Goal: Task Accomplishment & Management: Manage account settings

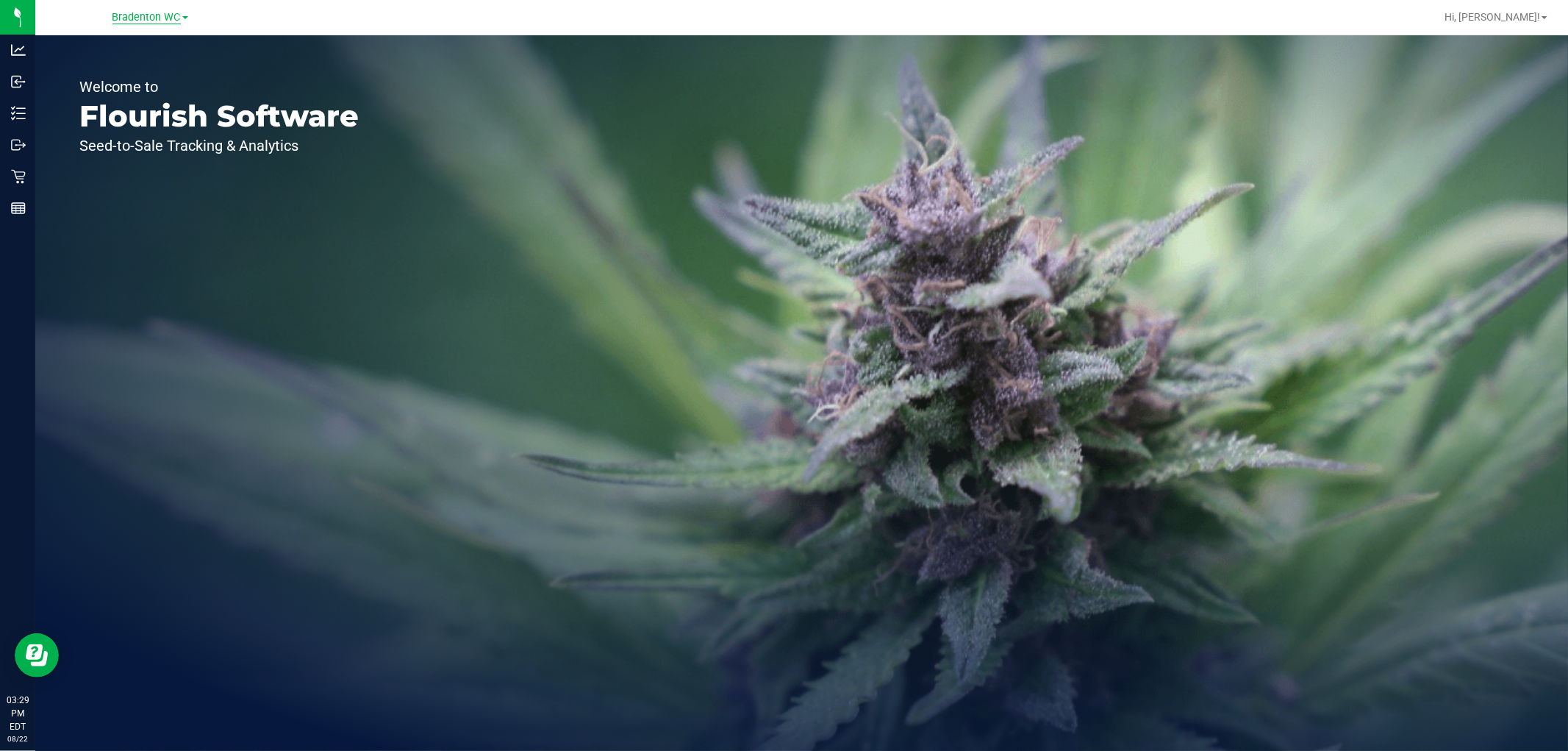
click at [157, 16] on span "Bradenton WC" at bounding box center [146, 17] width 69 height 13
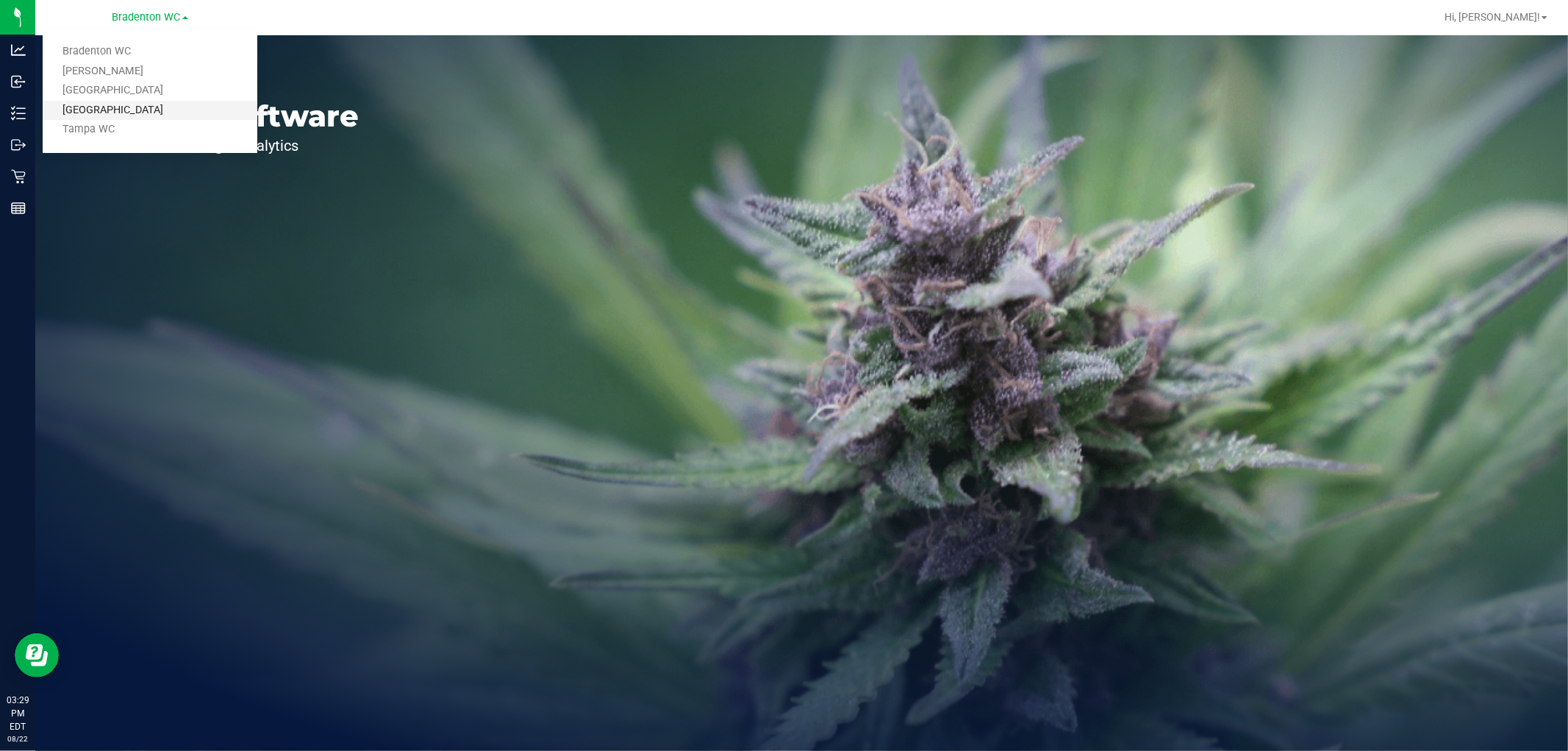
click at [134, 112] on link "[GEOGRAPHIC_DATA]" at bounding box center [149, 111] width 215 height 20
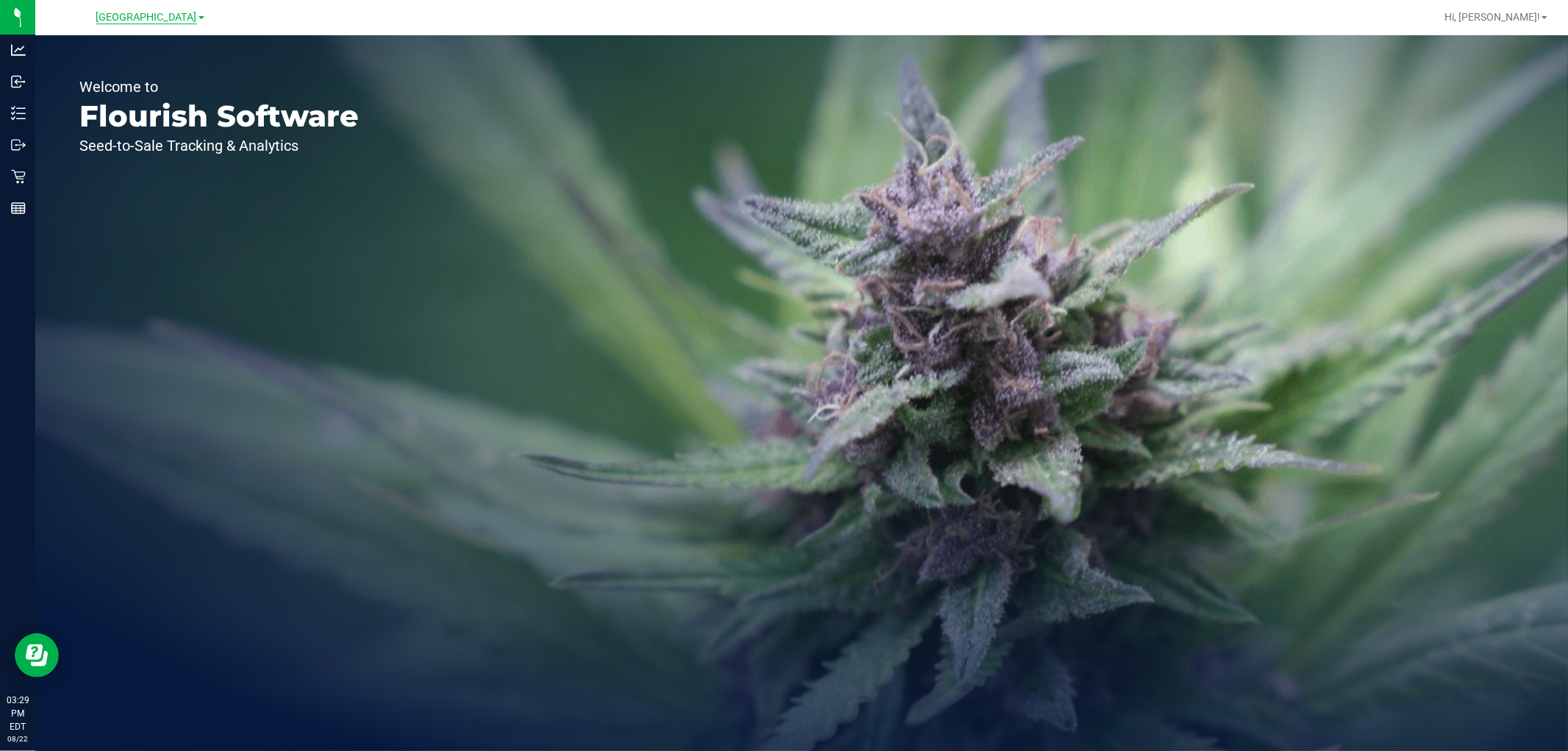
click at [164, 17] on span "[GEOGRAPHIC_DATA]" at bounding box center [146, 17] width 101 height 13
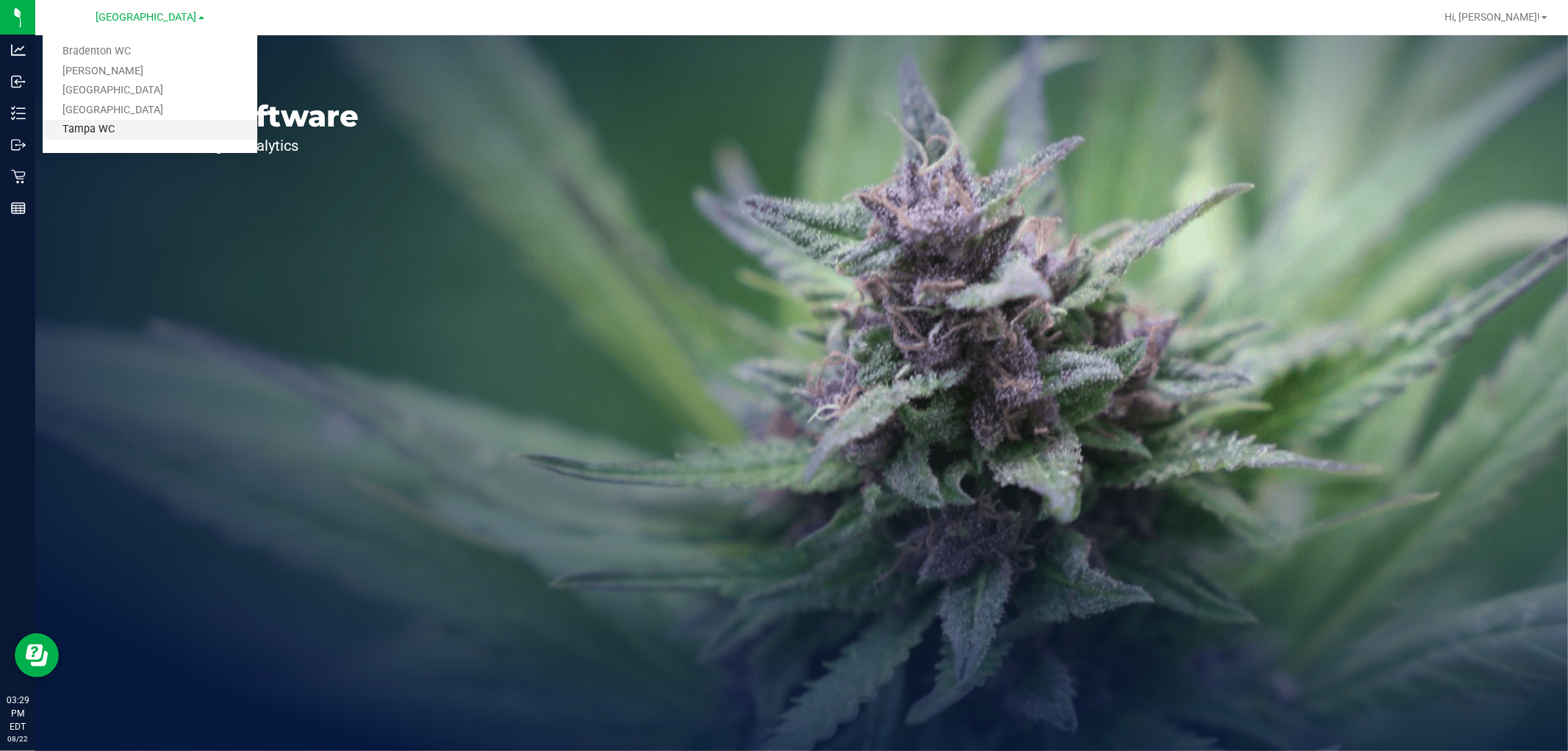
click at [112, 128] on link "Tampa WC" at bounding box center [149, 130] width 215 height 20
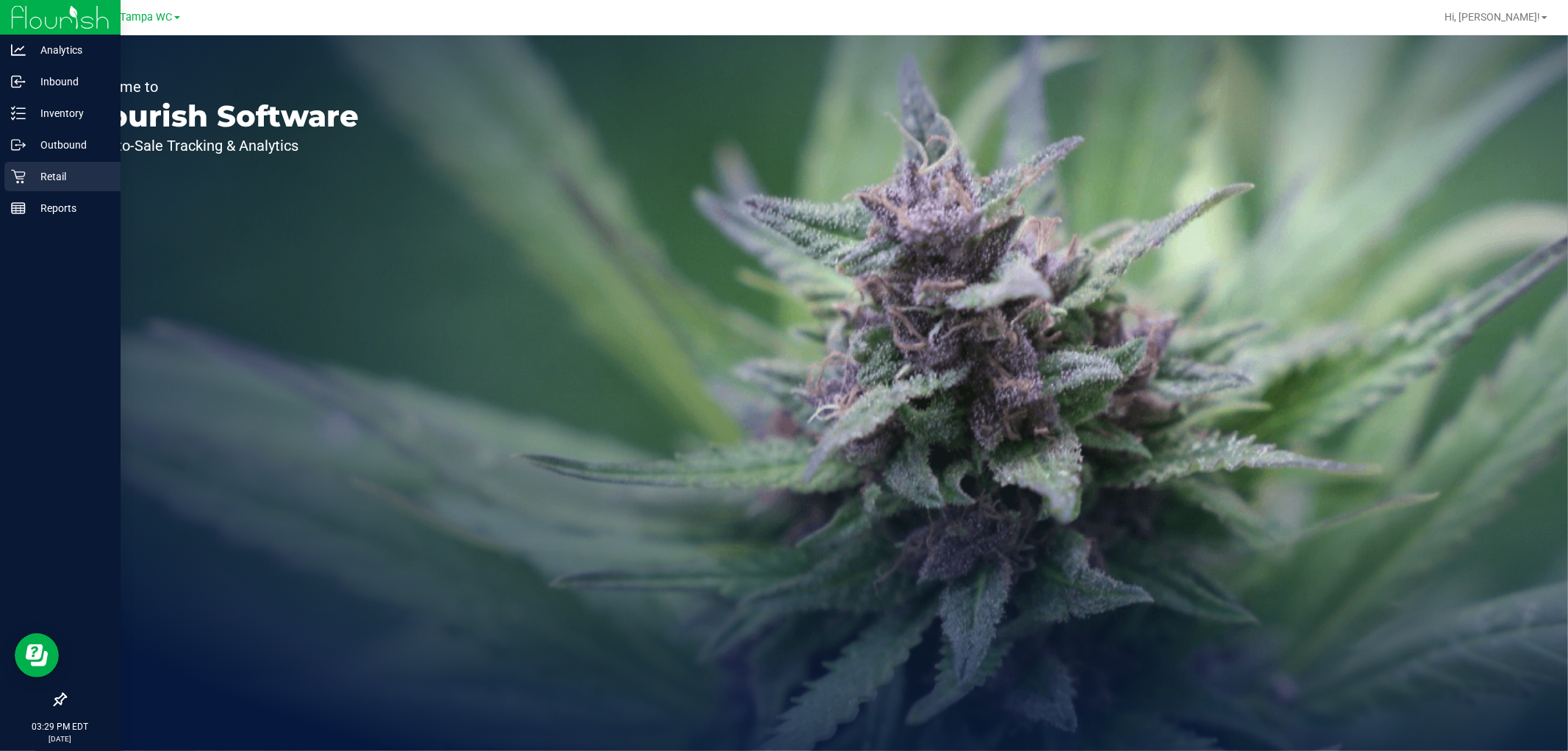
click at [15, 166] on div "Retail" at bounding box center [62, 176] width 116 height 29
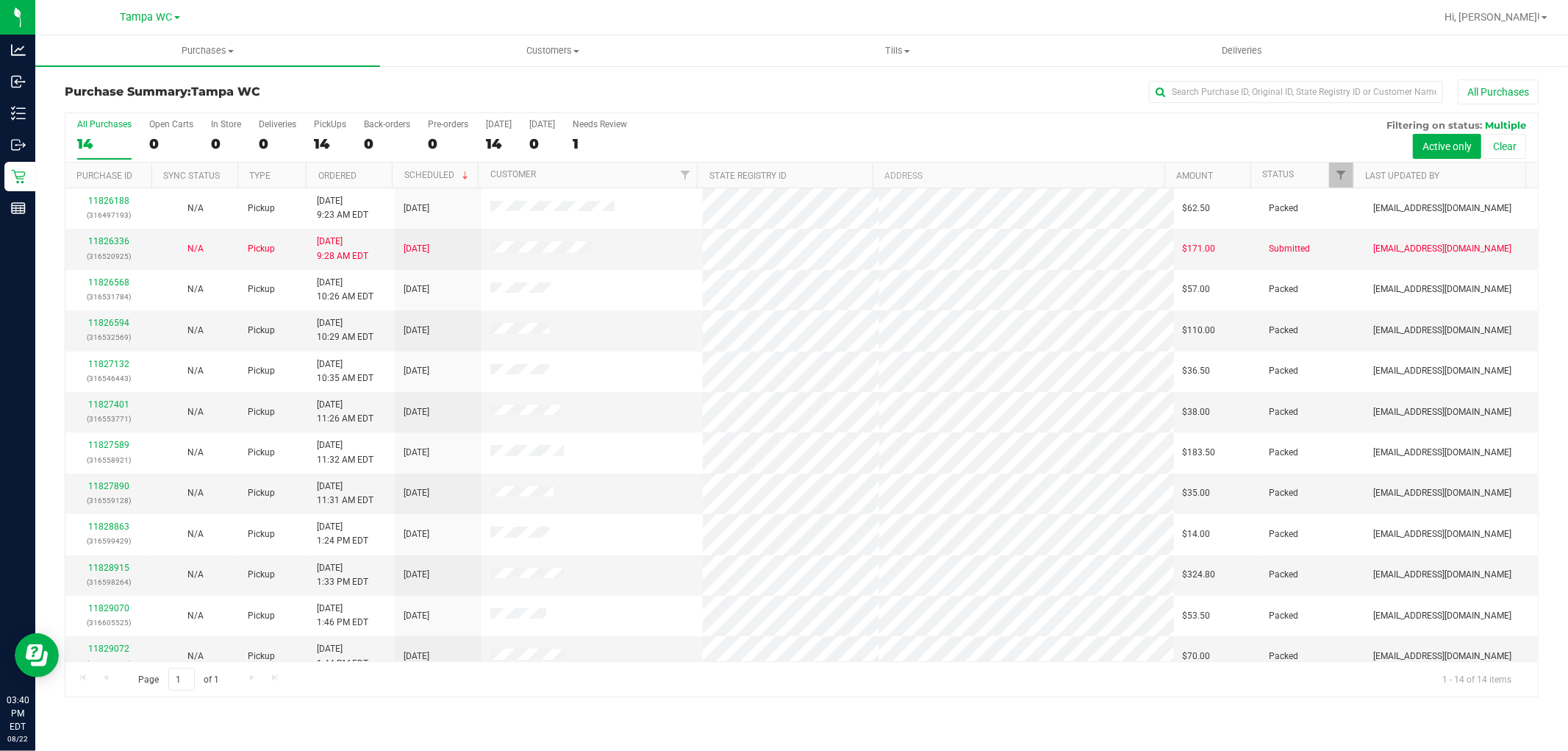
click at [102, 132] on label "All Purchases 14" at bounding box center [104, 139] width 55 height 41
click at [0, 0] on input "All Purchases 14" at bounding box center [0, 0] width 0 height 0
click at [104, 244] on link "11826336" at bounding box center [109, 241] width 41 height 10
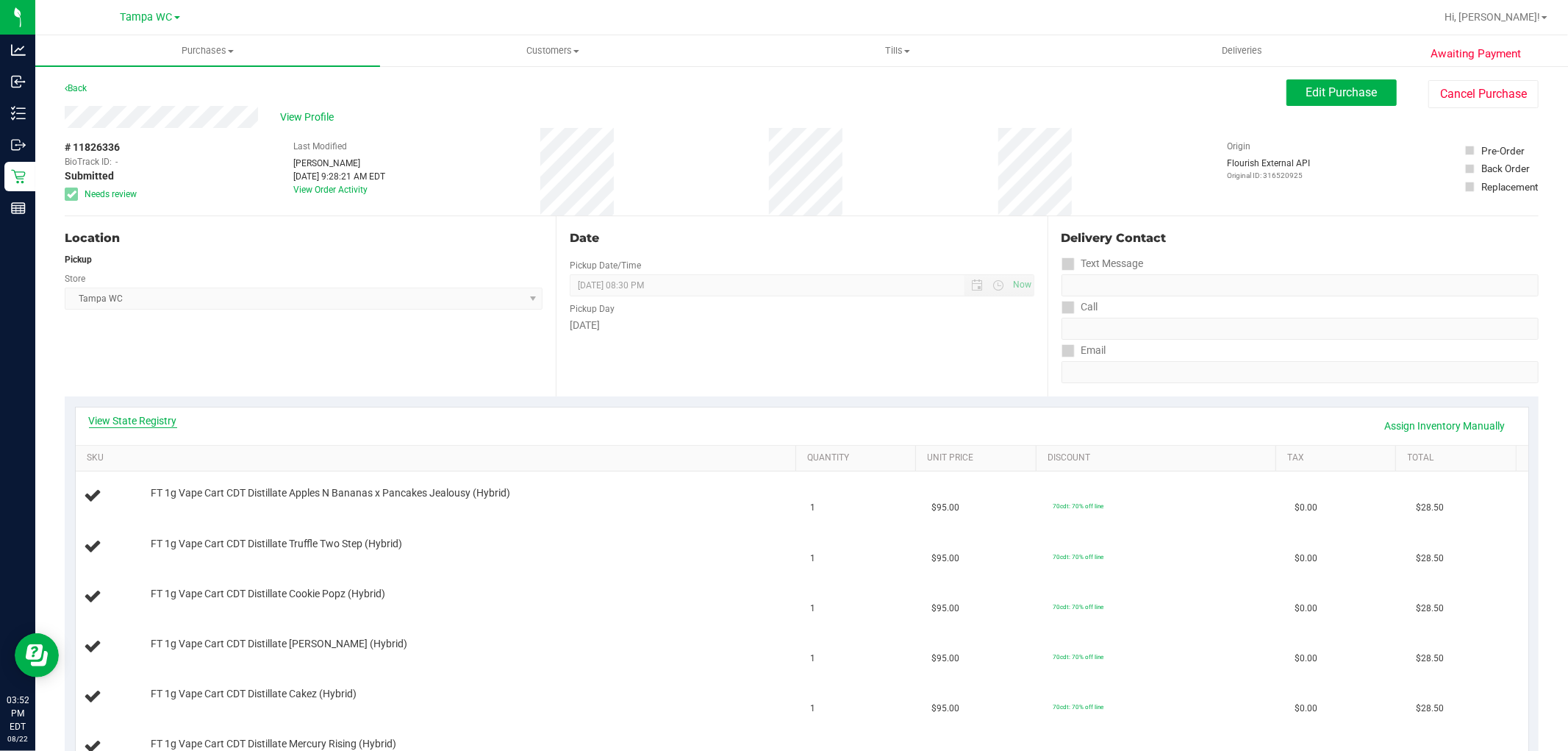
click at [160, 414] on link "View State Registry" at bounding box center [133, 421] width 89 height 15
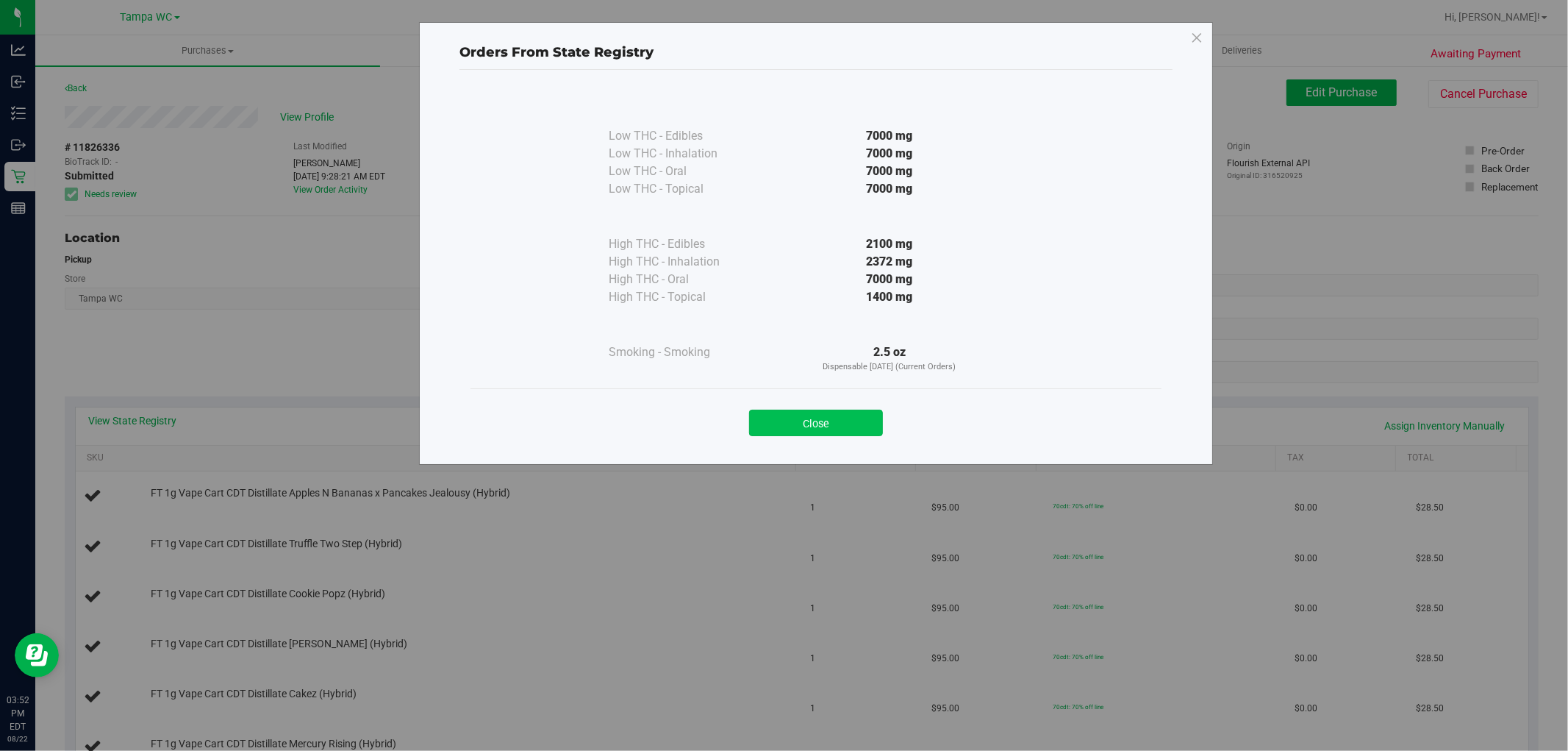
click at [834, 427] on button "Close" at bounding box center [816, 423] width 134 height 26
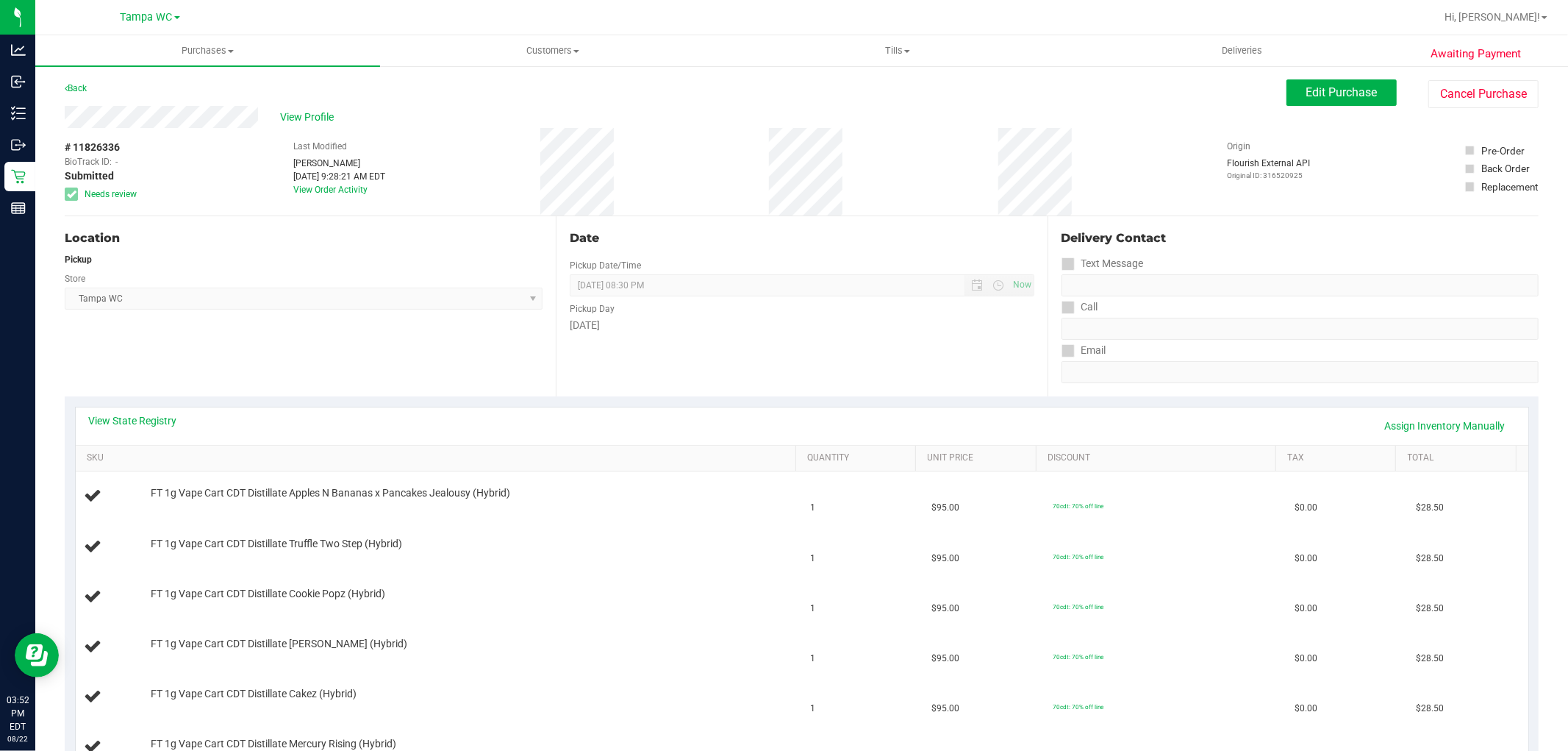
click at [488, 356] on div "Location Pickup Store [GEOGRAPHIC_DATA] WC Select Store [PERSON_NAME][GEOGRAPHI…" at bounding box center [310, 307] width 491 height 180
click at [82, 85] on link "Back" at bounding box center [75, 88] width 22 height 10
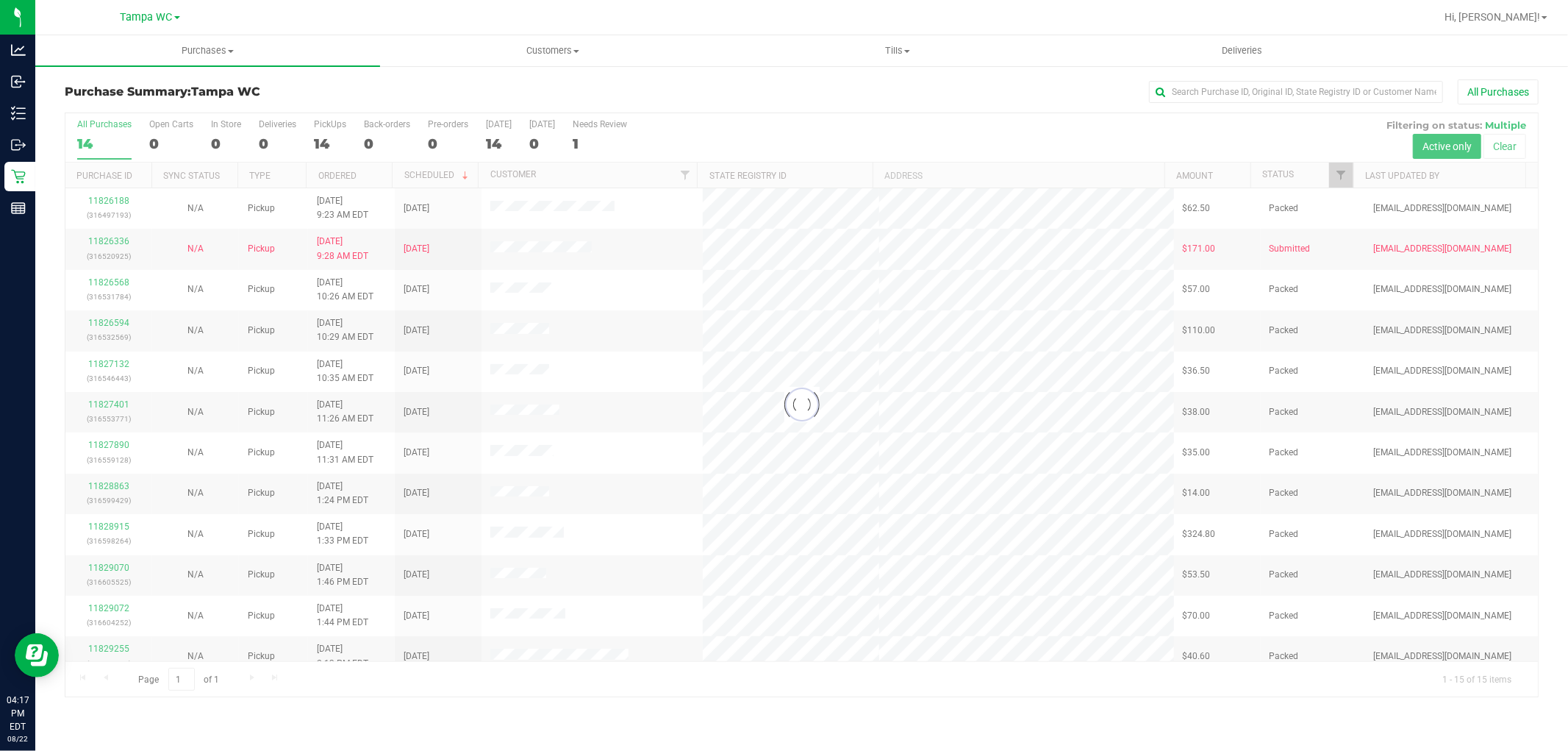
click at [106, 125] on div at bounding box center [801, 404] width 1473 height 583
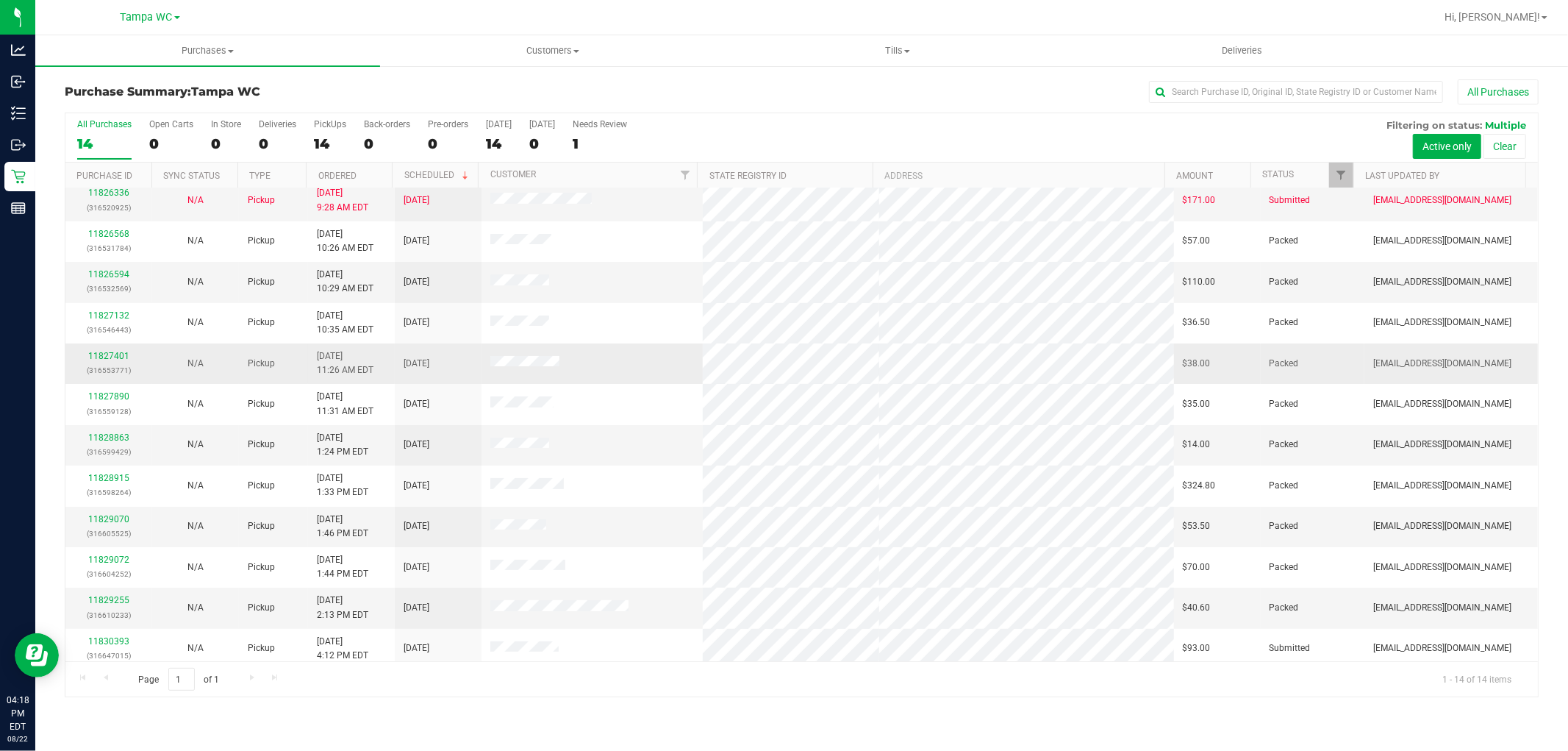
scroll to position [97, 0]
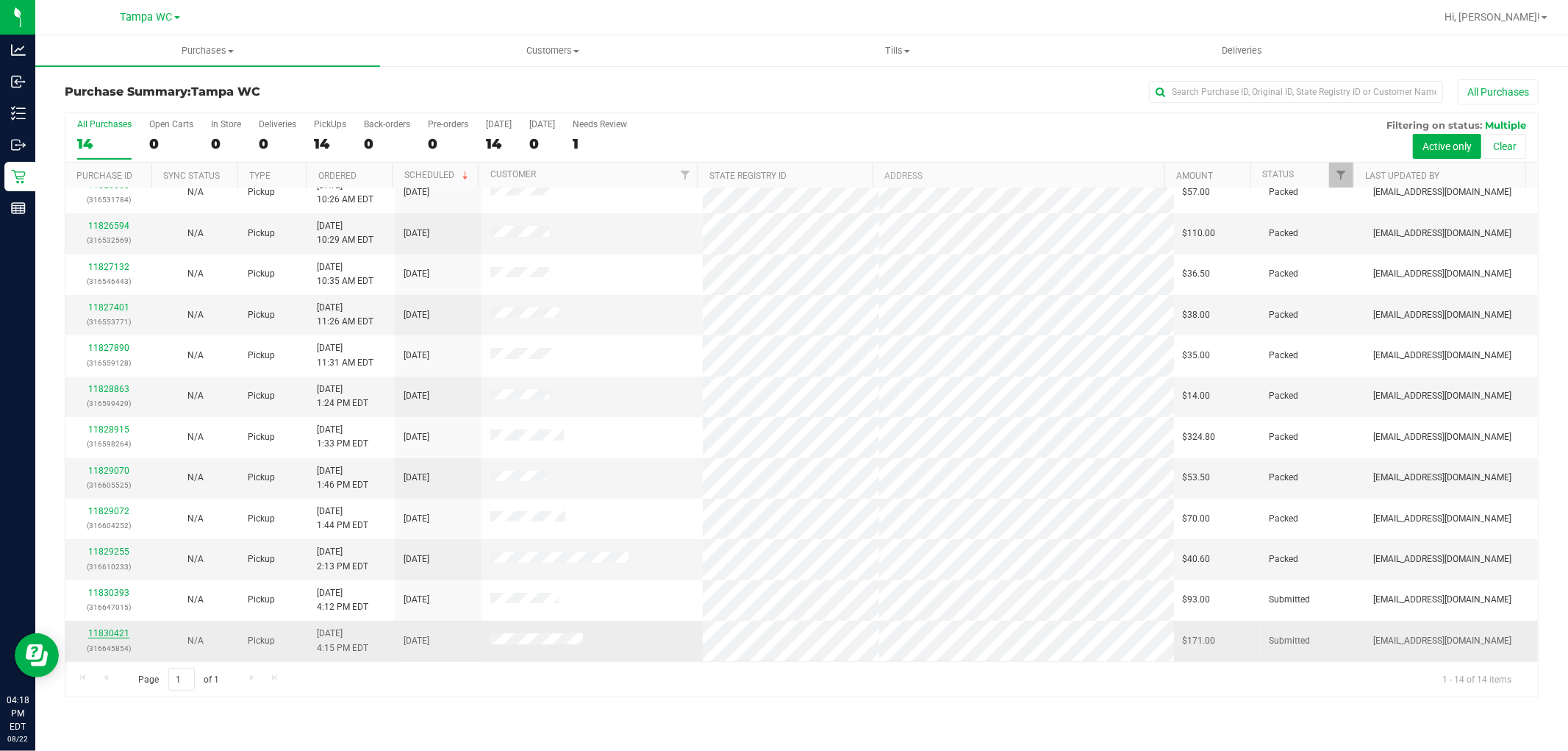
click at [106, 630] on link "11830421" at bounding box center [109, 633] width 41 height 10
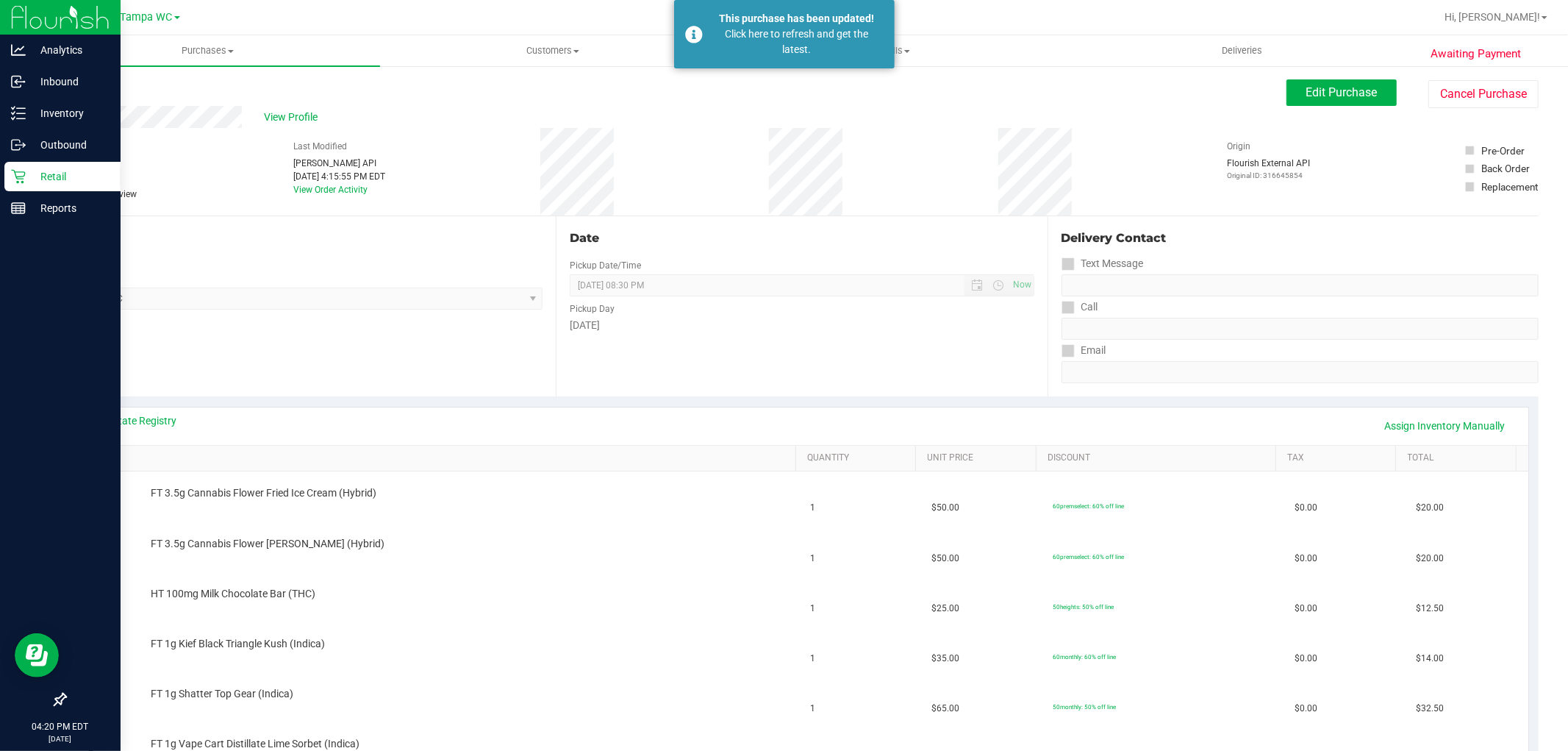
click at [18, 175] on icon at bounding box center [18, 176] width 15 height 15
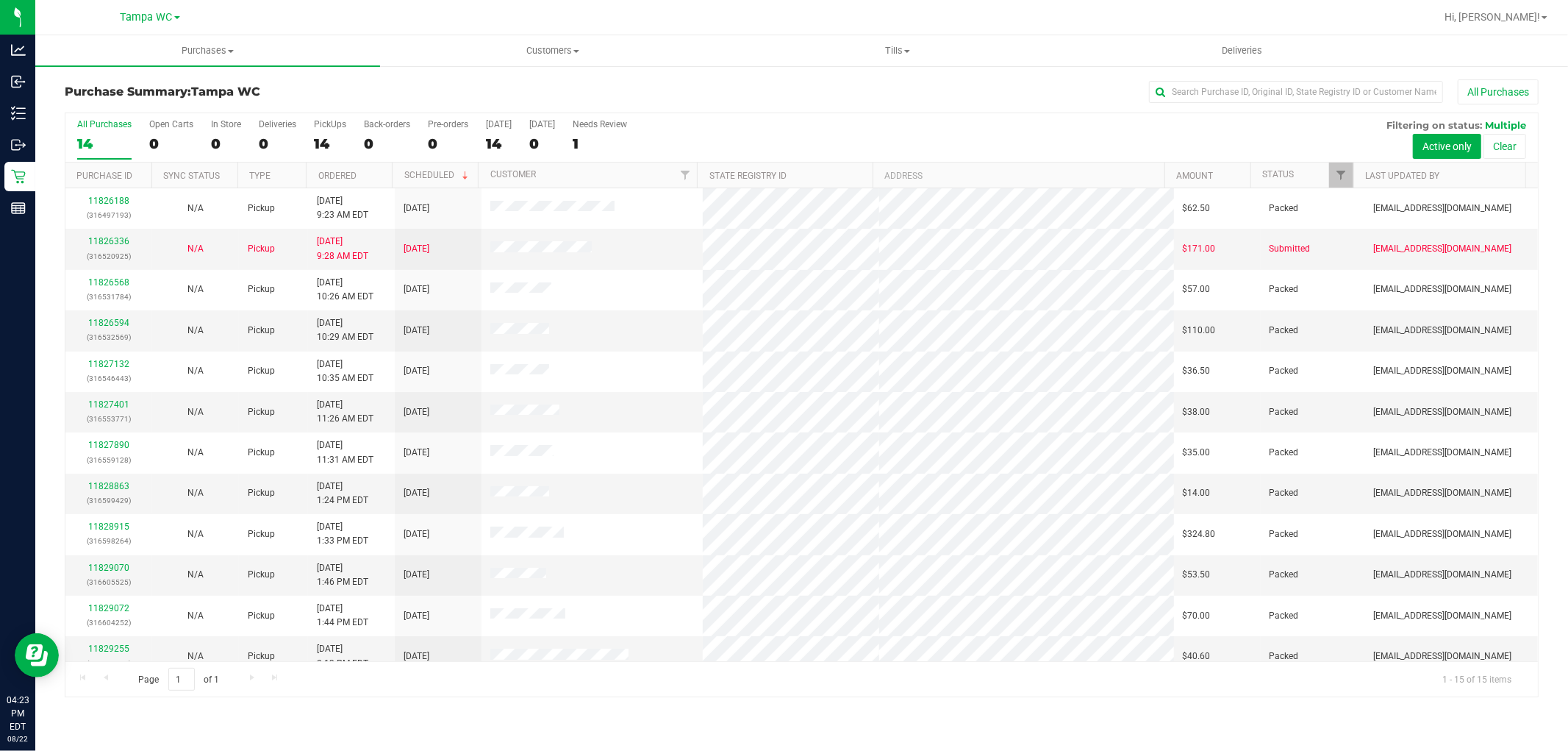
click at [87, 137] on div "14" at bounding box center [104, 144] width 55 height 17
click at [0, 0] on input "All Purchases 14" at bounding box center [0, 0] width 0 height 0
click at [777, 89] on div "All Purchases" at bounding box center [1047, 92] width 983 height 25
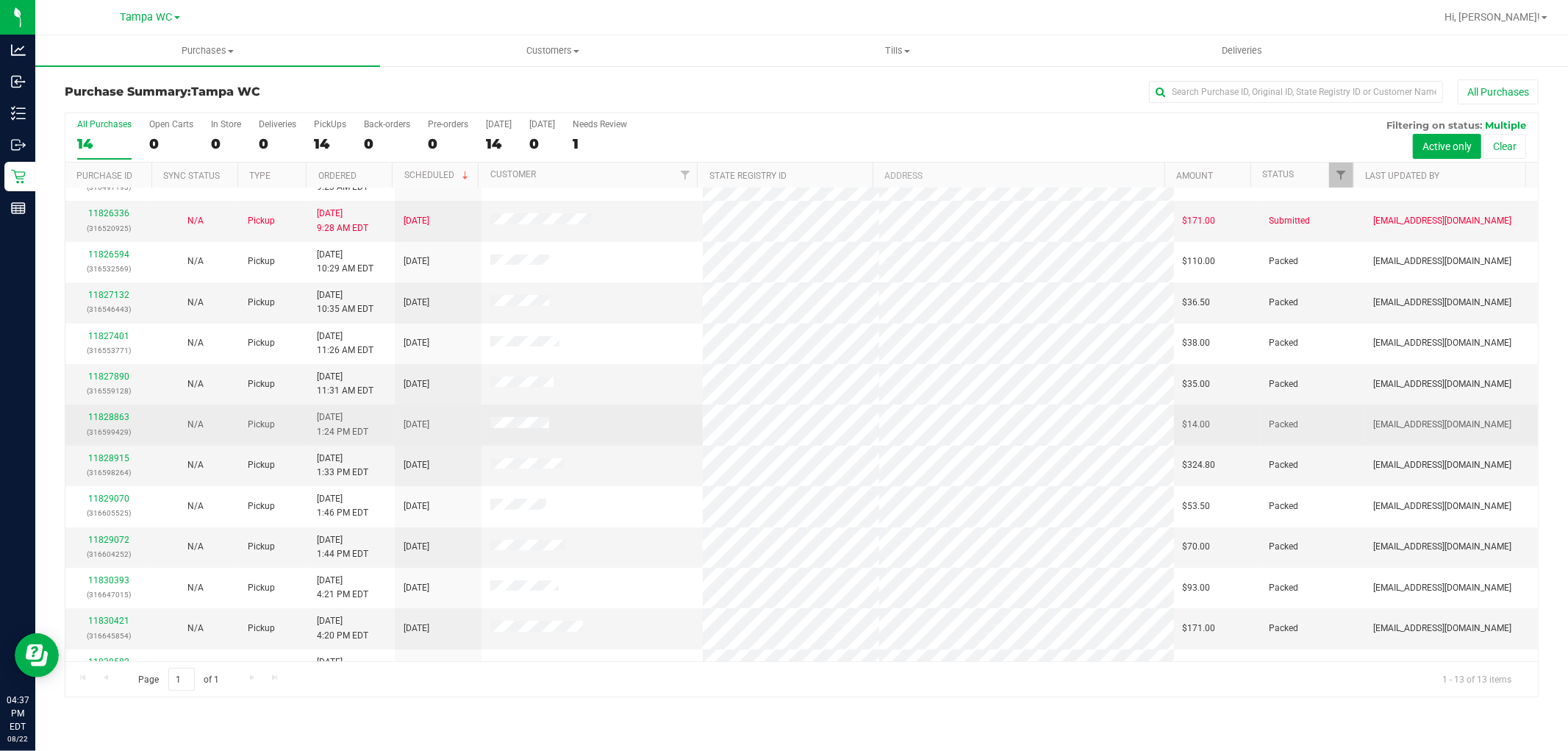
scroll to position [56, 0]
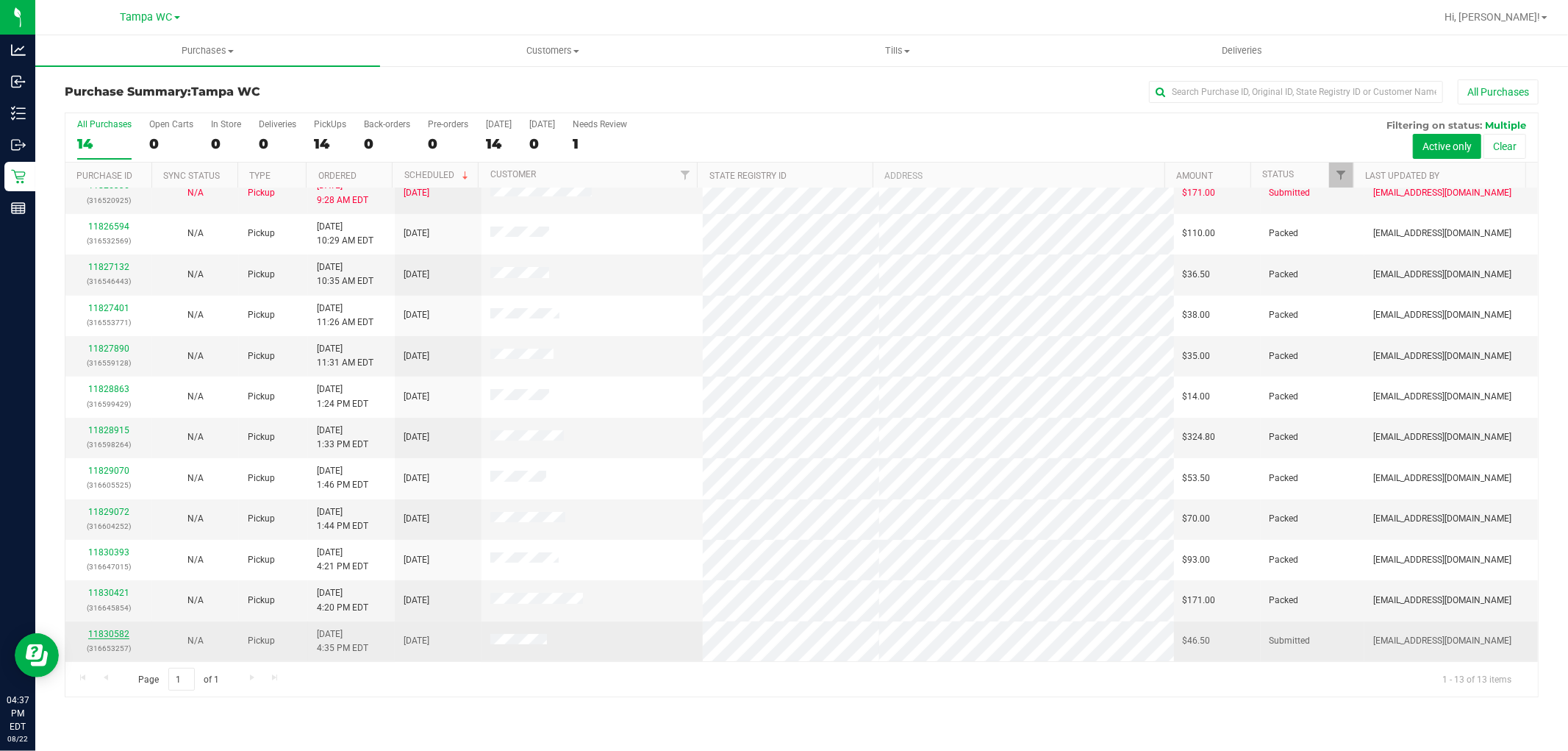
click at [100, 638] on link "11830582" at bounding box center [109, 634] width 41 height 10
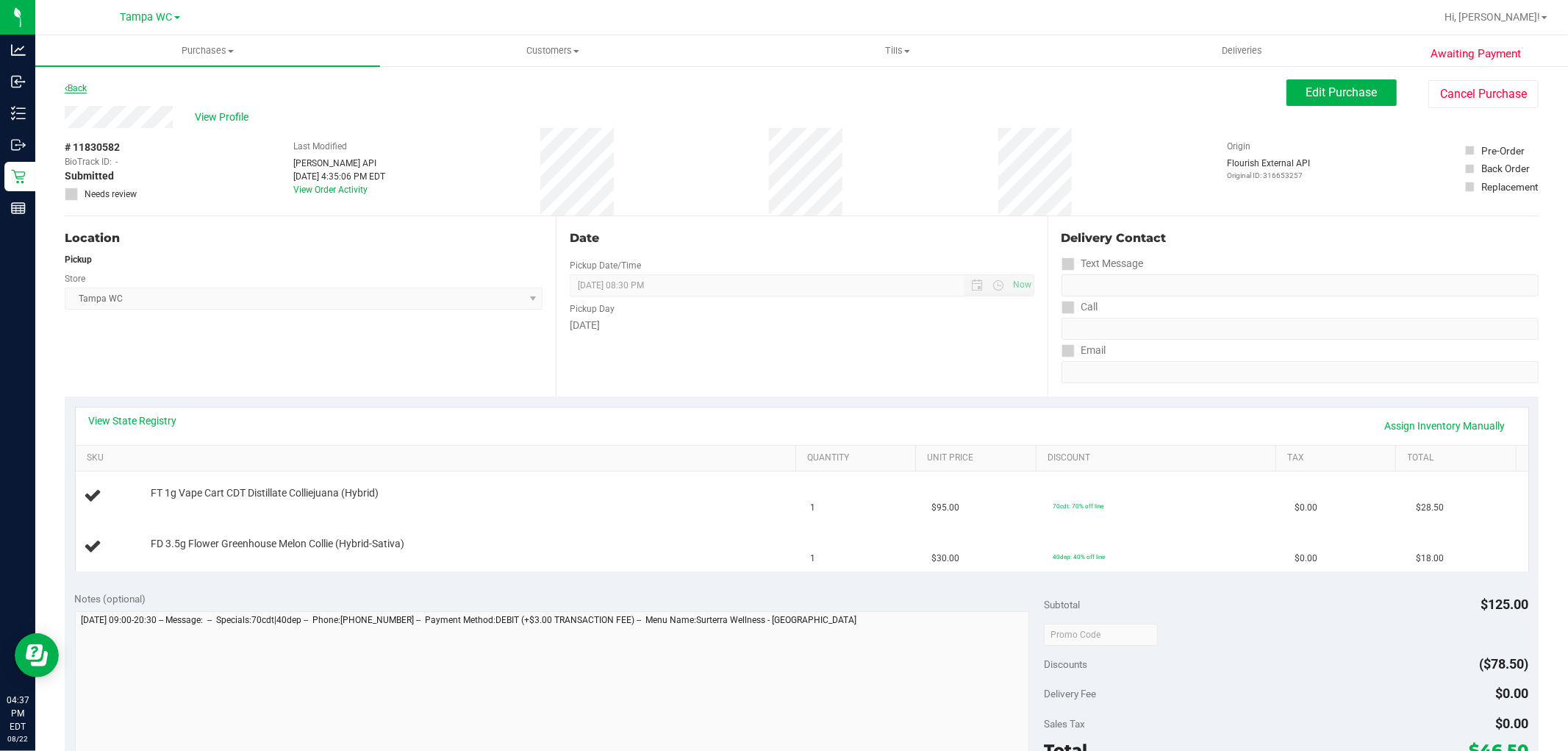
click at [76, 90] on link "Back" at bounding box center [75, 88] width 22 height 10
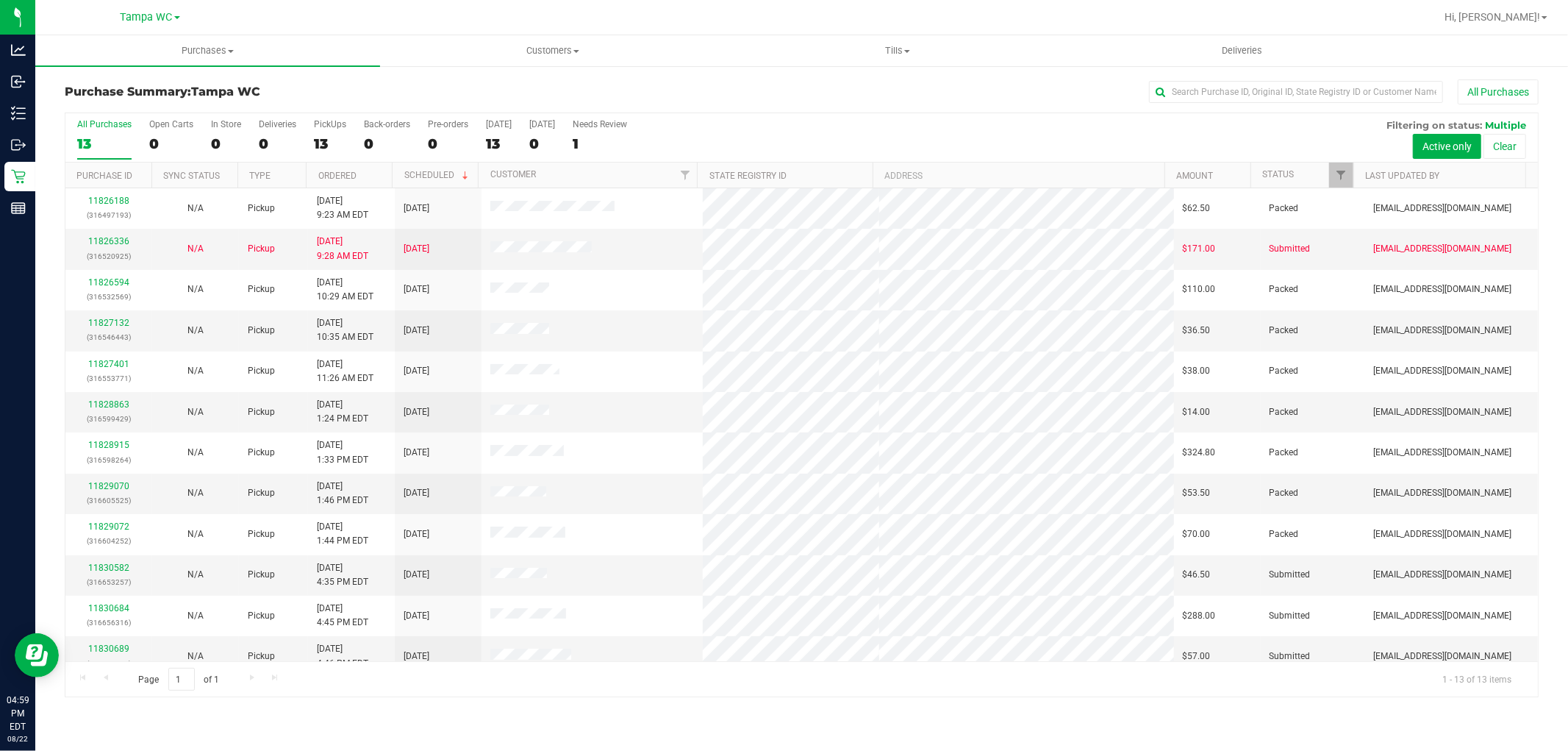
click at [104, 136] on div "13" at bounding box center [104, 144] width 55 height 17
click at [0, 0] on input "All Purchases 13" at bounding box center [0, 0] width 0 height 0
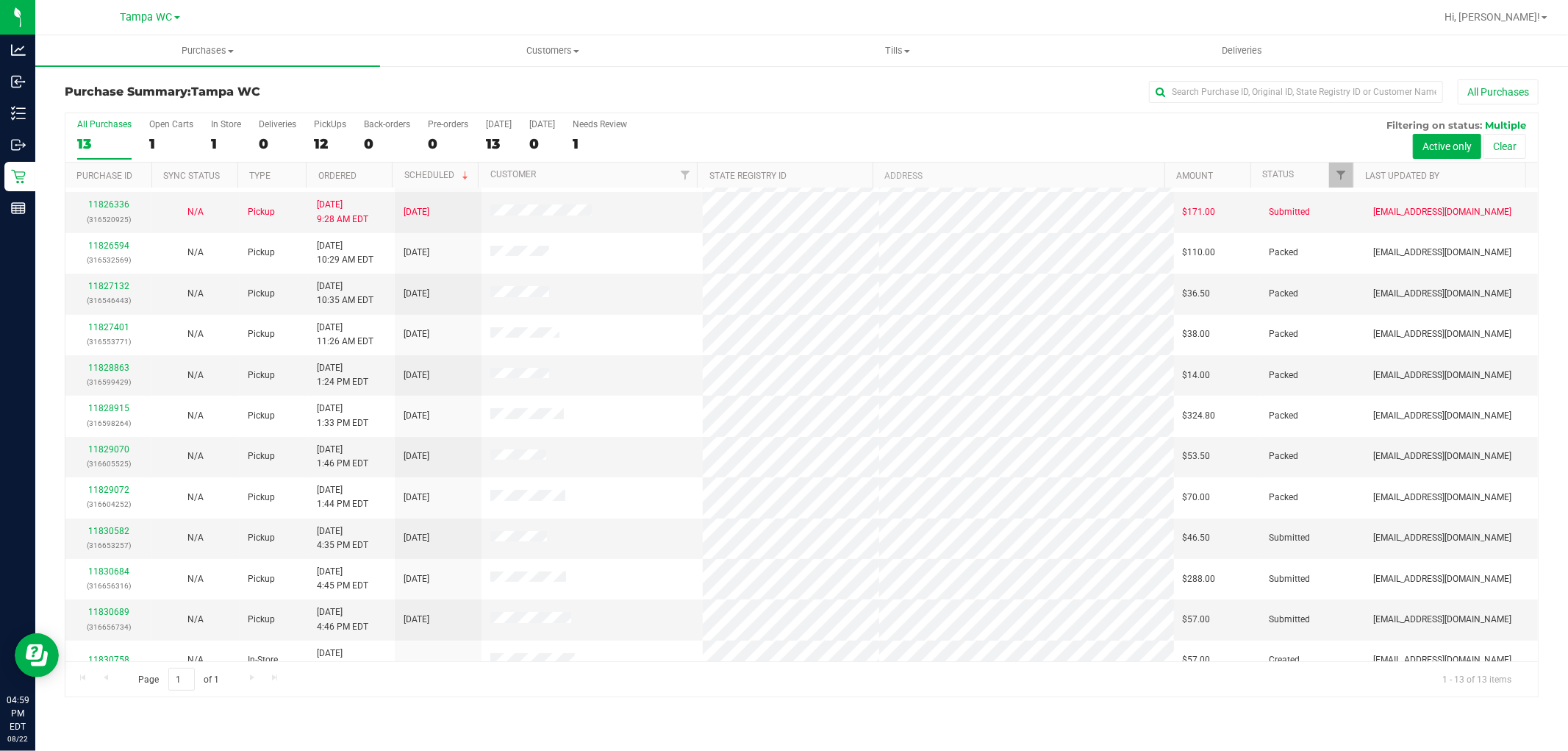
scroll to position [56, 0]
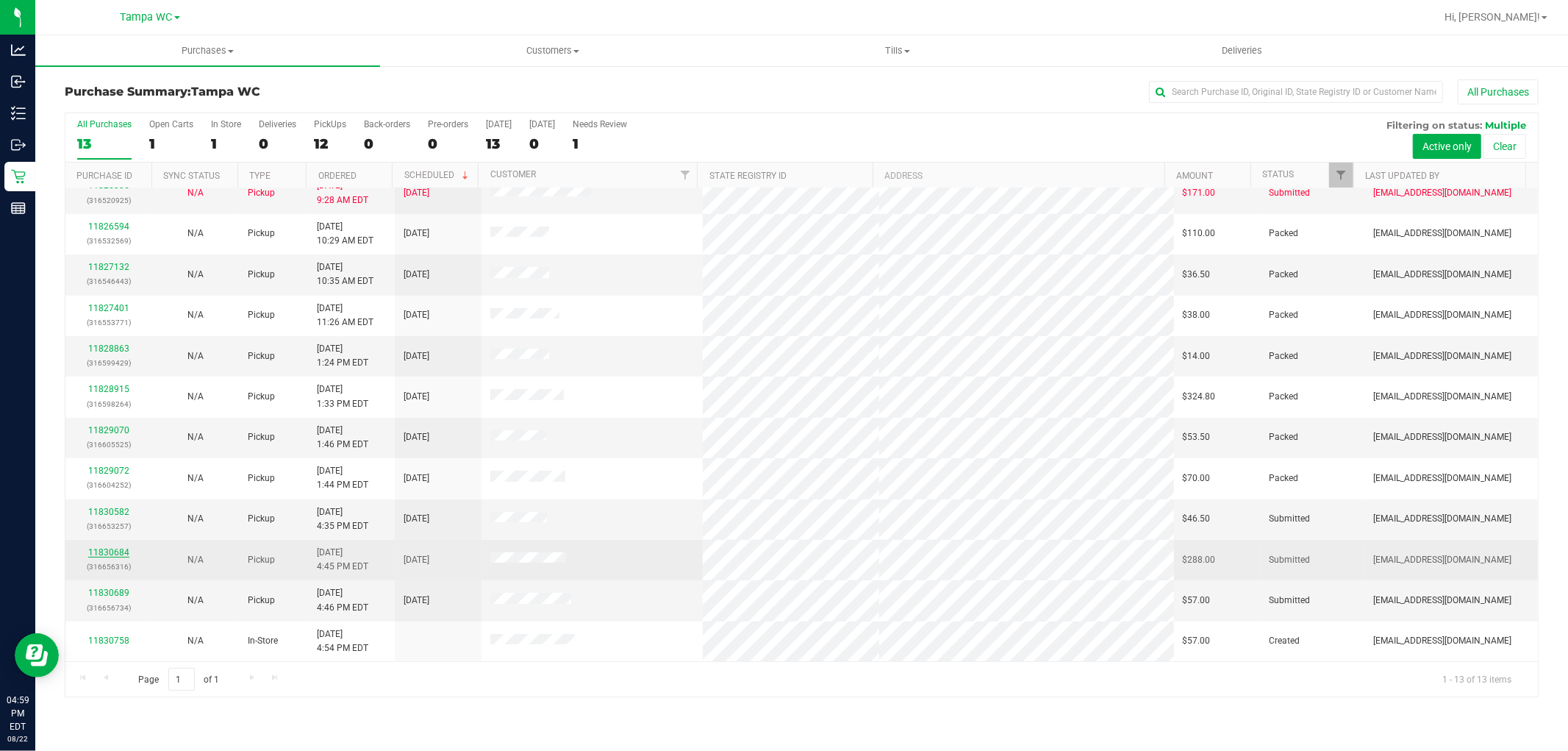
click at [122, 548] on link "11830684" at bounding box center [109, 552] width 41 height 10
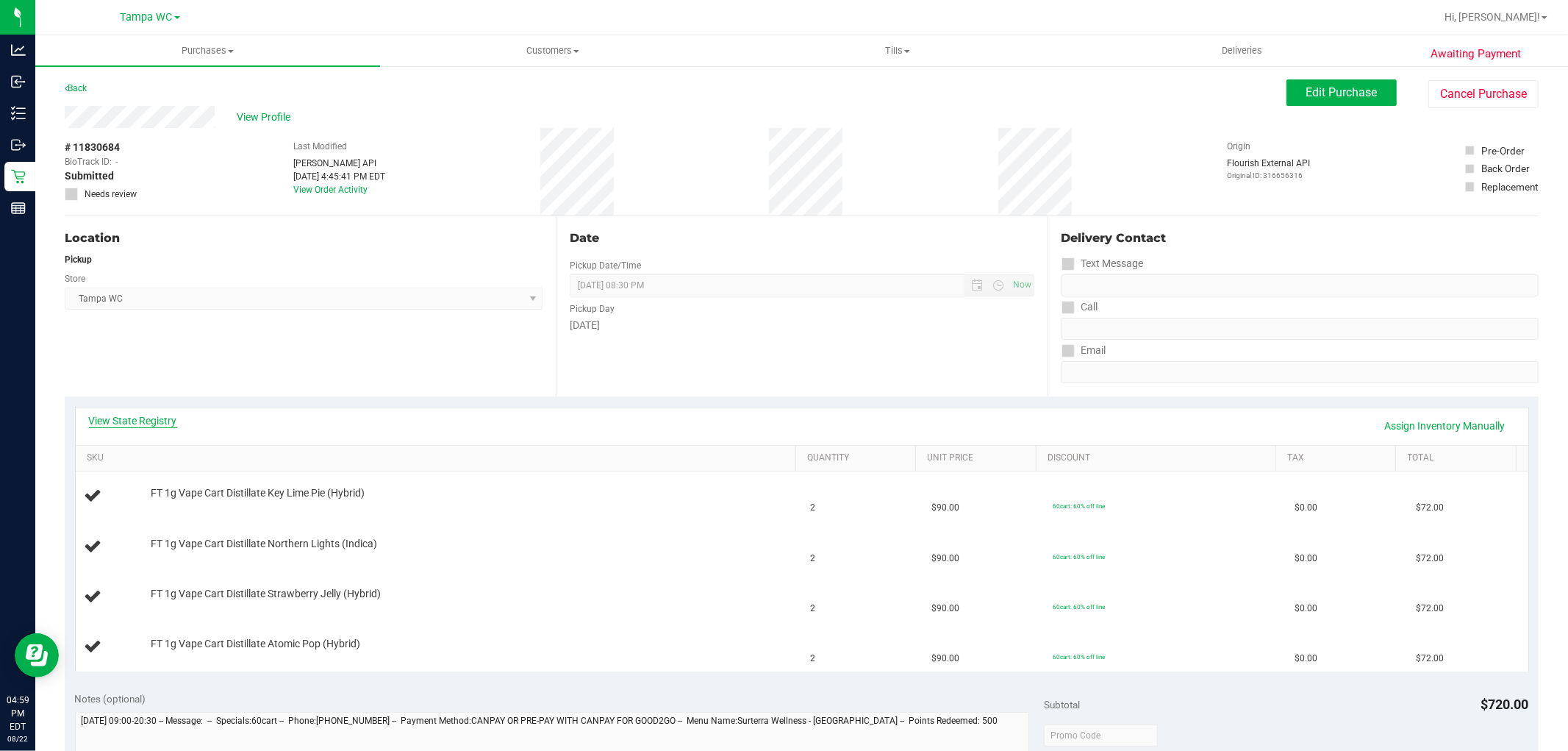
click at [149, 425] on link "View State Registry" at bounding box center [133, 421] width 89 height 15
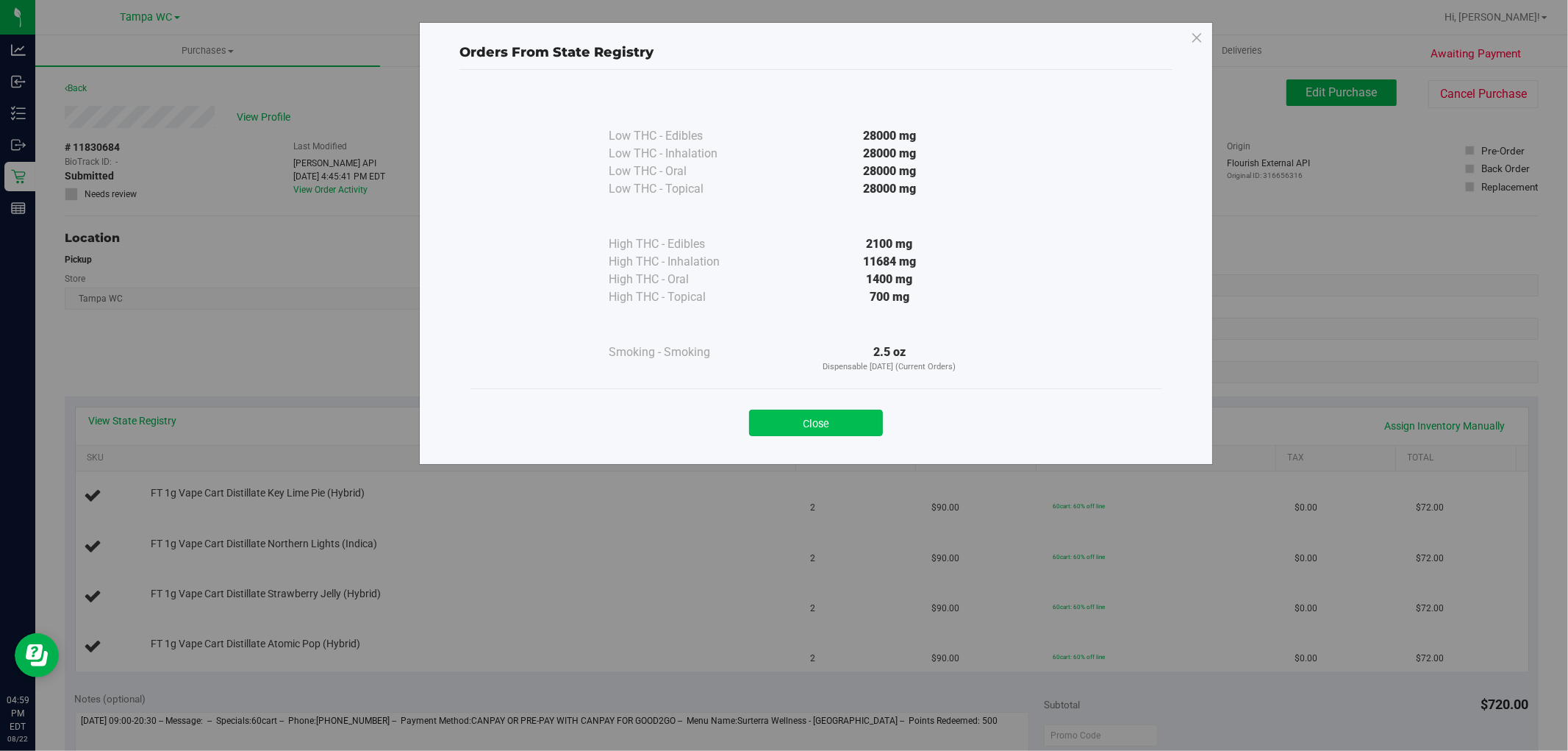
click at [851, 415] on button "Close" at bounding box center [816, 423] width 134 height 26
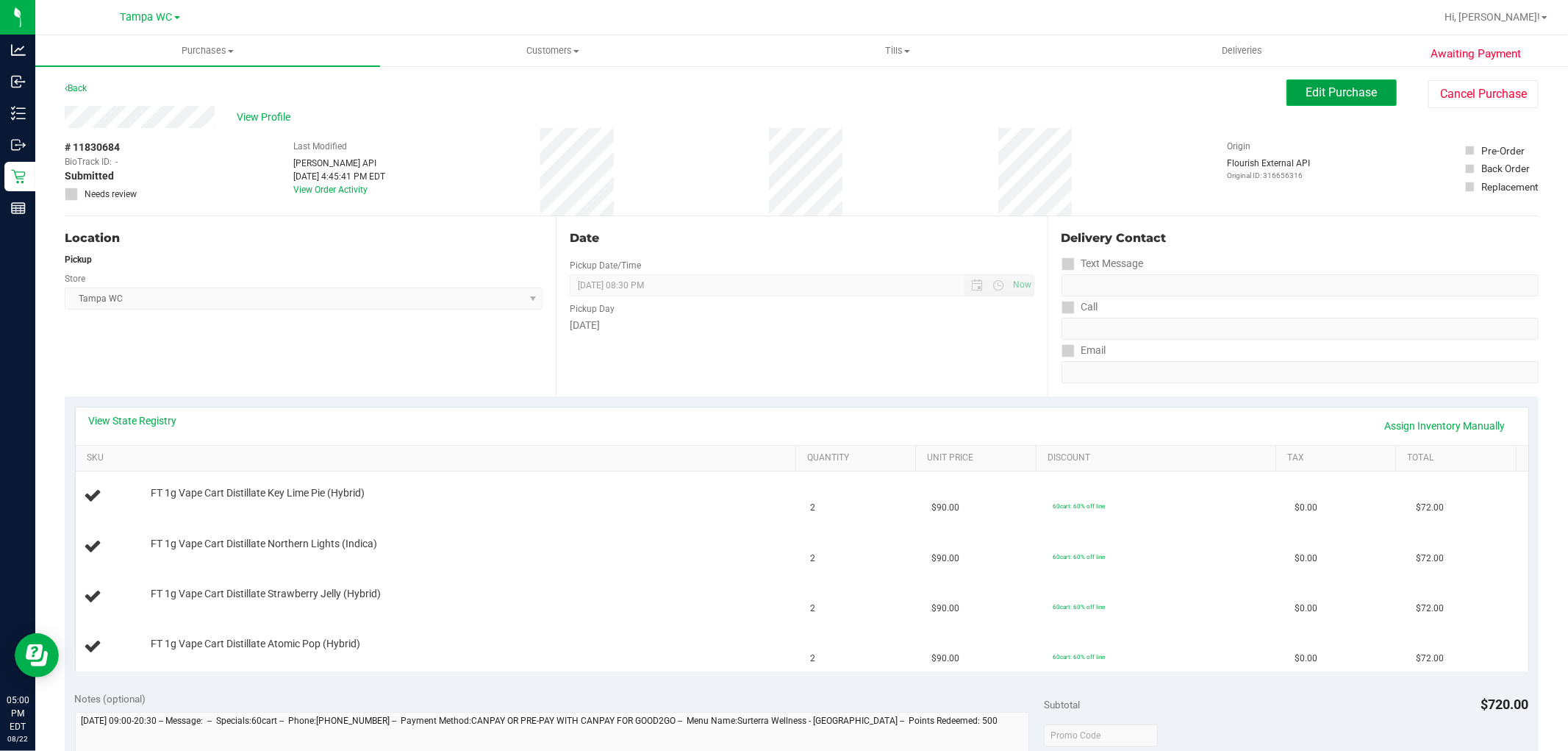
click at [1289, 90] on button "Edit Purchase" at bounding box center [1341, 92] width 110 height 26
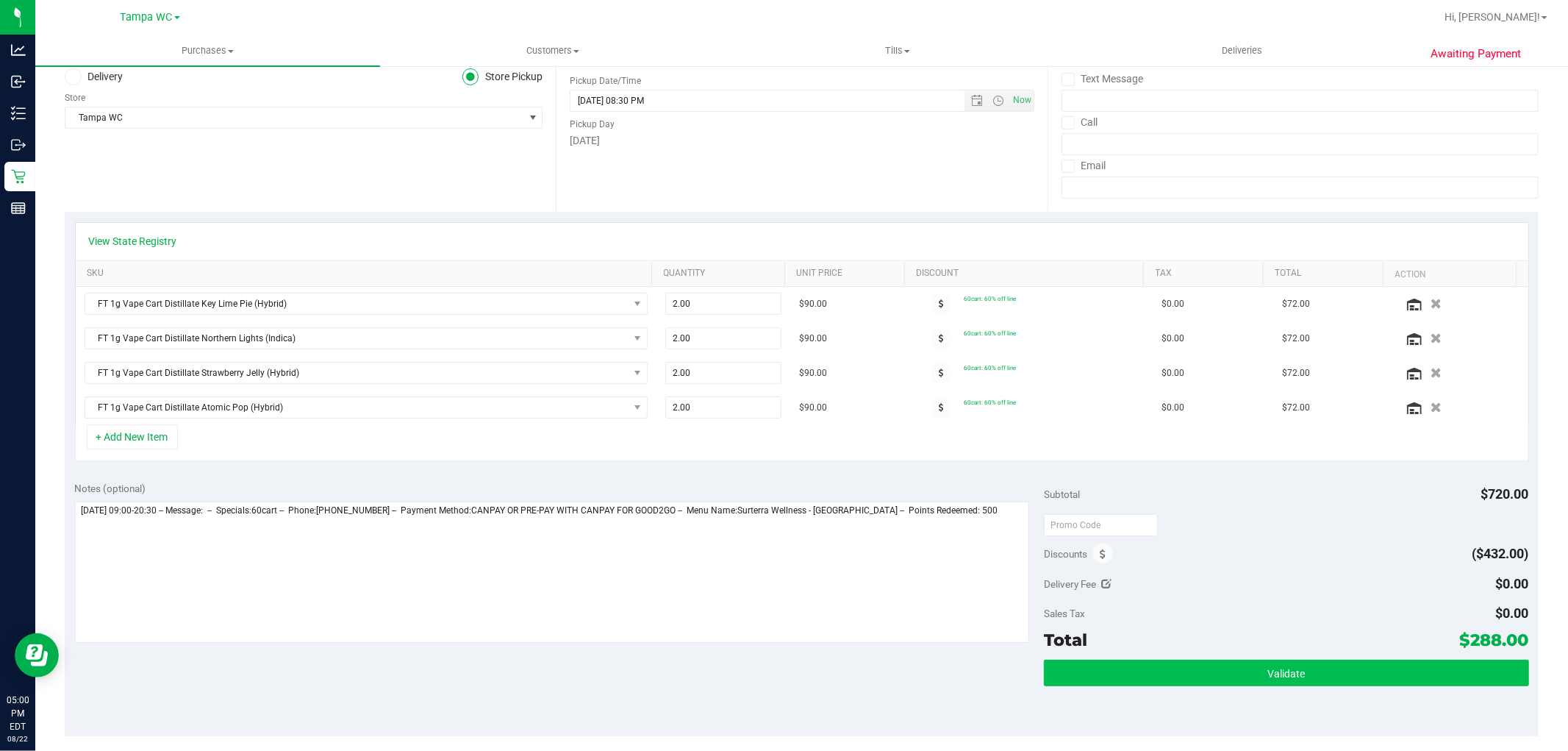
scroll to position [327, 0]
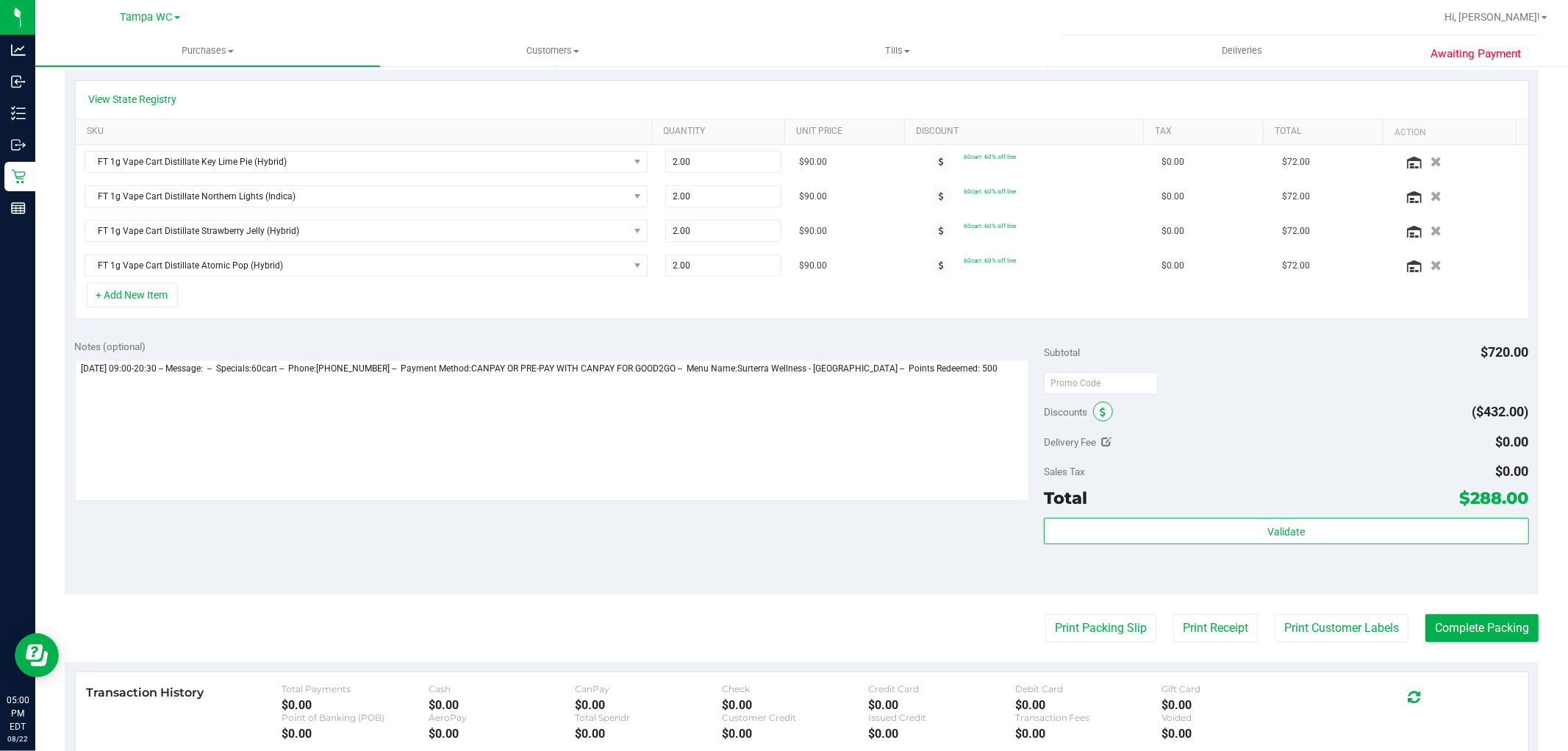
click at [1102, 416] on span at bounding box center [1103, 411] width 20 height 20
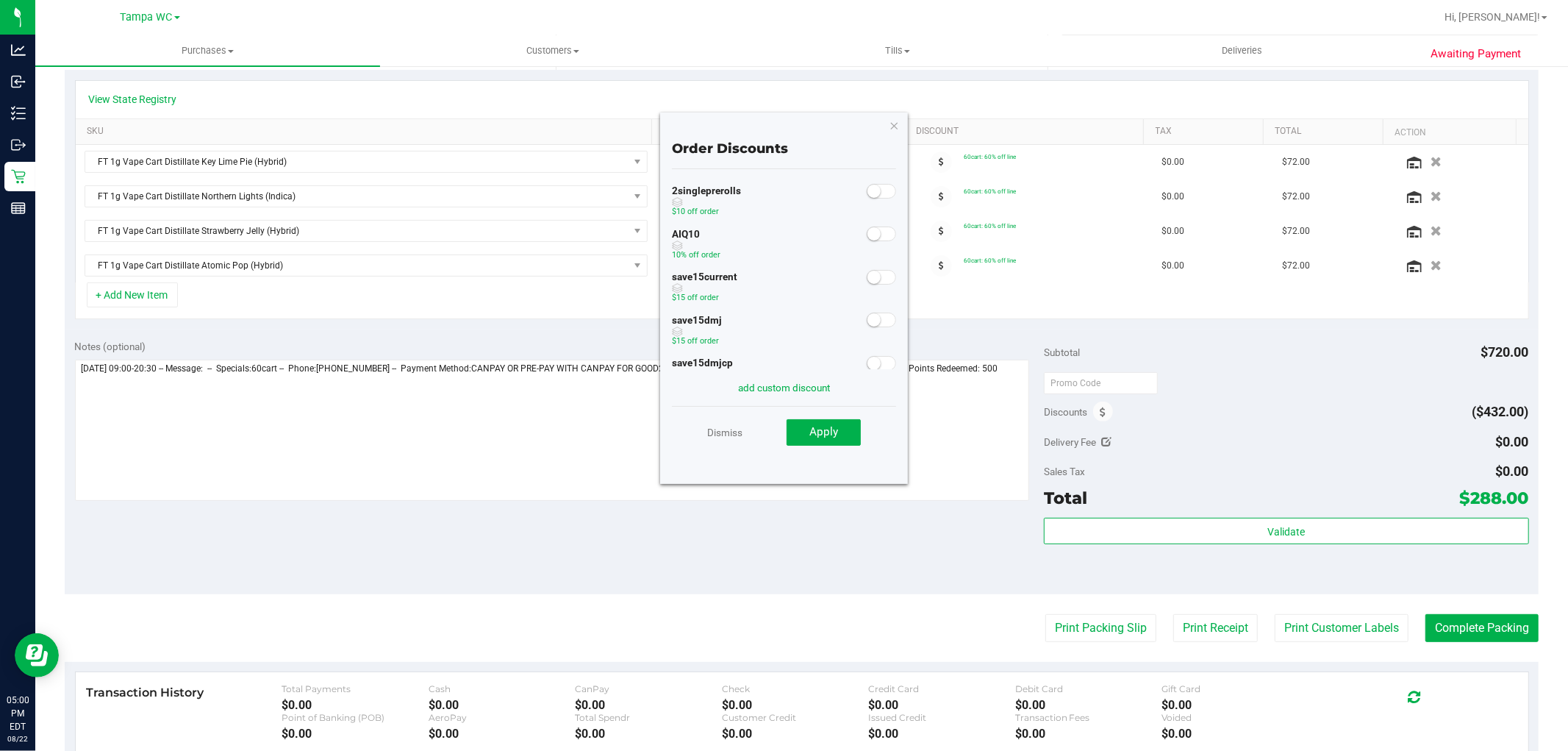
click at [868, 239] on small at bounding box center [874, 233] width 13 height 13
click at [827, 446] on div "Dismiss Apply" at bounding box center [784, 431] width 225 height 52
click at [831, 432] on span "Apply" at bounding box center [824, 431] width 28 height 13
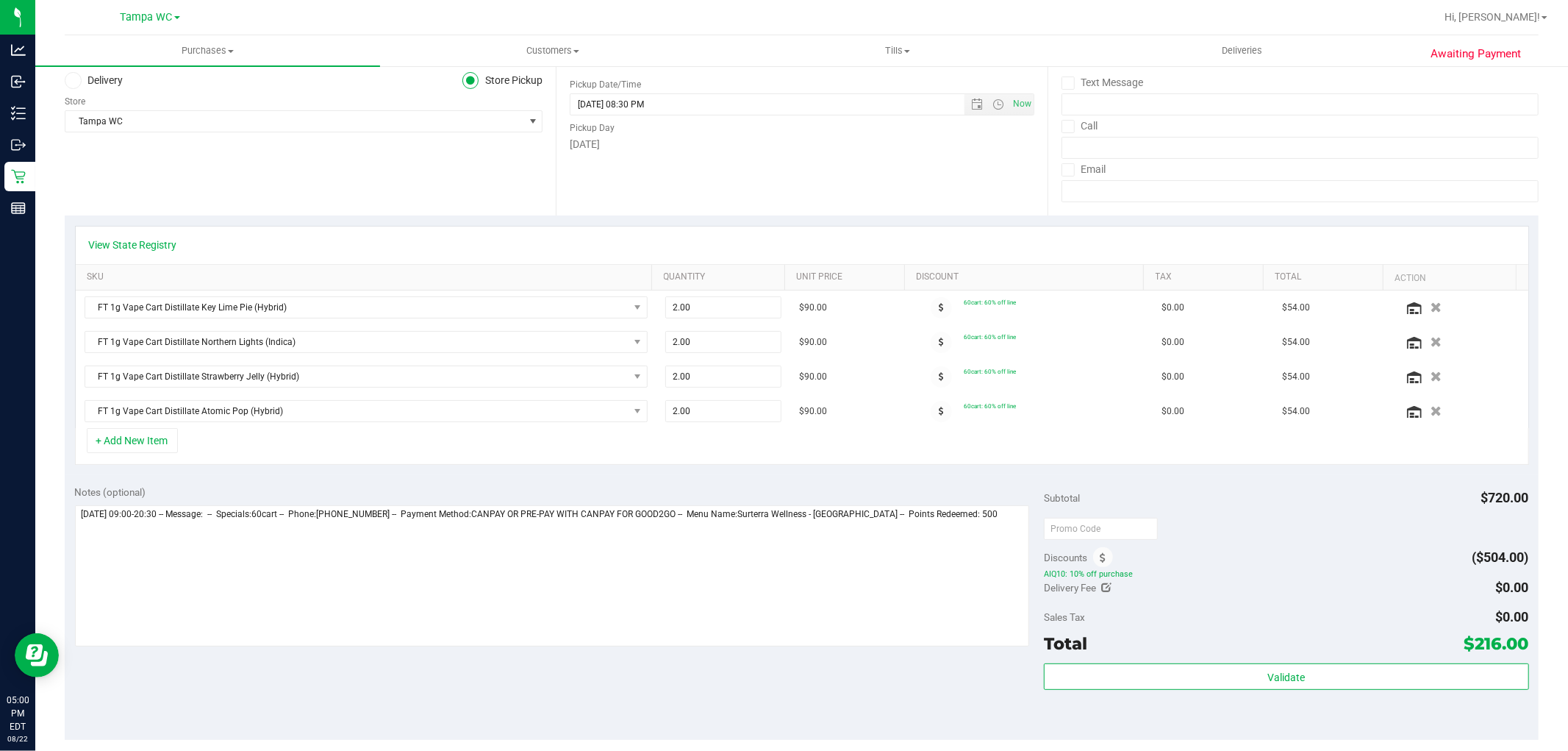
scroll to position [0, 0]
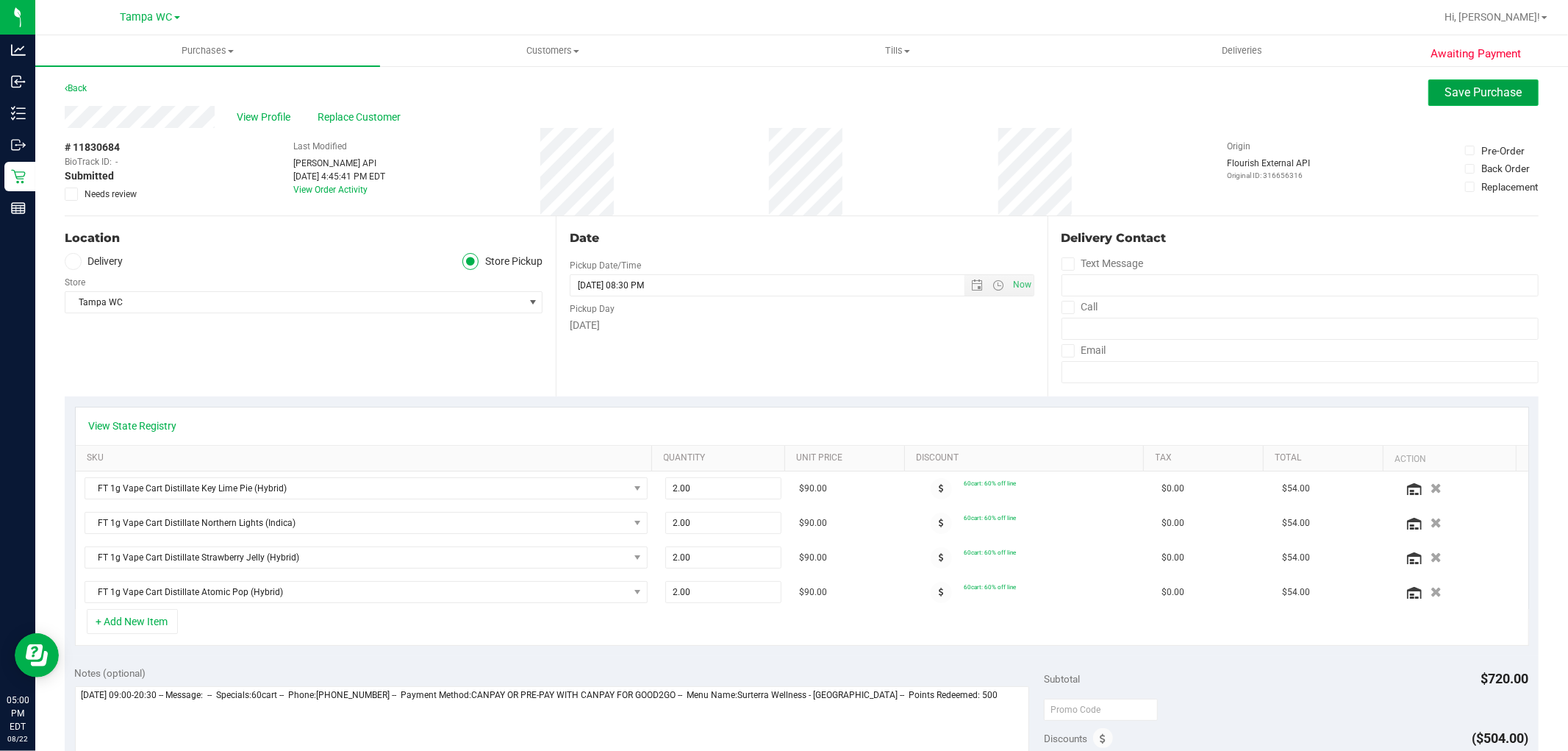
click at [1481, 94] on span "Save Purchase" at bounding box center [1484, 92] width 77 height 14
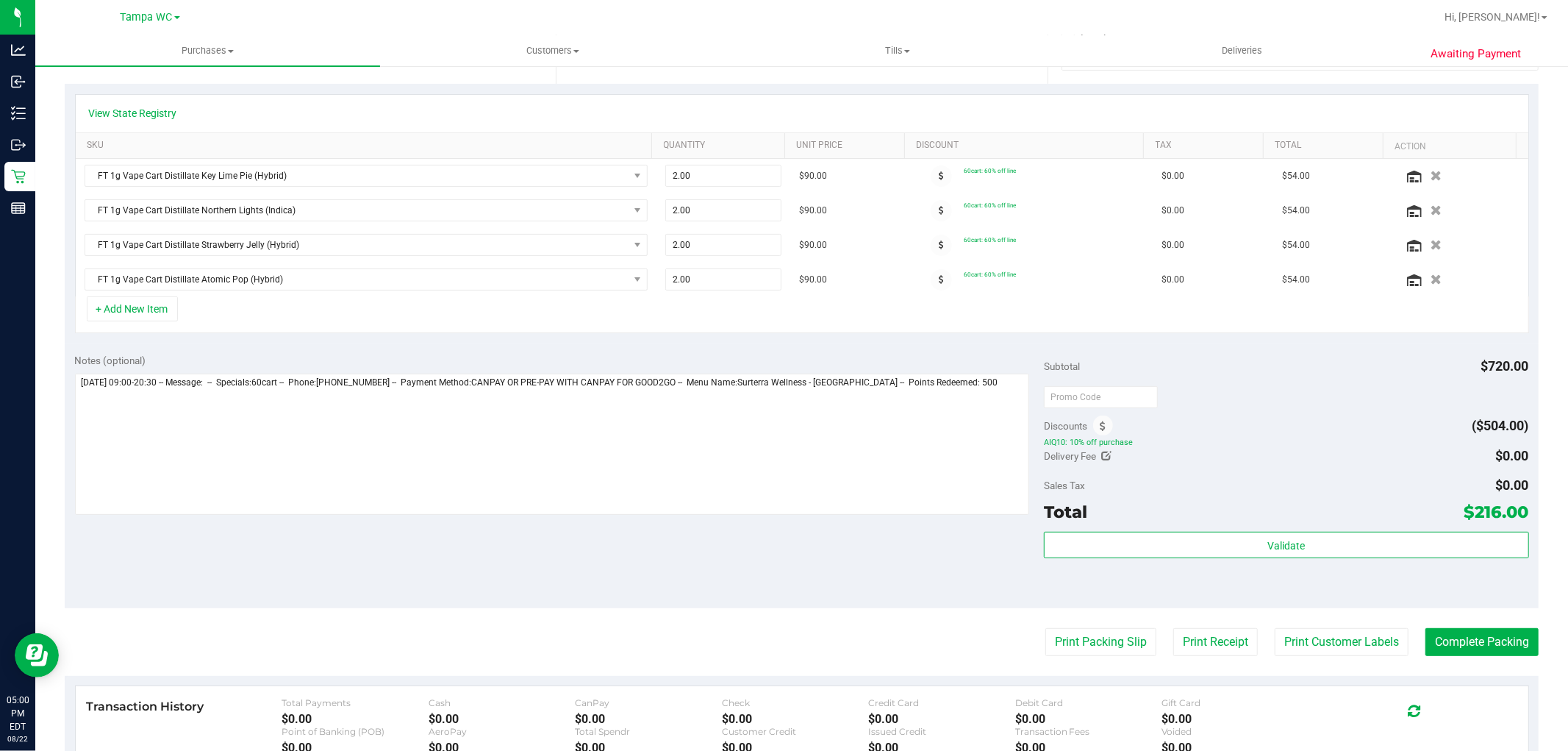
scroll to position [163, 0]
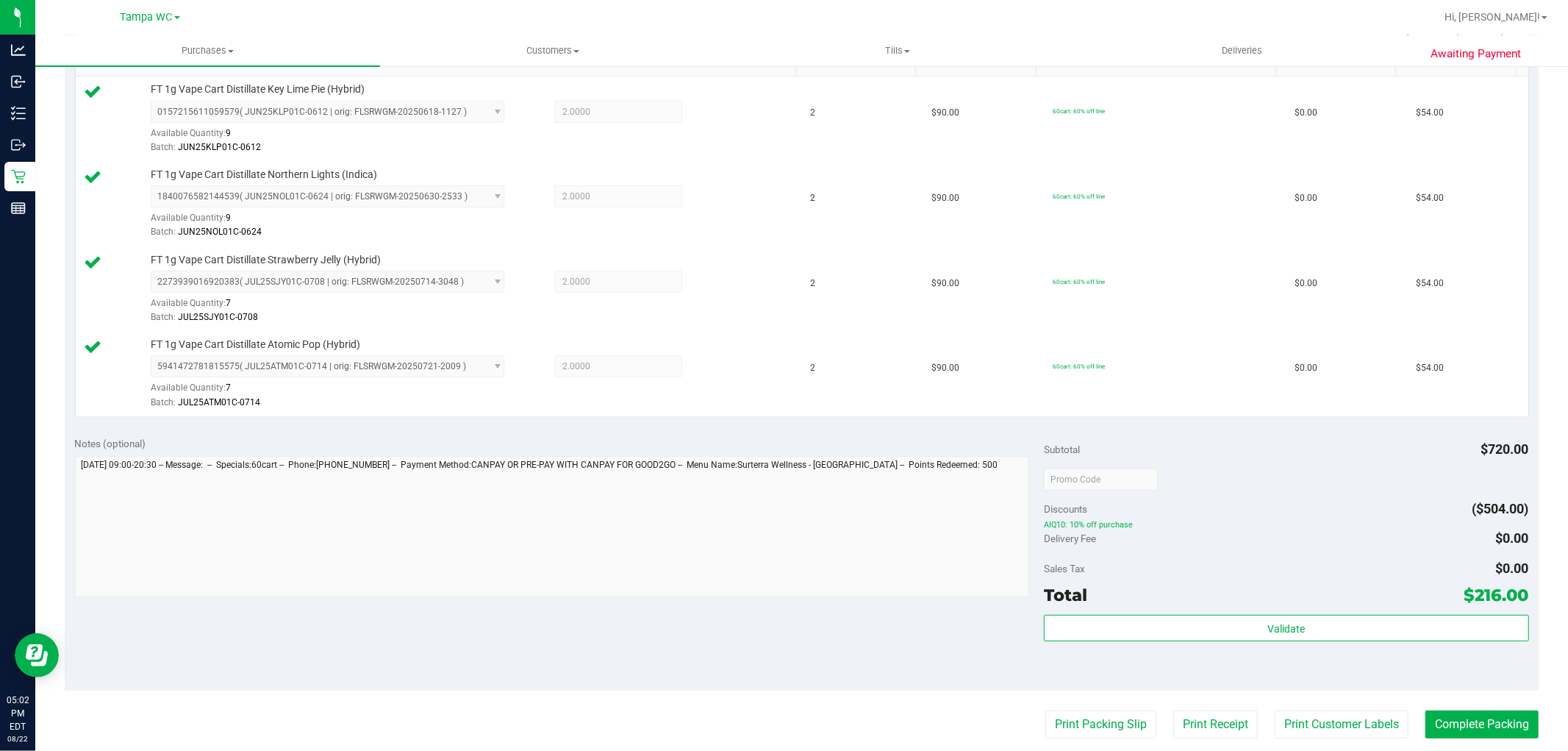
scroll to position [408, 0]
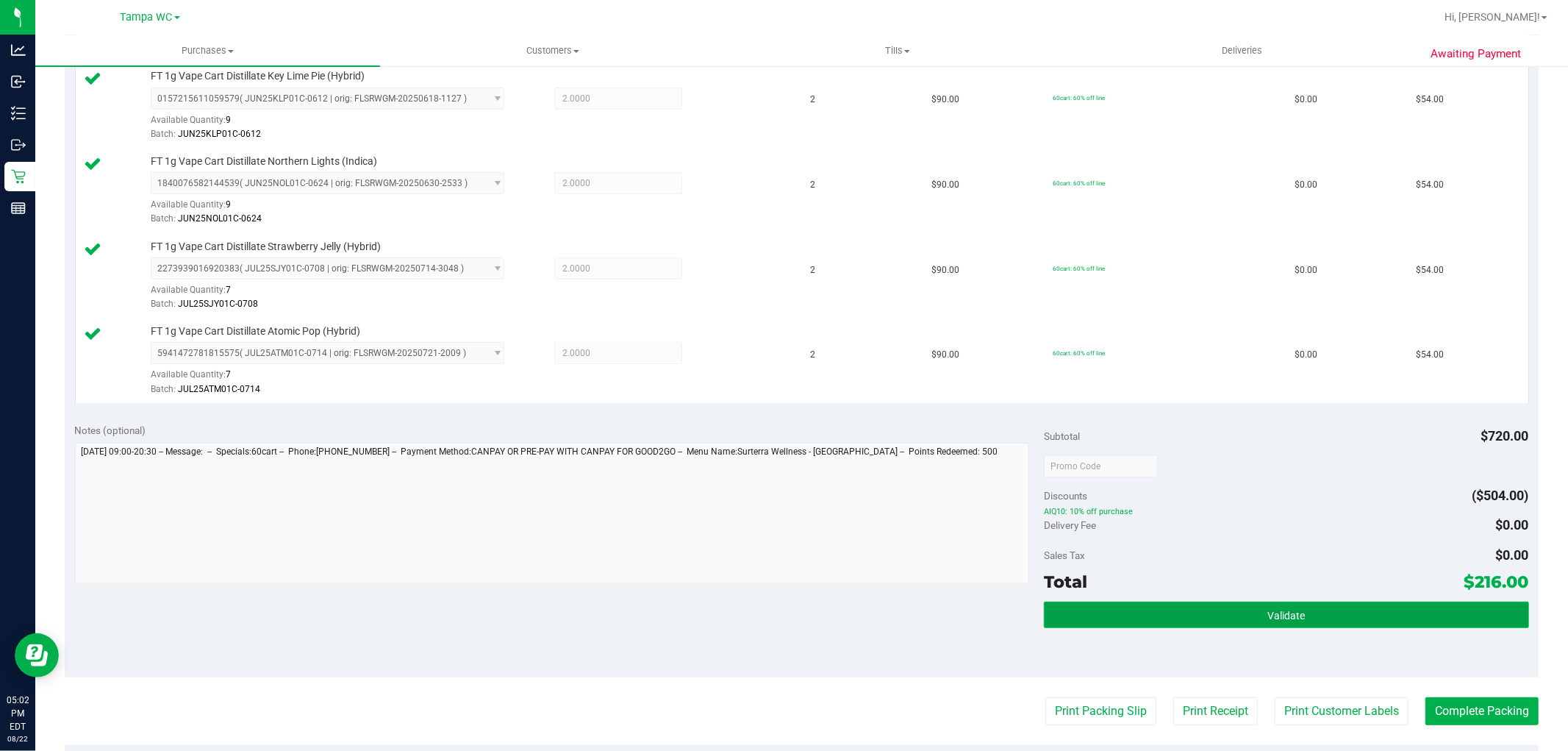
click at [1232, 616] on button "Validate" at bounding box center [1285, 615] width 484 height 26
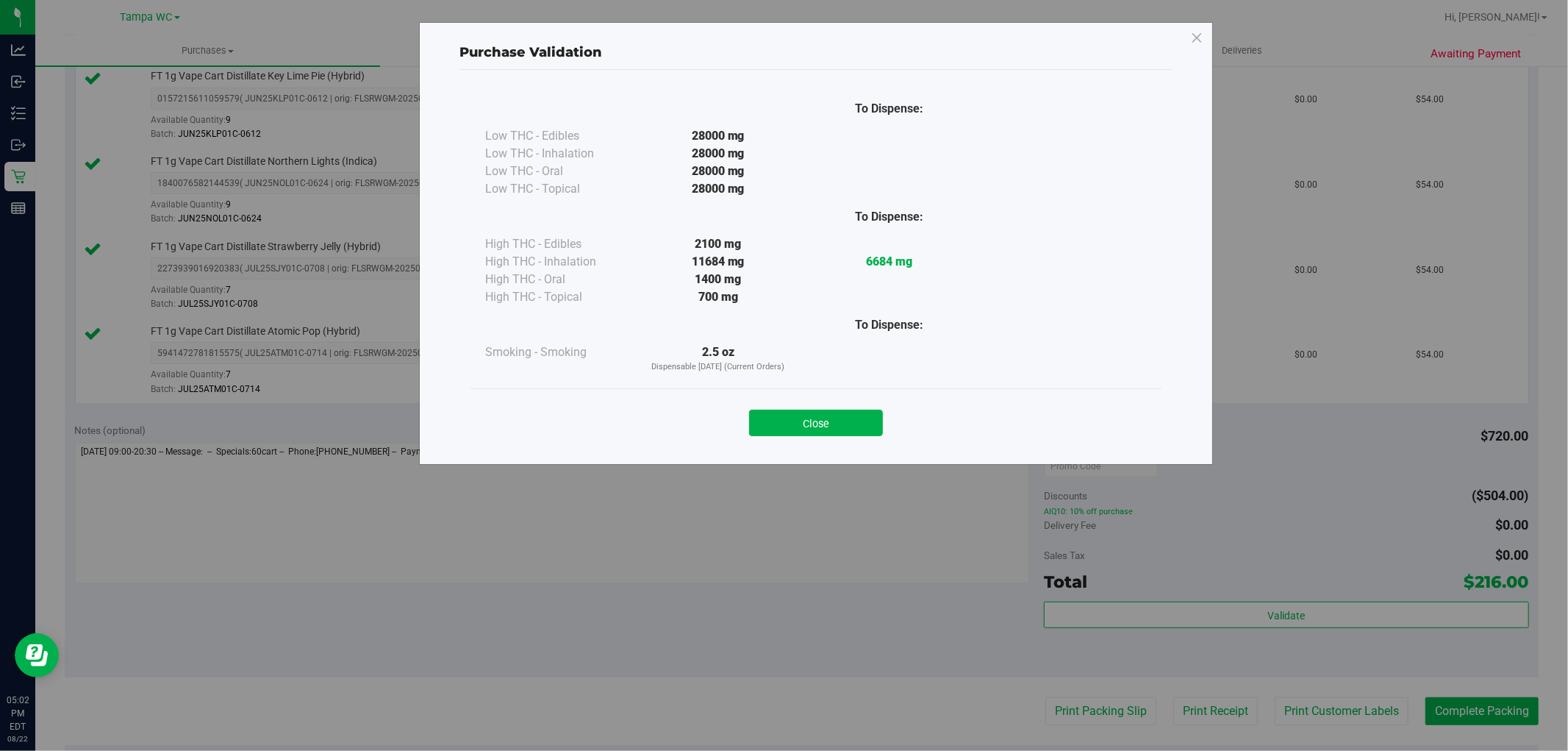
click at [824, 420] on button "Close" at bounding box center [816, 423] width 134 height 26
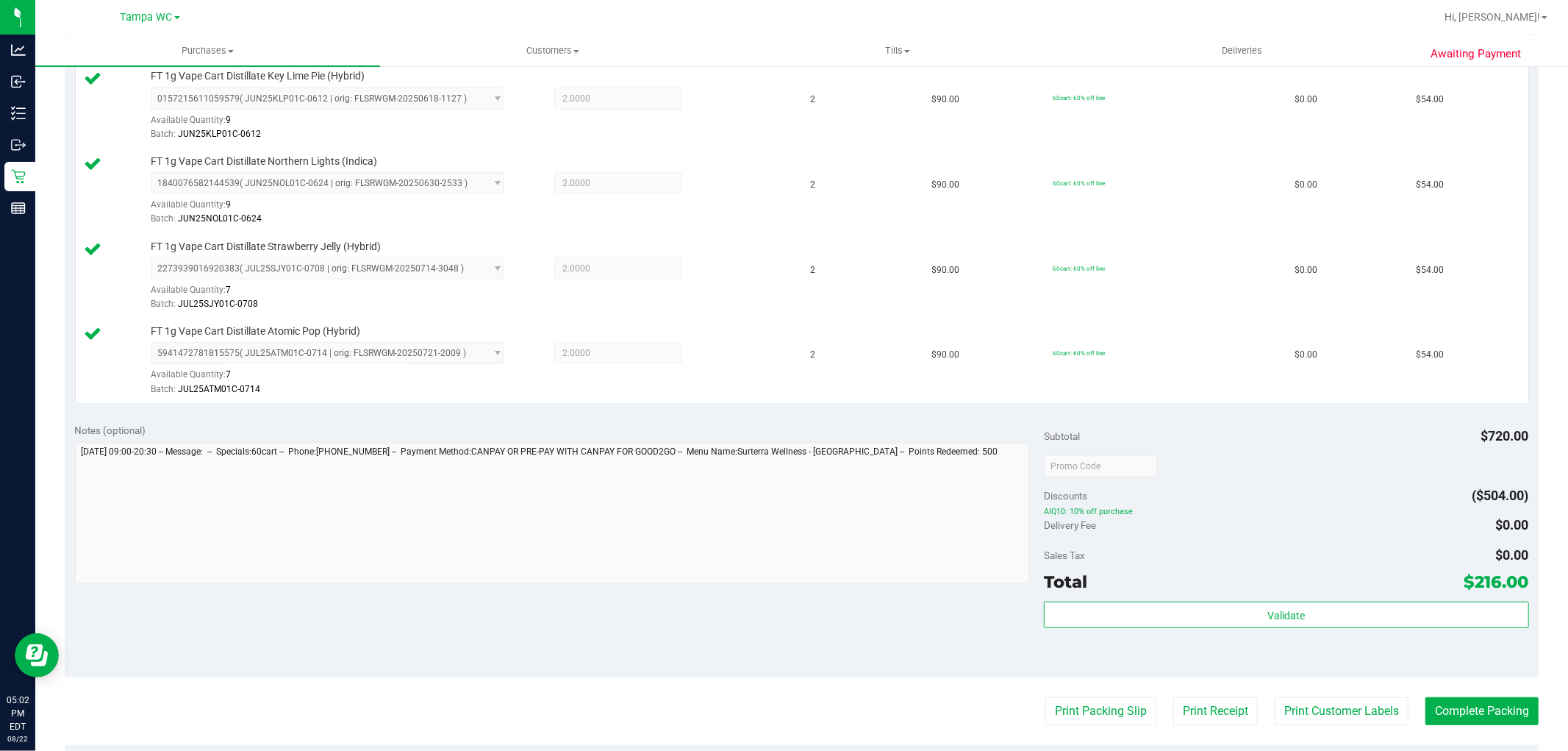
click at [1471, 696] on purchase-details "Back Edit Purchase Cancel Purchase View Profile # 11830684 BioTrack ID: - Submi…" at bounding box center [801, 346] width 1474 height 1349
click at [1471, 700] on button "Complete Packing" at bounding box center [1482, 711] width 113 height 28
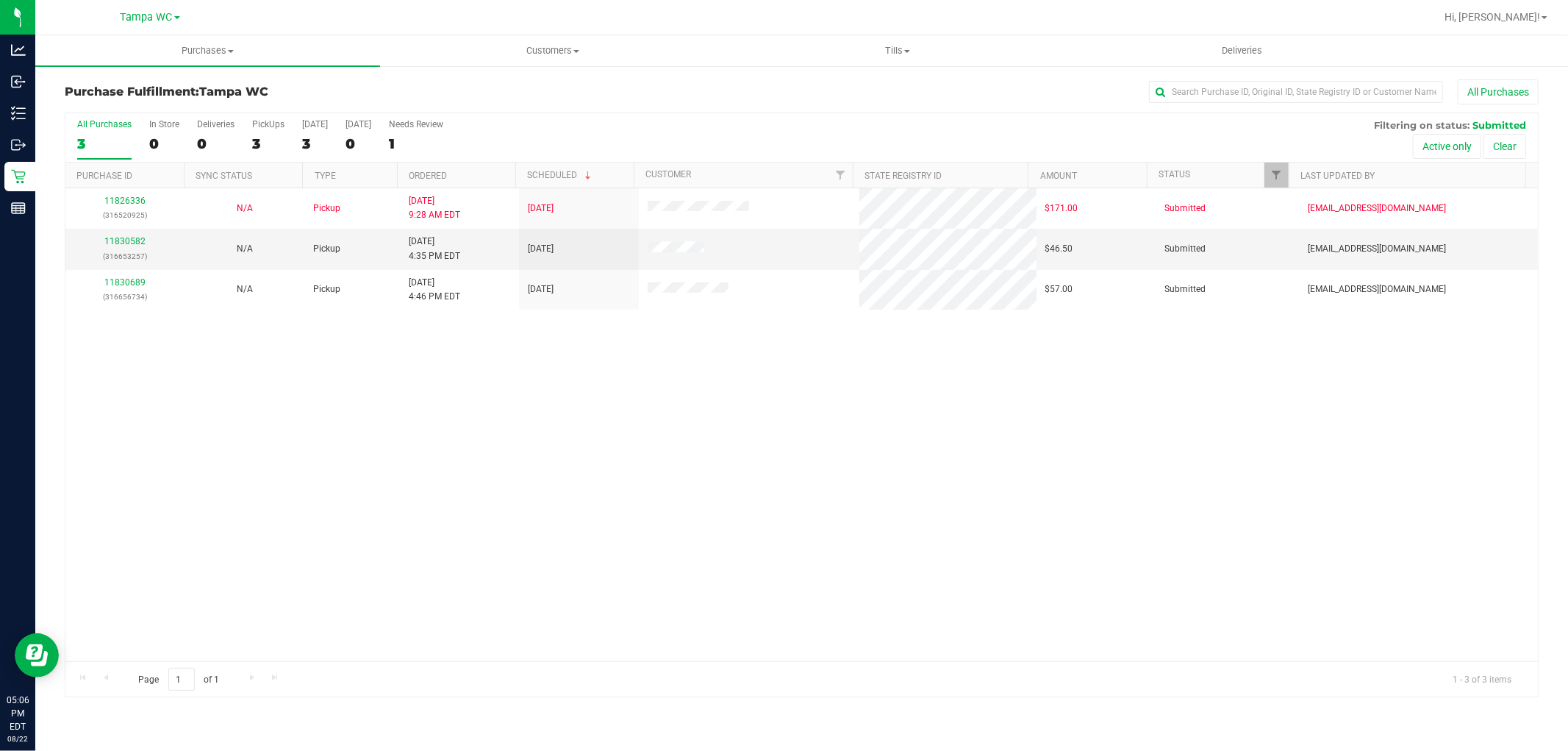
click at [112, 130] on label "All Purchases 3" at bounding box center [104, 139] width 55 height 41
click at [0, 0] on input "All Purchases 3" at bounding box center [0, 0] width 0 height 0
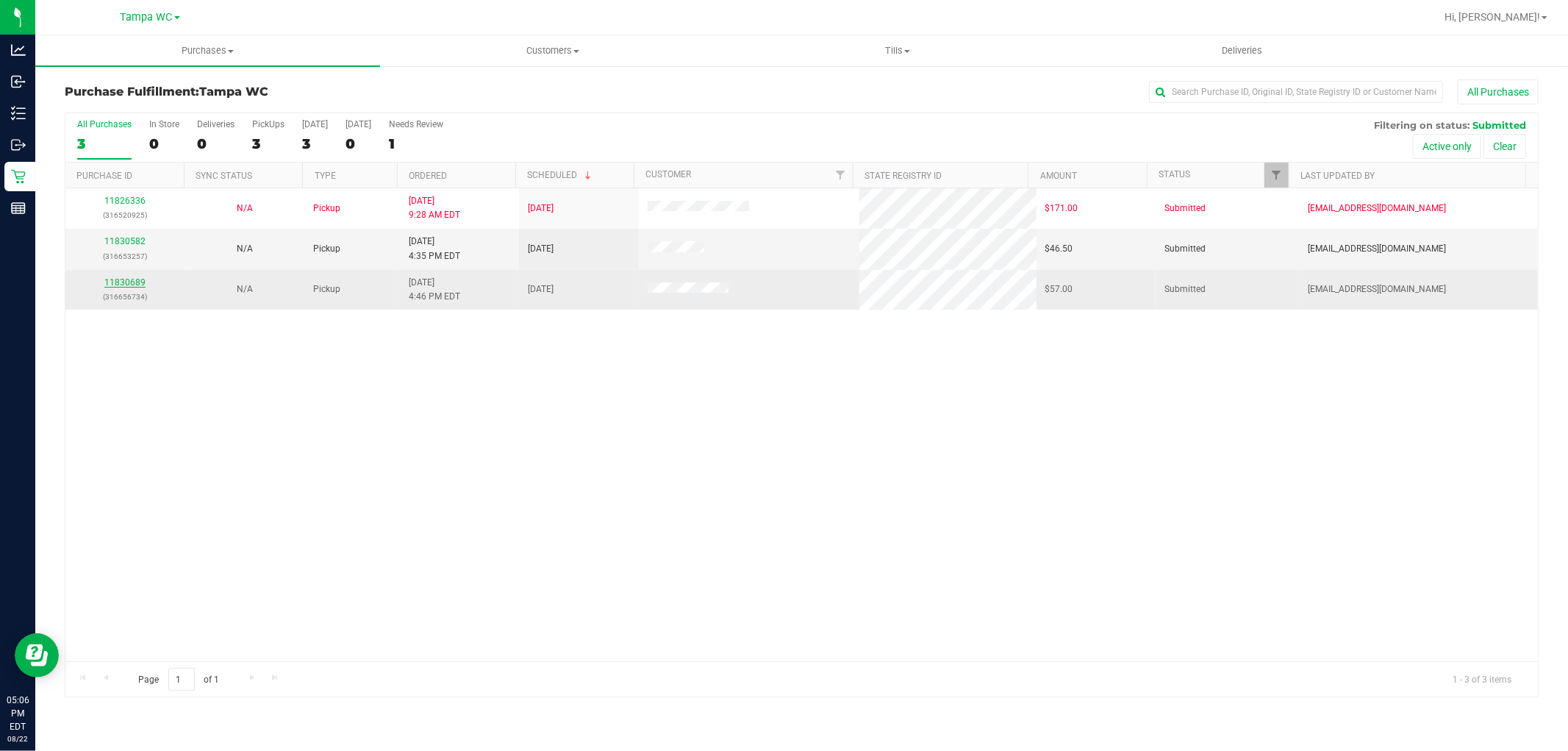
click at [137, 284] on link "11830689" at bounding box center [125, 282] width 41 height 10
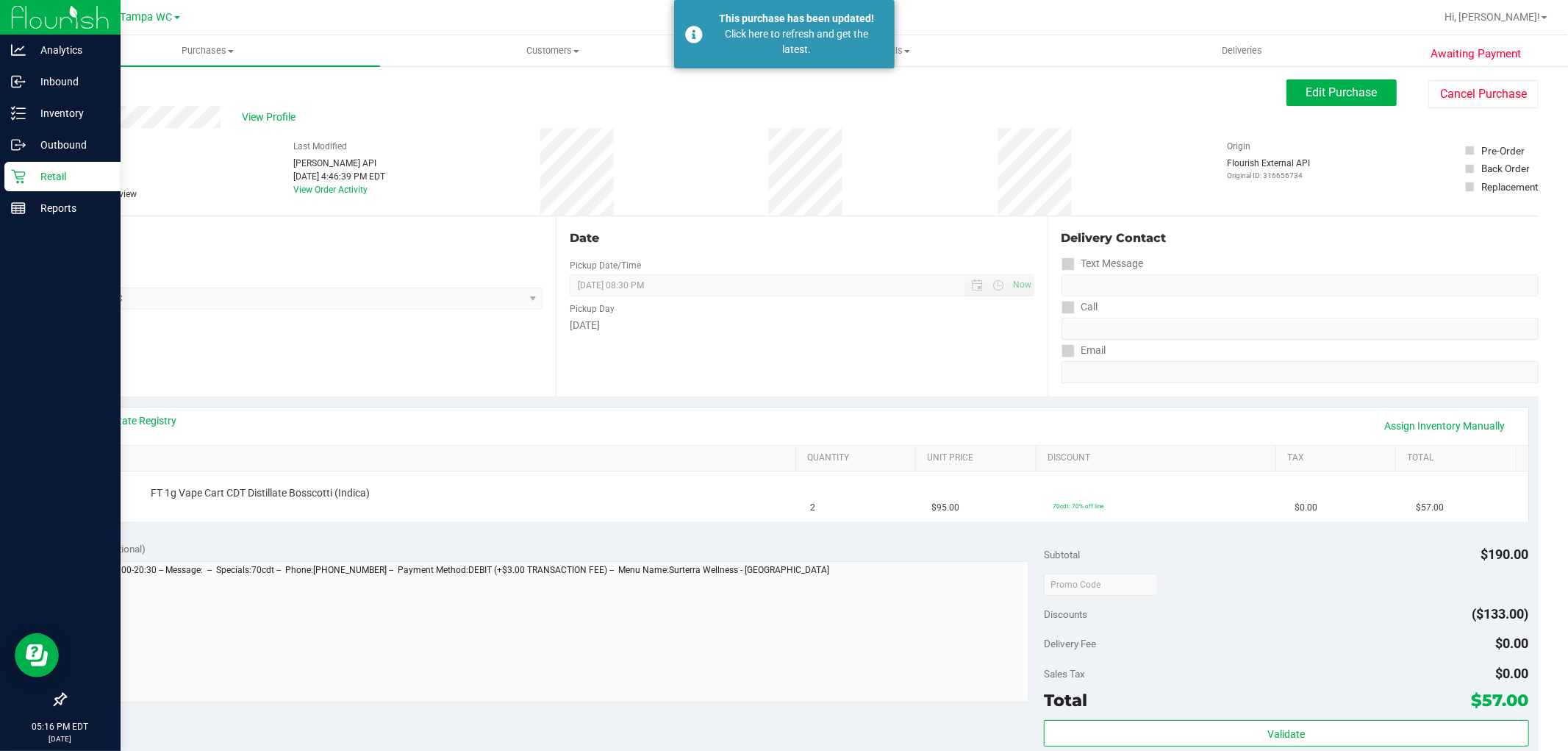
click at [17, 176] on icon at bounding box center [18, 177] width 14 height 14
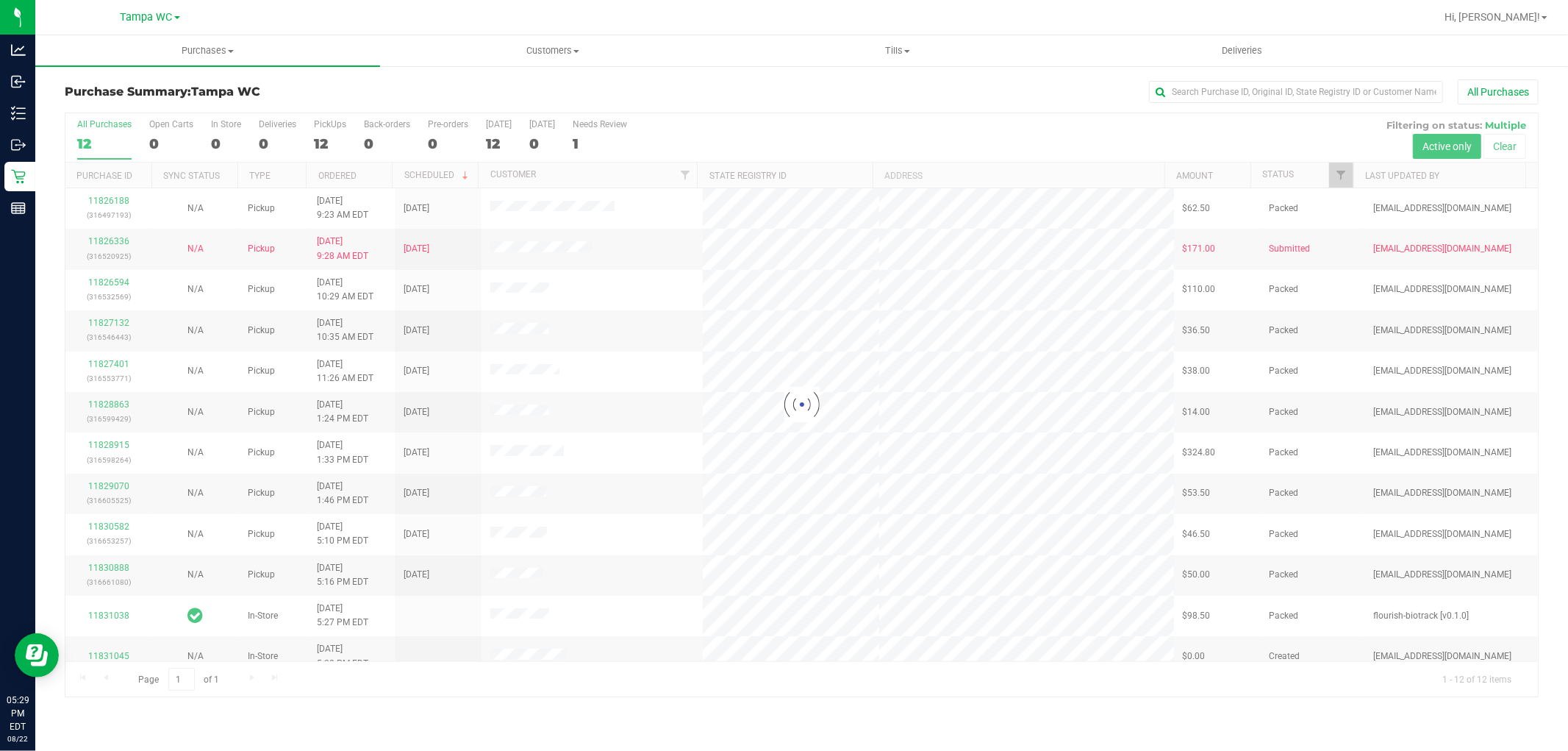
click at [105, 136] on div at bounding box center [801, 404] width 1473 height 583
click at [105, 133] on div at bounding box center [801, 404] width 1473 height 583
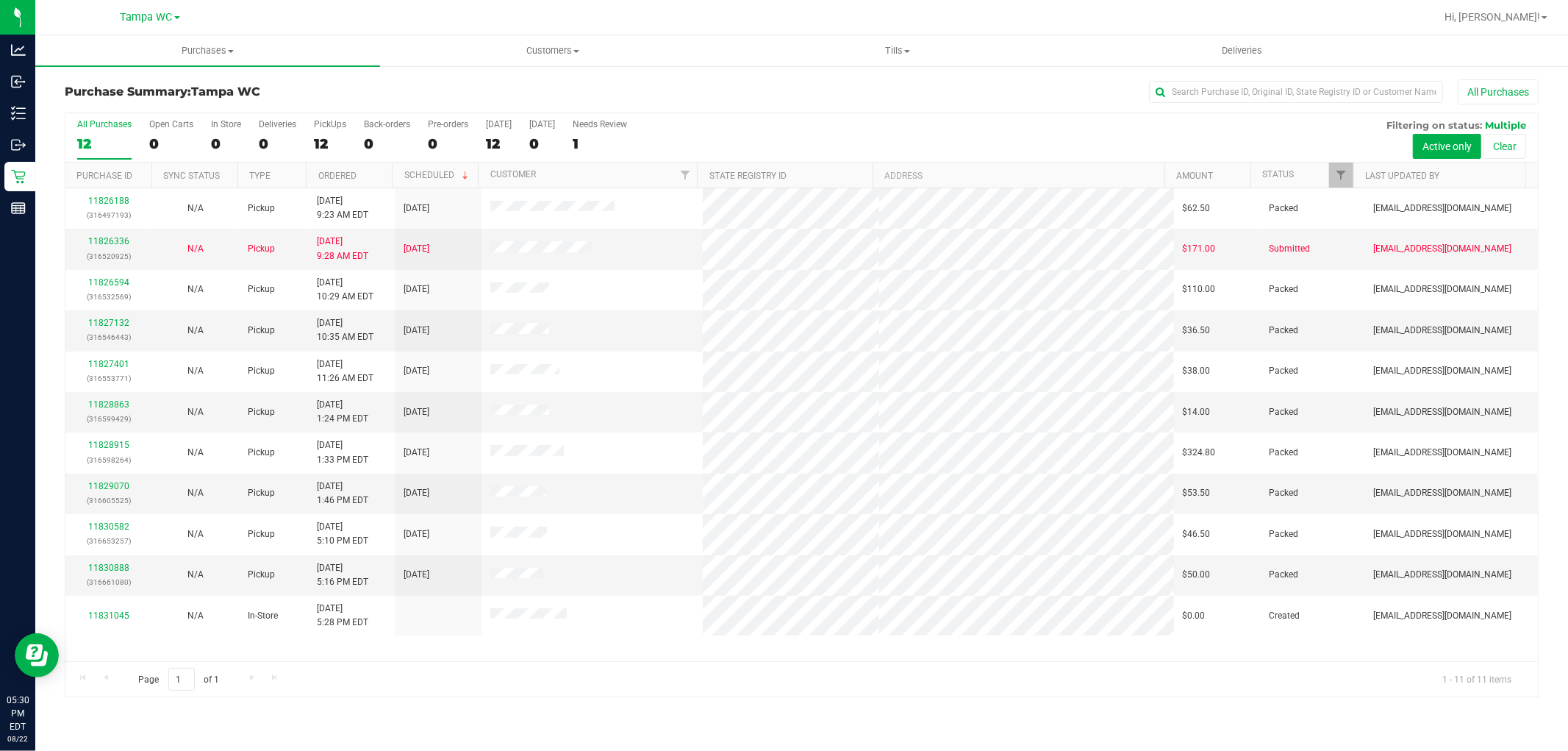
click at [106, 145] on div "12" at bounding box center [104, 144] width 55 height 17
click at [0, 0] on input "All Purchases 12" at bounding box center [0, 0] width 0 height 0
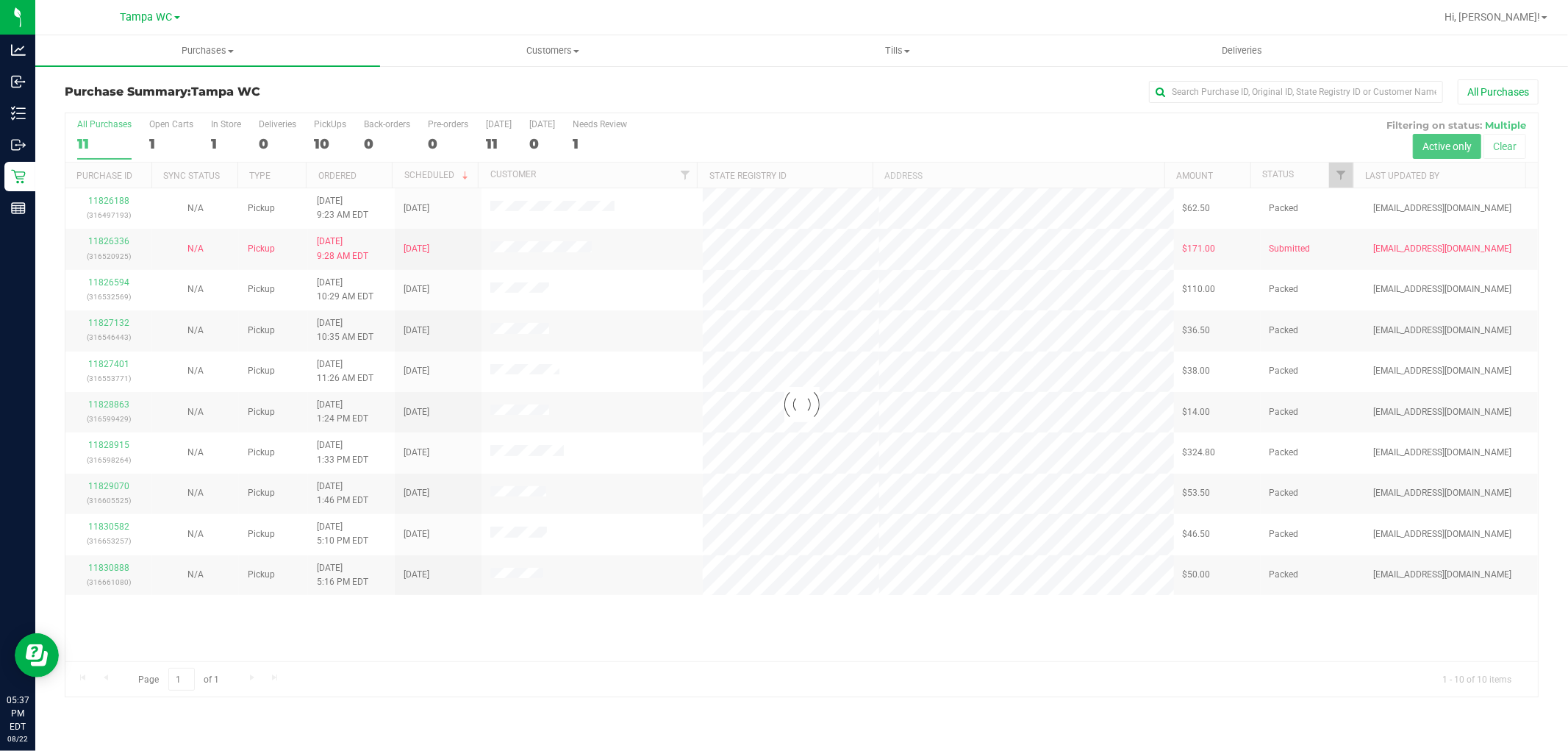
click at [107, 130] on div at bounding box center [801, 404] width 1473 height 583
click at [105, 136] on div at bounding box center [801, 404] width 1473 height 583
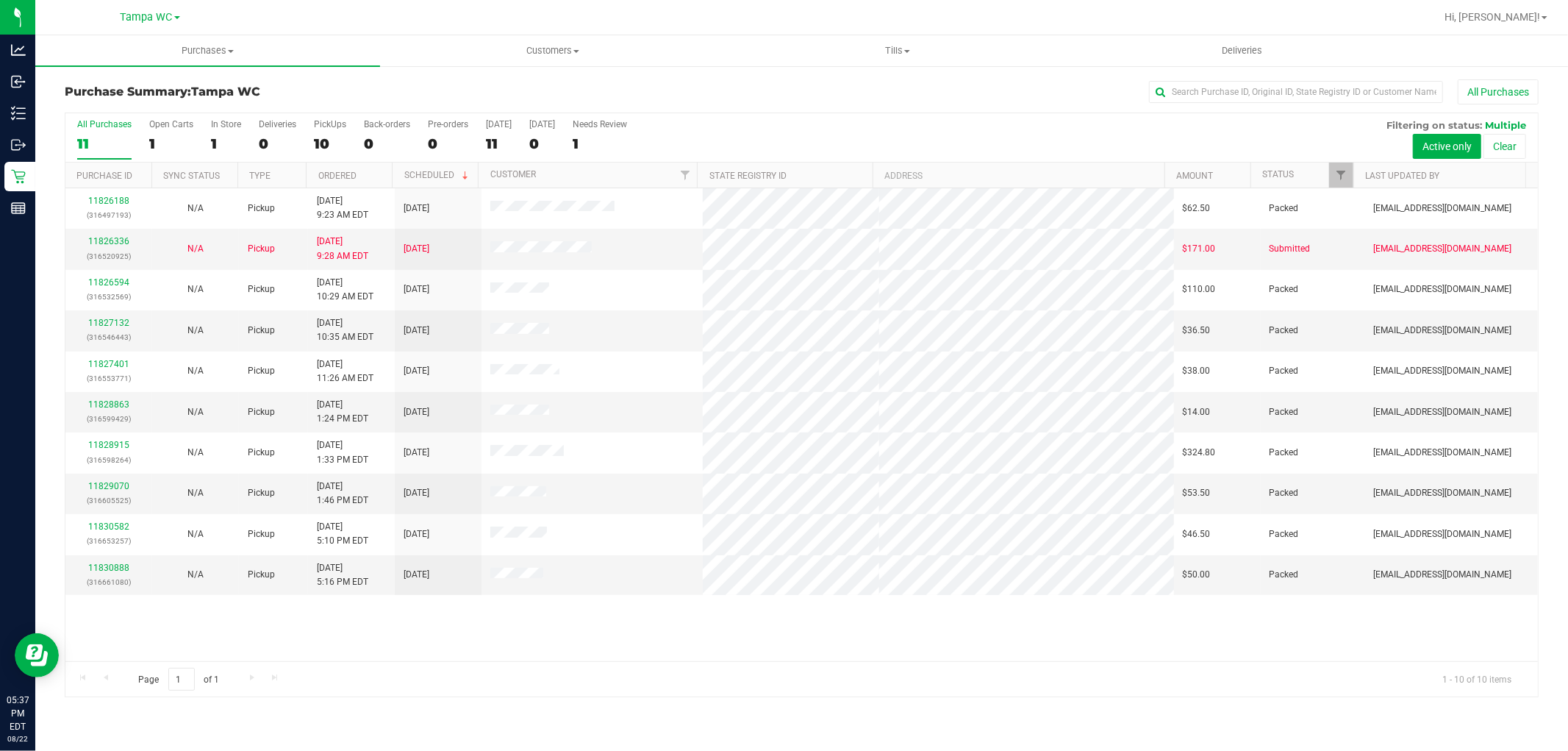
click at [105, 136] on div "11" at bounding box center [104, 144] width 55 height 17
click at [0, 0] on input "All Purchases 11" at bounding box center [0, 0] width 0 height 0
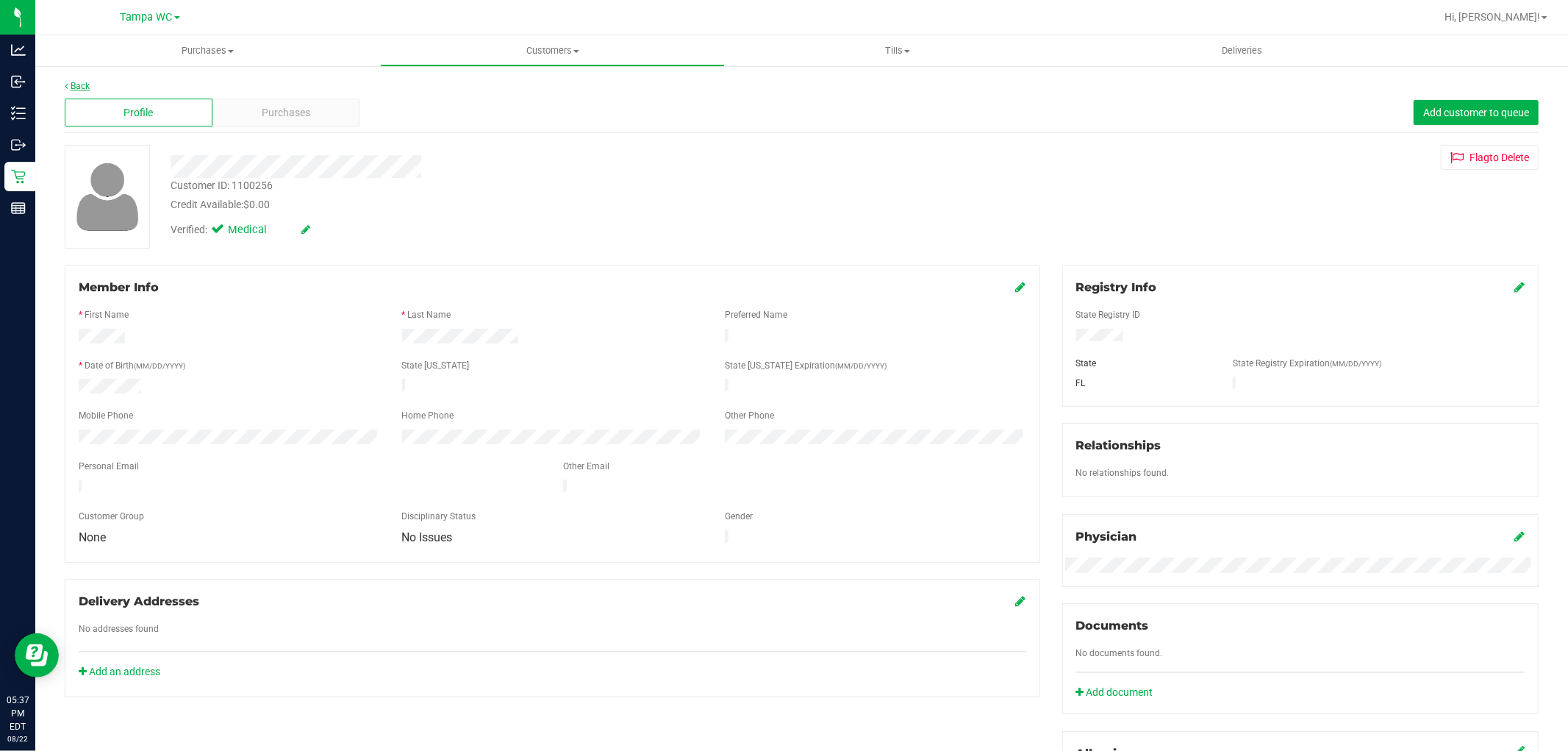
click at [76, 89] on link "Back" at bounding box center [77, 85] width 25 height 10
click at [77, 84] on link "Back" at bounding box center [77, 85] width 25 height 10
click at [79, 84] on link "Back" at bounding box center [77, 85] width 25 height 10
click at [84, 82] on link "Back" at bounding box center [77, 85] width 25 height 10
click at [82, 85] on link "Back" at bounding box center [77, 85] width 25 height 10
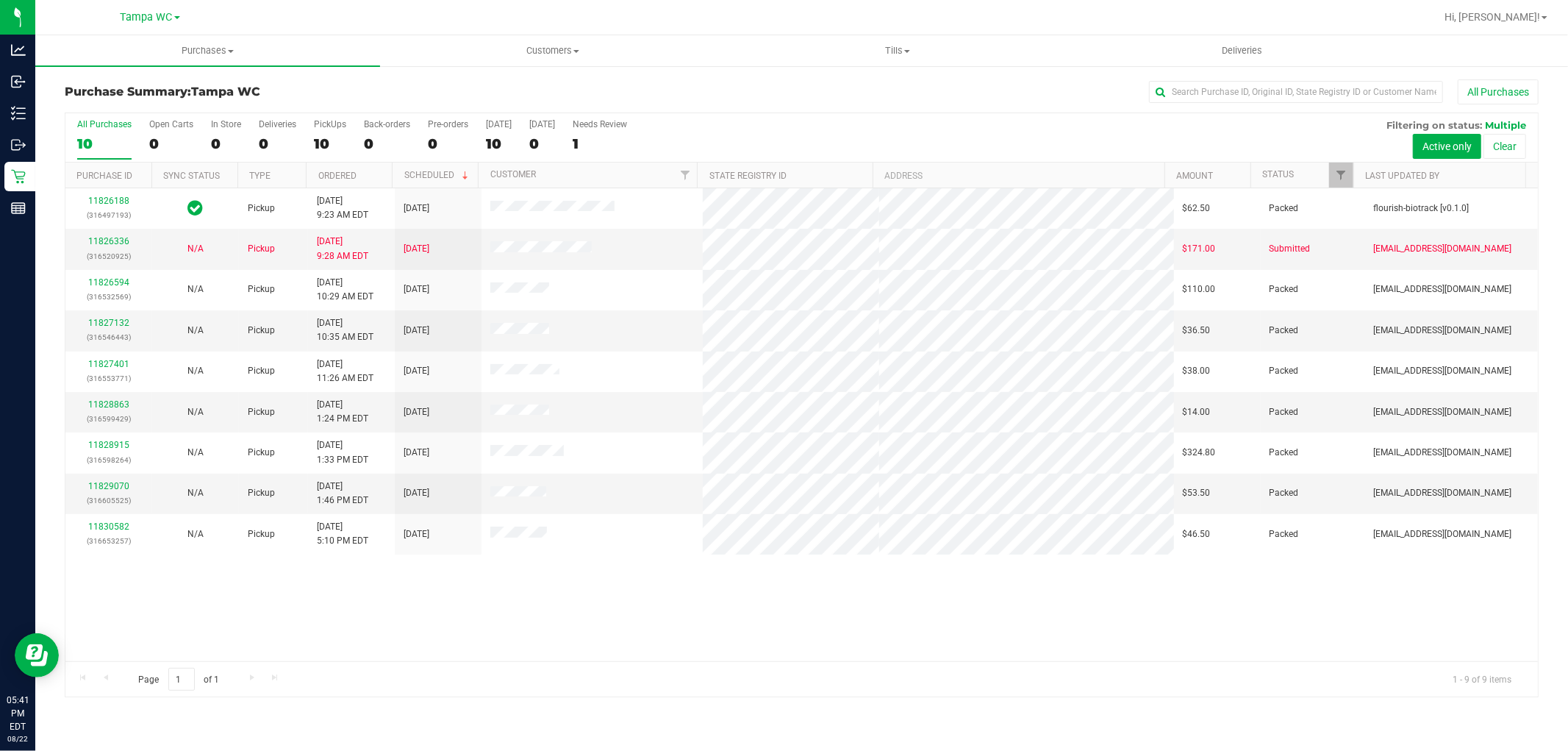
click at [110, 139] on div "10" at bounding box center [104, 144] width 55 height 17
click at [0, 0] on input "All Purchases 10" at bounding box center [0, 0] width 0 height 0
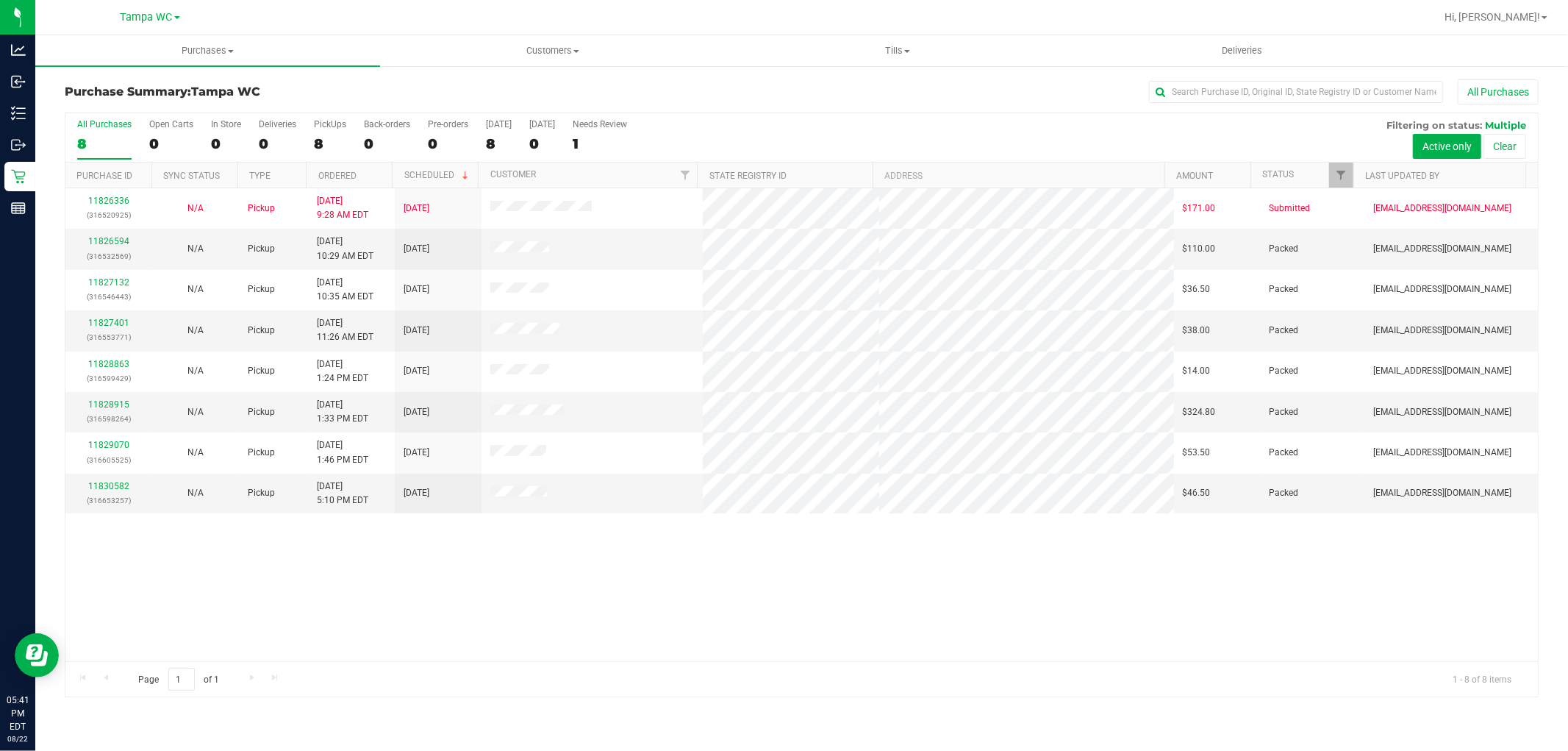
click at [122, 139] on div "8" at bounding box center [104, 144] width 55 height 17
click at [0, 0] on input "All Purchases 8" at bounding box center [0, 0] width 0 height 0
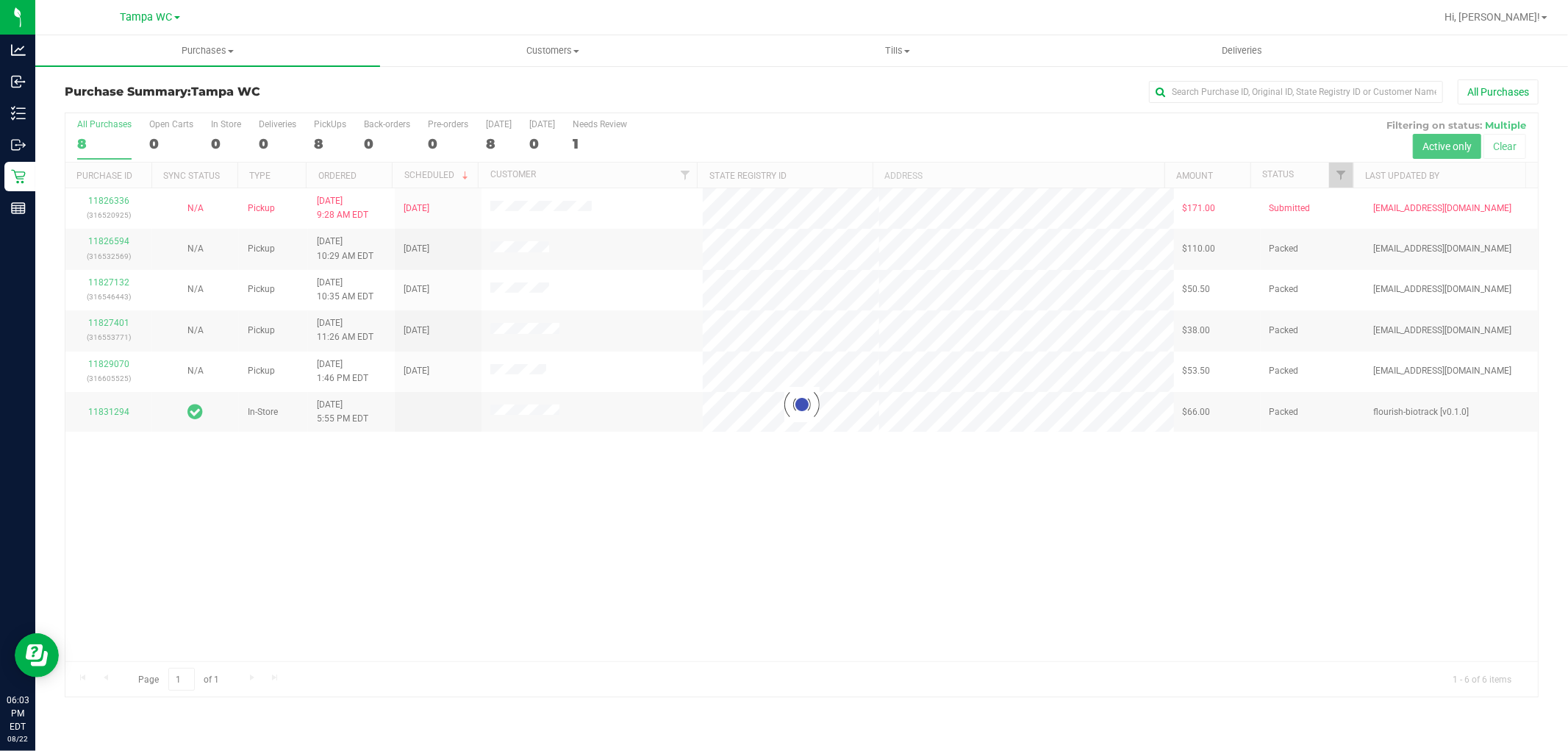
click at [92, 139] on div at bounding box center [801, 404] width 1473 height 583
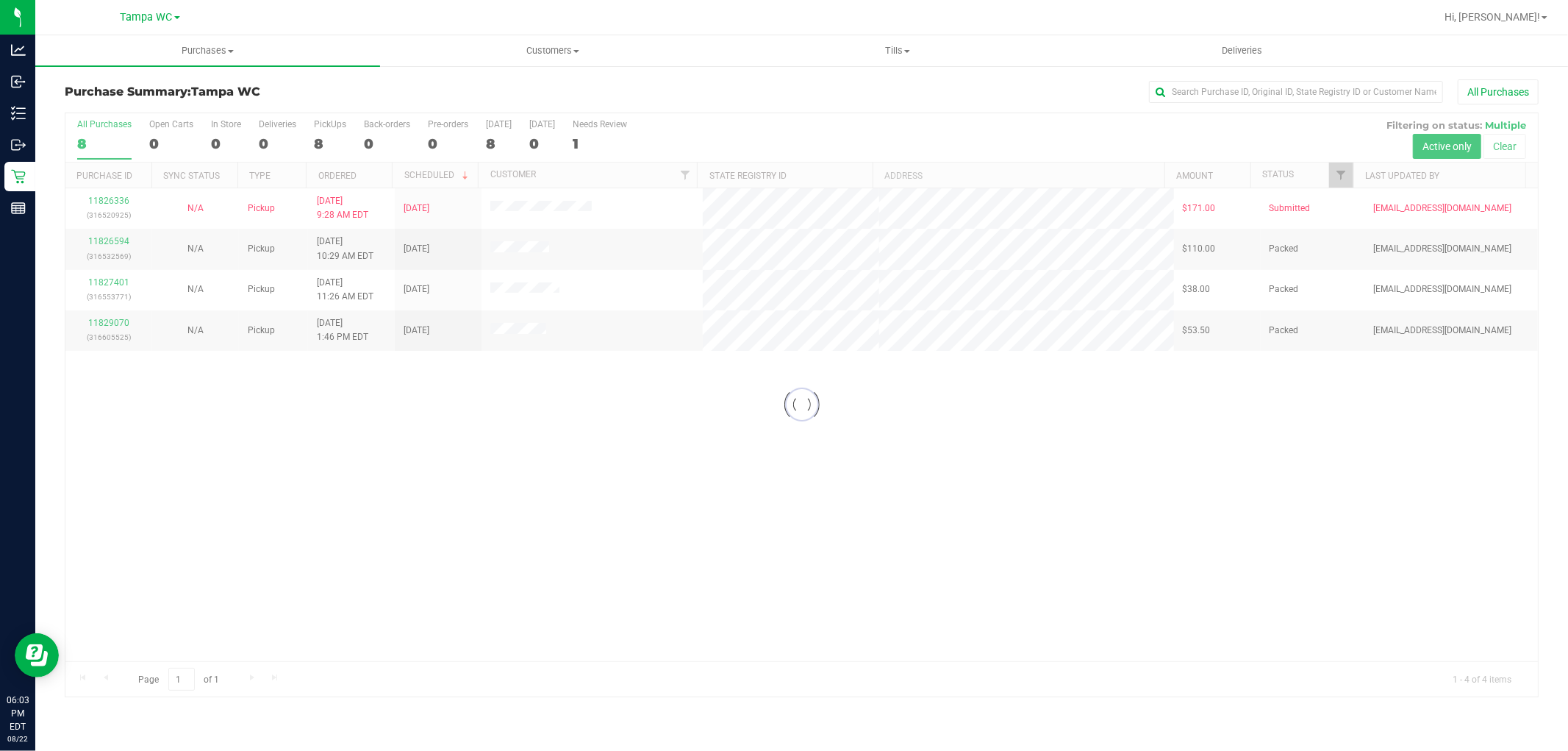
click at [98, 136] on div at bounding box center [801, 404] width 1473 height 583
click at [106, 142] on div "8" at bounding box center [104, 144] width 55 height 17
click at [0, 0] on input "All Purchases 8" at bounding box center [0, 0] width 0 height 0
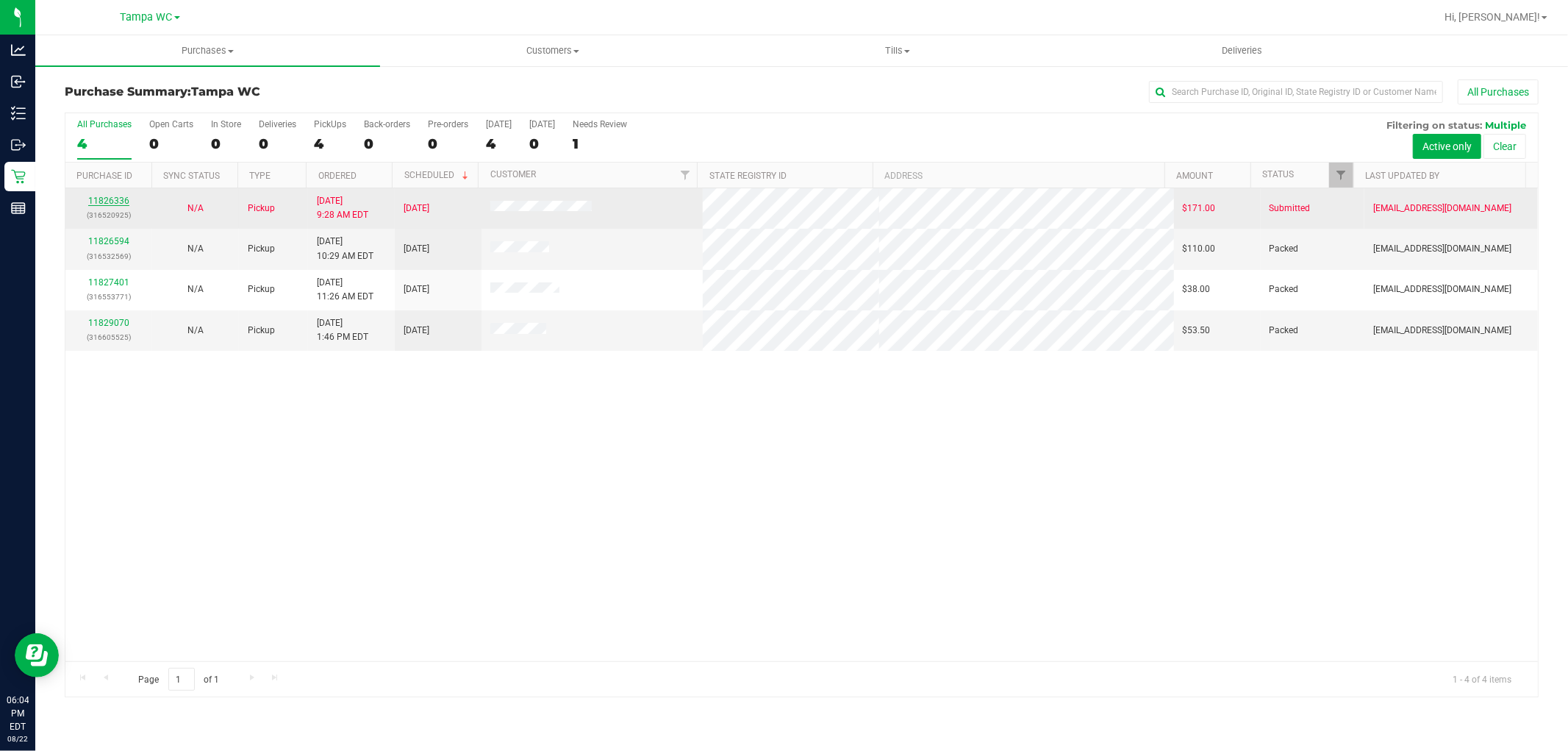
click at [116, 200] on link "11826336" at bounding box center [109, 200] width 41 height 10
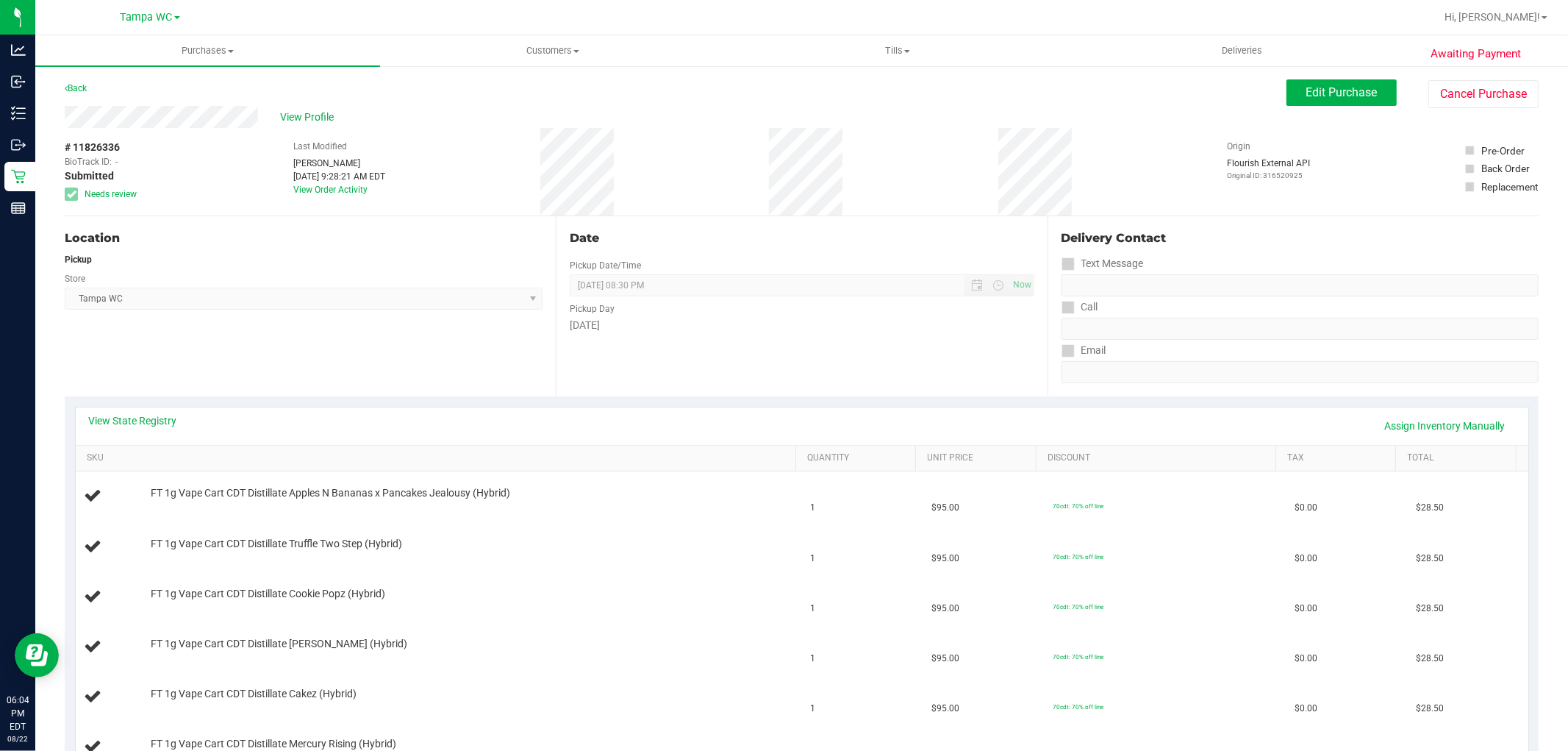
click at [148, 430] on div "View State Registry Assign Inventory Manually" at bounding box center [802, 426] width 1426 height 25
click at [157, 422] on link "View State Registry" at bounding box center [133, 421] width 89 height 15
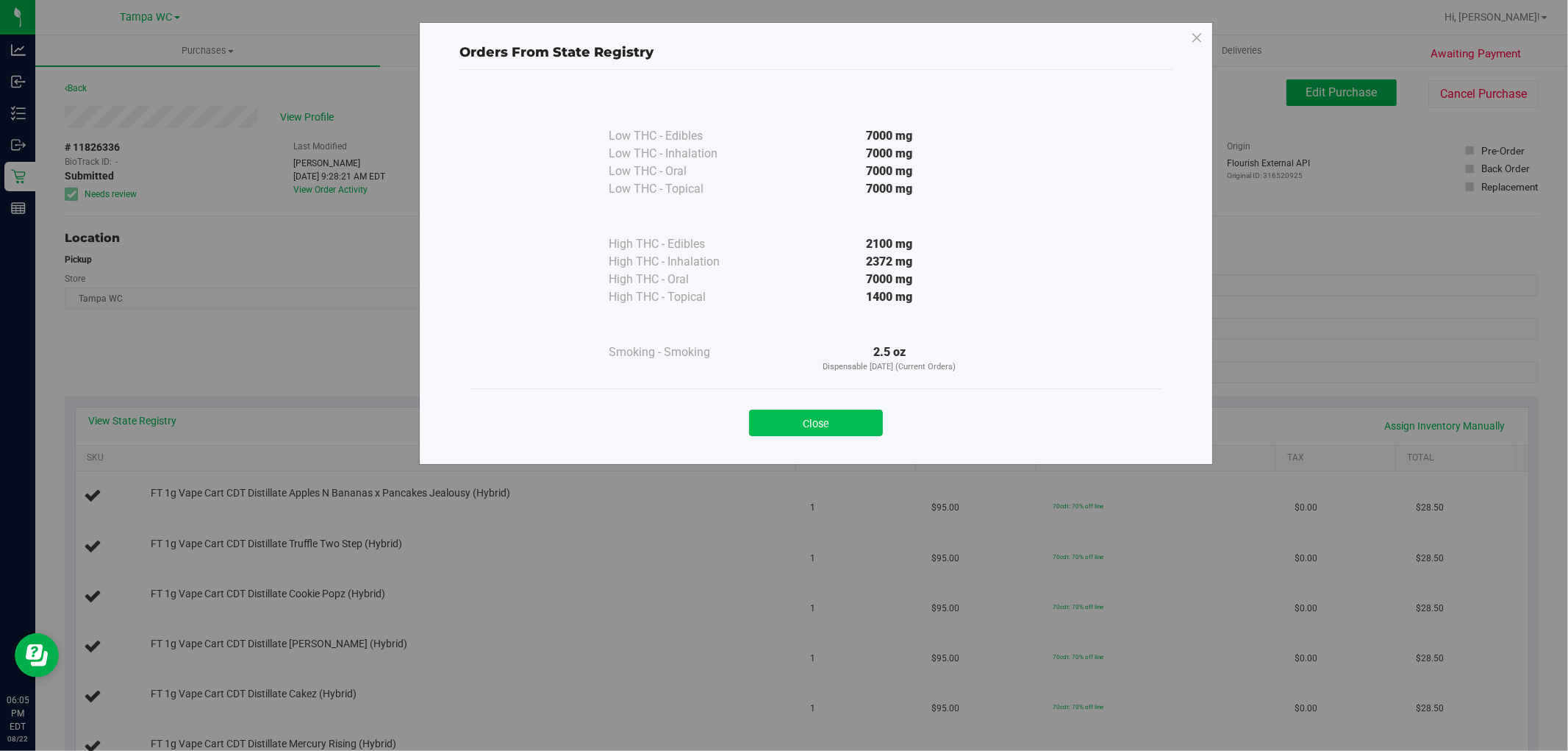
click at [843, 421] on button "Close" at bounding box center [816, 423] width 134 height 26
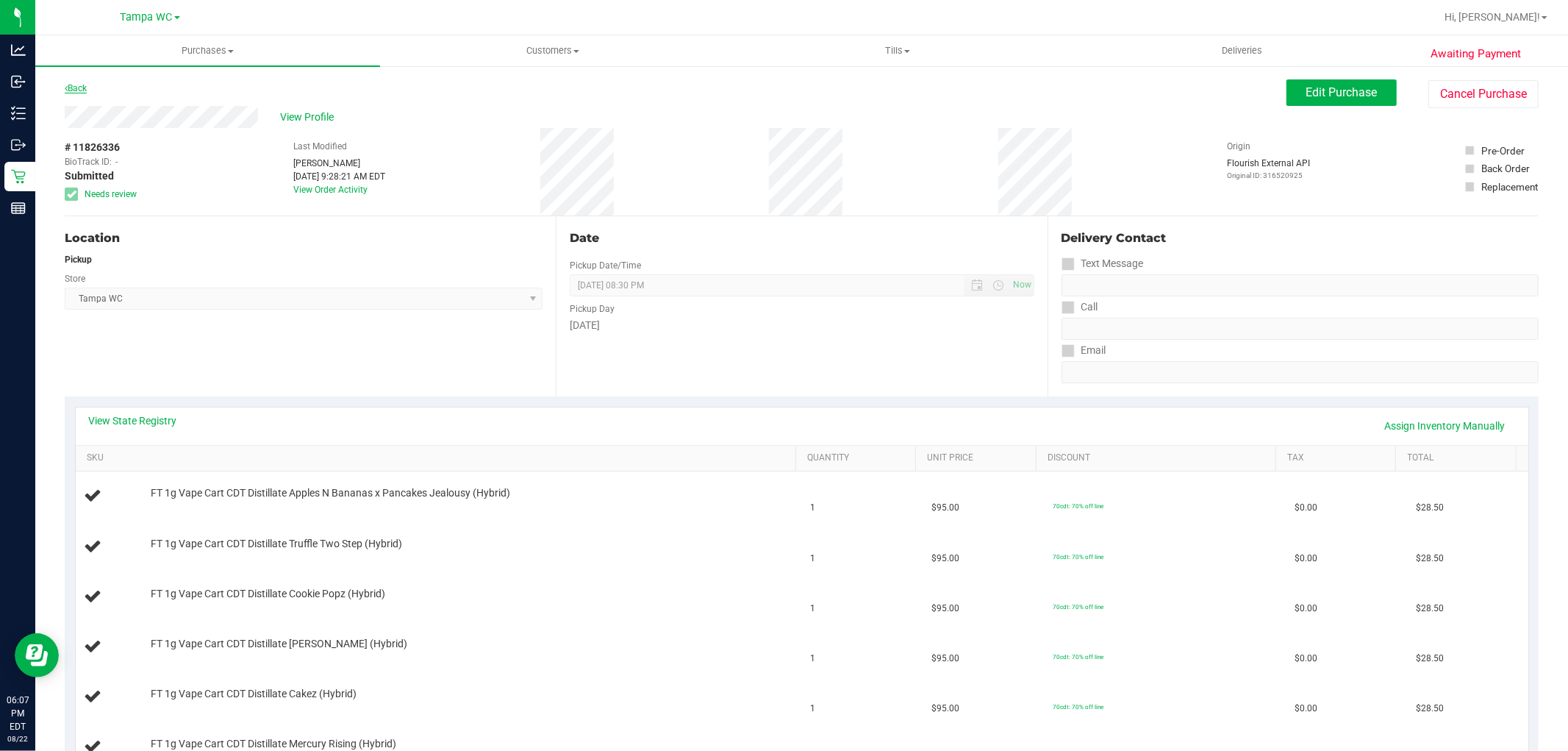
click at [84, 90] on link "Back" at bounding box center [75, 88] width 22 height 10
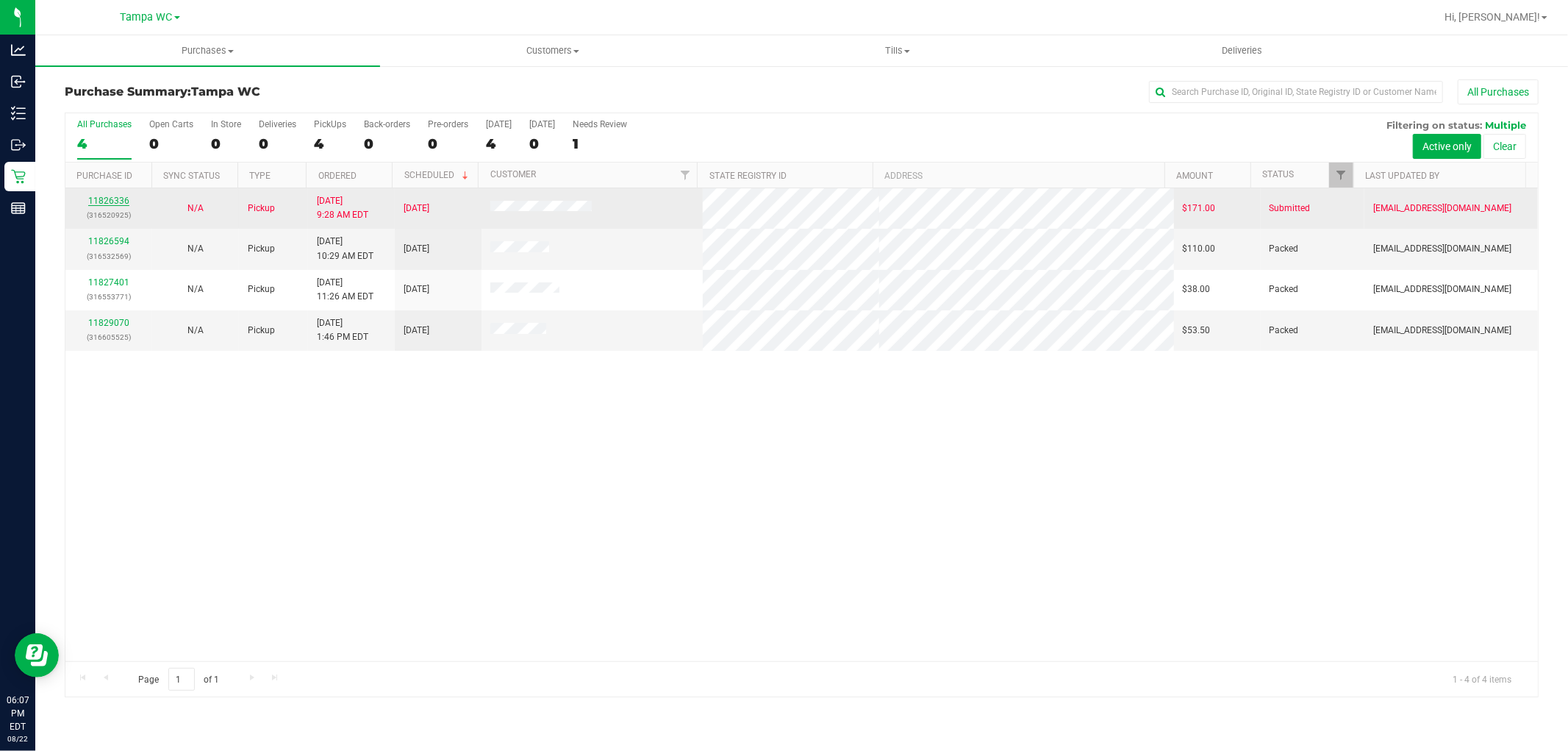
click at [120, 199] on link "11826336" at bounding box center [109, 200] width 41 height 10
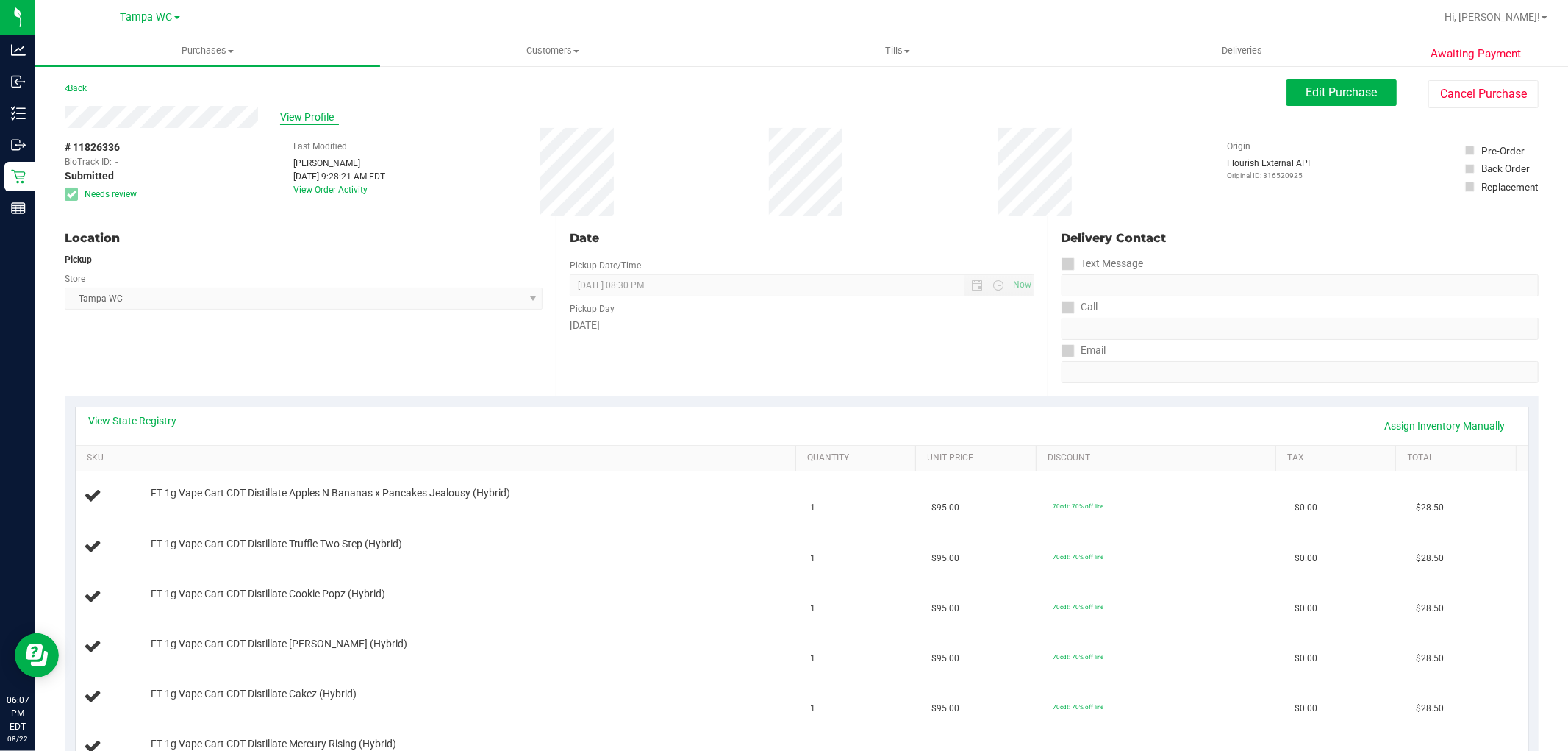
click at [290, 116] on span "View Profile" at bounding box center [309, 117] width 59 height 15
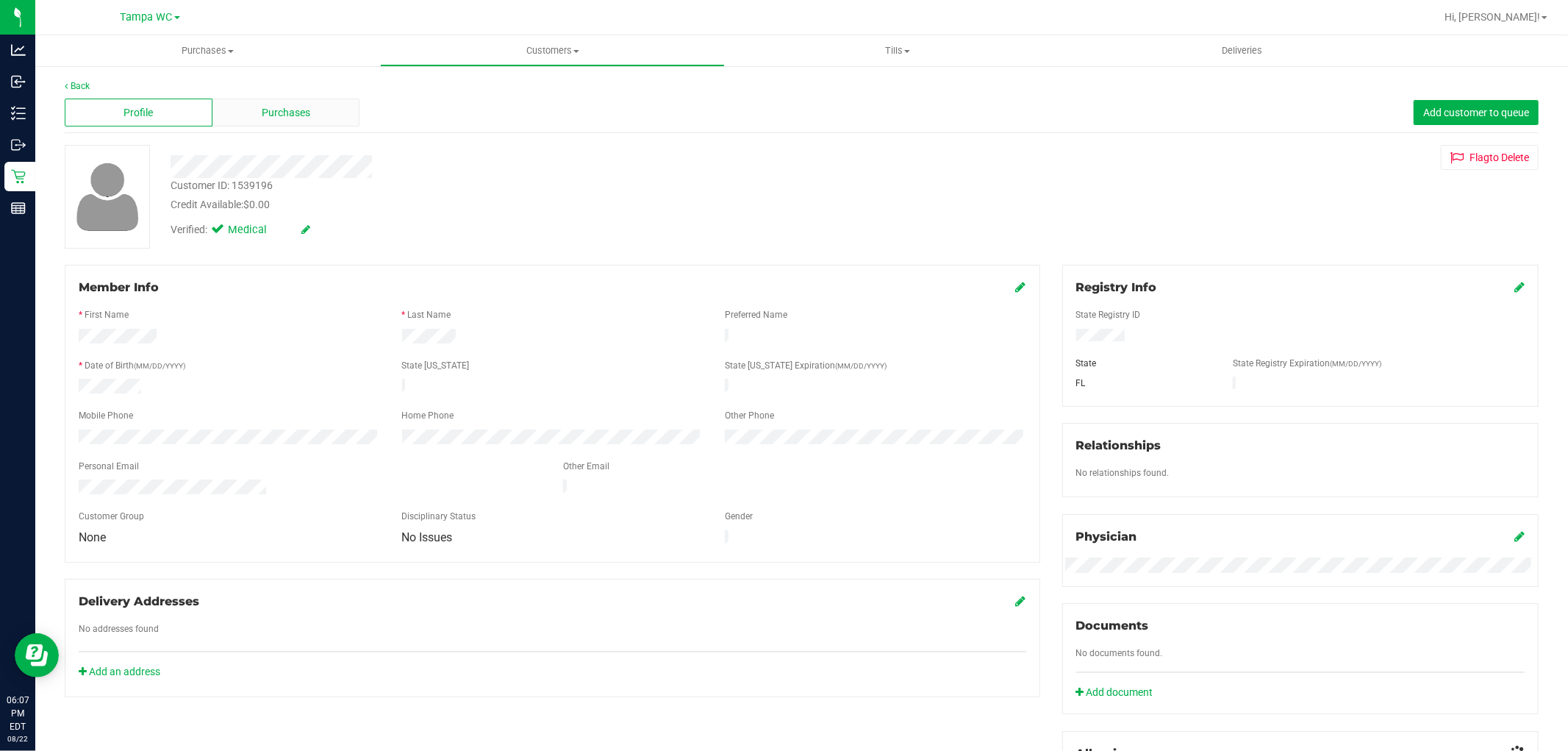
click at [285, 119] on span "Purchases" at bounding box center [286, 113] width 48 height 15
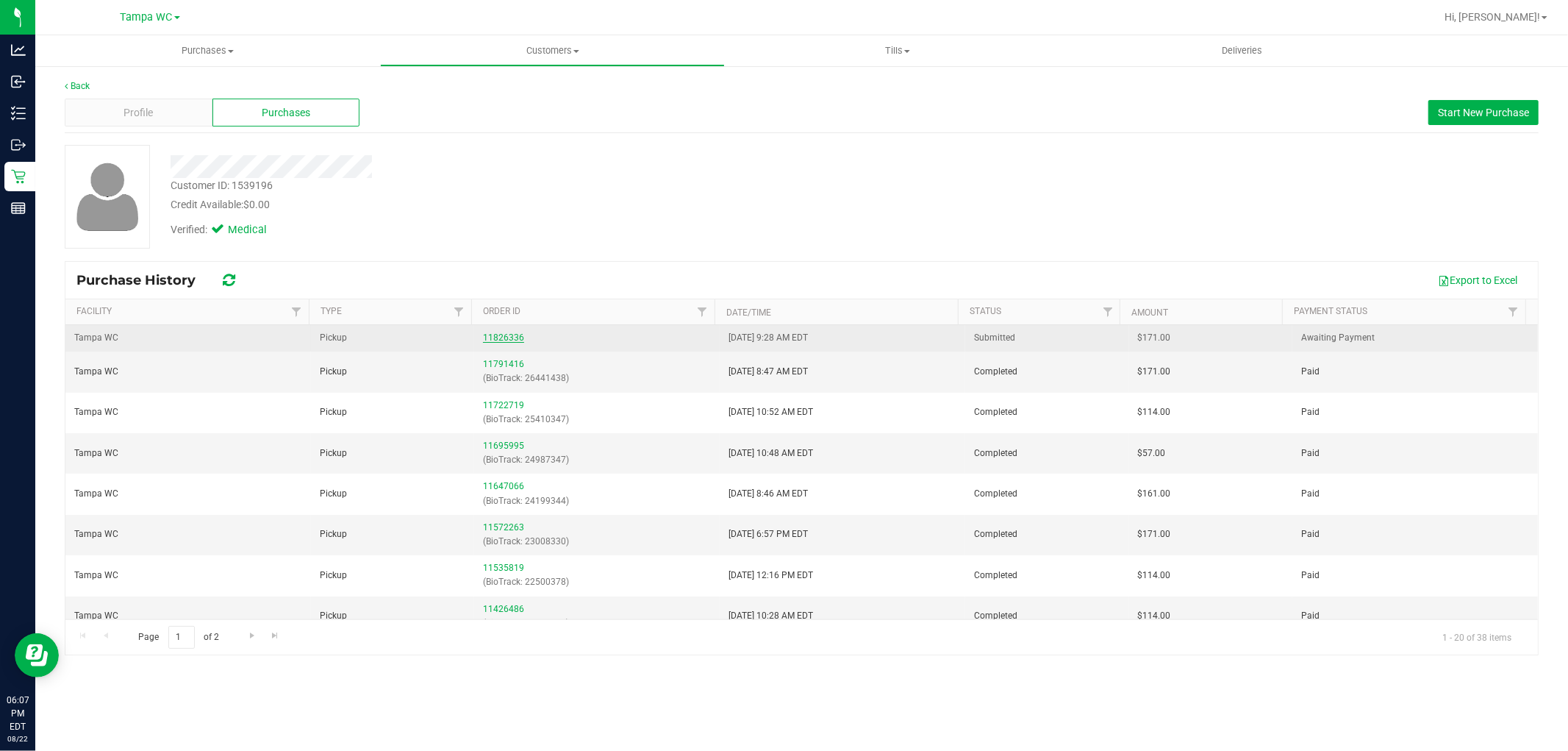
click at [510, 337] on link "11826336" at bounding box center [503, 337] width 41 height 10
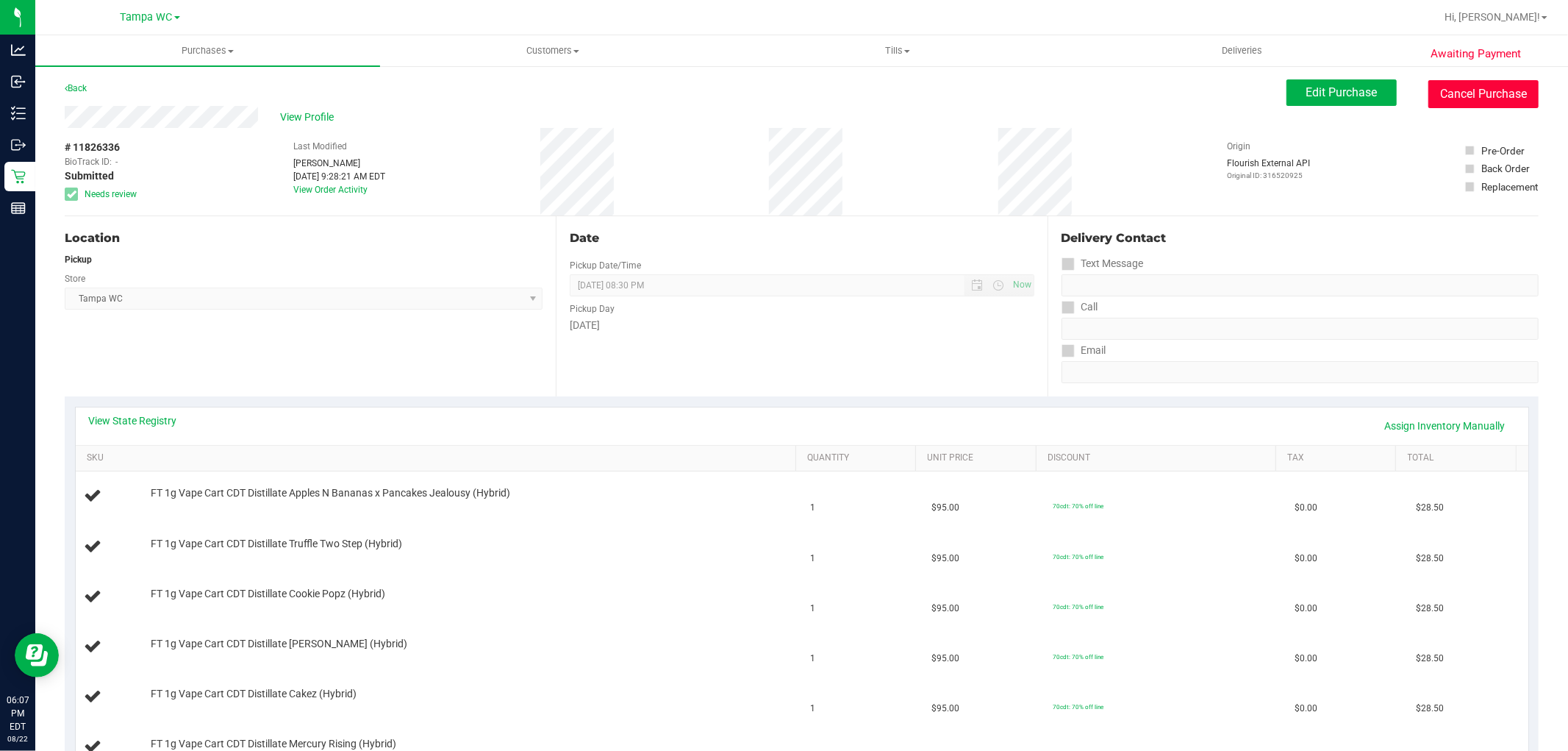
click at [1486, 80] on button "Cancel Purchase" at bounding box center [1483, 94] width 110 height 28
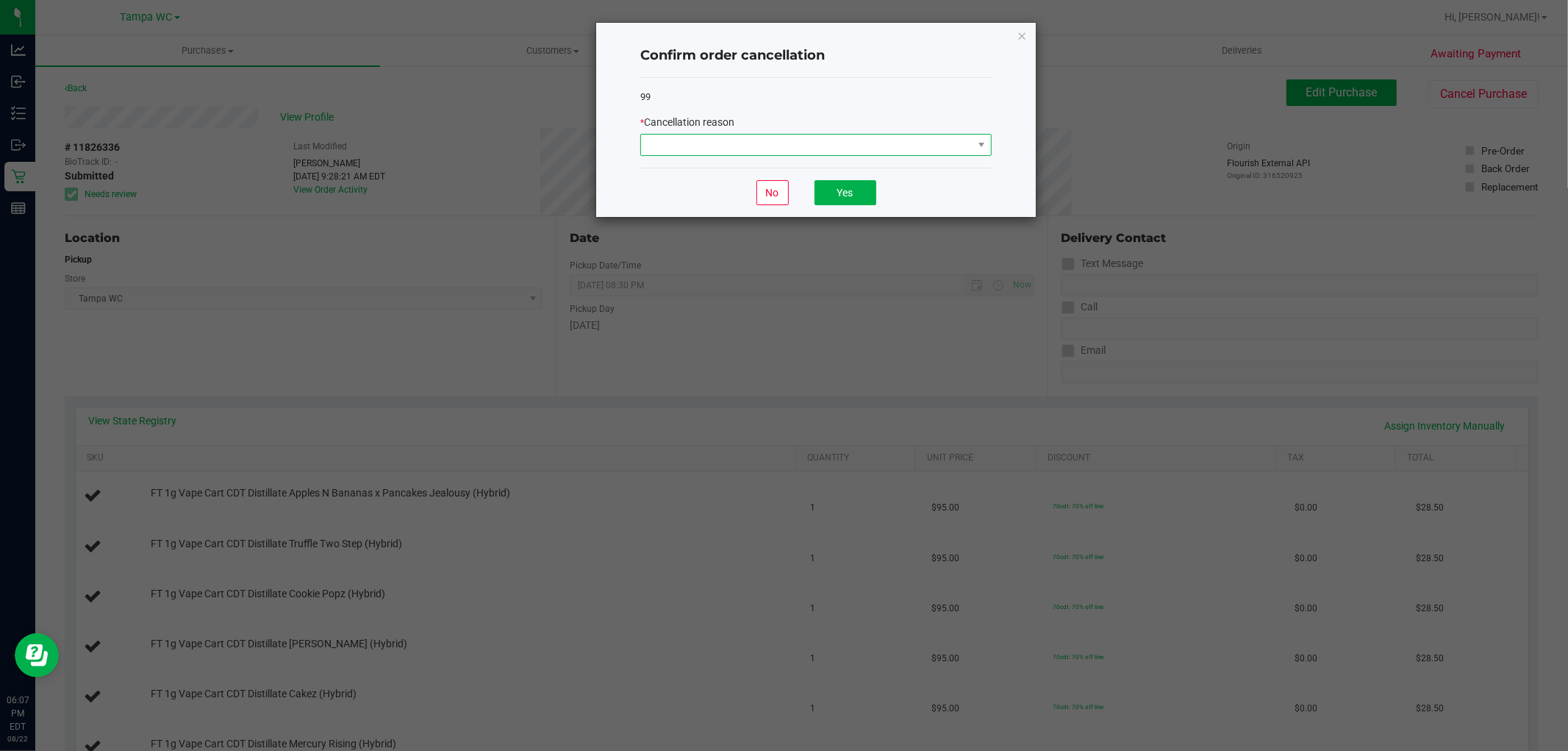
click at [743, 152] on span at bounding box center [807, 145] width 332 height 21
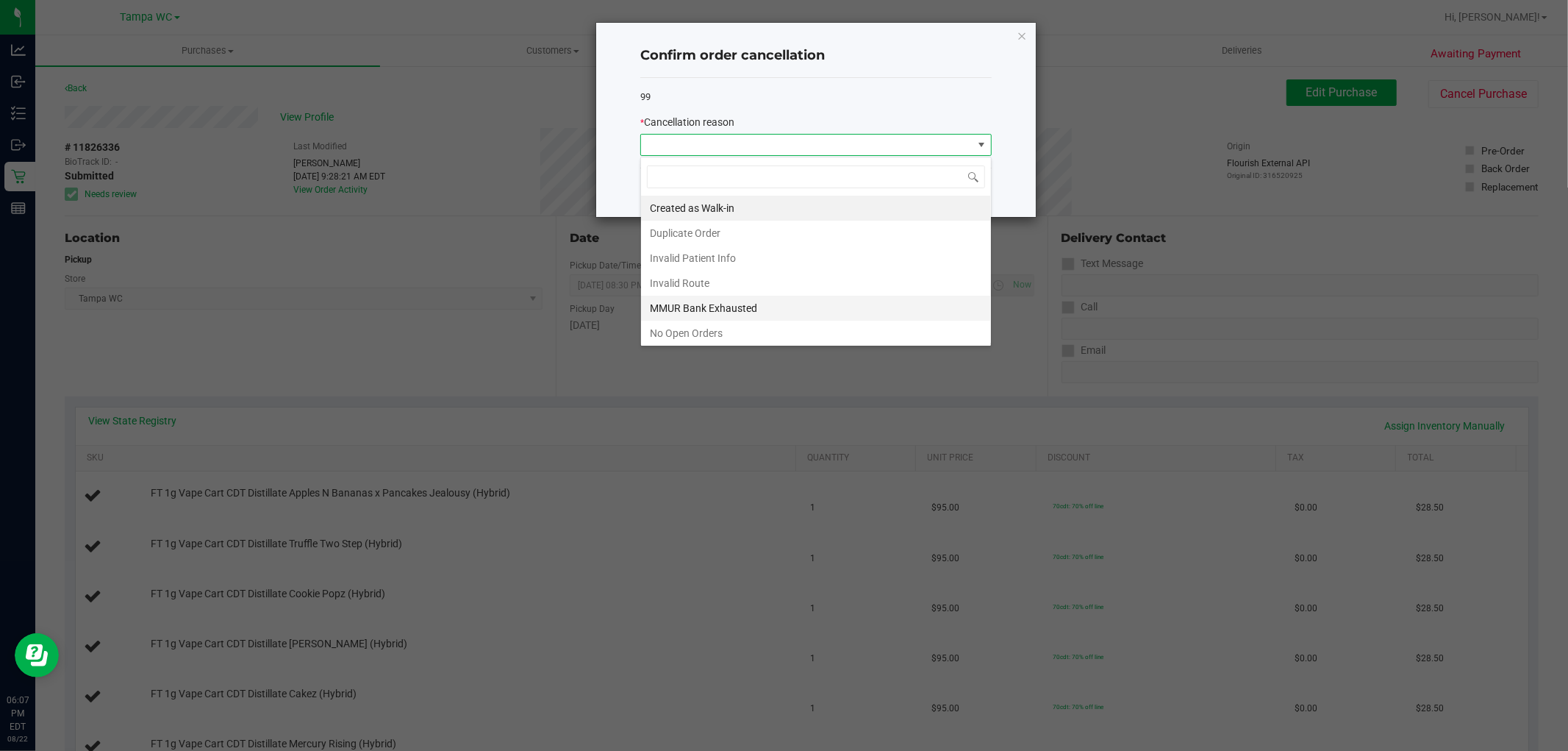
click at [776, 303] on li "MMUR Bank Exhausted" at bounding box center [816, 308] width 350 height 25
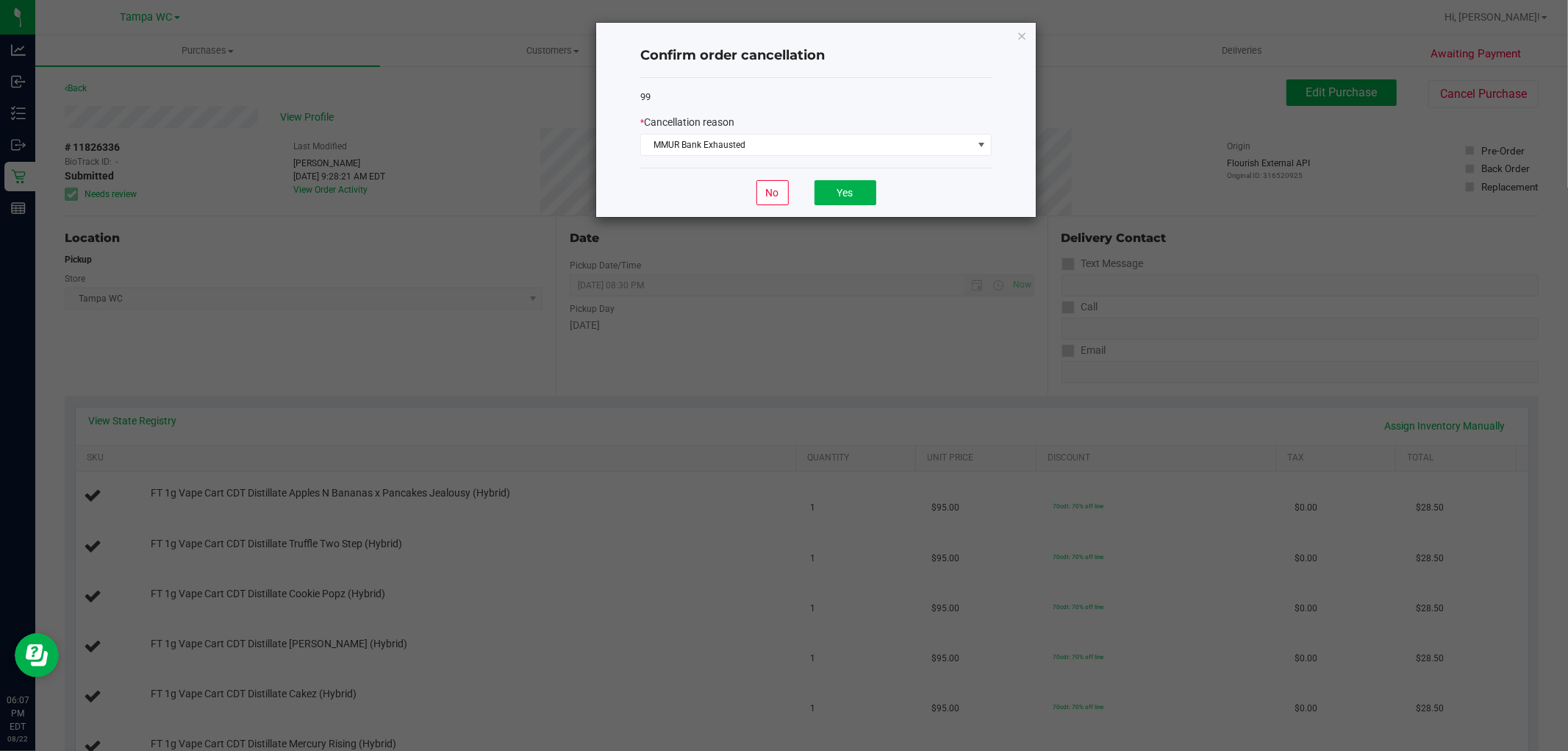
click at [843, 179] on div "No Yes" at bounding box center [816, 193] width 352 height 49
click at [829, 183] on button "Yes" at bounding box center [845, 193] width 62 height 25
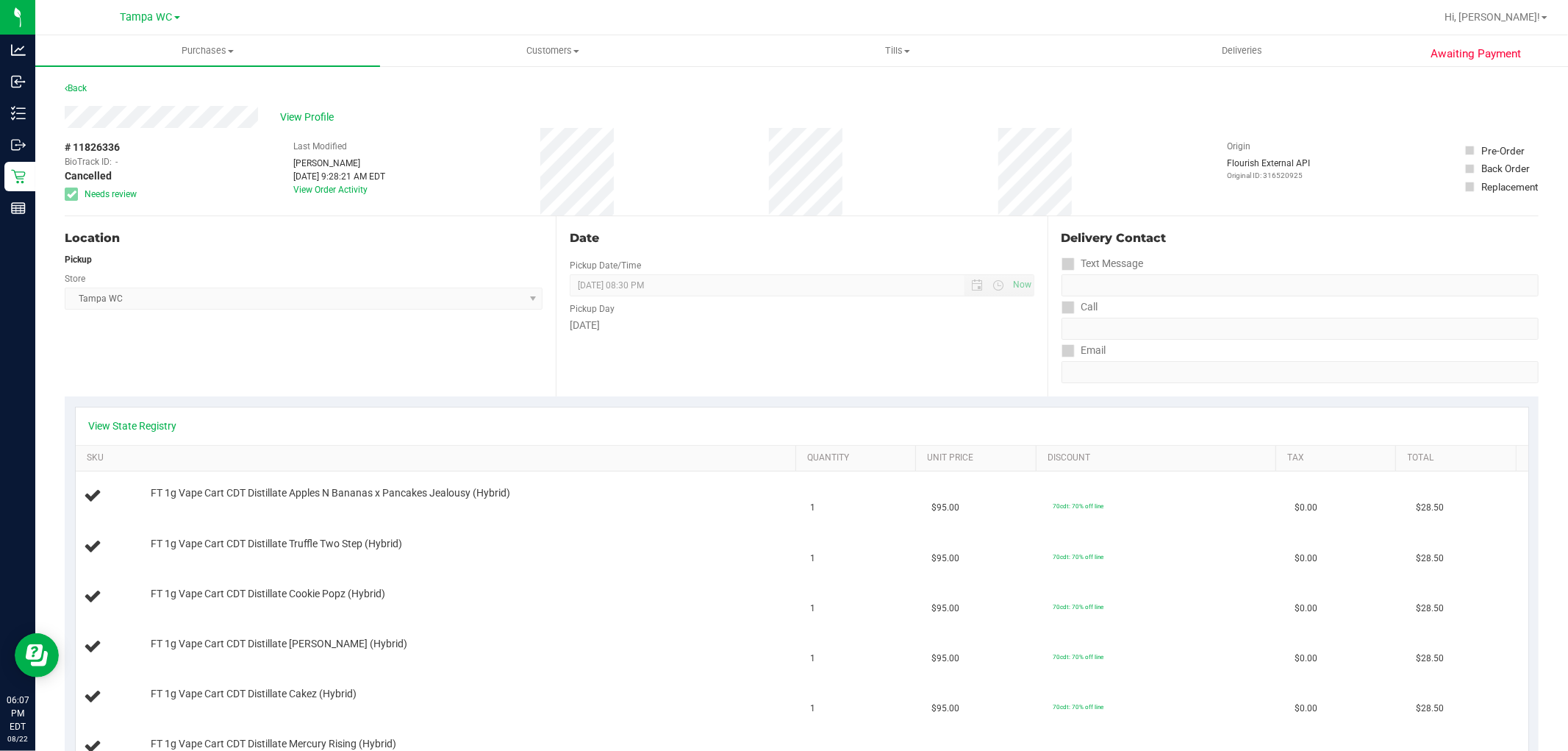
click at [78, 94] on div "Back" at bounding box center [75, 88] width 22 height 18
click at [76, 90] on link "Back" at bounding box center [75, 88] width 22 height 10
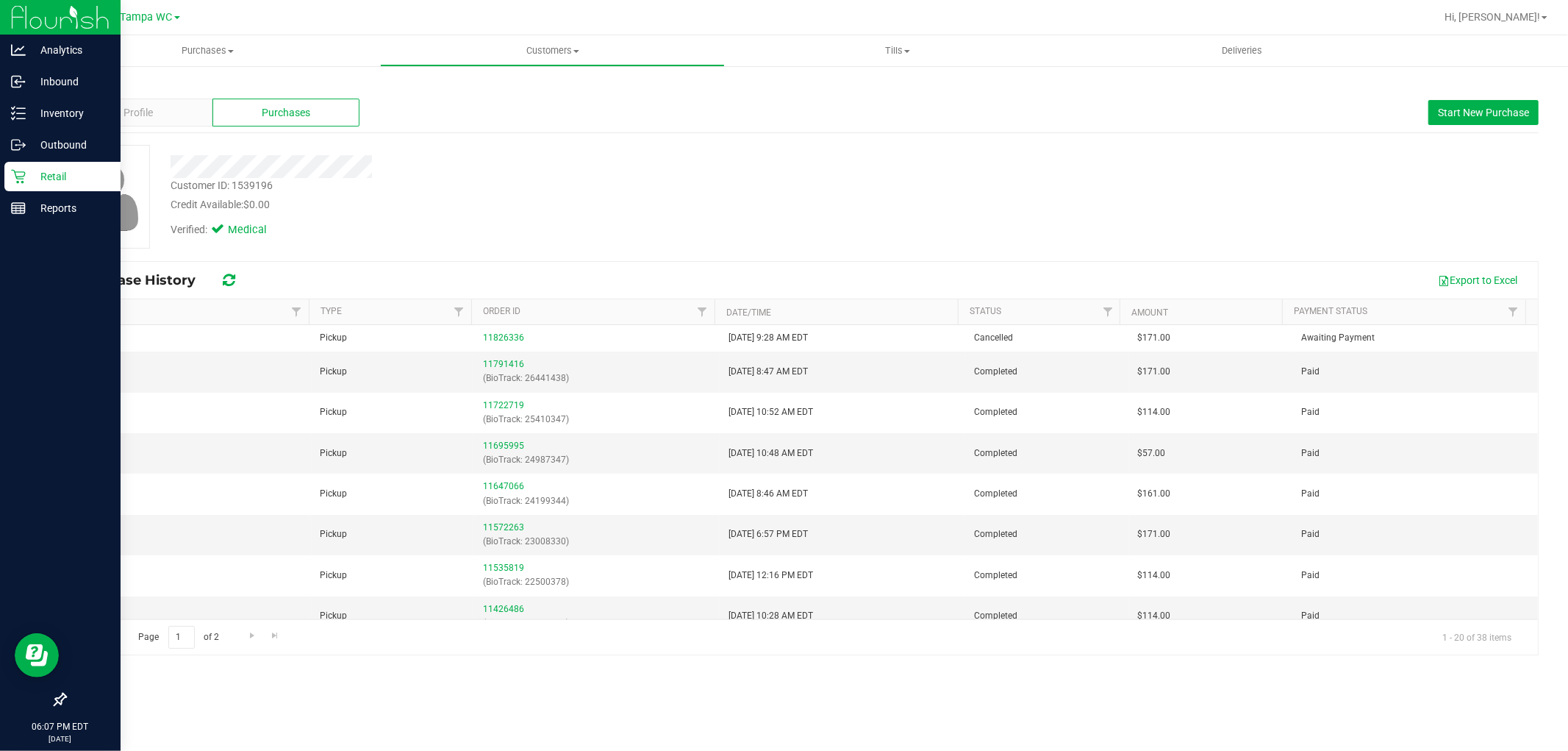
click at [52, 176] on p "Retail" at bounding box center [69, 176] width 89 height 18
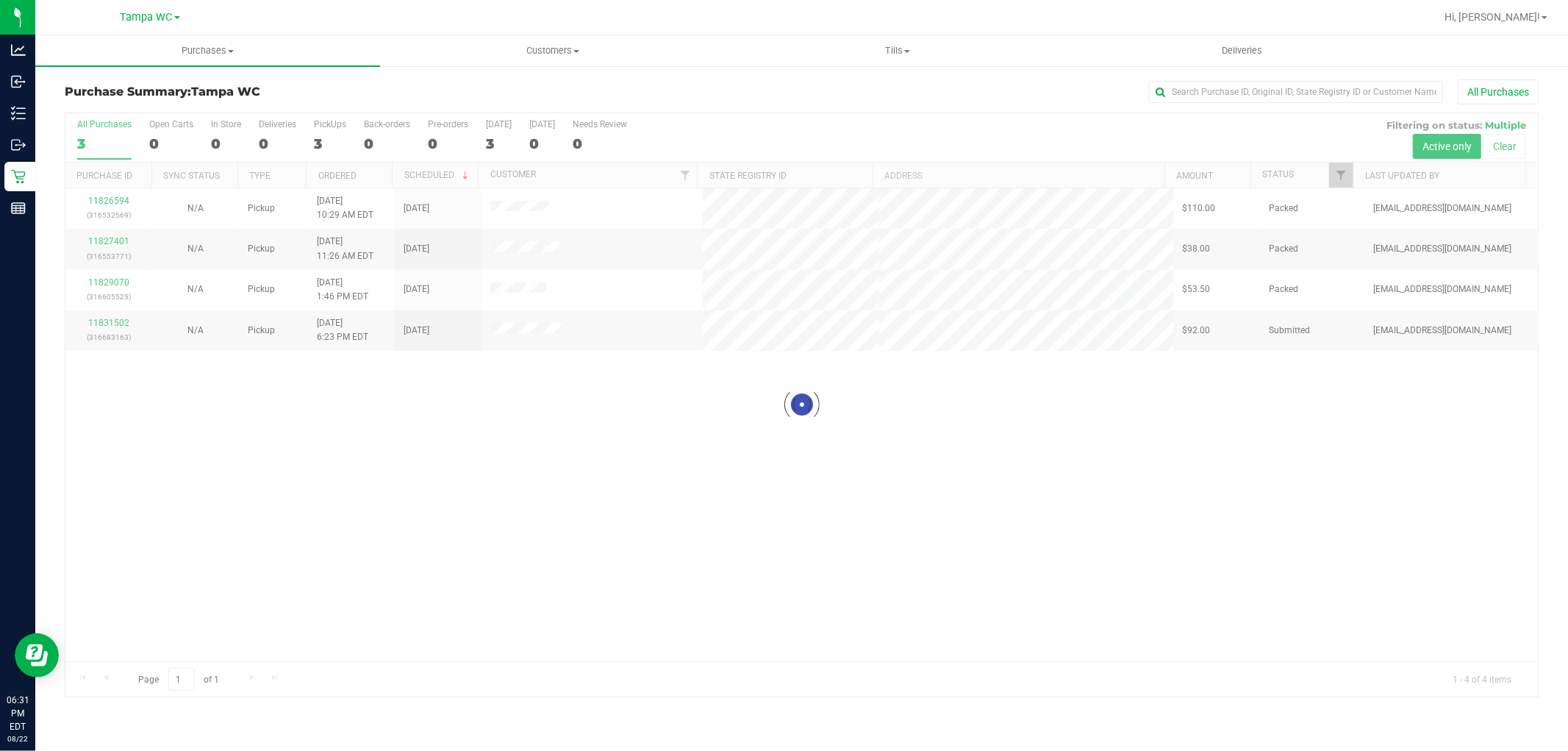
click at [98, 136] on div at bounding box center [801, 404] width 1473 height 583
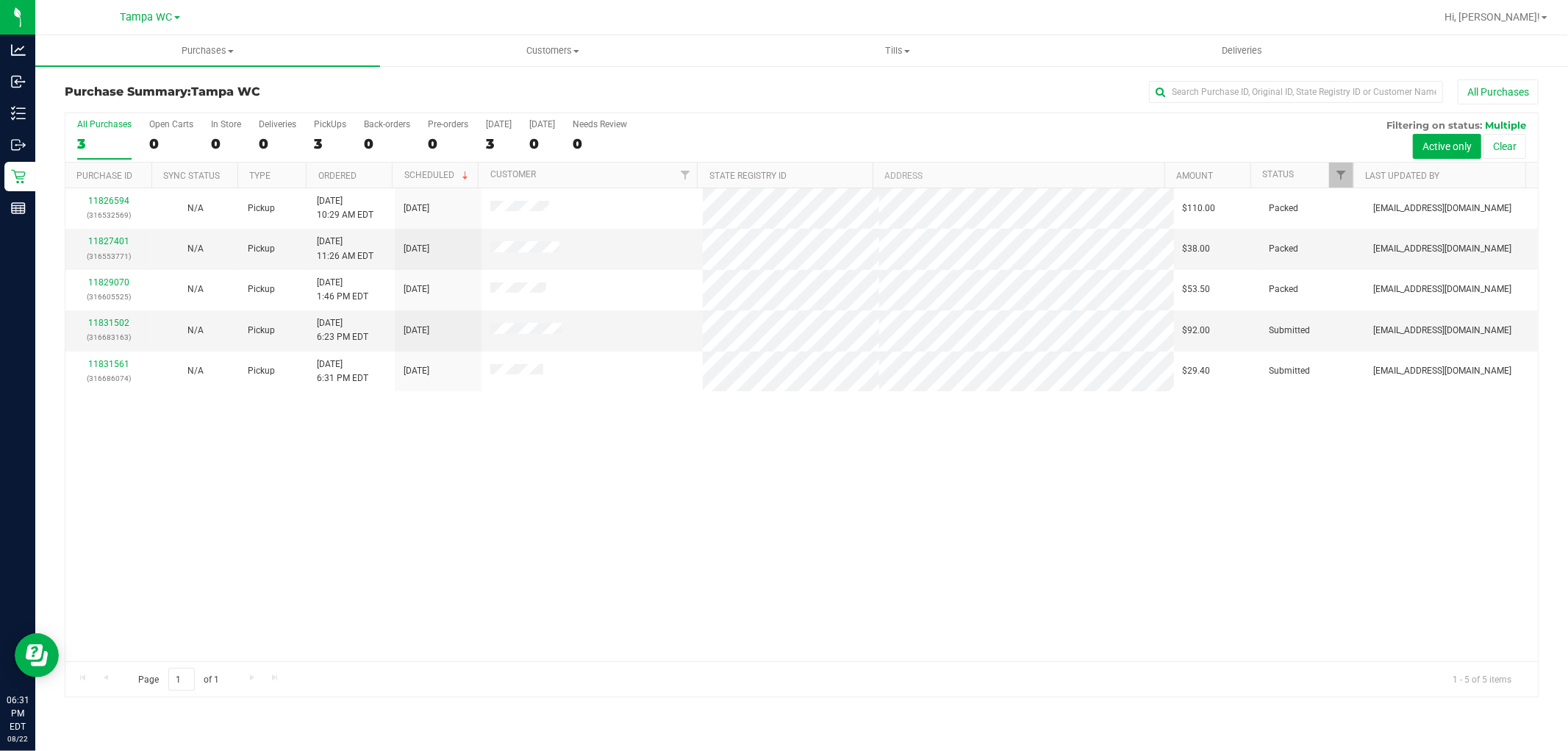
click at [98, 136] on div "3" at bounding box center [104, 144] width 55 height 17
click at [0, 0] on input "All Purchases 3" at bounding box center [0, 0] width 0 height 0
click at [115, 319] on link "11831502" at bounding box center [109, 323] width 41 height 10
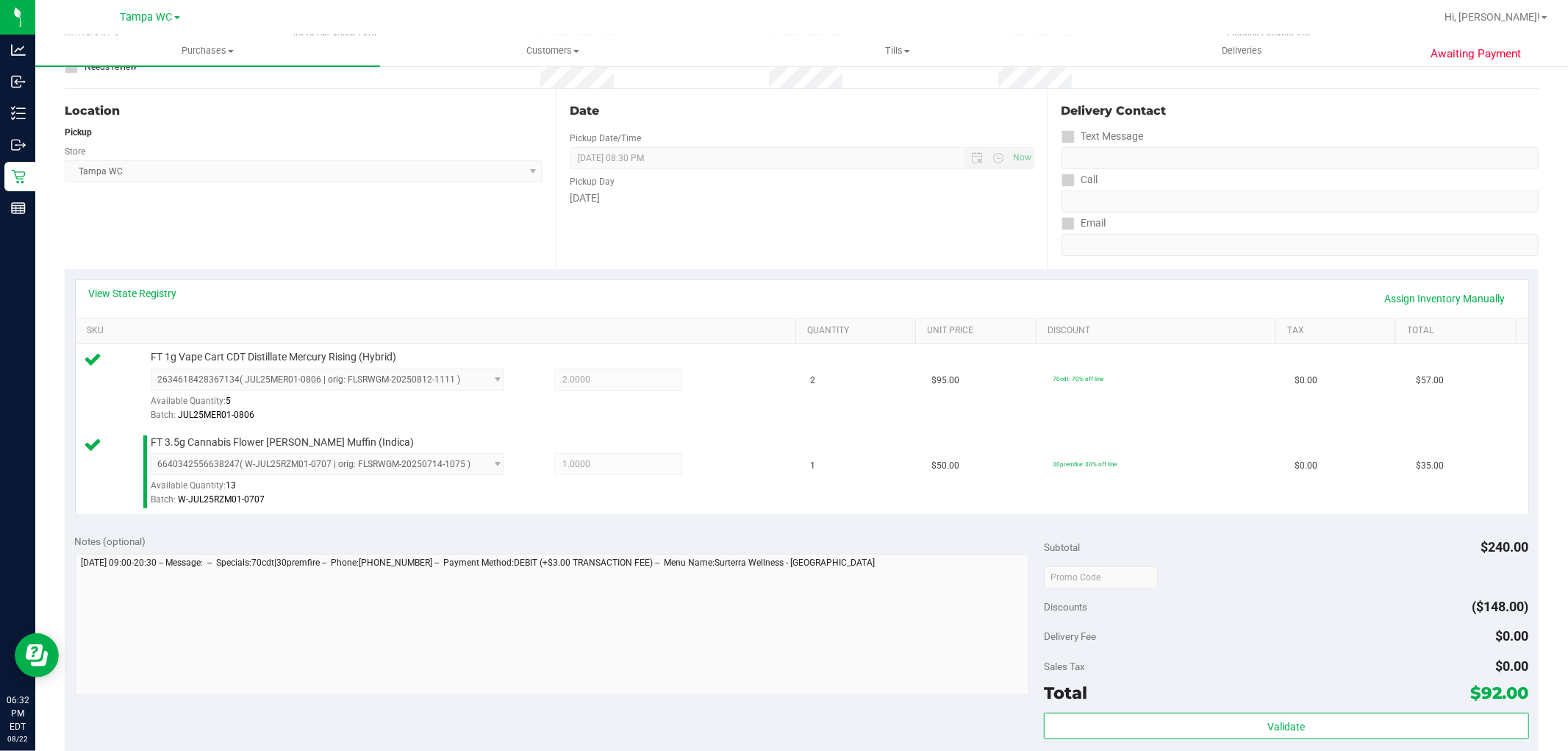
scroll to position [538, 0]
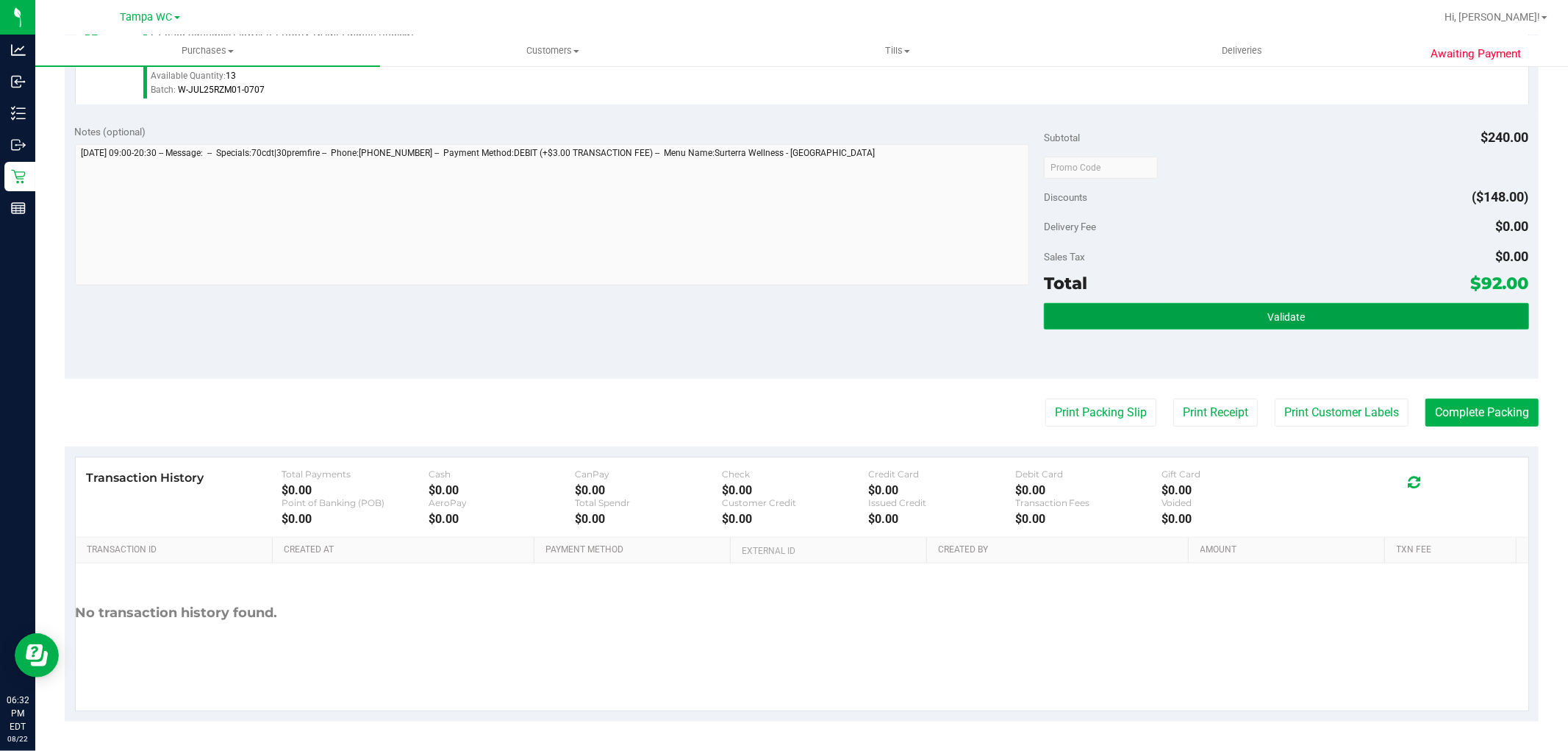
click at [1245, 320] on button "Validate" at bounding box center [1285, 317] width 484 height 26
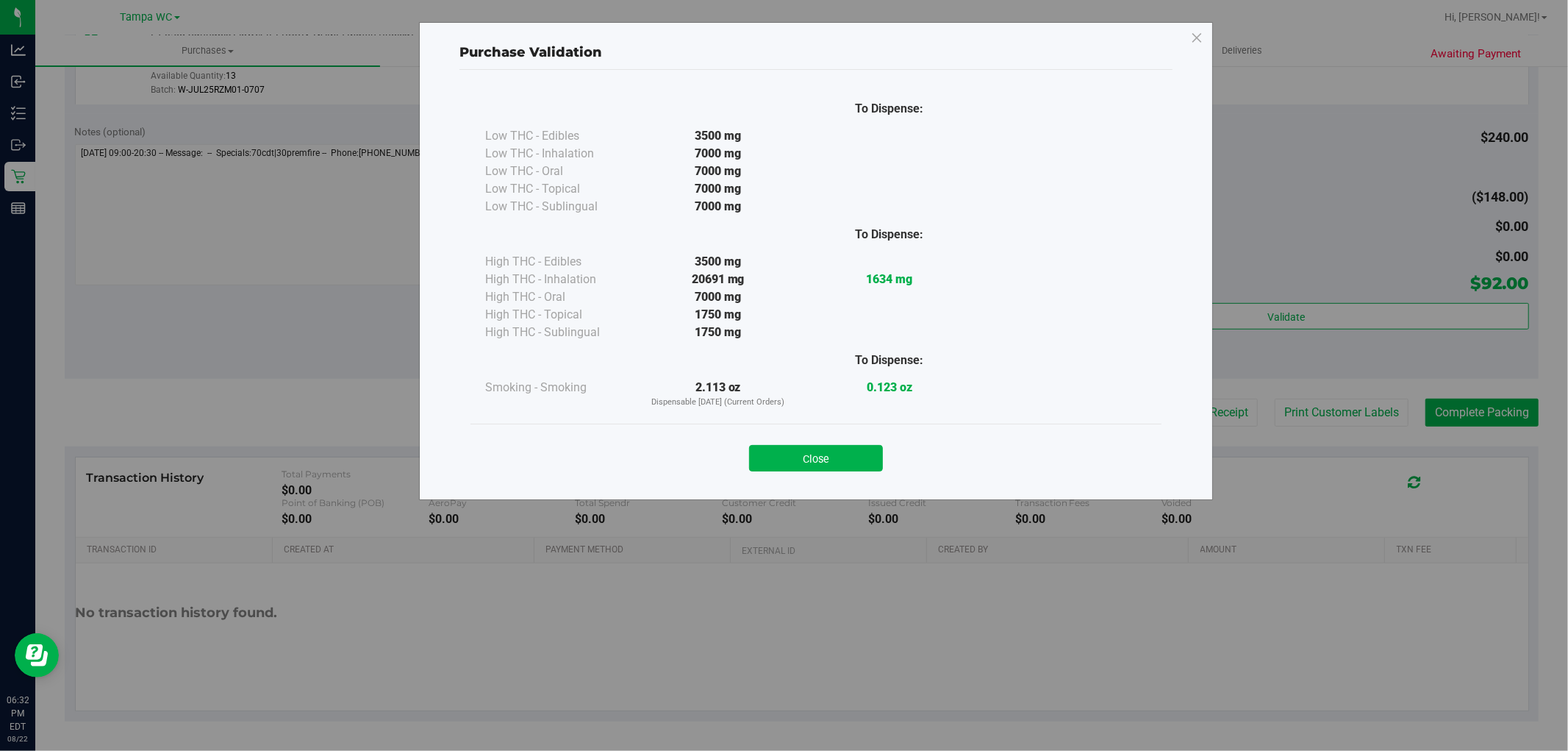
click at [806, 472] on div "Close" at bounding box center [816, 453] width 691 height 59
click at [807, 472] on div "Close" at bounding box center [816, 453] width 691 height 59
click at [794, 469] on button "Close" at bounding box center [816, 458] width 134 height 26
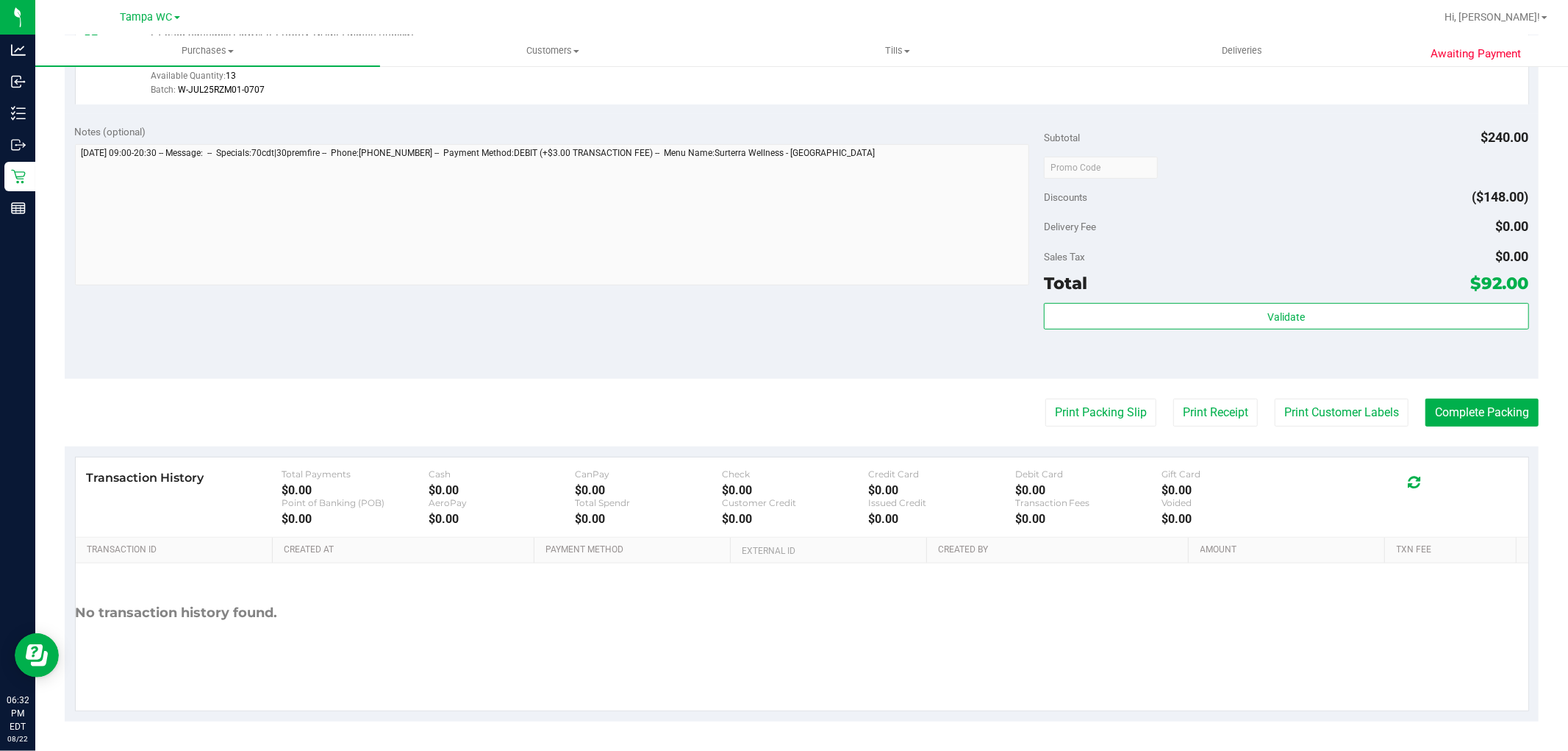
click at [1084, 391] on purchase-details "Back Edit Purchase Cancel Purchase View Profile # 11831502 BioTrack ID: - Submi…" at bounding box center [801, 132] width 1474 height 1179
drag, startPoint x: 1084, startPoint y: 391, endPoint x: 1082, endPoint y: 424, distance: 33.1
click at [1082, 394] on purchase-details "Back Edit Purchase Cancel Purchase View Profile # 11831502 BioTrack ID: - Submi…" at bounding box center [801, 132] width 1474 height 1179
click at [1082, 424] on button "Print Packing Slip" at bounding box center [1101, 413] width 111 height 28
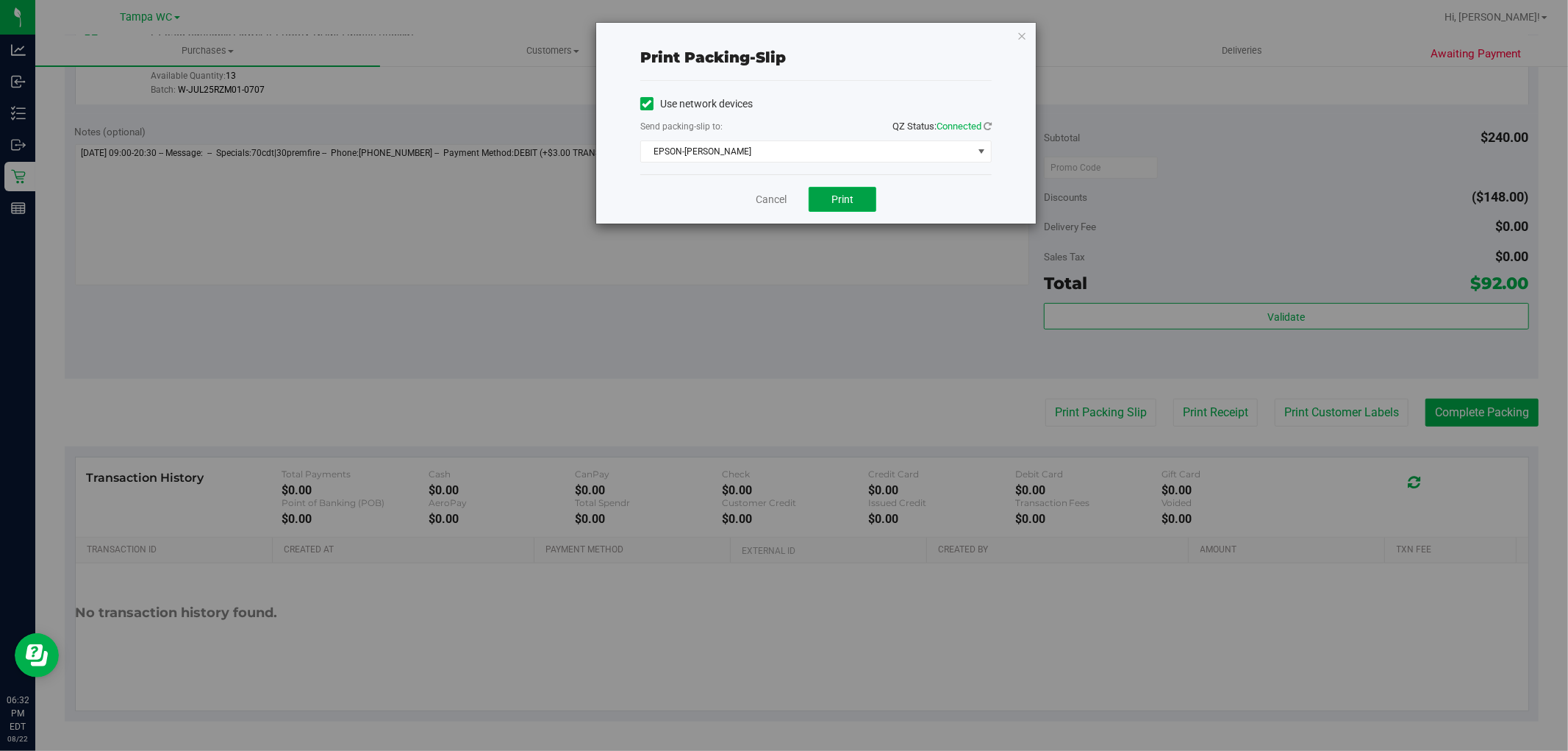
click at [831, 189] on button "Print" at bounding box center [843, 199] width 68 height 25
click at [768, 199] on link "Cancel" at bounding box center [771, 199] width 31 height 15
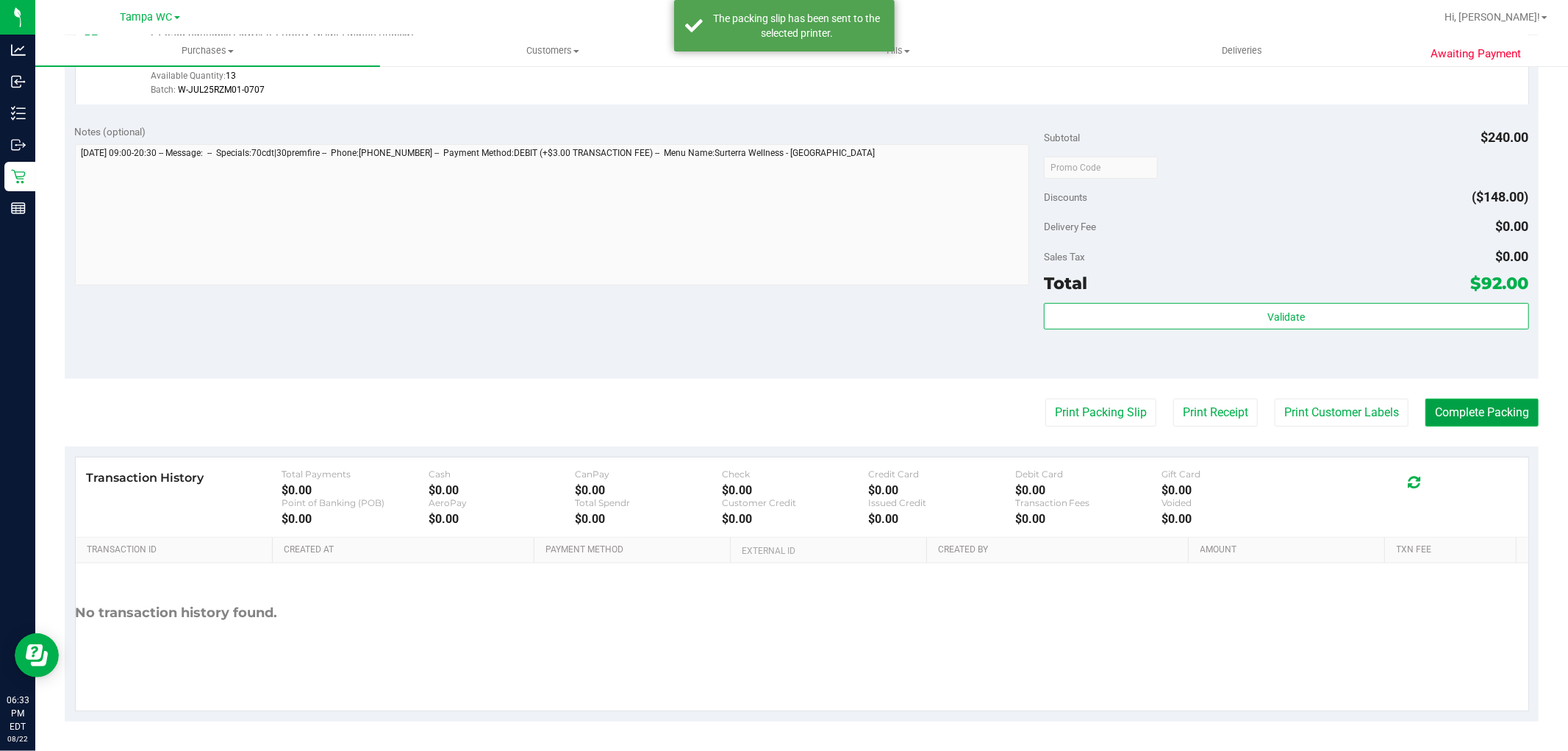
click at [1430, 401] on button "Complete Packing" at bounding box center [1482, 413] width 113 height 28
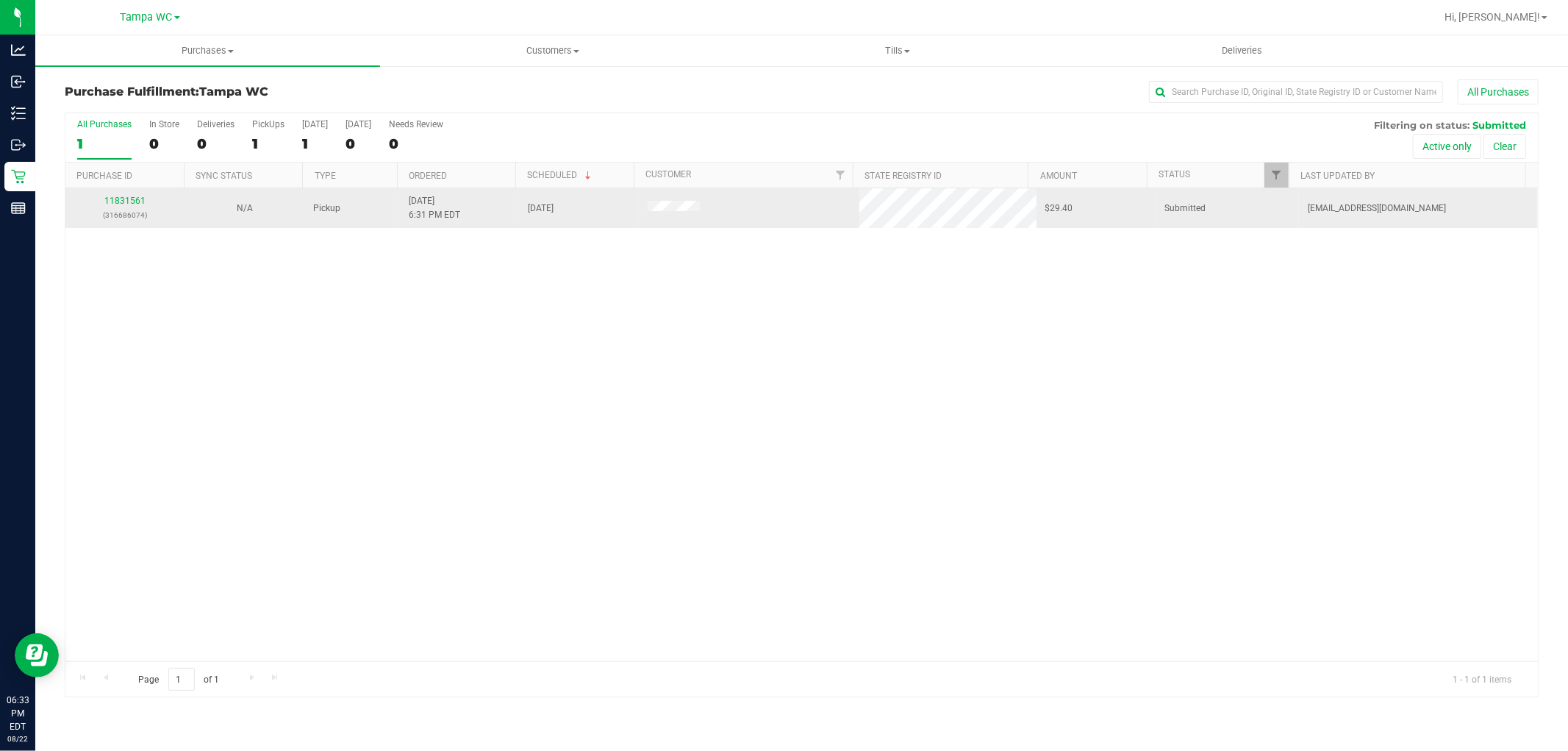
click at [137, 195] on div "11831561 (316686074)" at bounding box center [125, 208] width 102 height 28
click at [118, 205] on link "11831561" at bounding box center [125, 200] width 41 height 10
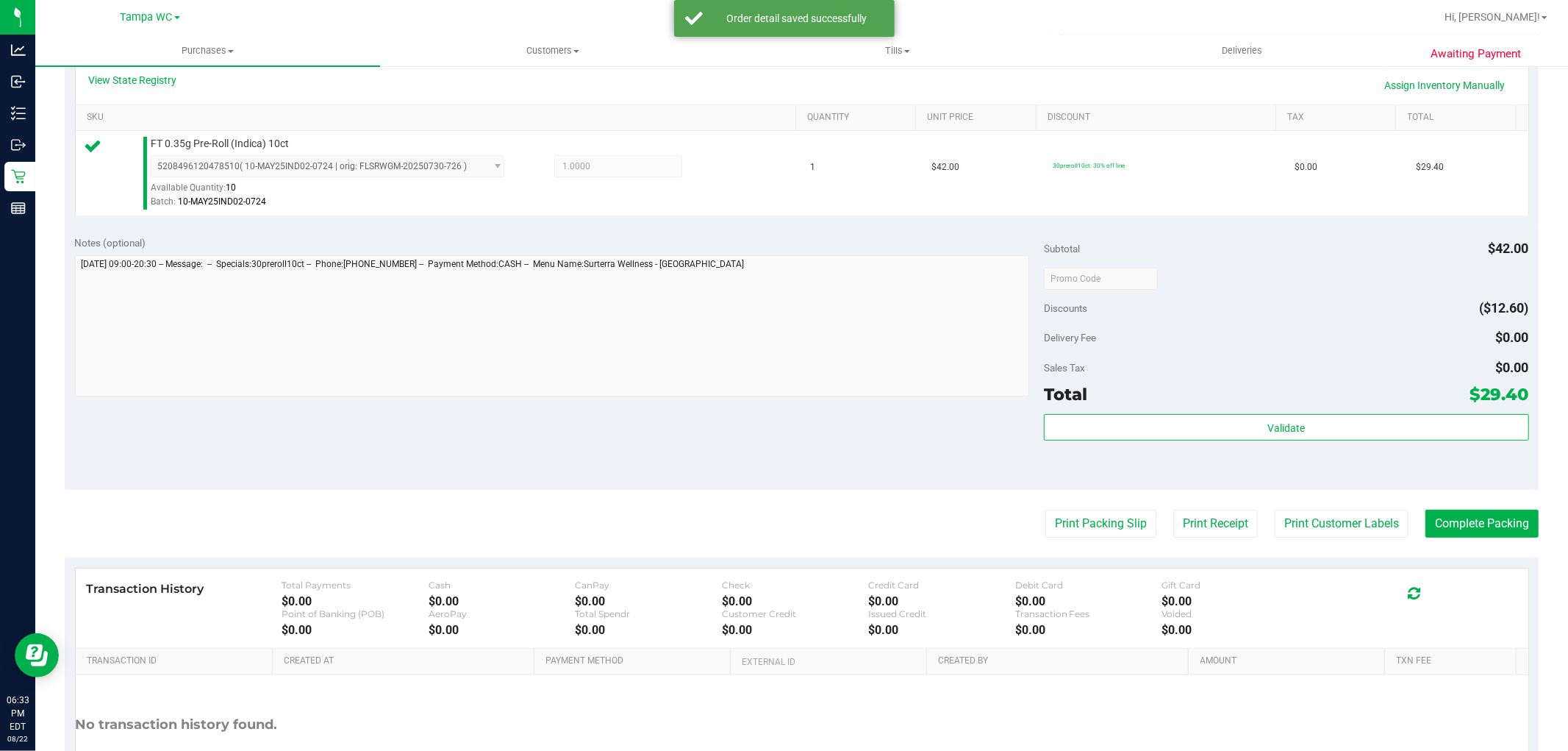
scroll to position [452, 0]
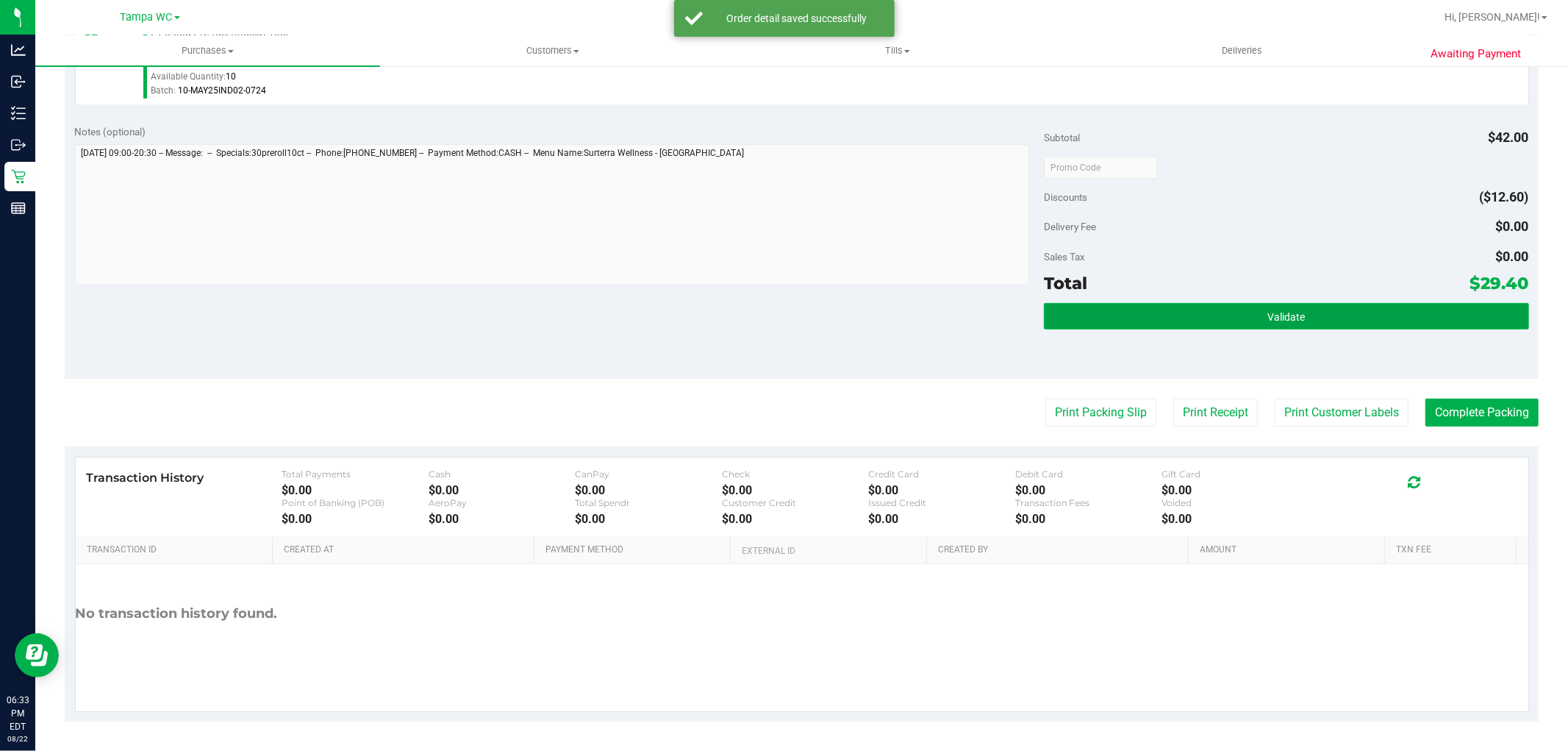
click at [1313, 307] on button "Validate" at bounding box center [1285, 317] width 484 height 26
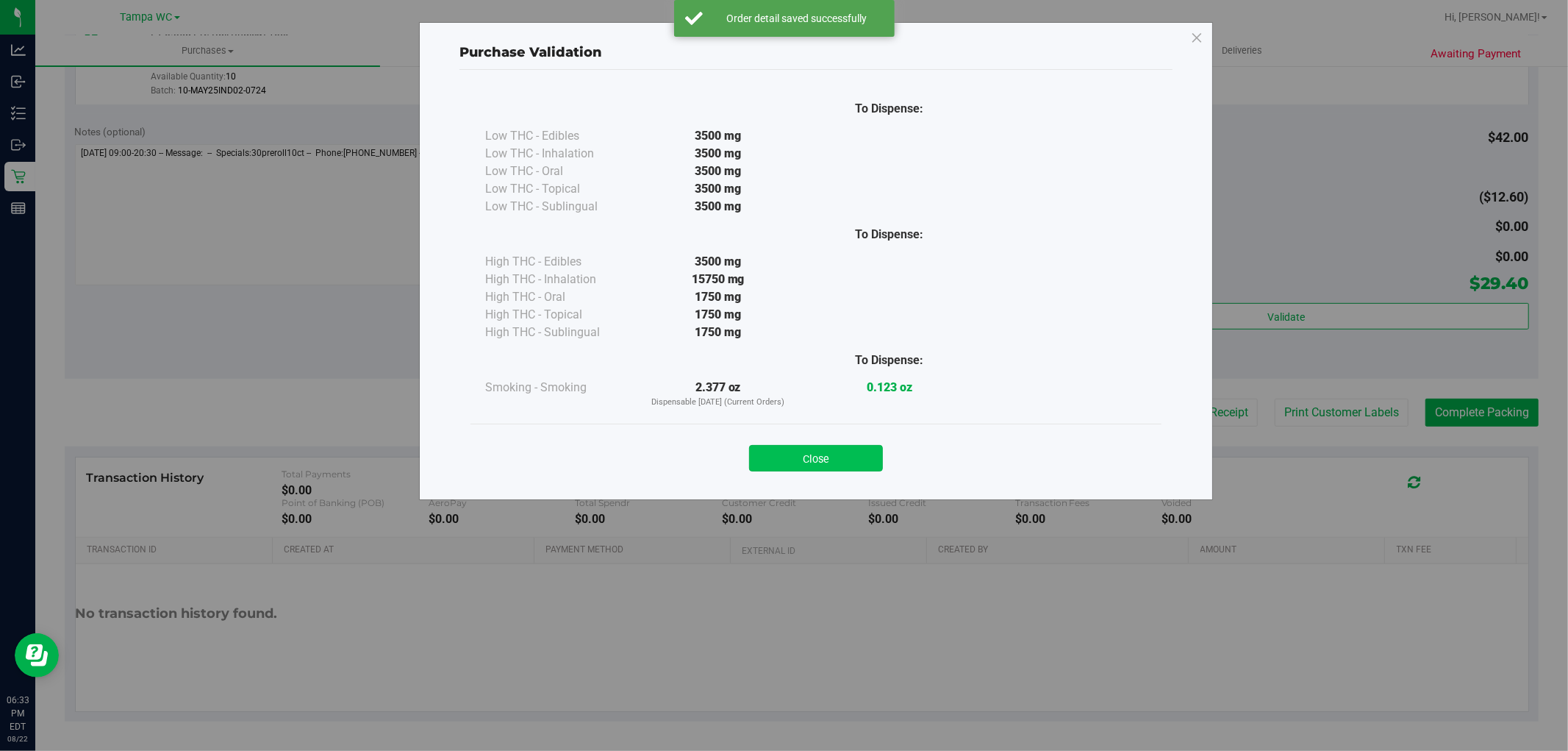
click at [840, 469] on button "Close" at bounding box center [816, 458] width 134 height 26
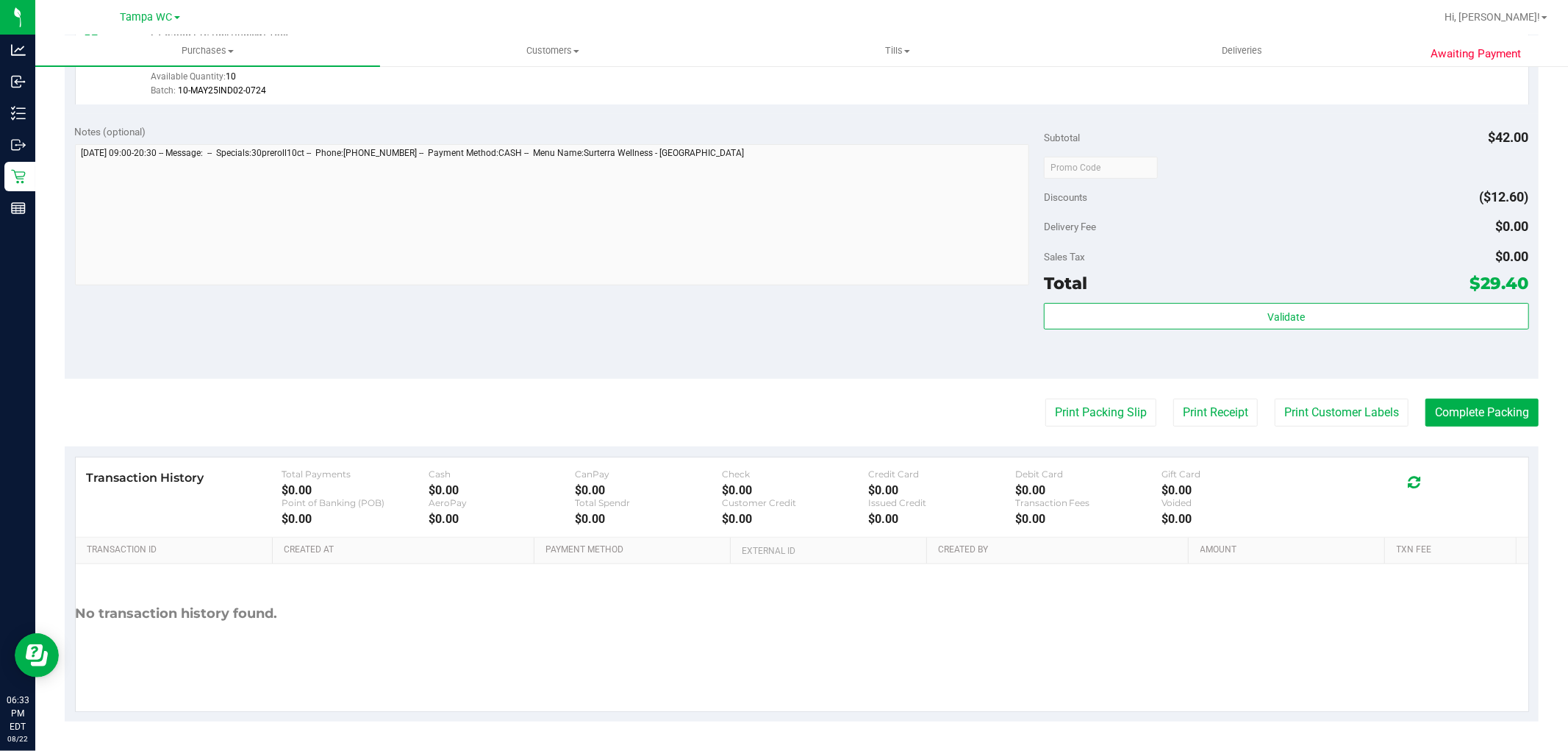
click at [1070, 427] on purchase-details "Back Edit Purchase Cancel Purchase View Profile # 11831561 BioTrack ID: - Submi…" at bounding box center [801, 175] width 1474 height 1094
click at [1075, 414] on button "Print Packing Slip" at bounding box center [1101, 413] width 111 height 28
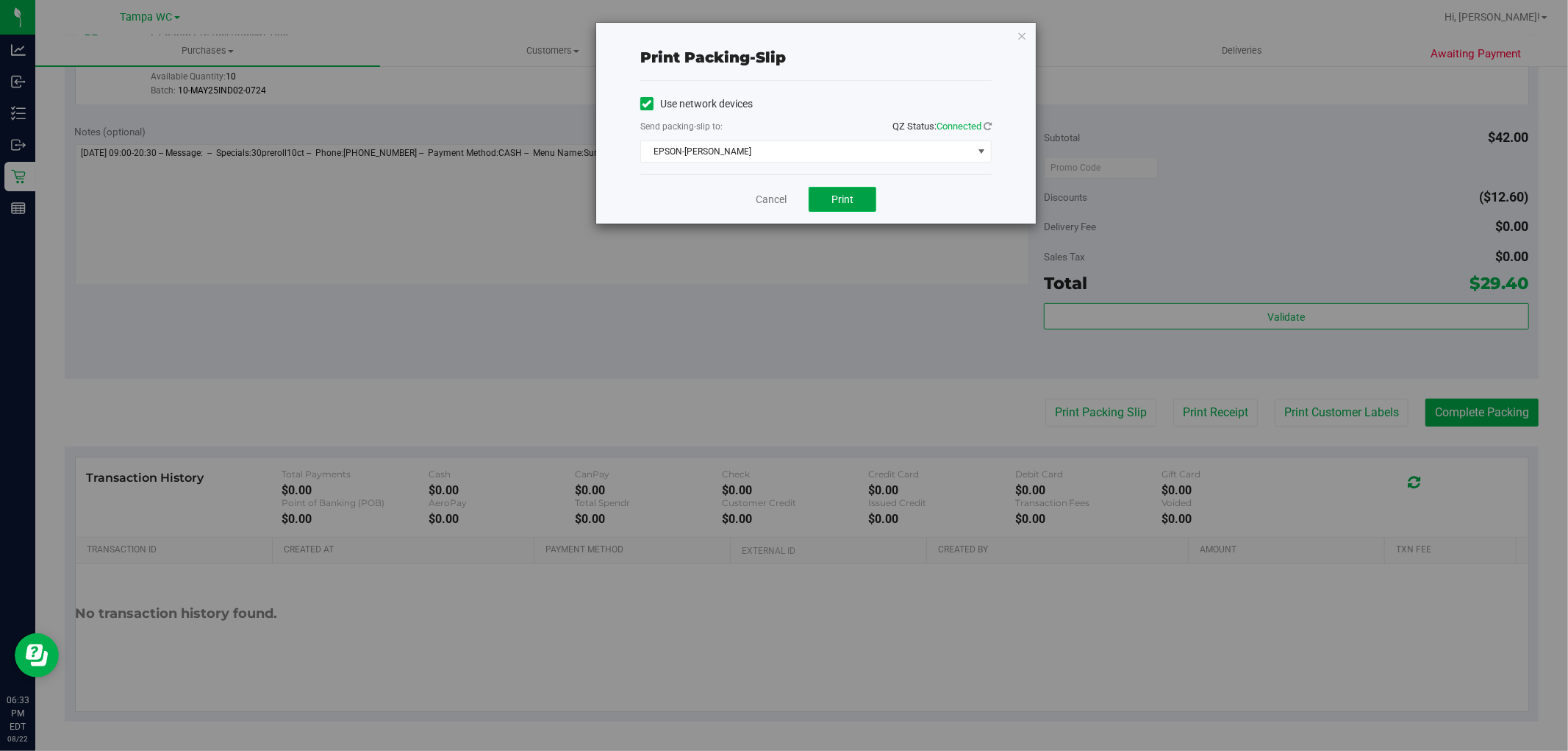
click at [854, 203] on span "Print" at bounding box center [842, 199] width 22 height 12
click at [774, 196] on link "Cancel" at bounding box center [771, 199] width 31 height 15
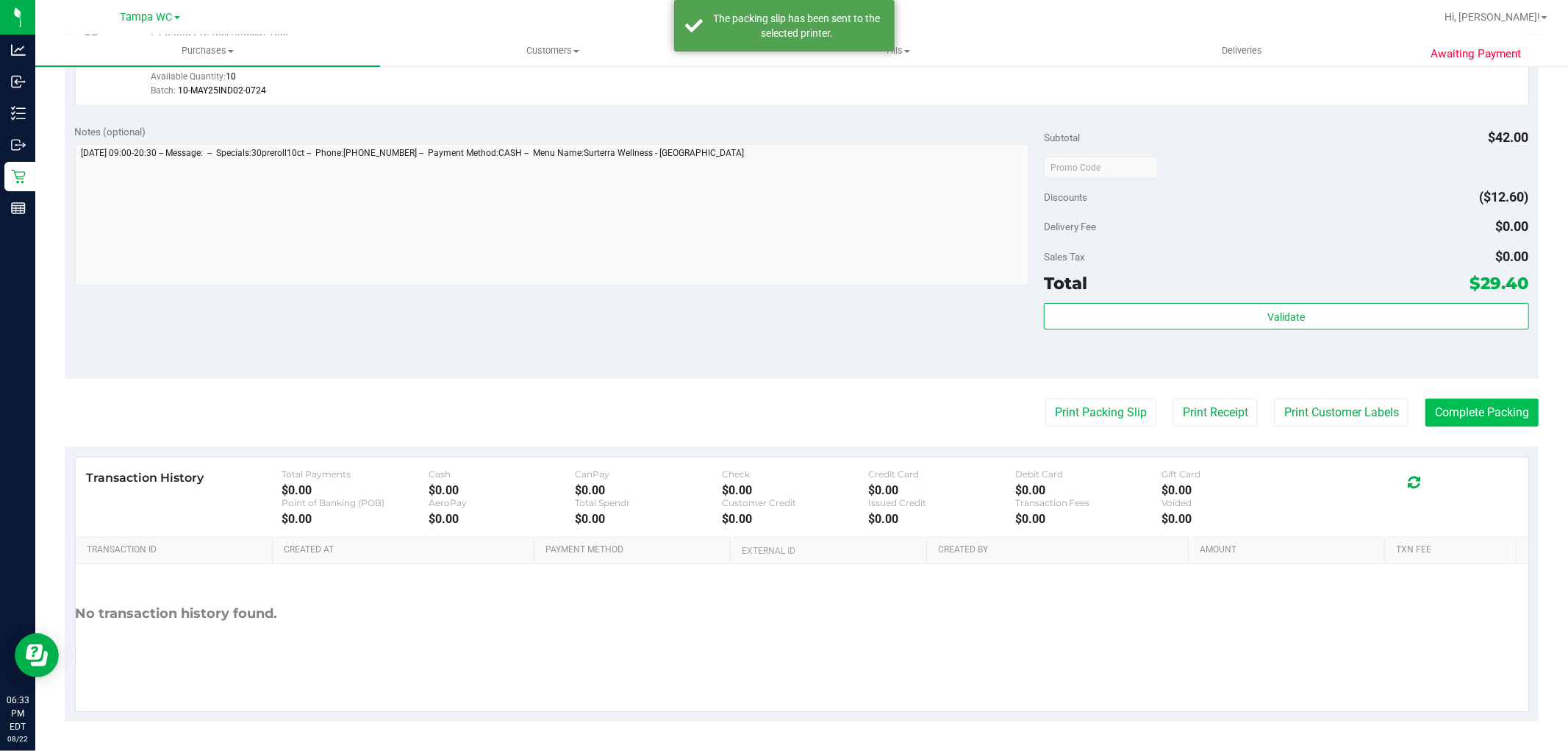
click at [1486, 397] on purchase-details "Back Edit Purchase Cancel Purchase View Profile # 11831561 BioTrack ID: - Submi…" at bounding box center [801, 175] width 1474 height 1094
click at [1481, 401] on button "Complete Packing" at bounding box center [1482, 413] width 113 height 28
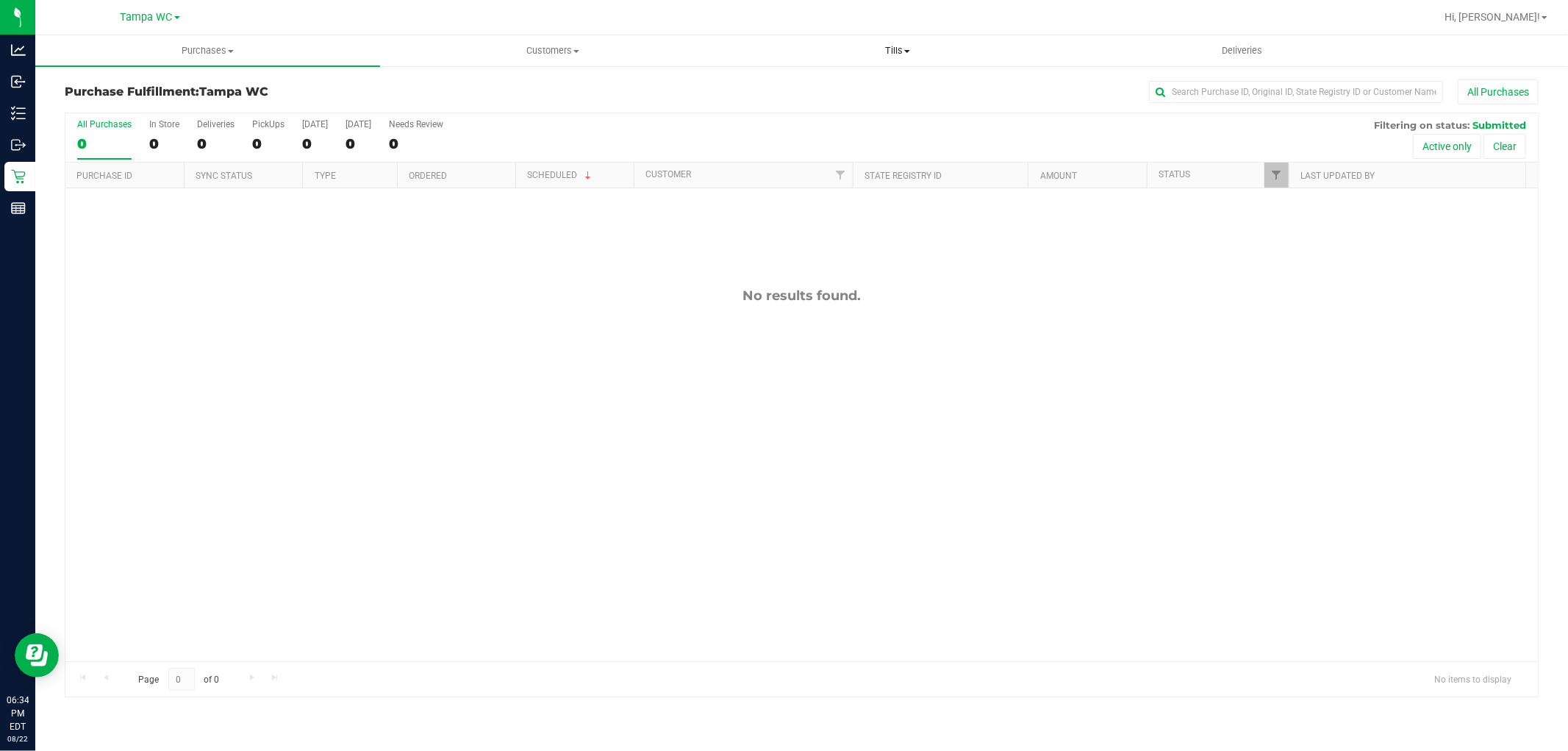
click at [914, 53] on span "Tills" at bounding box center [898, 50] width 343 height 13
click at [895, 82] on li "Manage tills" at bounding box center [898, 89] width 345 height 18
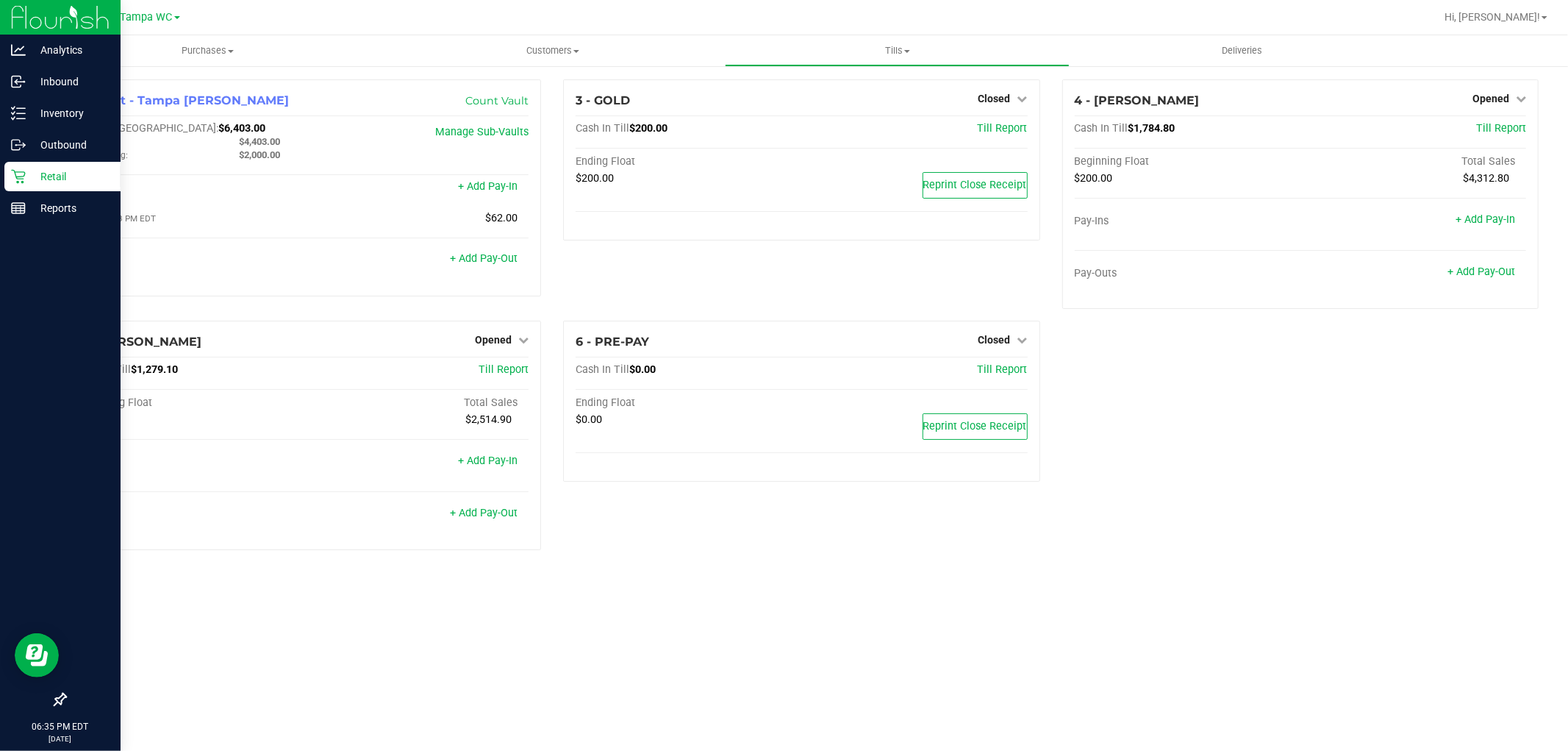
click at [22, 169] on icon at bounding box center [18, 176] width 15 height 15
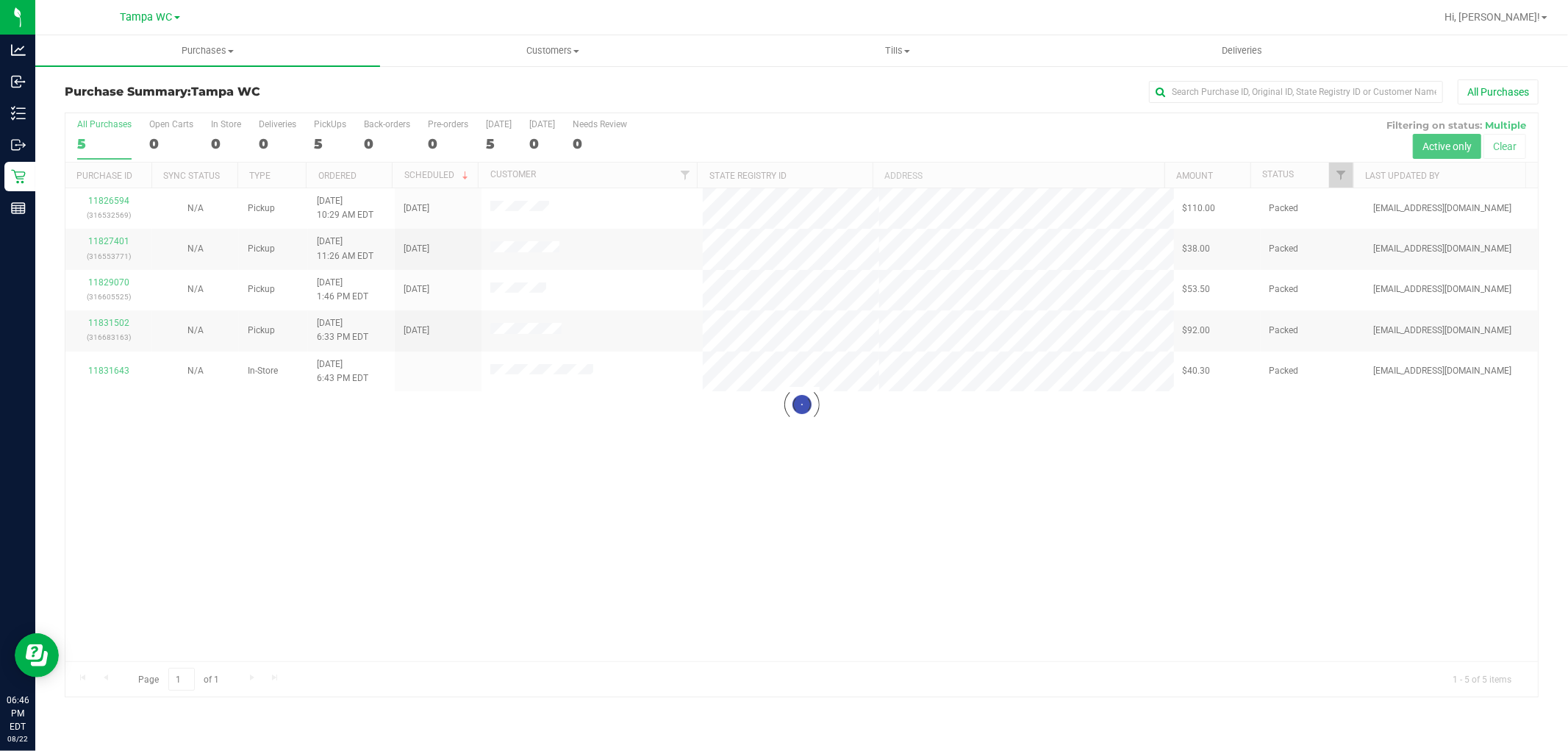
click at [84, 136] on div at bounding box center [801, 404] width 1473 height 583
click at [87, 132] on div at bounding box center [801, 404] width 1473 height 583
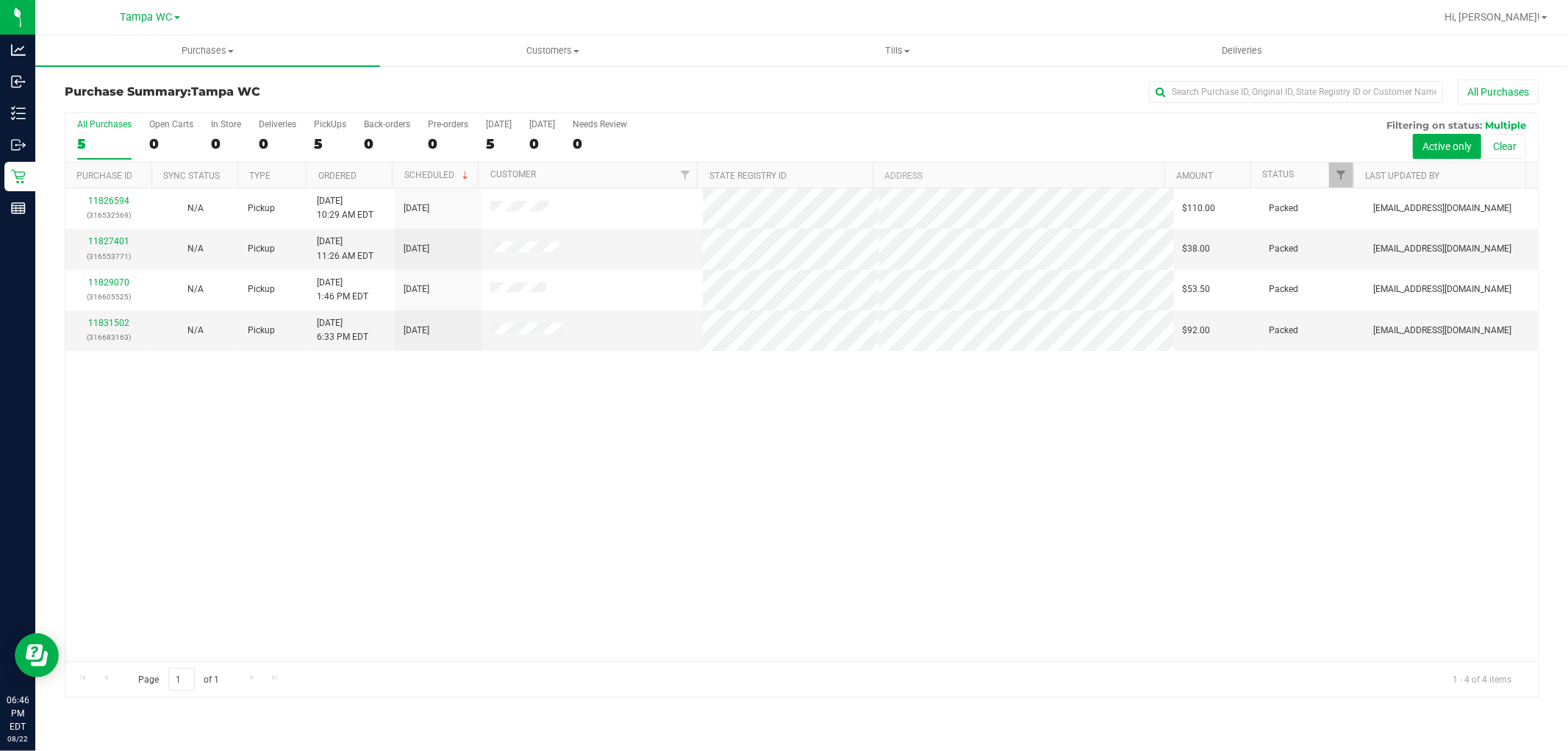
click at [112, 136] on div "5" at bounding box center [104, 144] width 55 height 17
click at [0, 0] on input "All Purchases 5" at bounding box center [0, 0] width 0 height 0
click at [102, 134] on label "All Purchases 4" at bounding box center [104, 139] width 55 height 41
click at [0, 0] on input "All Purchases 4" at bounding box center [0, 0] width 0 height 0
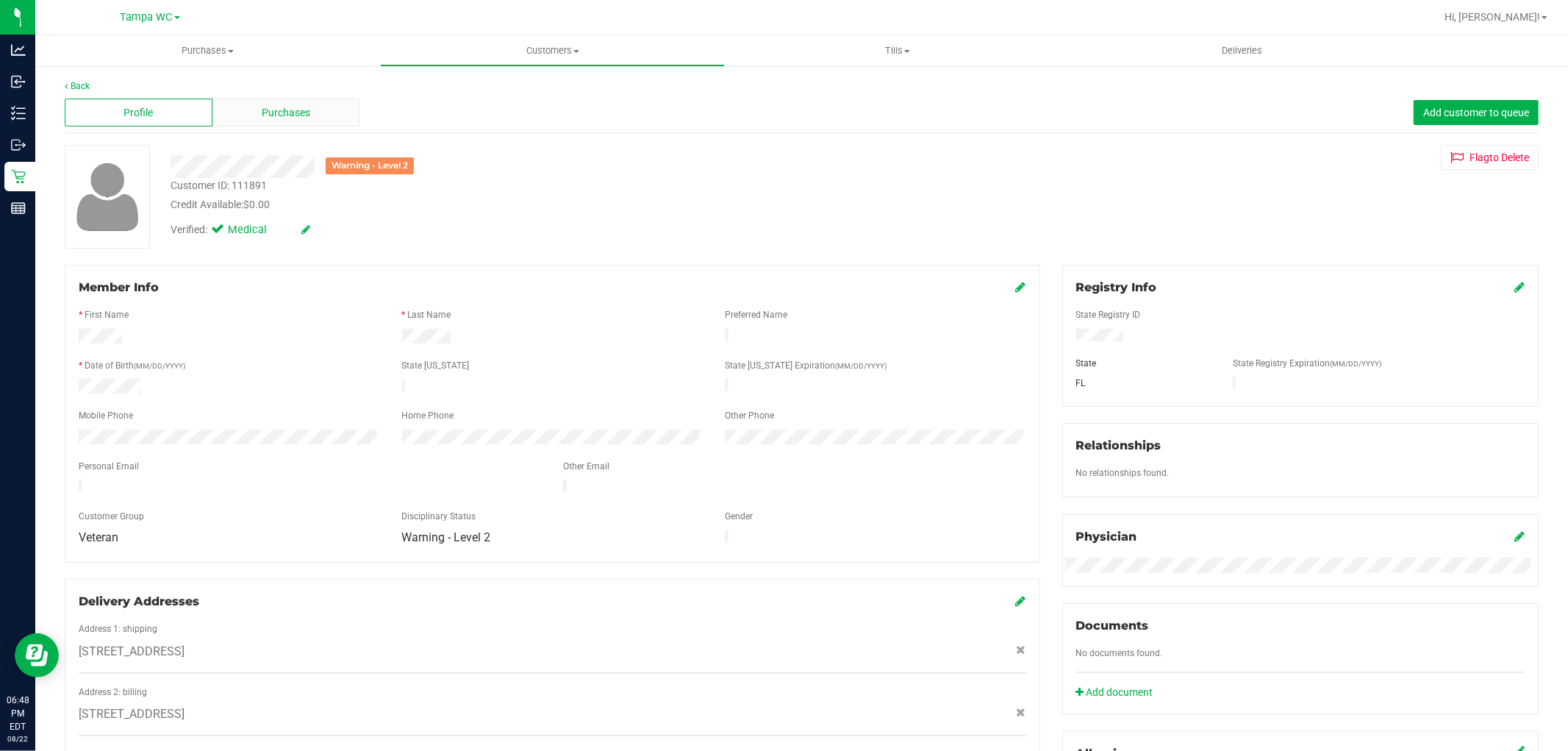
click at [254, 119] on div "Purchases" at bounding box center [286, 112] width 148 height 28
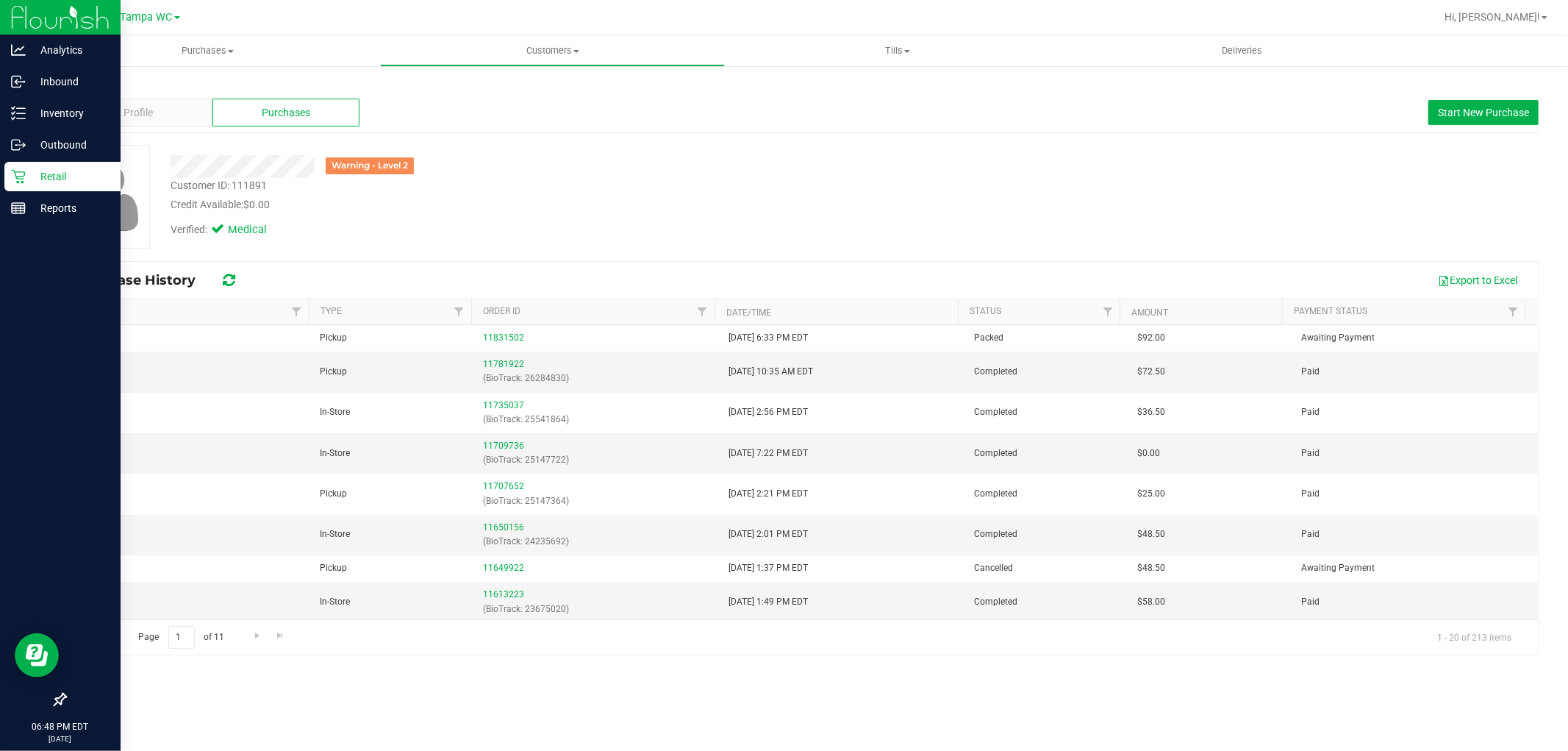
click at [25, 175] on icon at bounding box center [18, 177] width 14 height 14
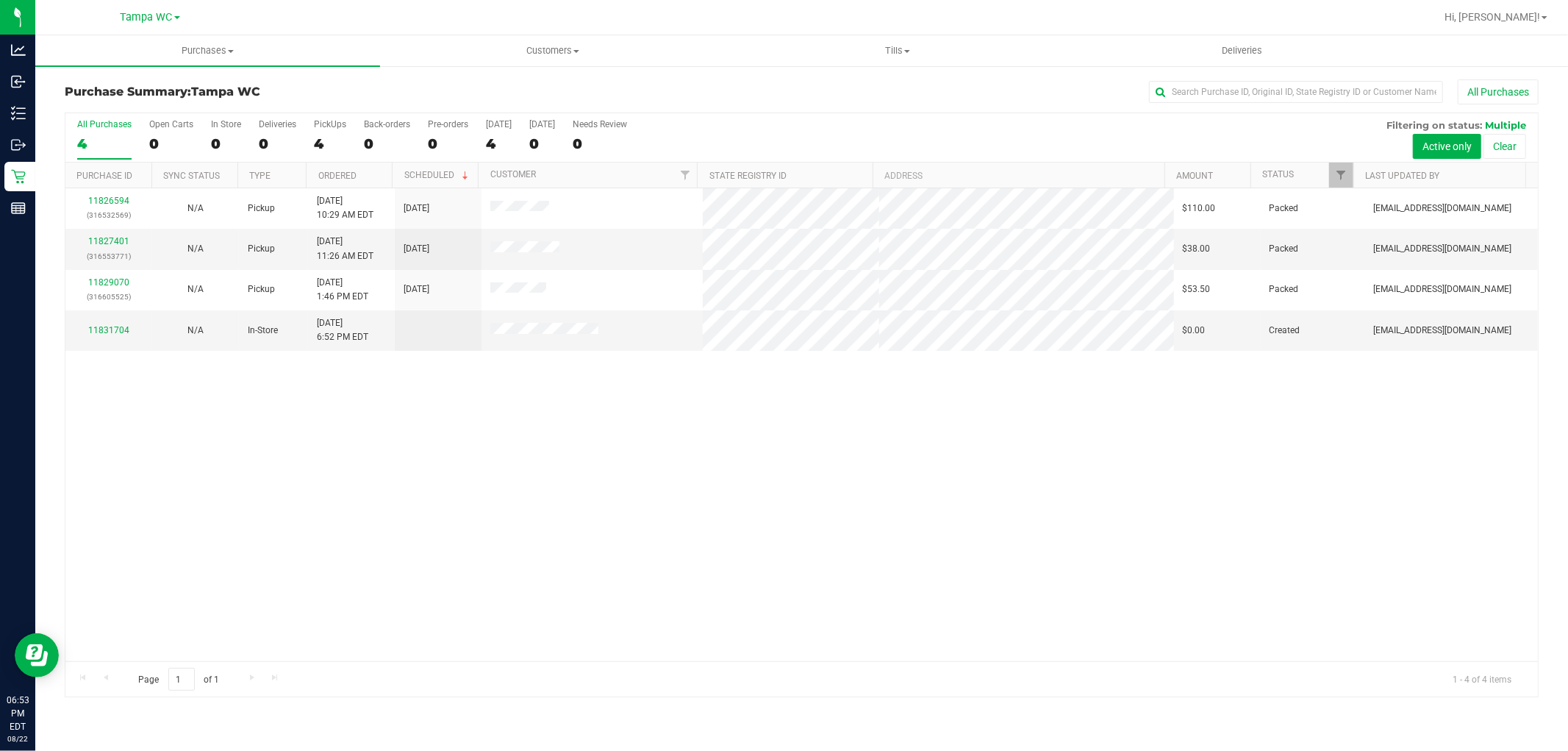
click at [87, 129] on div "All Purchases" at bounding box center [104, 124] width 55 height 10
click at [0, 0] on input "All Purchases 4" at bounding box center [0, 0] width 0 height 0
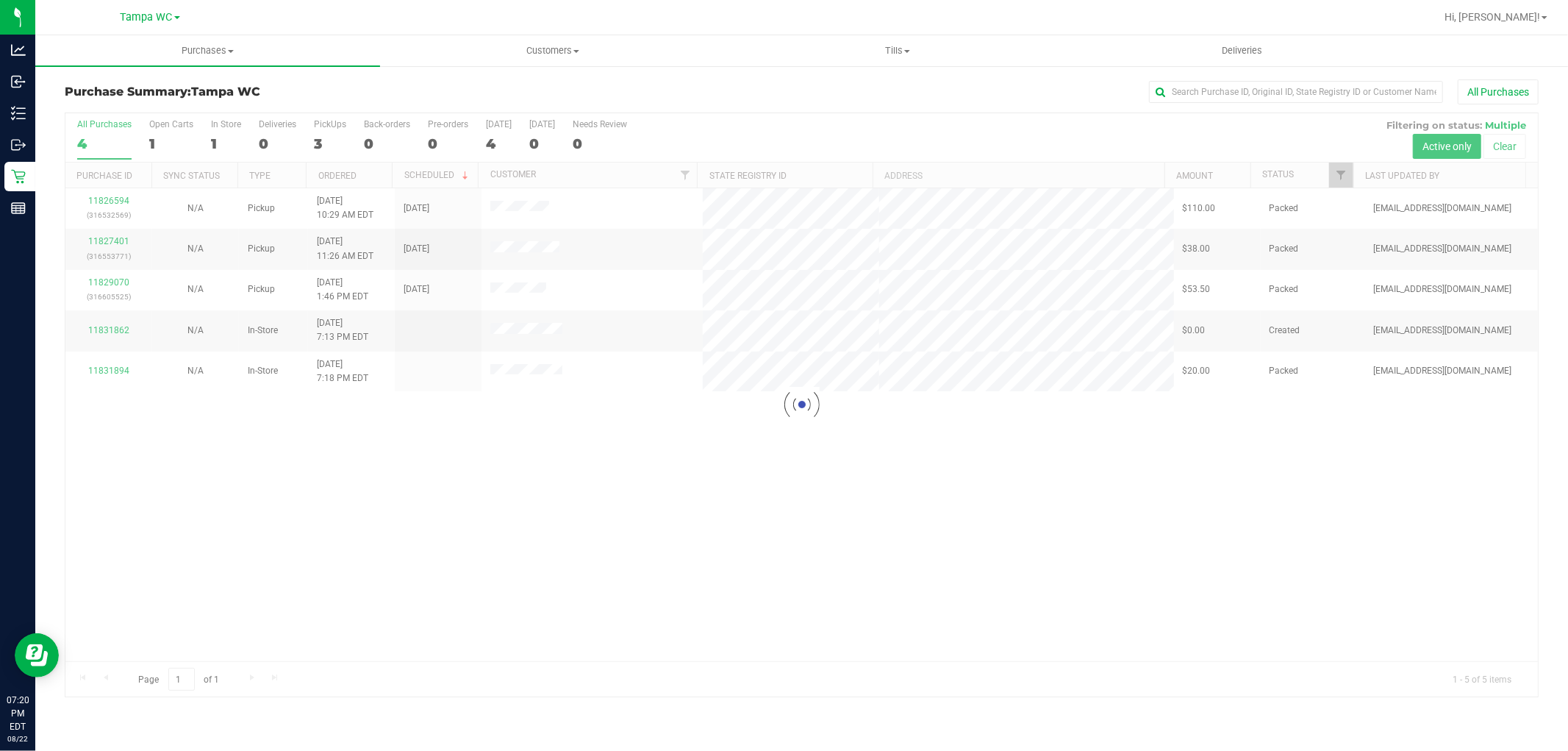
click at [106, 132] on div at bounding box center [801, 404] width 1473 height 583
click at [99, 129] on div "All Purchases" at bounding box center [104, 124] width 55 height 10
click at [0, 0] on input "All Purchases 4" at bounding box center [0, 0] width 0 height 0
click at [111, 136] on div at bounding box center [801, 404] width 1473 height 583
click at [108, 142] on div at bounding box center [801, 404] width 1473 height 583
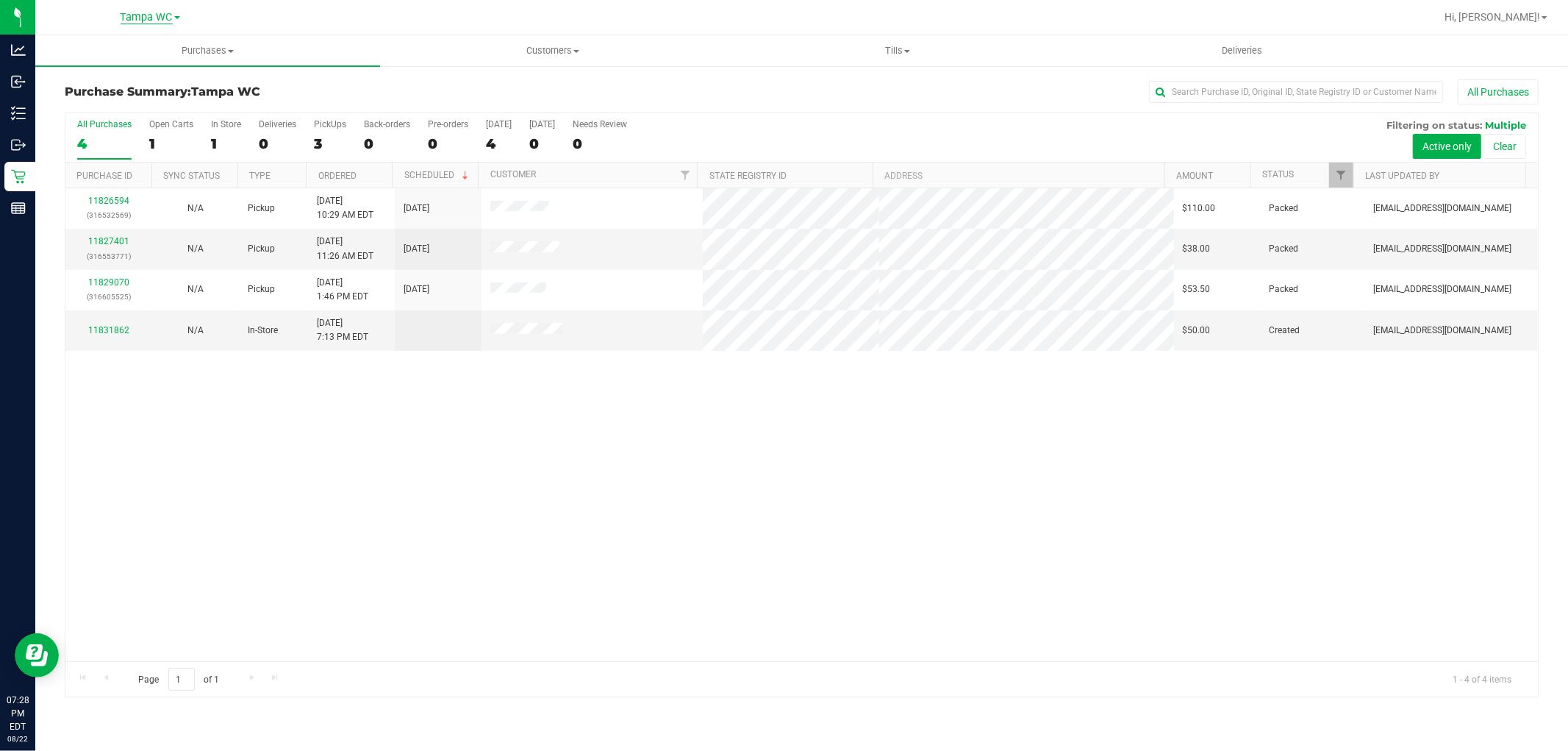
click at [158, 15] on span "Tampa WC" at bounding box center [147, 17] width 52 height 13
click at [120, 98] on link "[GEOGRAPHIC_DATA]" at bounding box center [149, 91] width 215 height 20
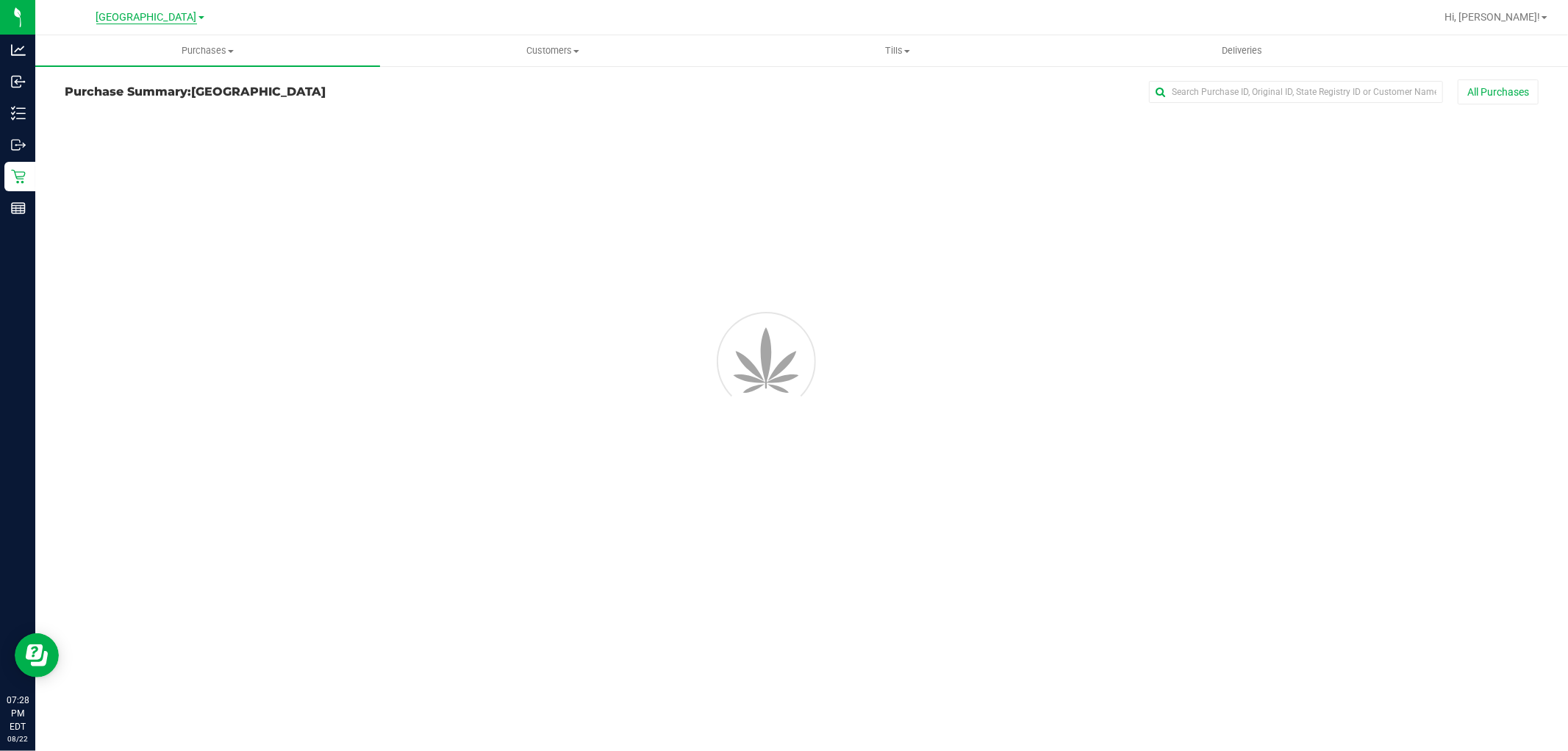
click at [148, 17] on span "[GEOGRAPHIC_DATA]" at bounding box center [146, 17] width 101 height 13
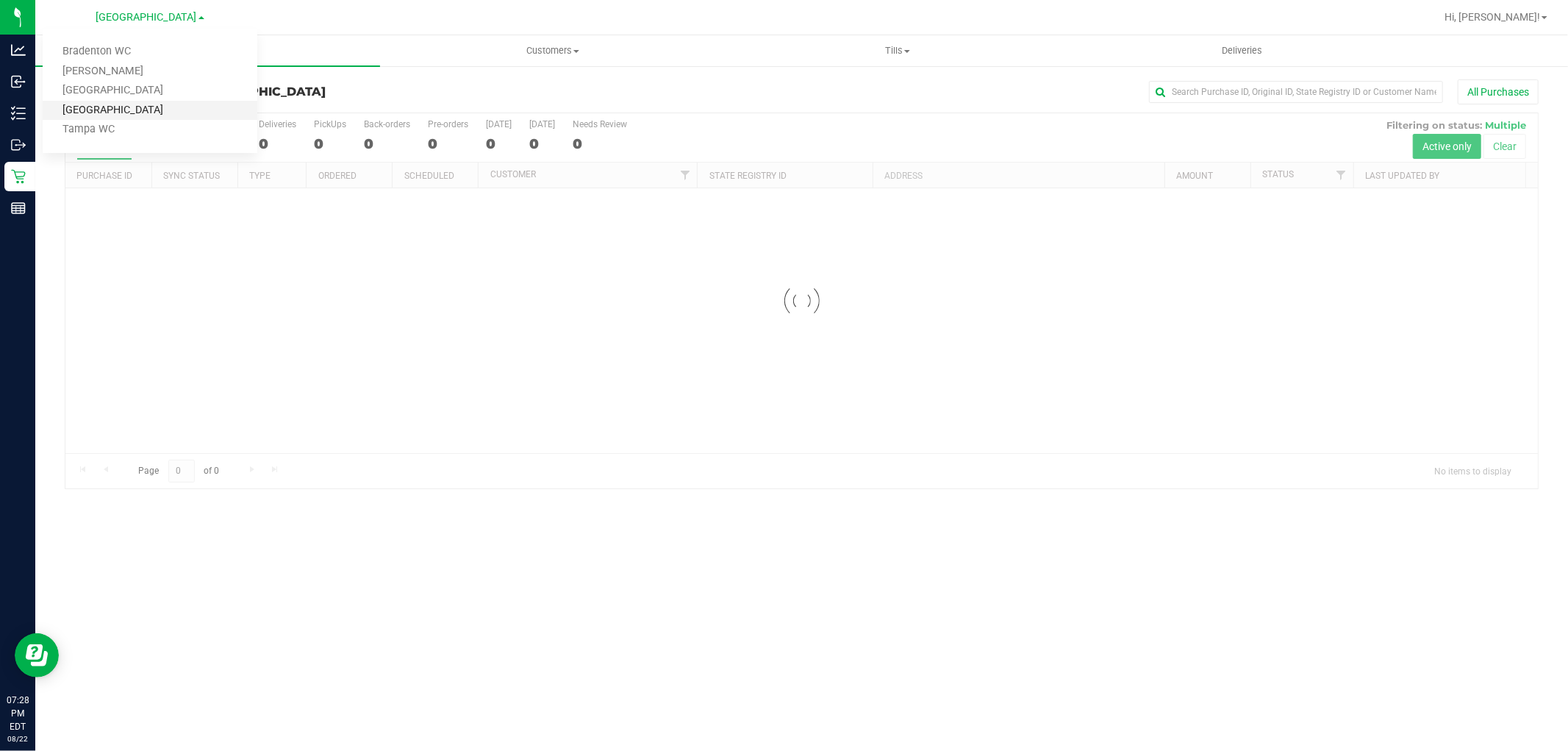
click at [119, 106] on link "[GEOGRAPHIC_DATA]" at bounding box center [149, 111] width 215 height 20
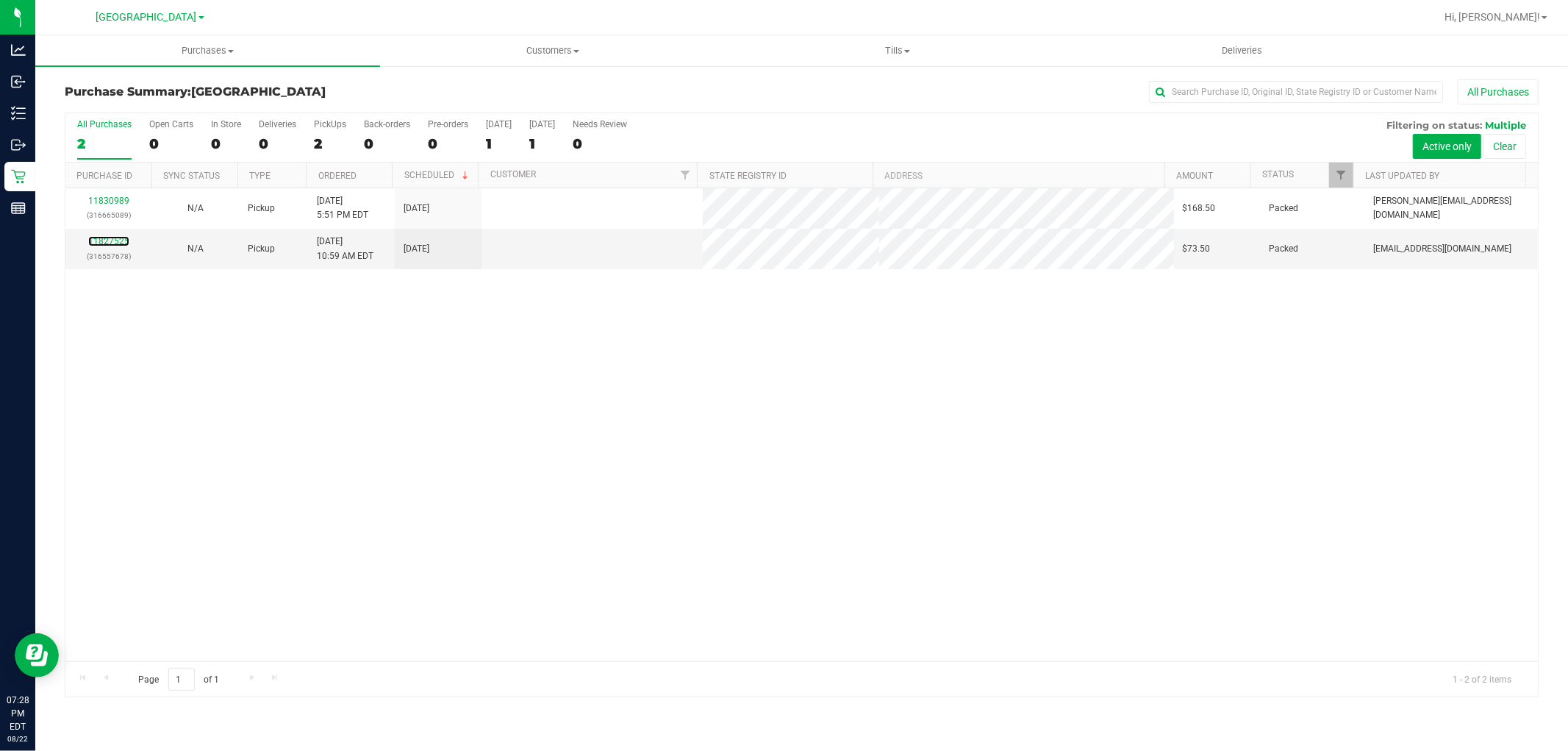
click at [115, 243] on link "11827525" at bounding box center [109, 241] width 41 height 10
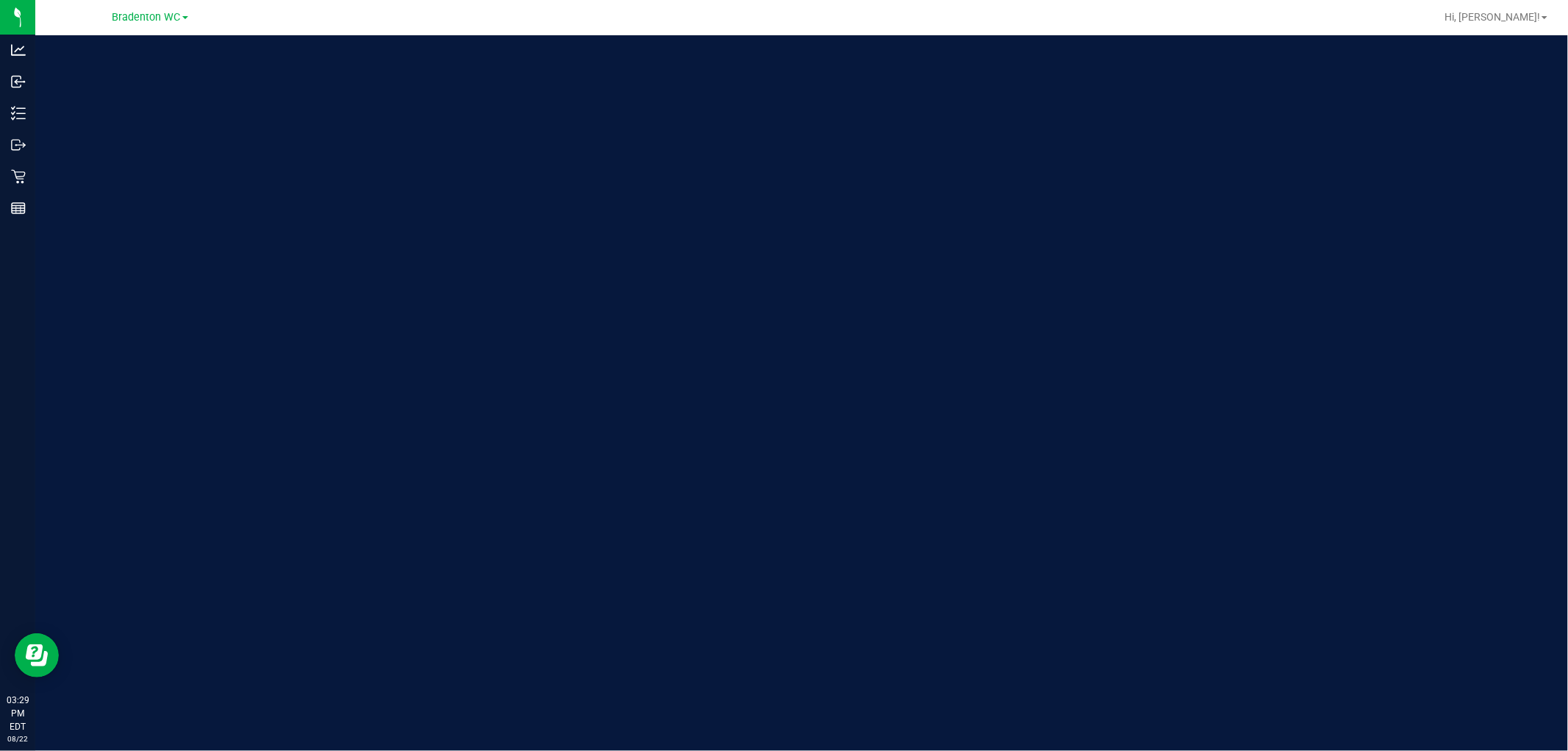
click at [137, 16] on span "Bradenton WC" at bounding box center [146, 17] width 69 height 12
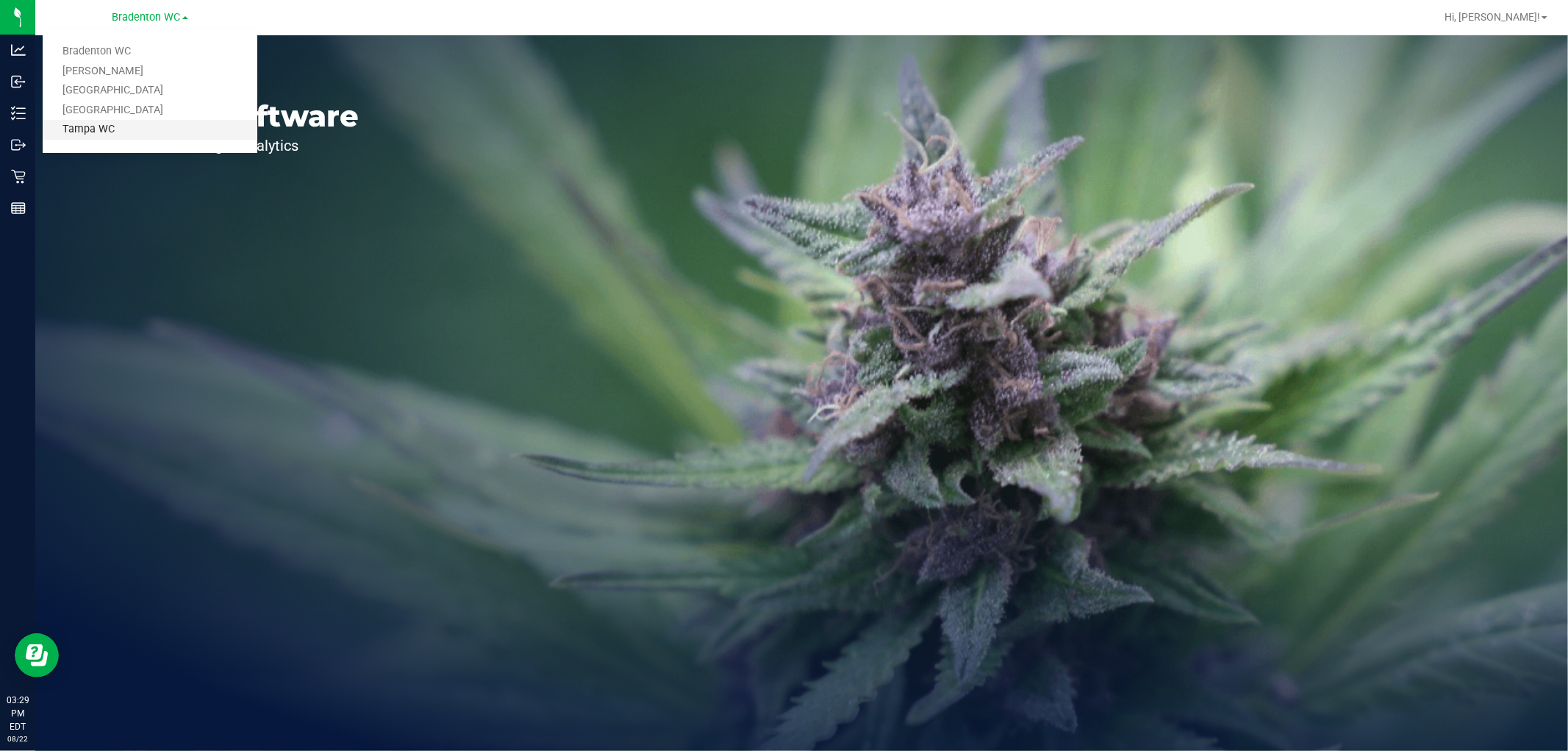
click at [136, 131] on link "Tampa WC" at bounding box center [149, 130] width 215 height 20
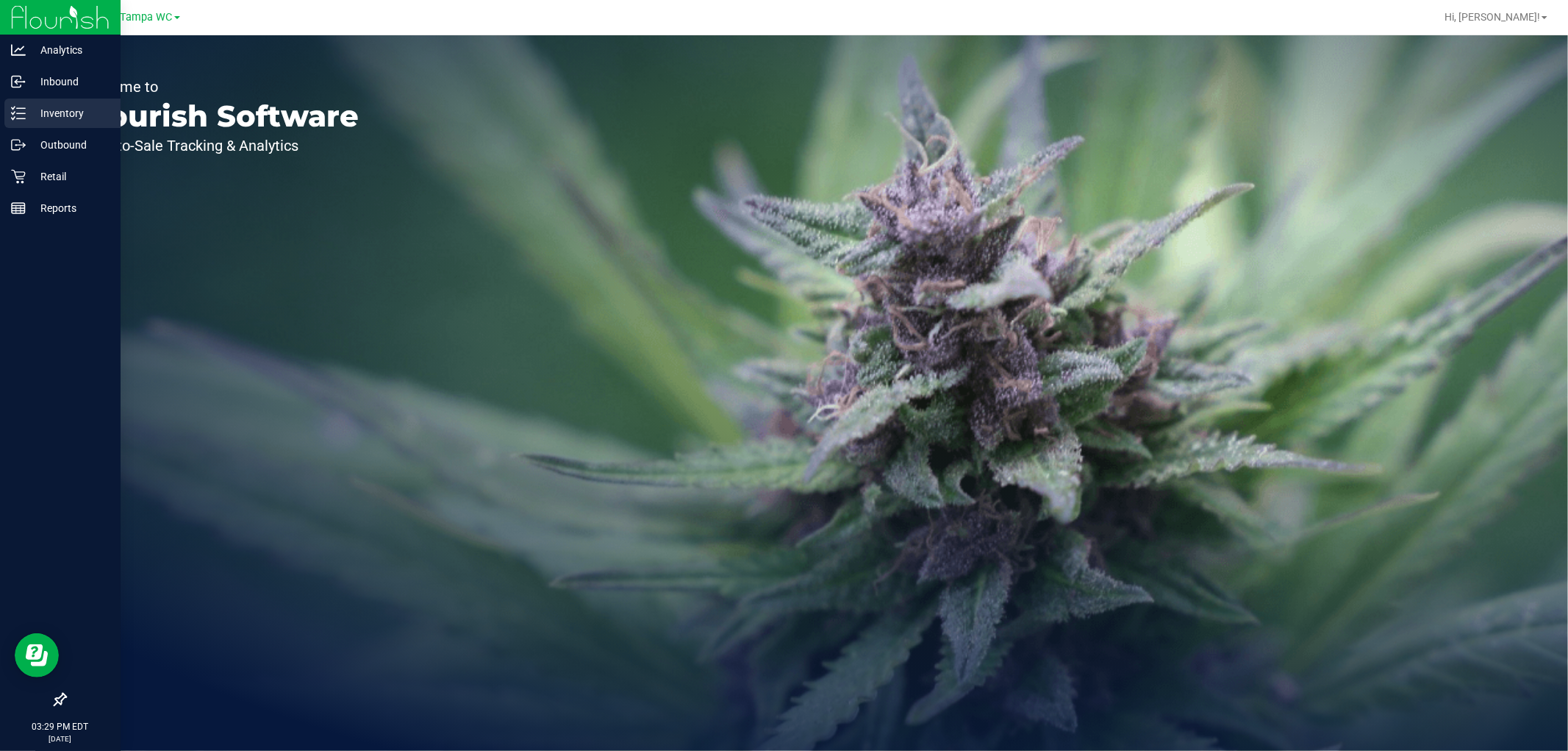
click at [21, 109] on icon at bounding box center [18, 113] width 15 height 15
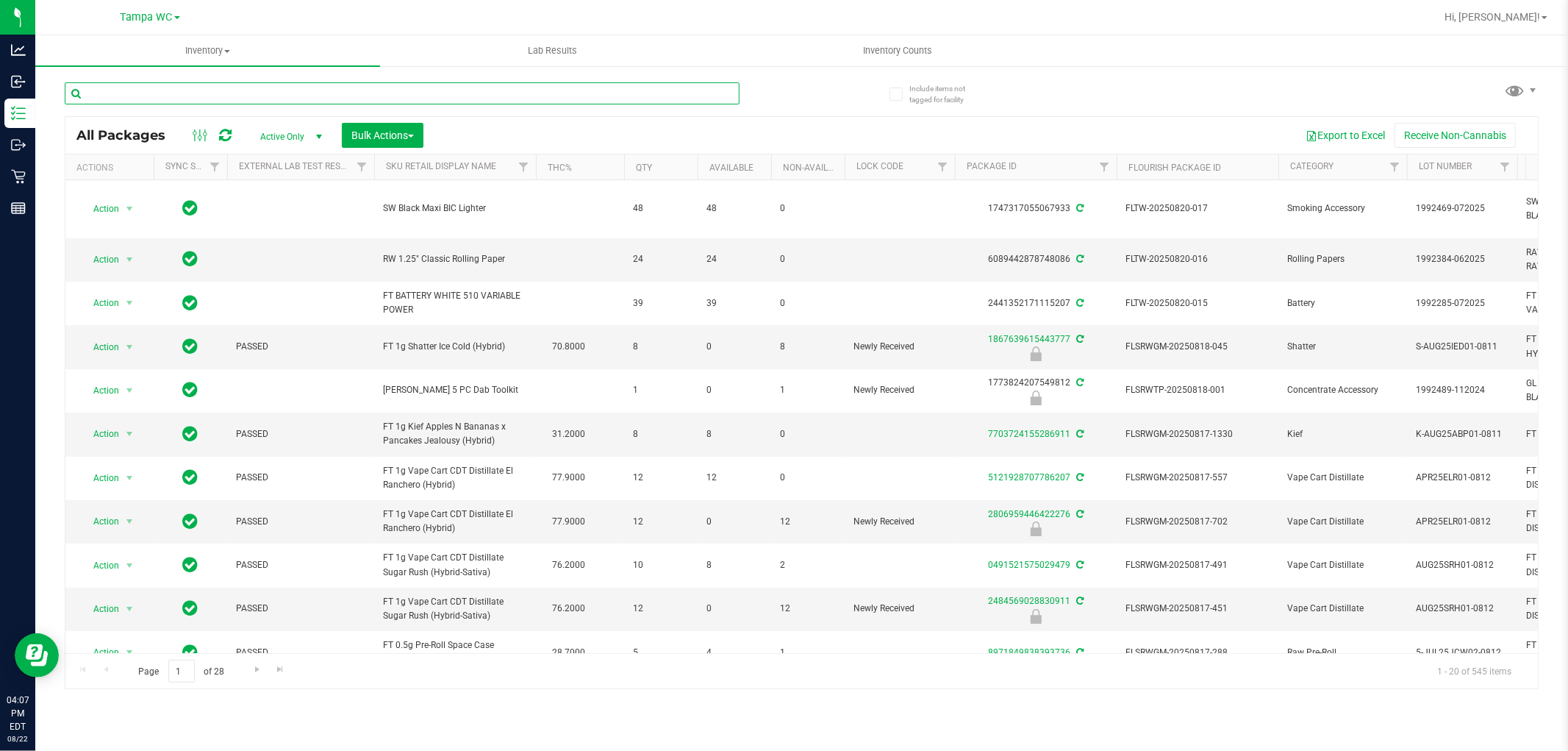
click at [215, 98] on input "text" at bounding box center [402, 93] width 675 height 22
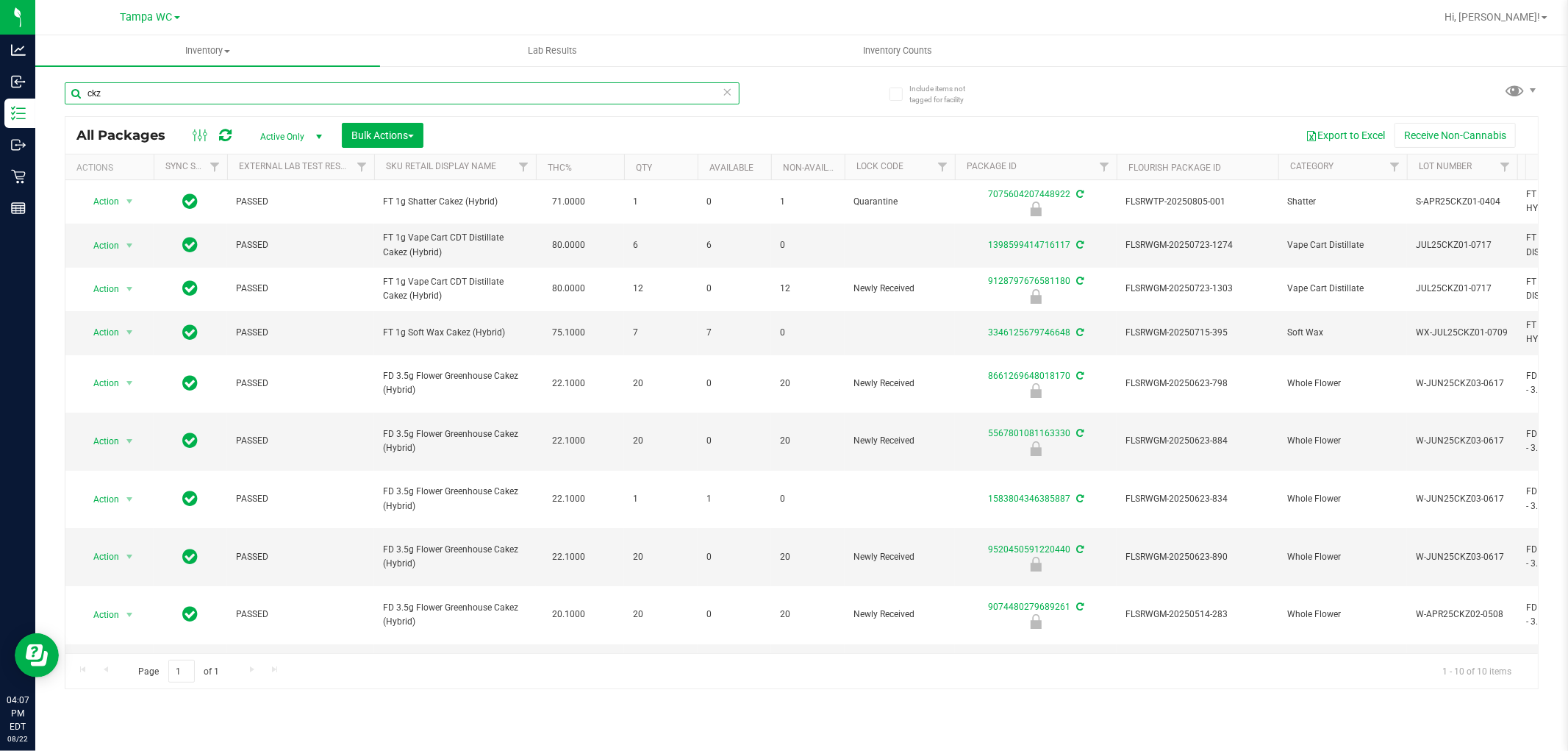
type input "ckz"
click at [734, 90] on input "ckz" at bounding box center [402, 93] width 675 height 22
click at [729, 89] on icon at bounding box center [727, 91] width 10 height 18
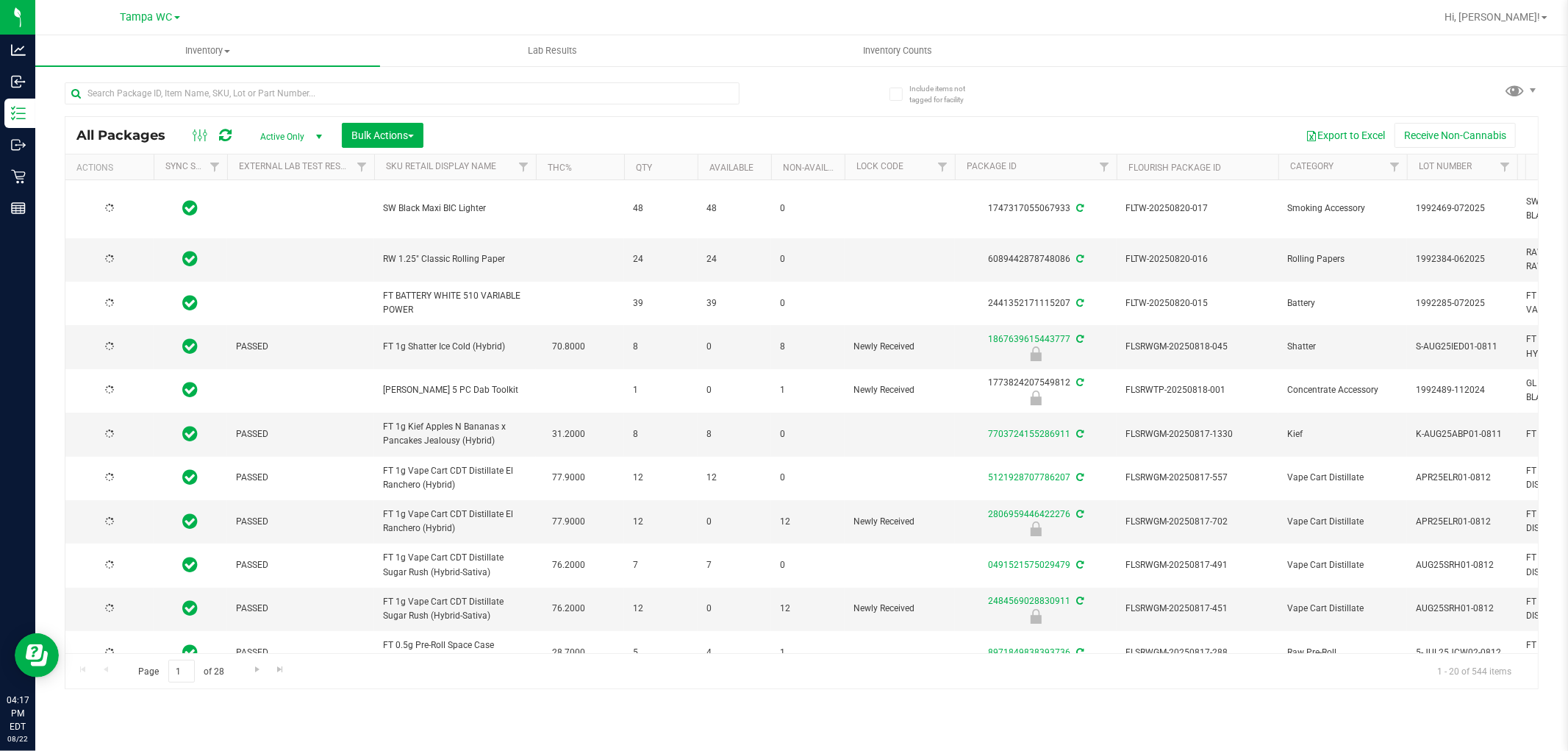
type input "2026-02-15"
click at [155, 100] on input "text" at bounding box center [402, 93] width 675 height 22
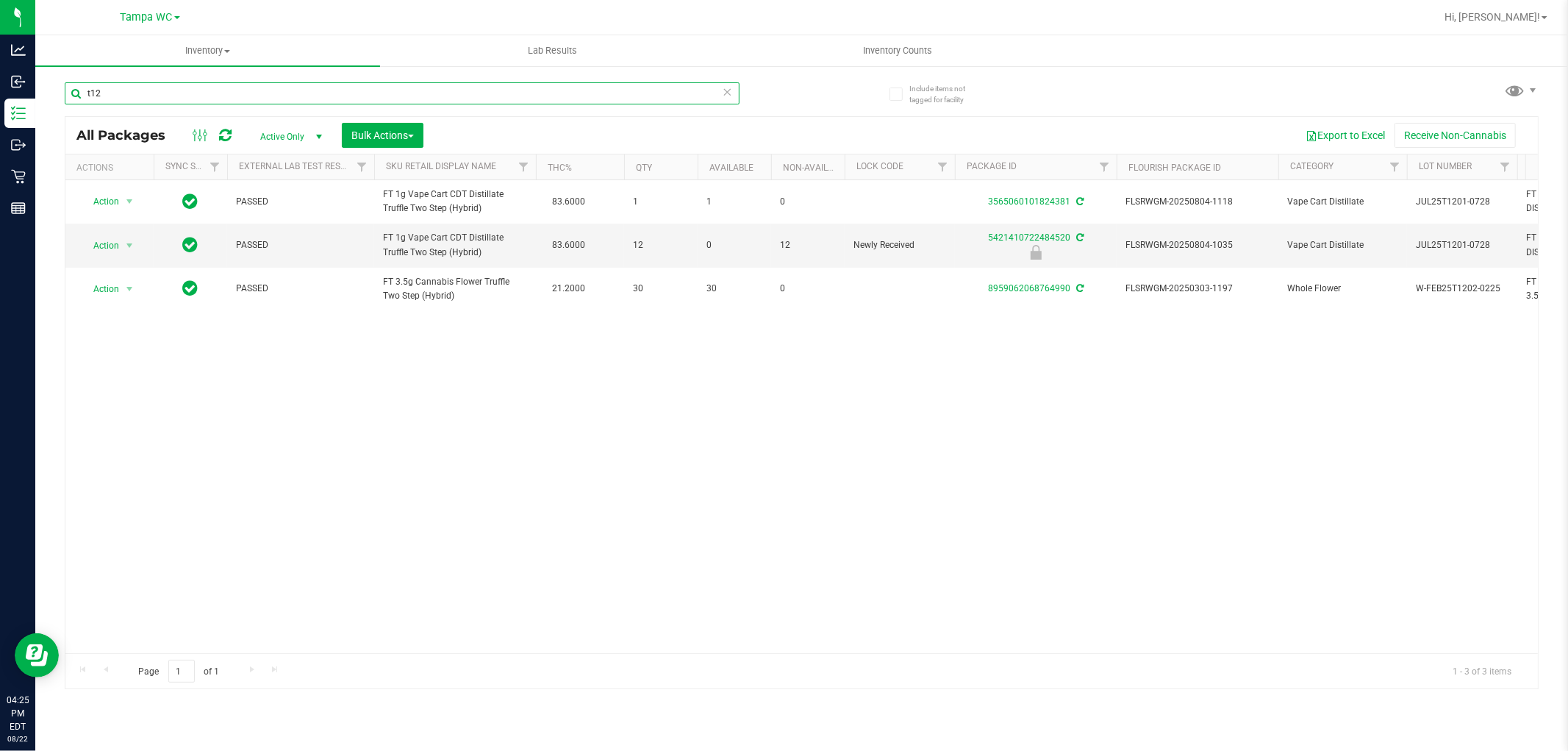
type input "t12"
click at [112, 236] on span "Action" at bounding box center [100, 246] width 40 height 21
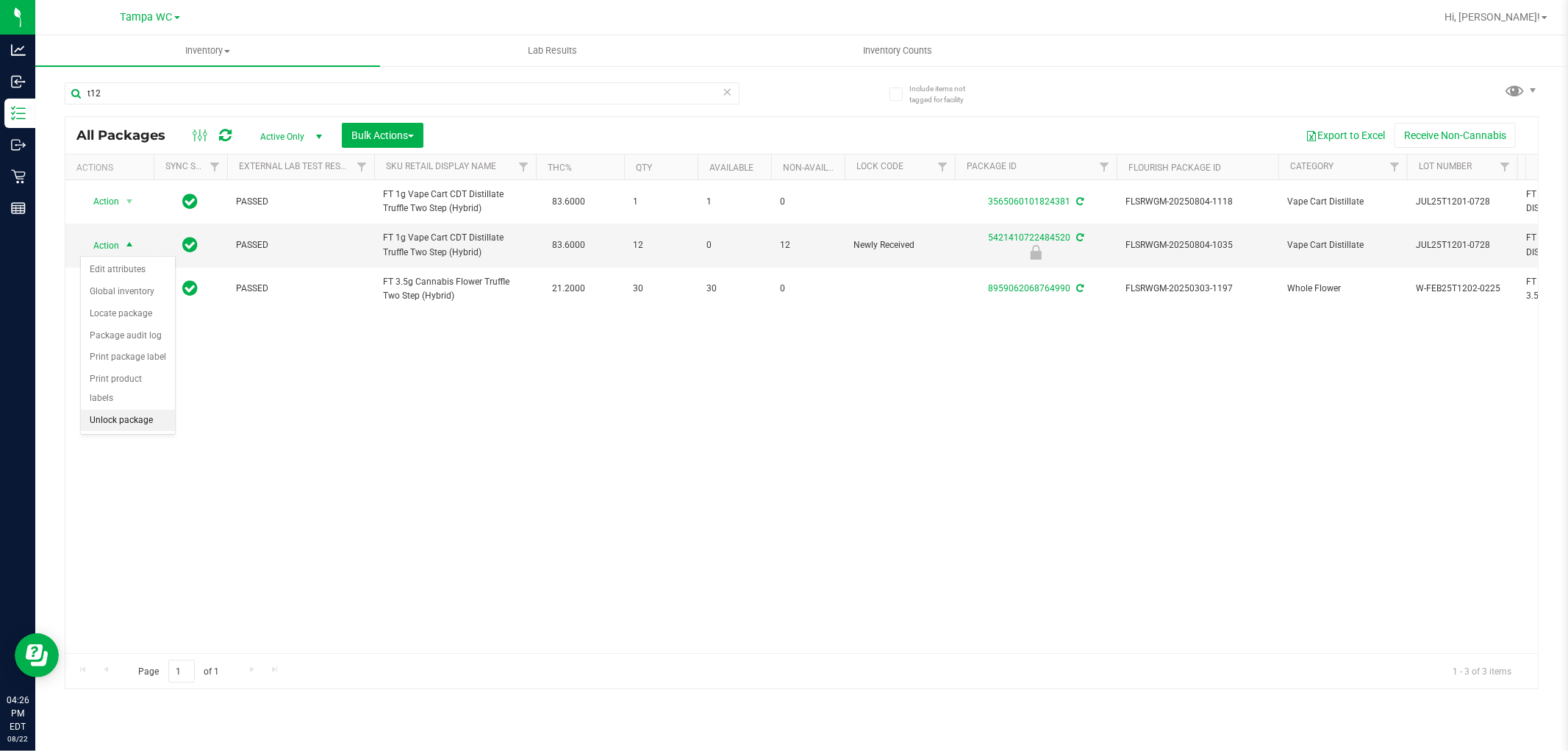
click at [137, 419] on li "Unlock package" at bounding box center [128, 421] width 94 height 22
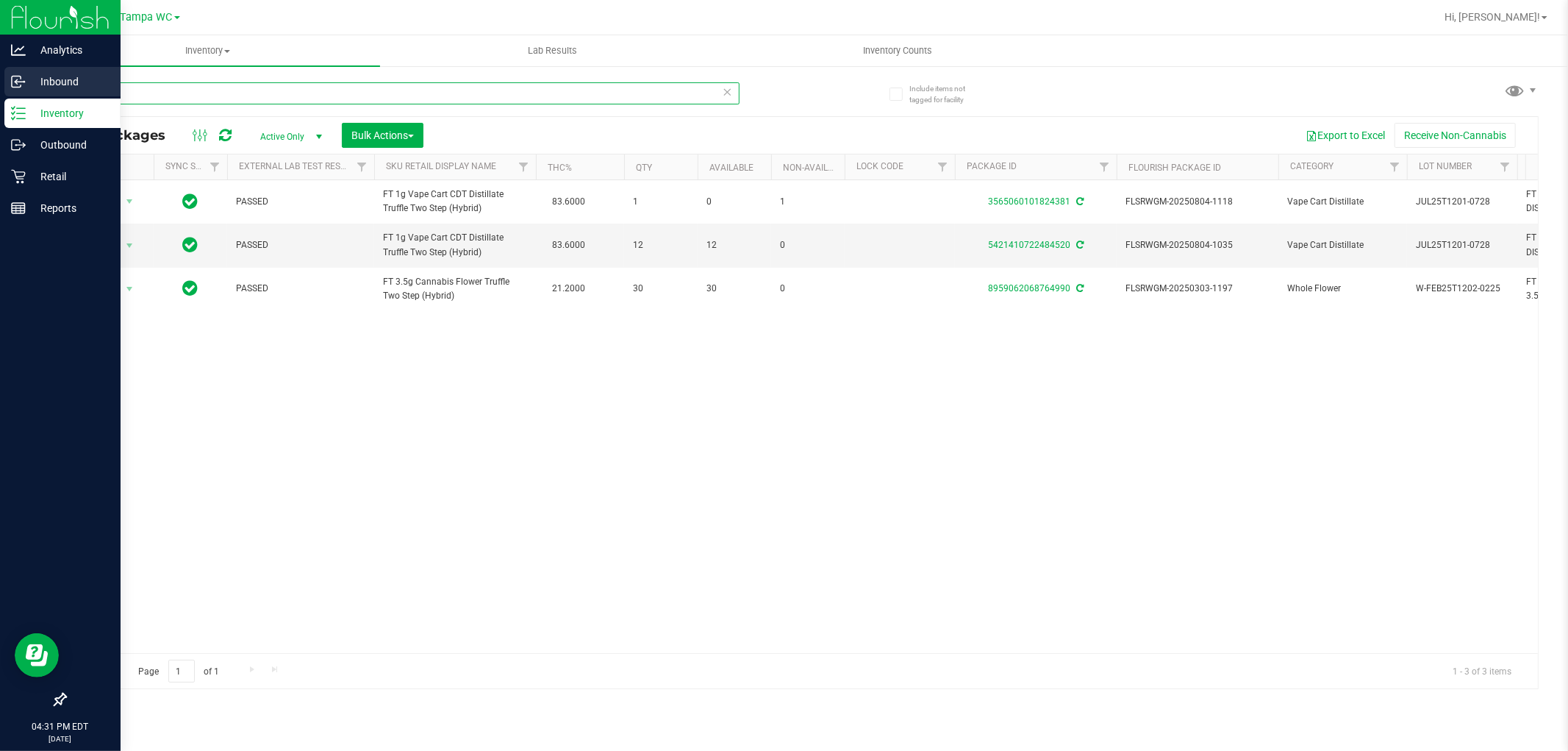
drag, startPoint x: 149, startPoint y: 90, endPoint x: 0, endPoint y: 90, distance: 149.0
click at [0, 90] on div "Analytics Inbound Inventory Outbound Retail Reports 04:31 PM EDT 08/22/2025 08/…" at bounding box center [784, 375] width 1568 height 751
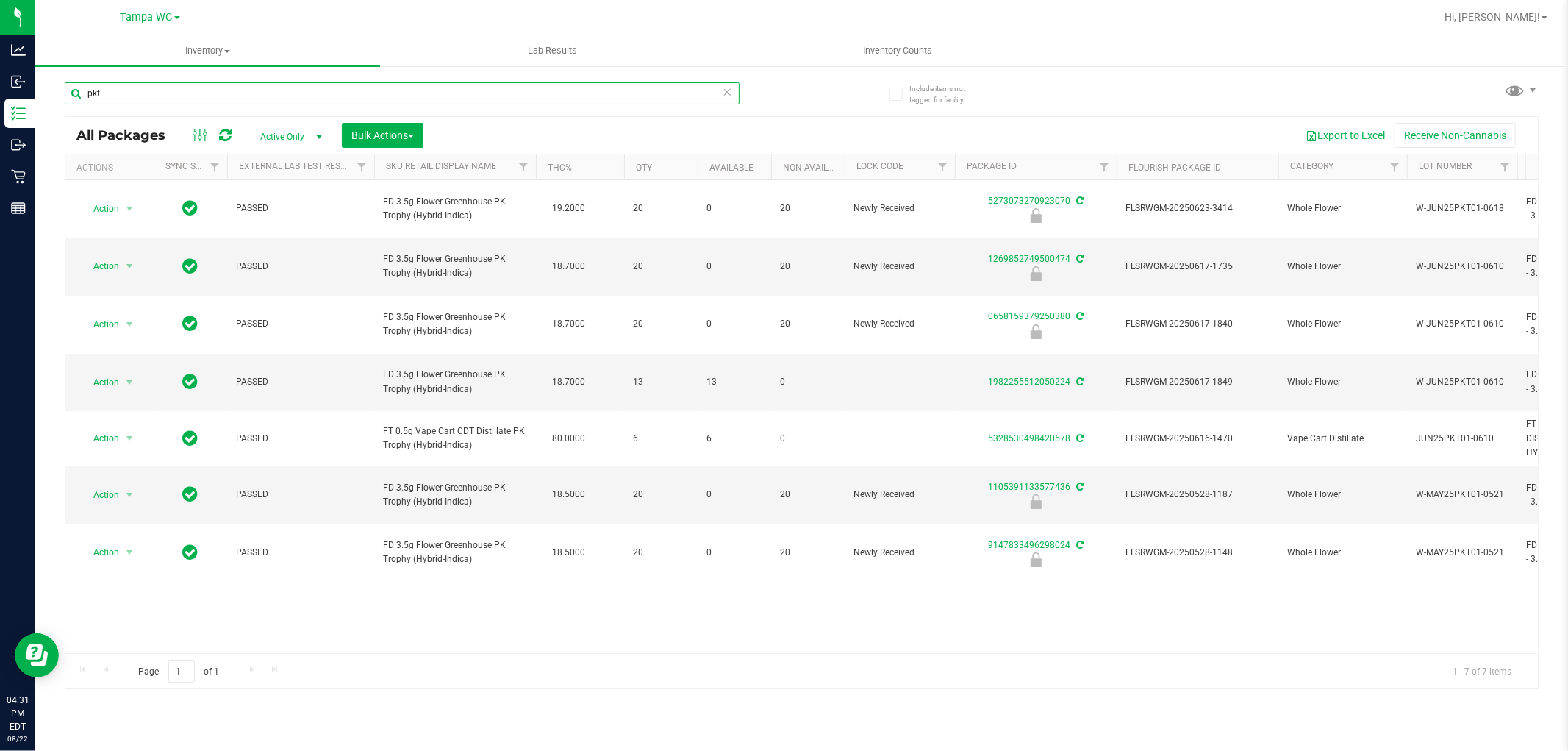
type input "pkt"
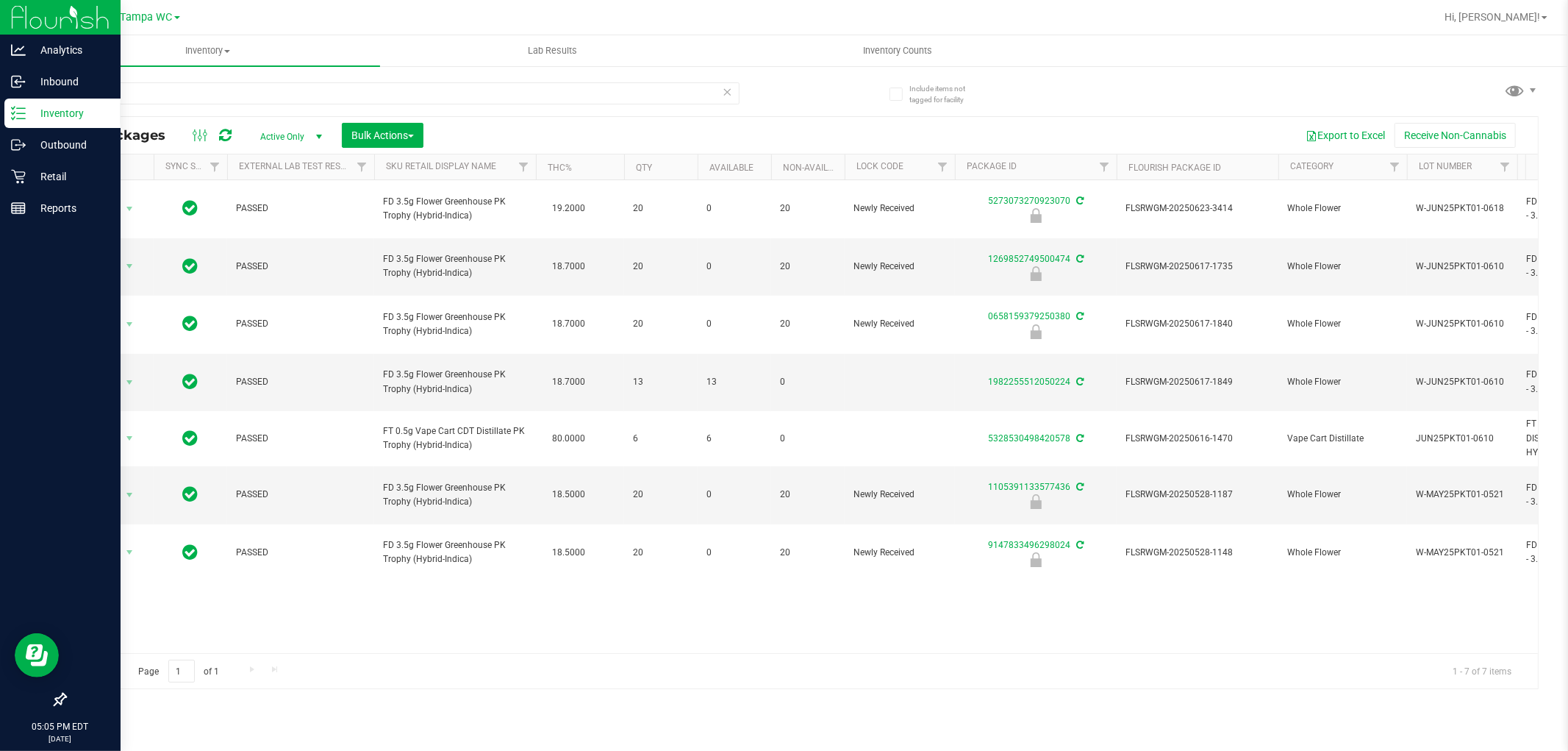
drag, startPoint x: 195, startPoint y: 94, endPoint x: 17, endPoint y: 110, distance: 178.7
click at [0, 96] on div "Analytics Inbound Inventory Outbound Retail Reports 05:05 PM EDT 08/22/2025 08/…" at bounding box center [784, 375] width 1568 height 751
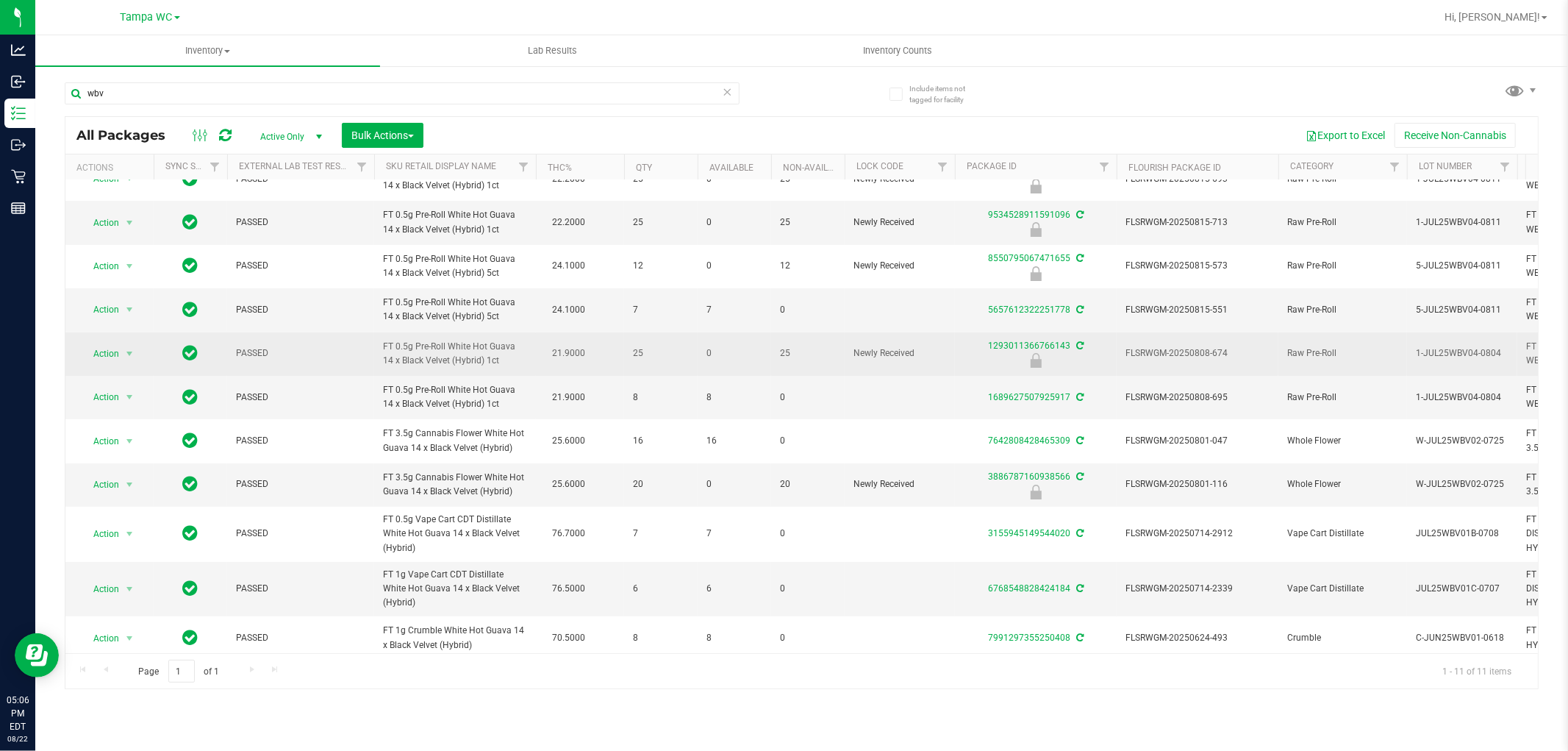
scroll to position [41, 0]
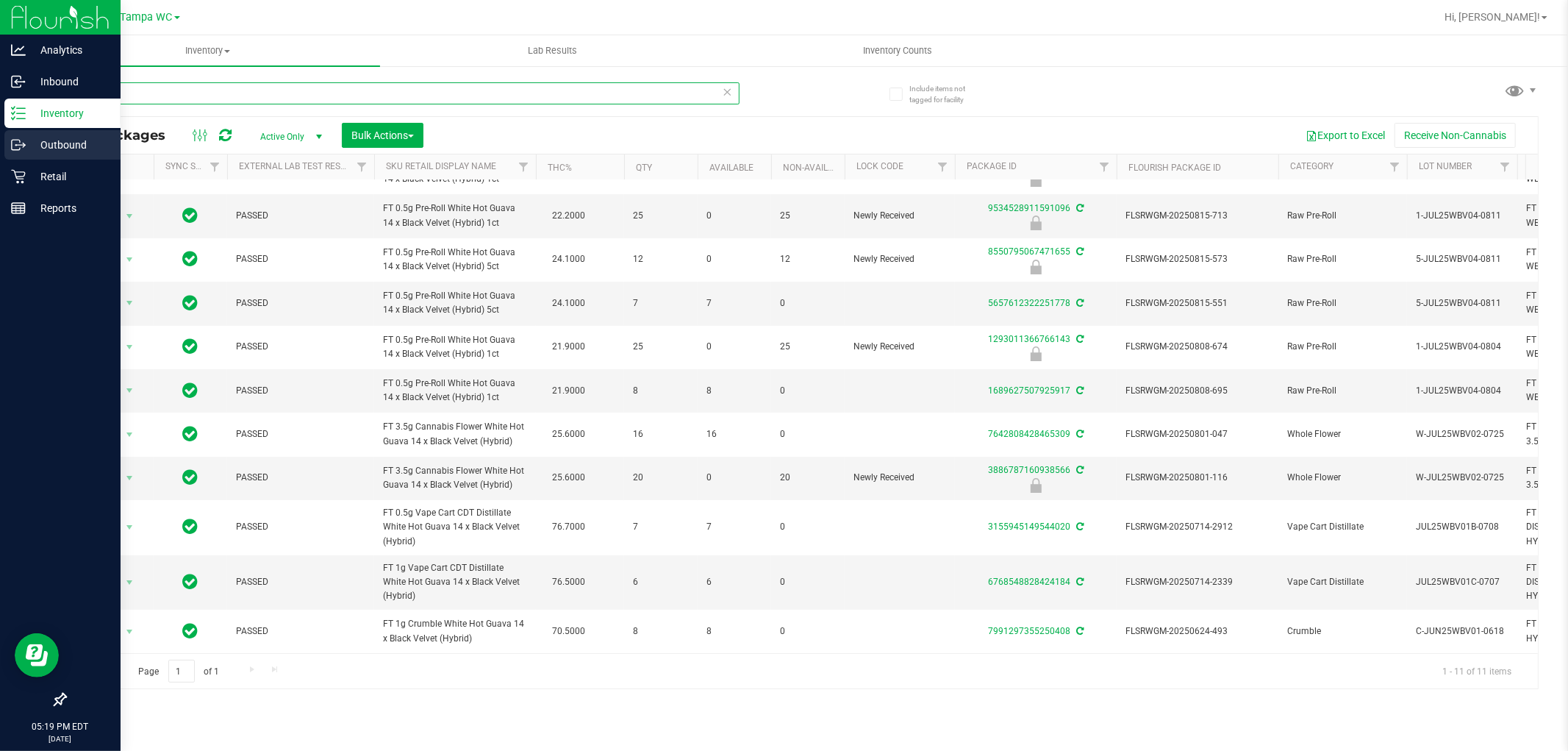
drag, startPoint x: 165, startPoint y: 99, endPoint x: 0, endPoint y: 131, distance: 168.1
click at [0, 131] on div "Analytics Inbound Inventory Outbound Retail Reports 05:19 PM EDT 08/22/2025 08/…" at bounding box center [784, 375] width 1568 height 751
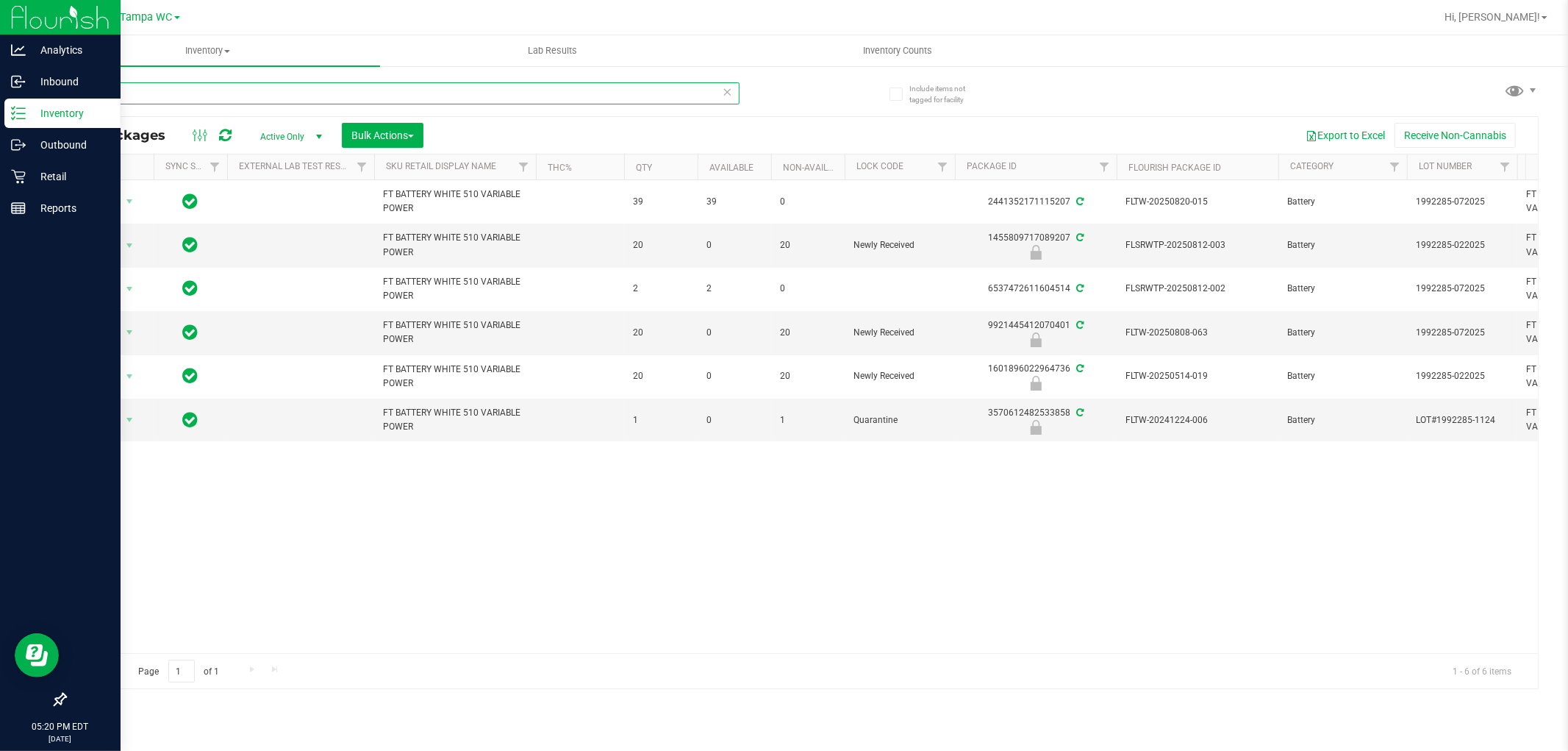
type input "vari"
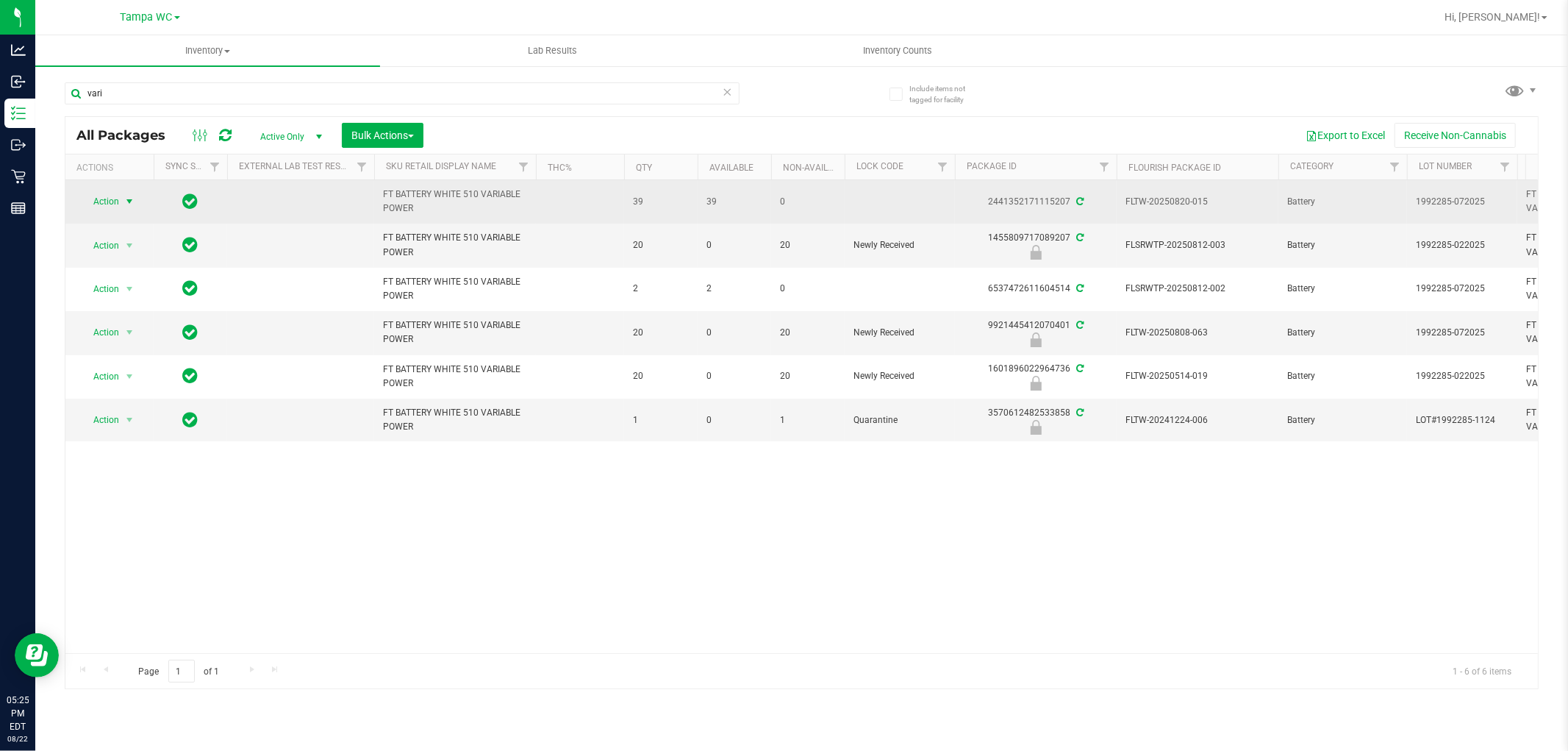
click at [106, 200] on span "Action" at bounding box center [100, 201] width 40 height 21
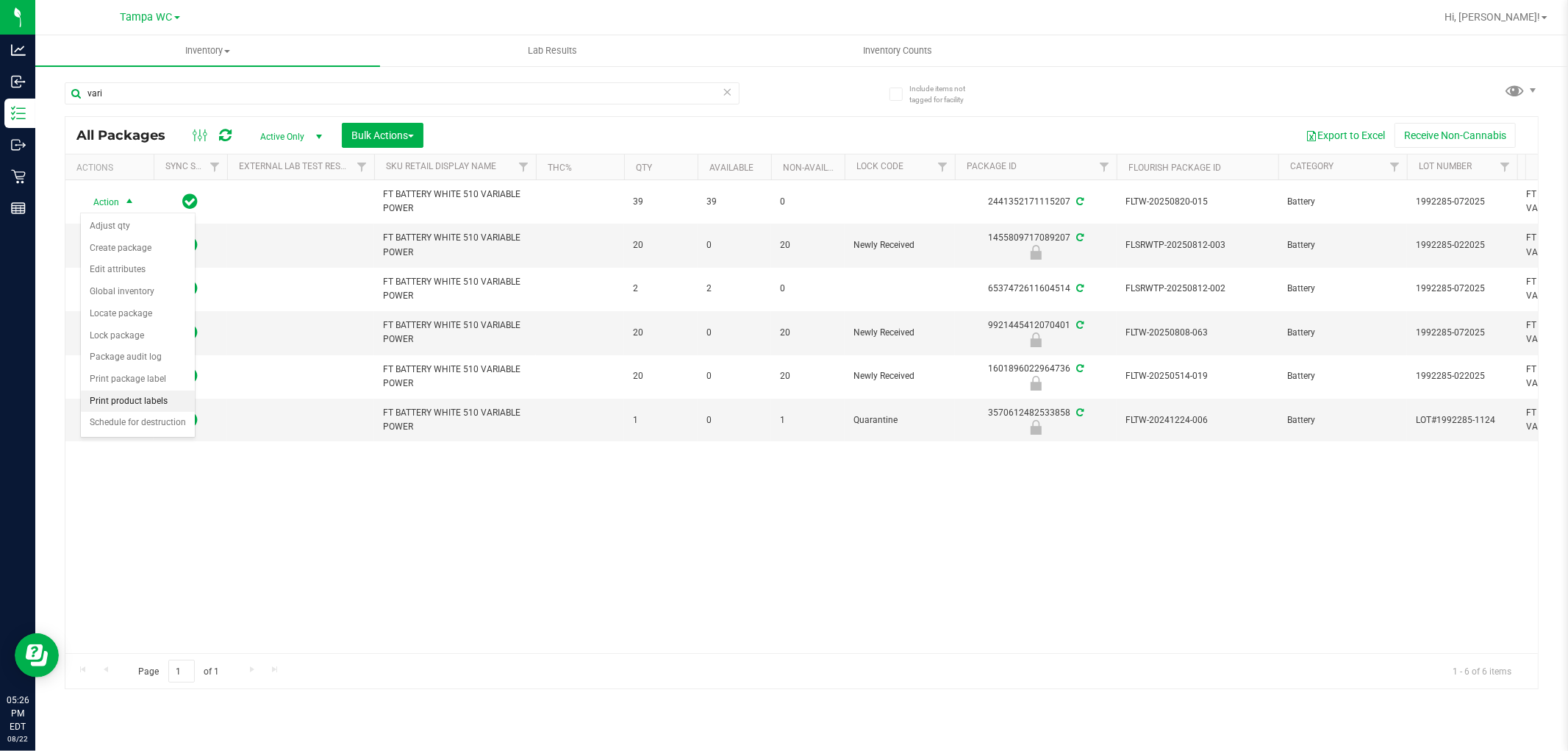
click at [127, 400] on li "Print product labels" at bounding box center [138, 401] width 114 height 22
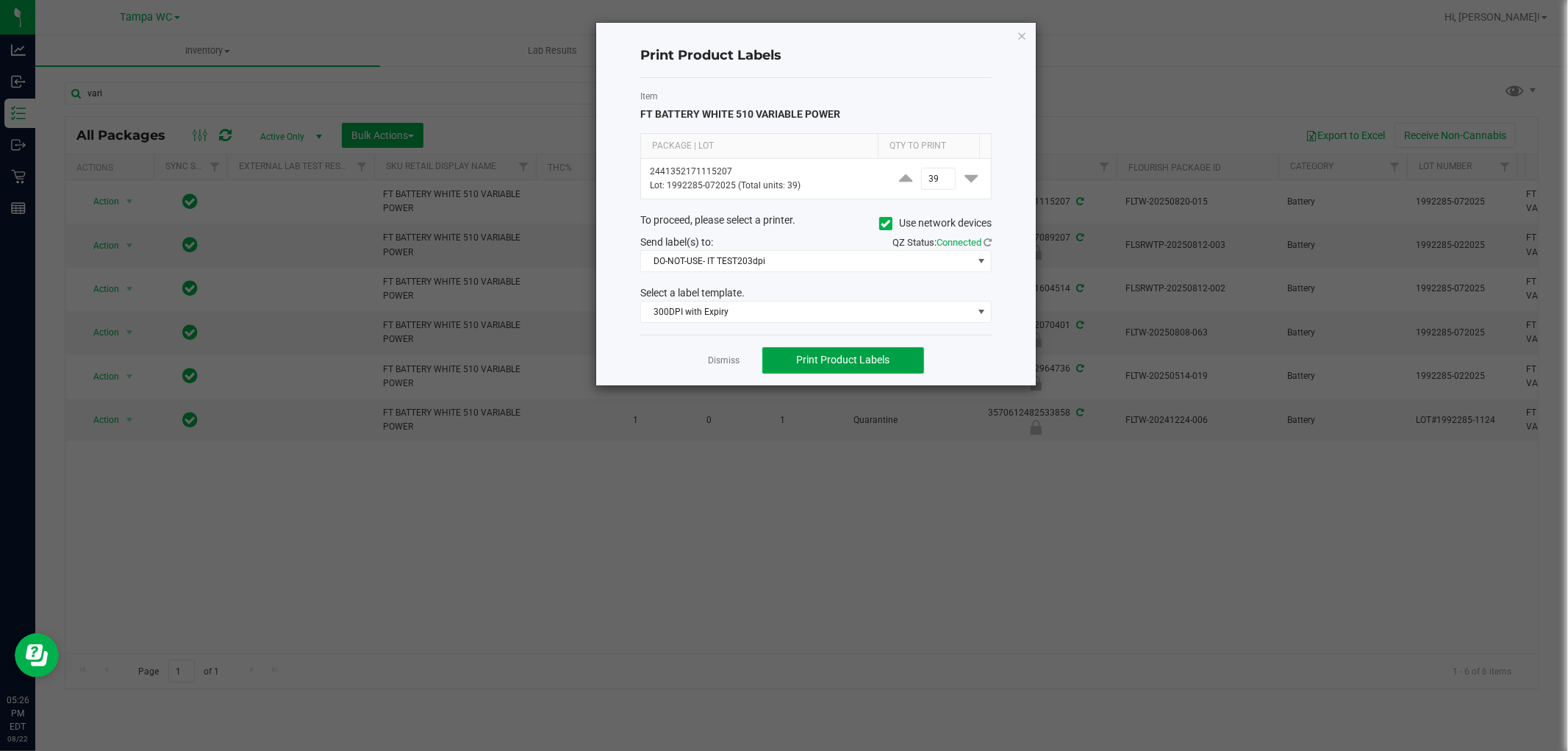
click at [858, 364] on span "Print Product Labels" at bounding box center [842, 359] width 93 height 12
click at [844, 256] on span "DO-NOT-USE- IT TEST203dpi" at bounding box center [807, 261] width 332 height 21
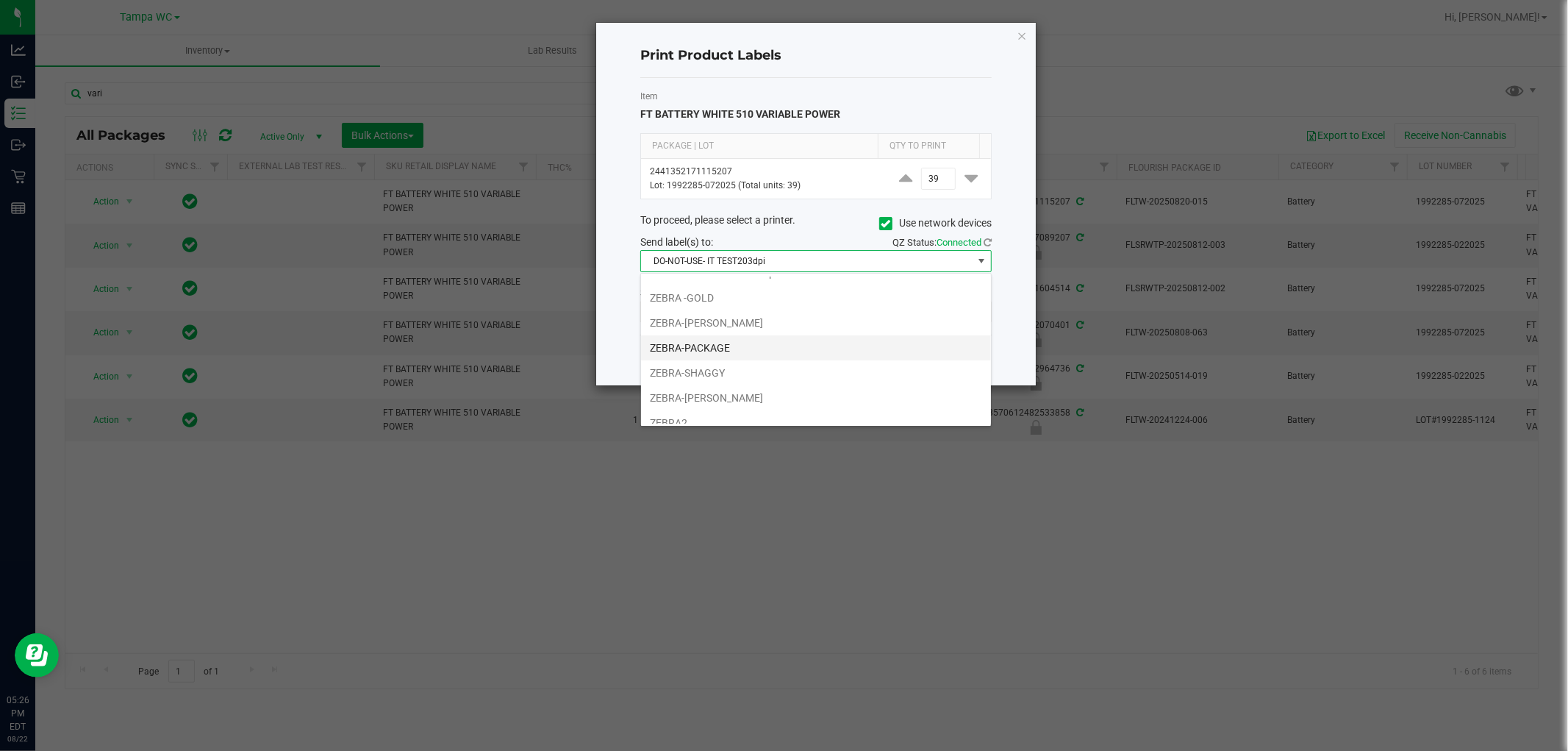
scroll to position [54, 0]
click at [774, 414] on li "ZEBRA2" at bounding box center [816, 411] width 350 height 25
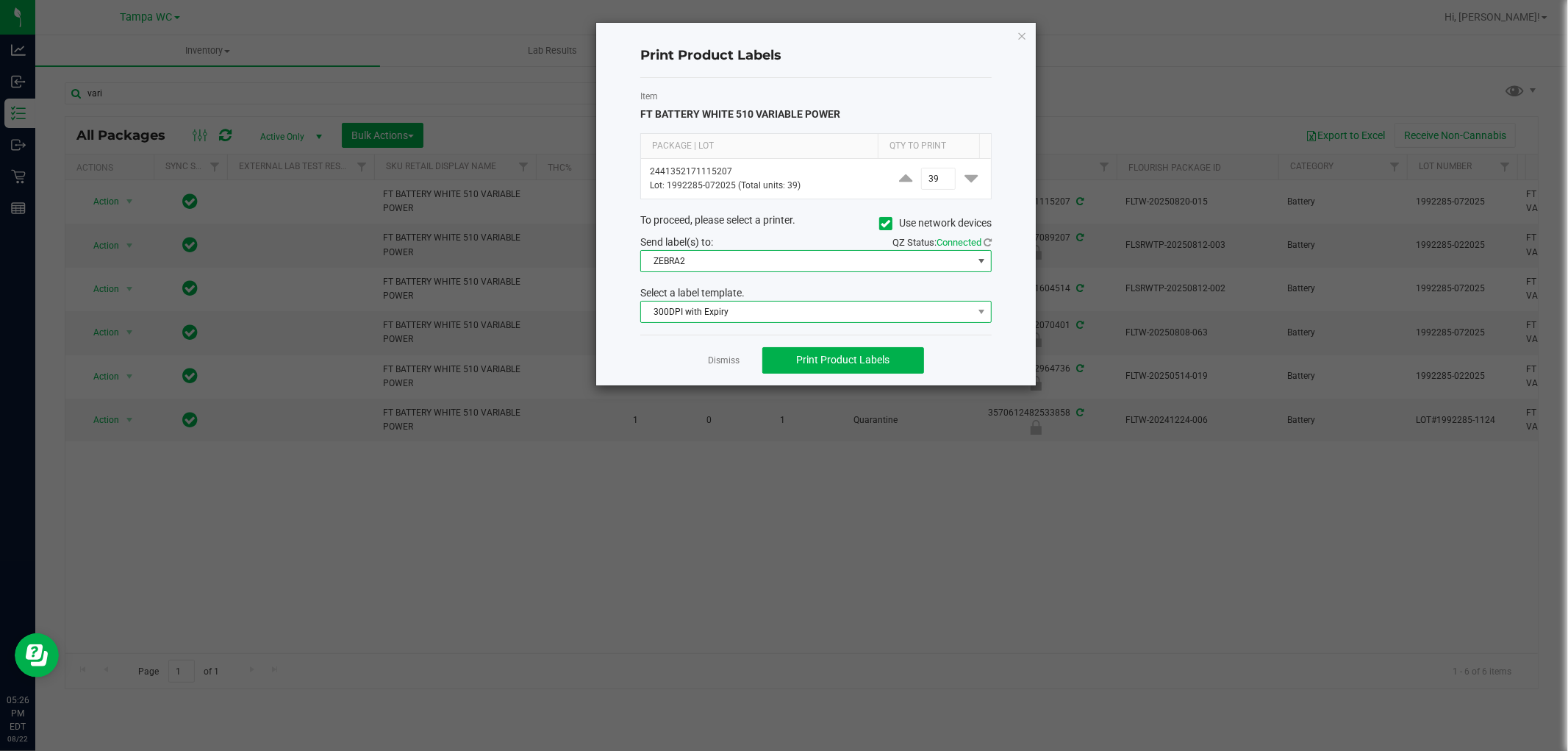
click at [784, 307] on span "300DPI with Expiry" at bounding box center [807, 312] width 332 height 21
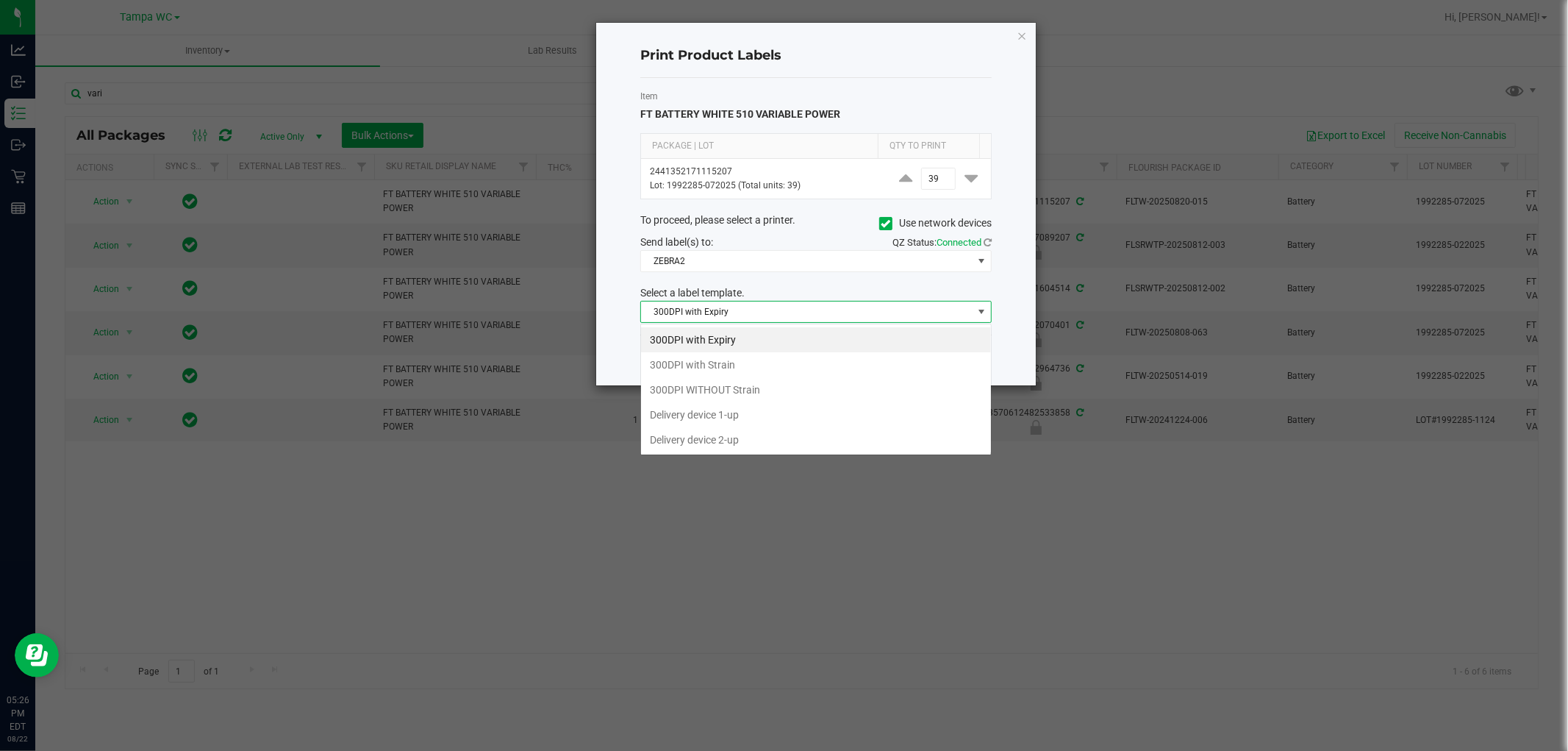
scroll to position [22, 351]
click at [787, 418] on li "Delivery device 1-up" at bounding box center [816, 414] width 350 height 25
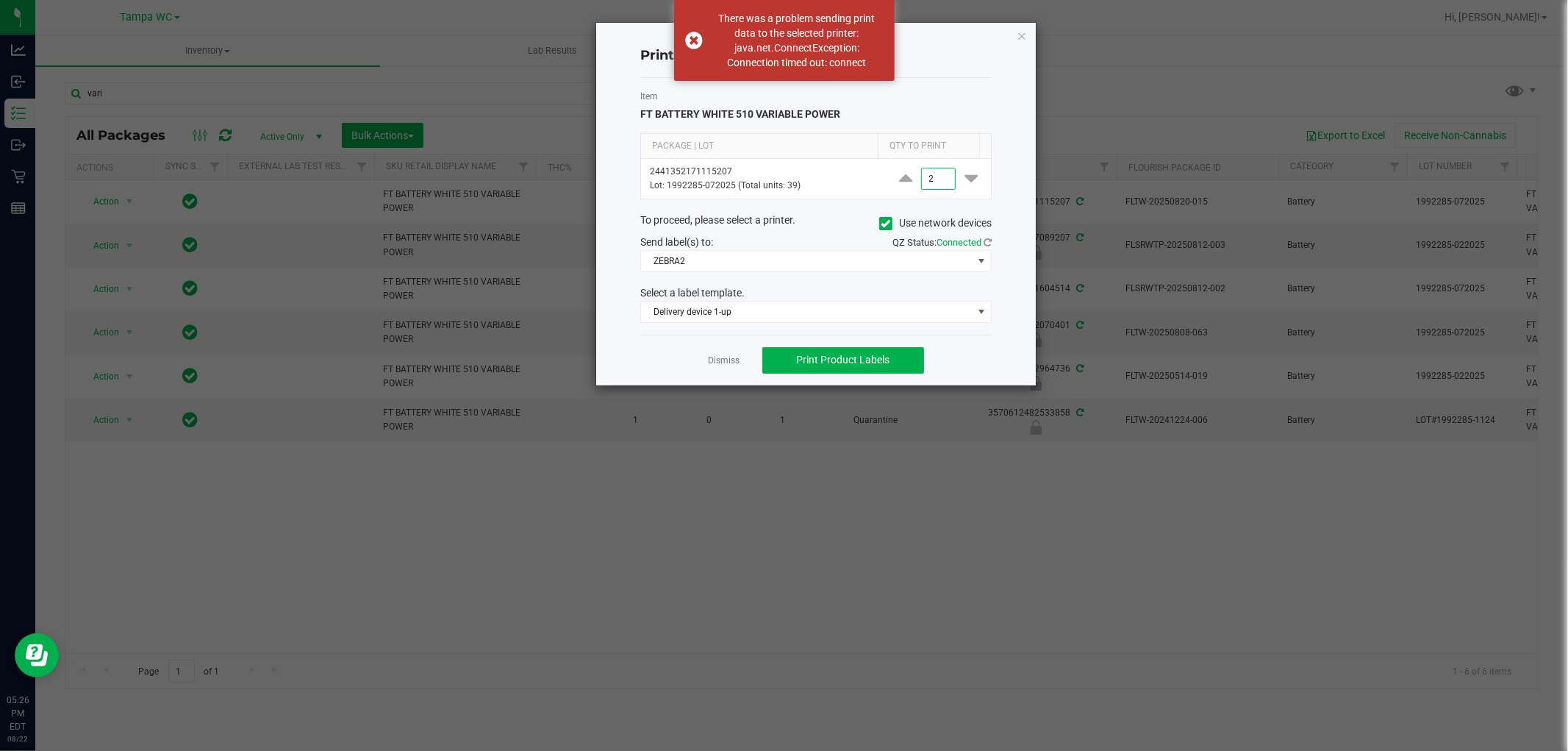
click at [883, 283] on div "Item FT BATTERY WHITE 510 VARIABLE POWER Package | Lot Qty to Print 24413521711…" at bounding box center [816, 206] width 352 height 256
click at [870, 361] on span "Print Product Labels" at bounding box center [842, 359] width 93 height 12
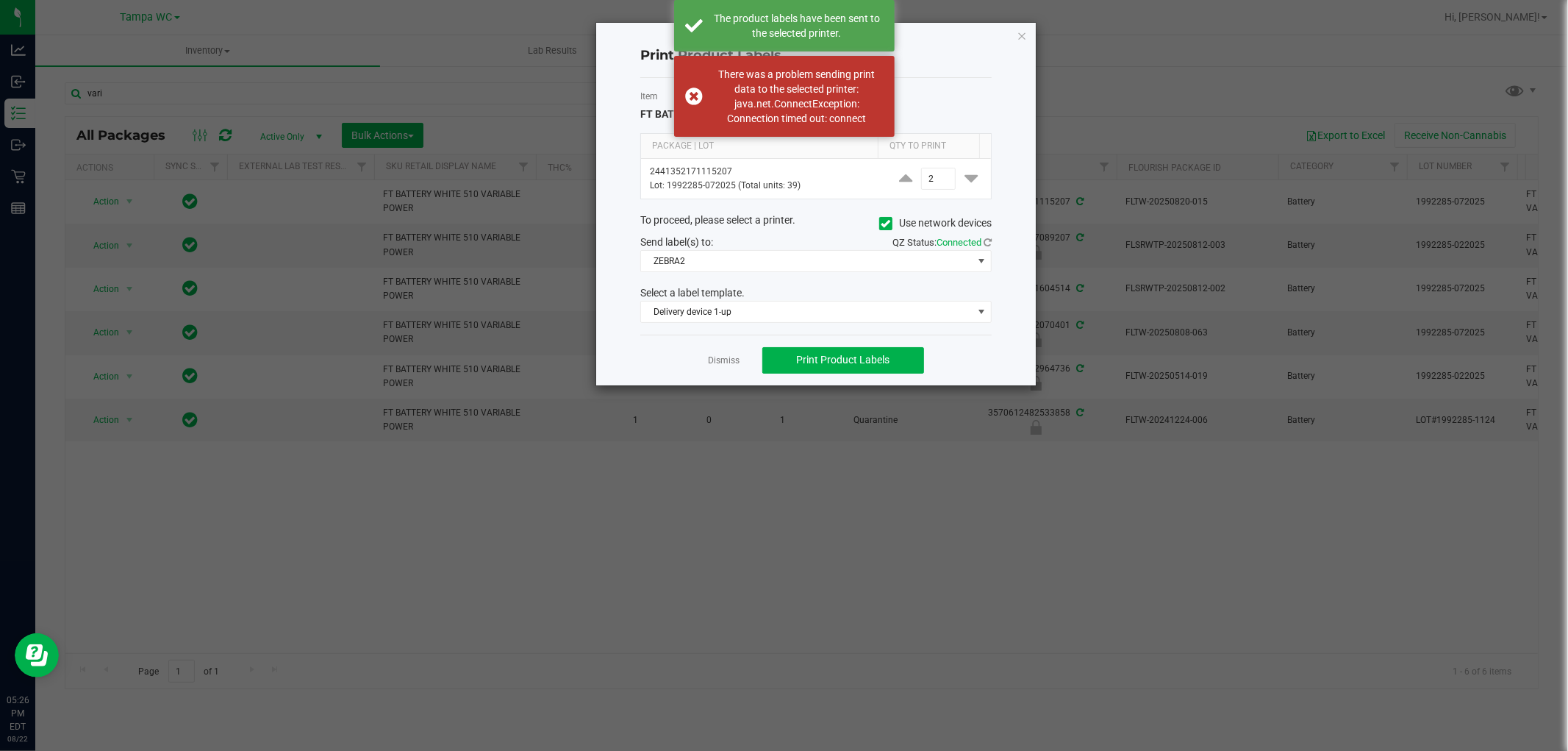
click at [868, 522] on ngb-modal-window "Print Product Labels Item FT BATTERY WHITE 510 VARIABLE POWER Package | Lot Qty…" at bounding box center [790, 375] width 1580 height 751
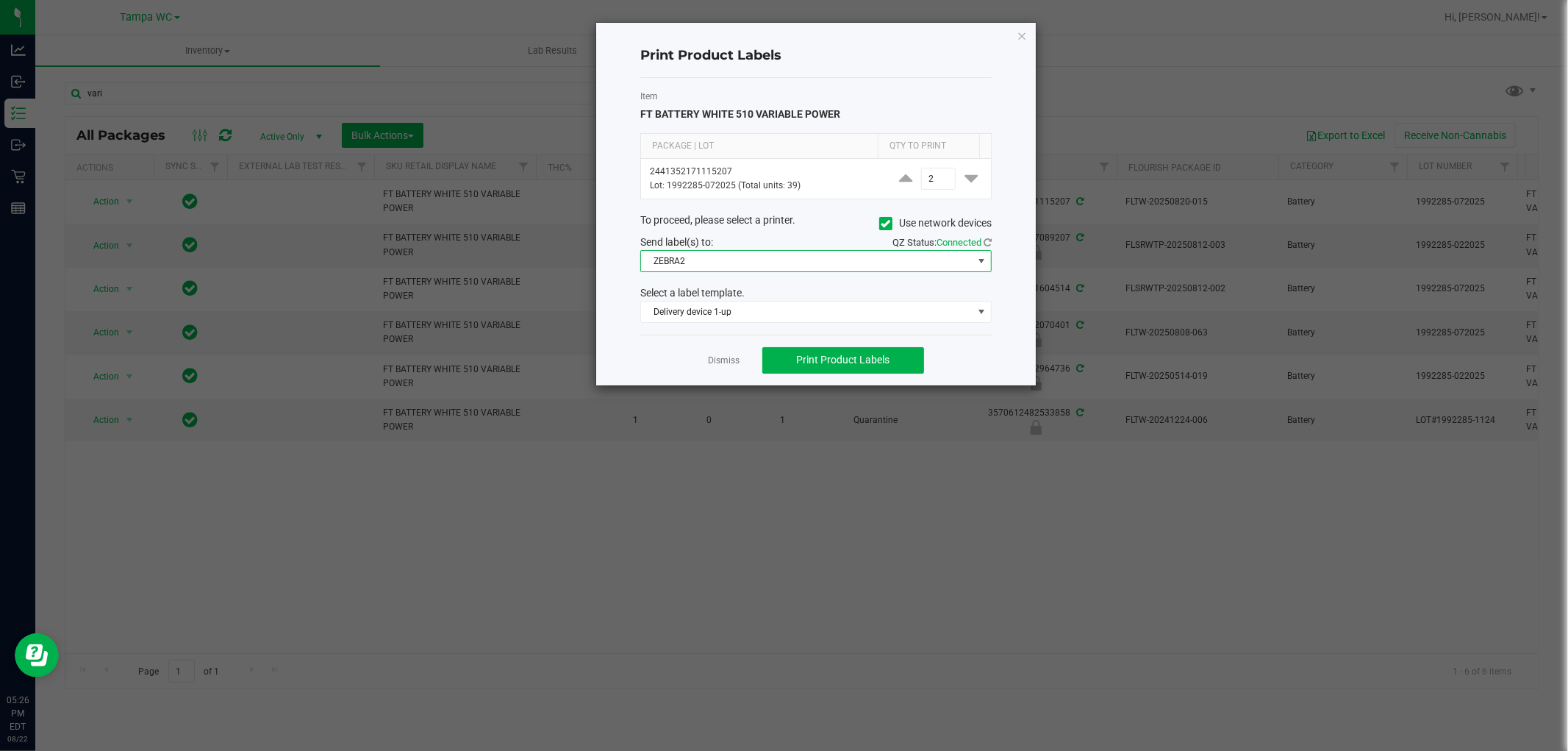
click at [780, 260] on span "ZEBRA2" at bounding box center [807, 261] width 332 height 21
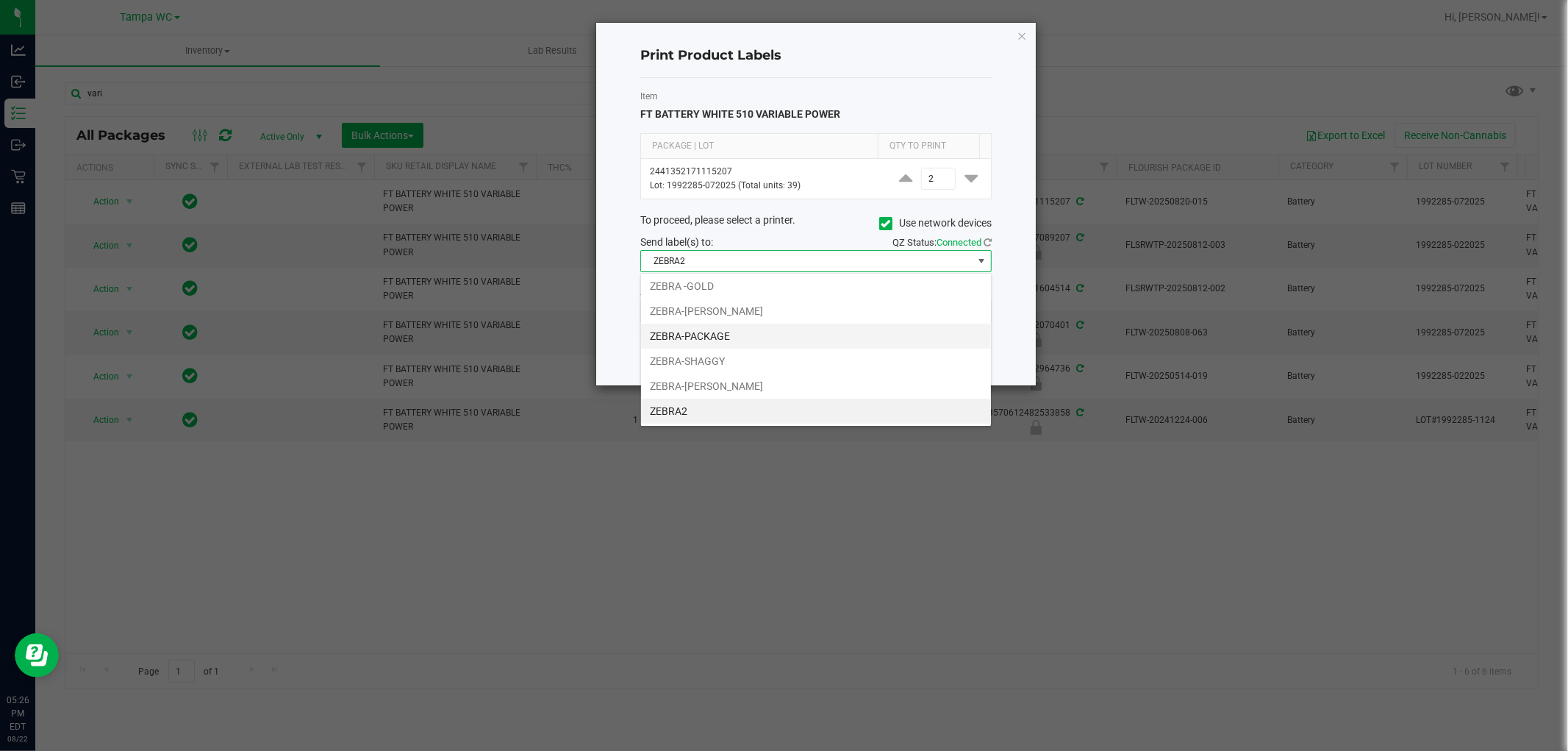
click at [778, 332] on li "ZEBRA-PACKAGE" at bounding box center [816, 336] width 350 height 25
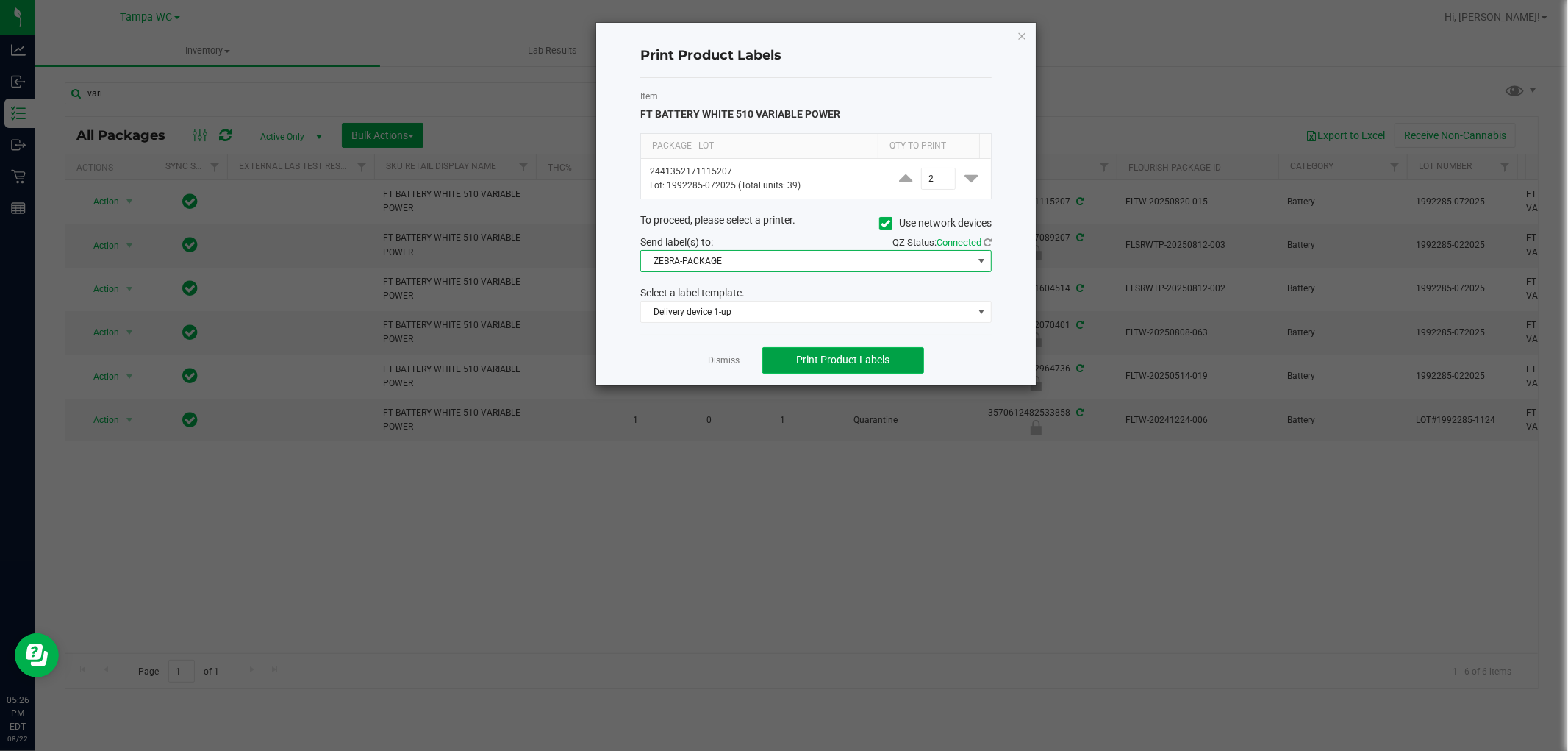
click at [826, 357] on span "Print Product Labels" at bounding box center [842, 359] width 93 height 12
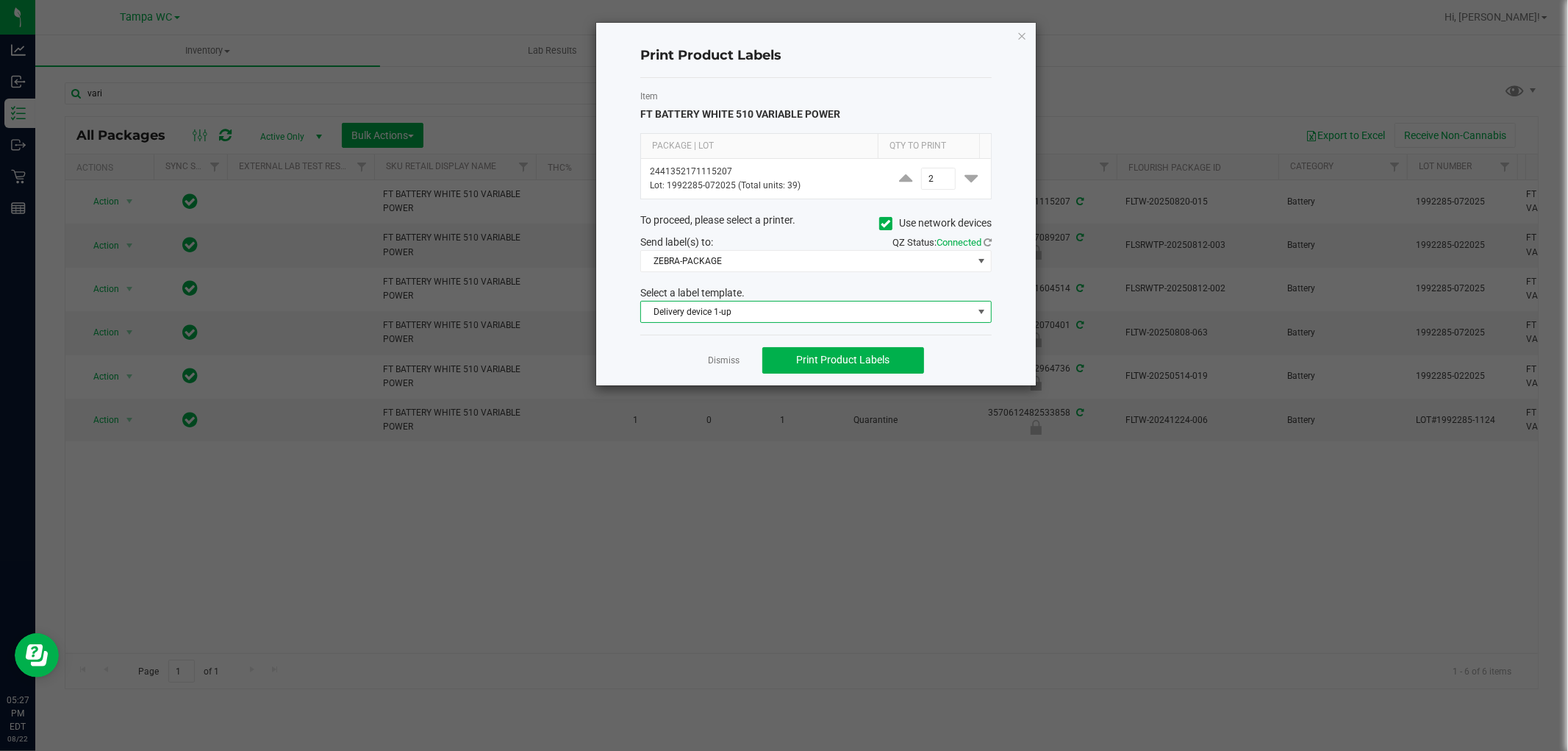
click at [831, 313] on span "Delivery device 1-up" at bounding box center [807, 312] width 332 height 21
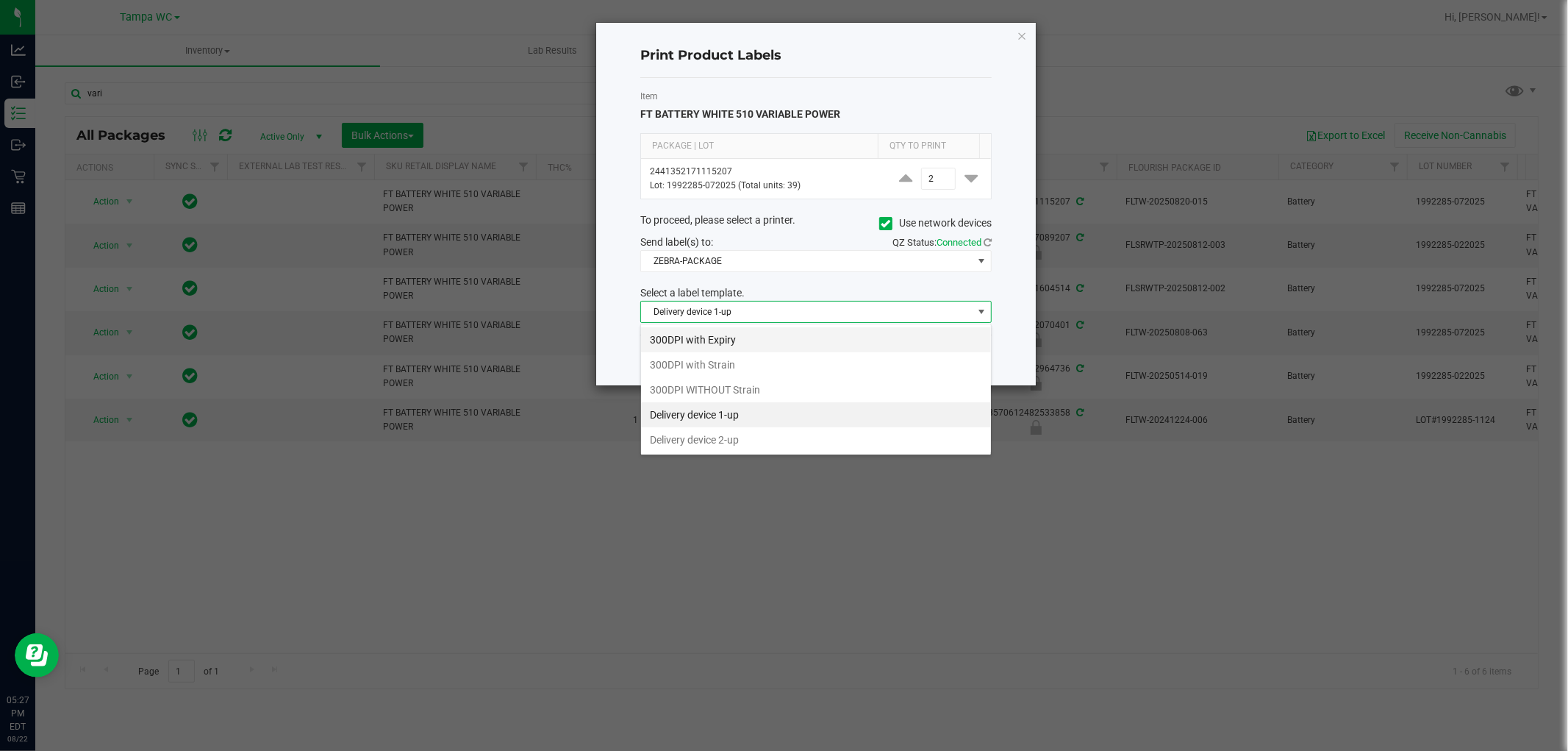
click at [834, 334] on li "300DPI with Expiry" at bounding box center [816, 340] width 350 height 25
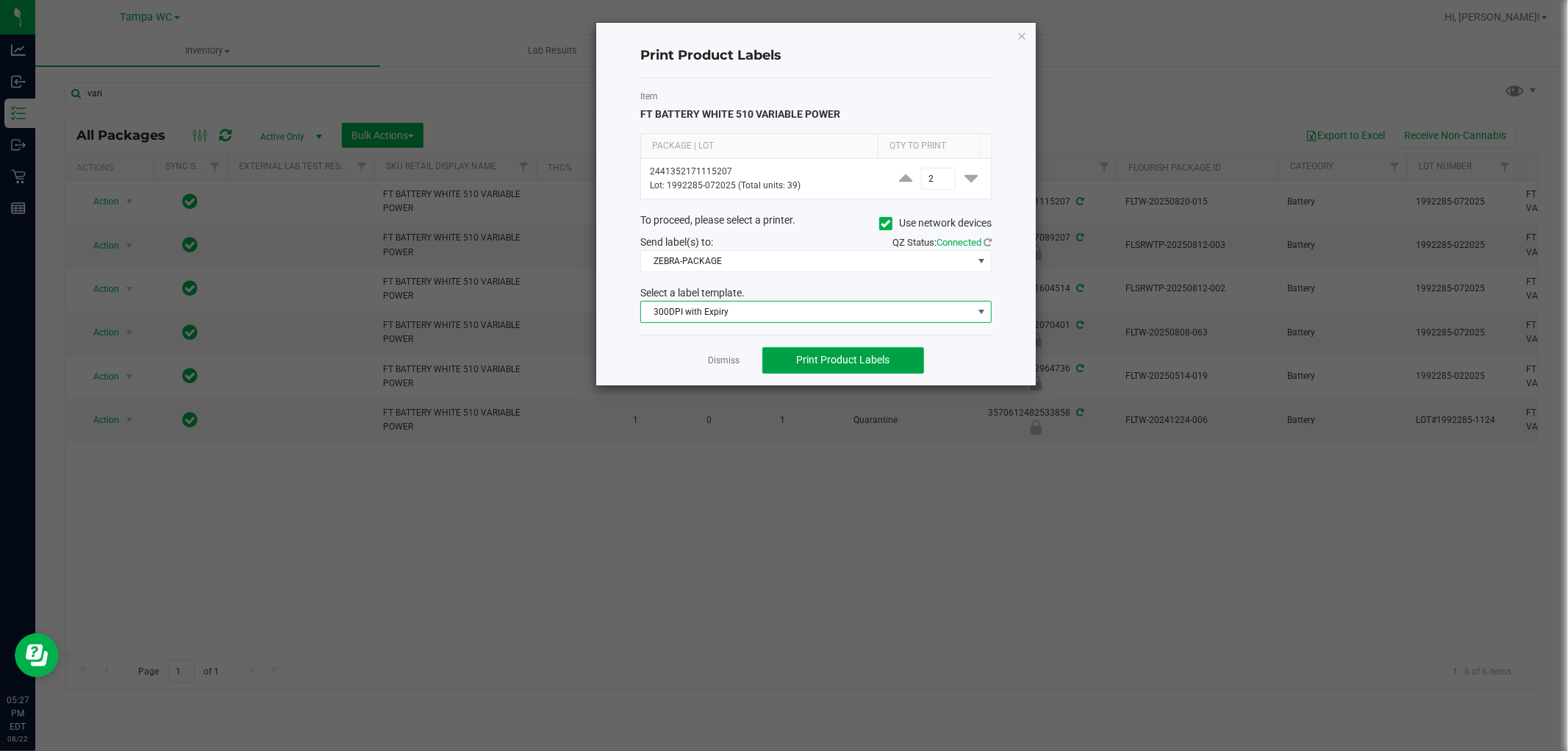
click at [850, 362] on span "Print Product Labels" at bounding box center [842, 359] width 93 height 12
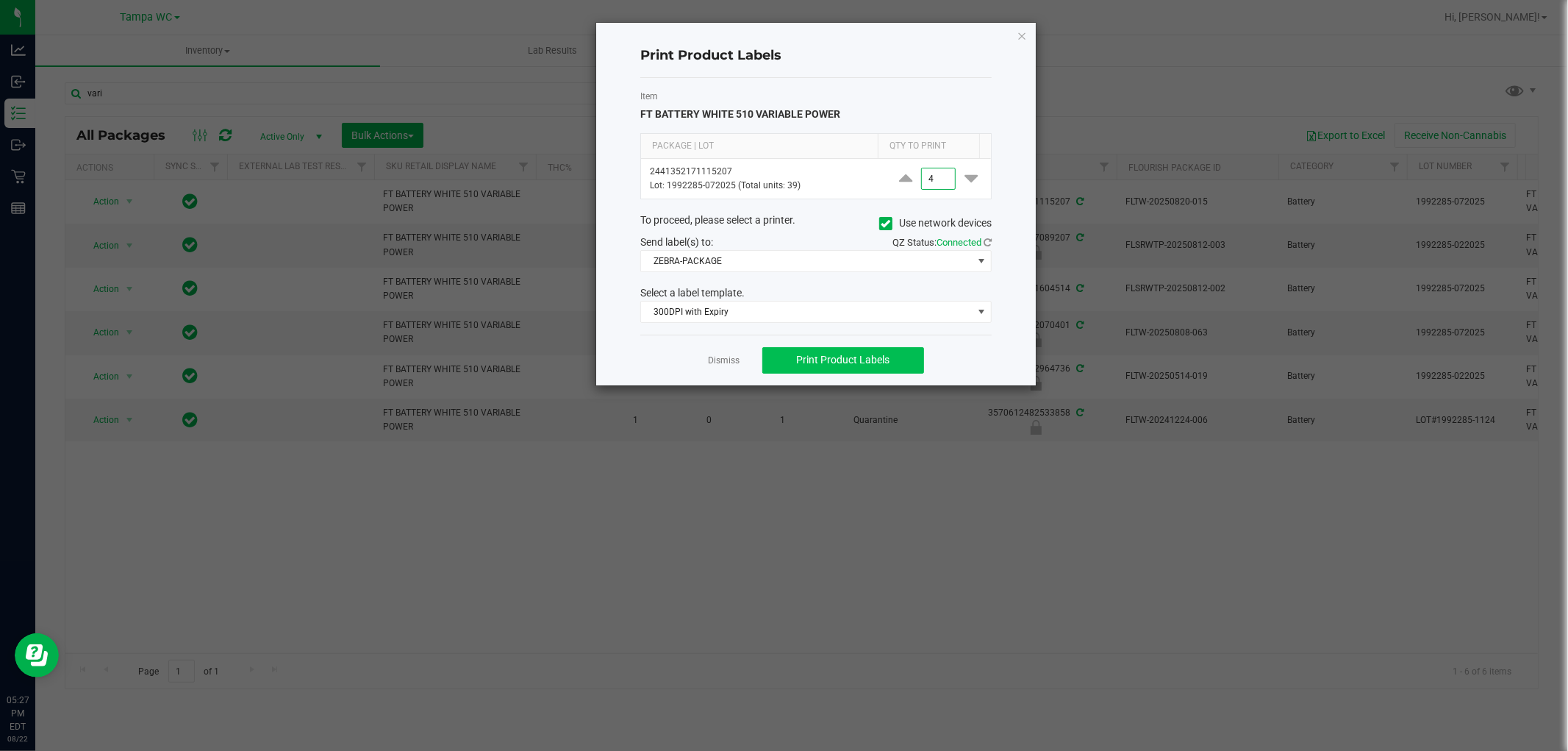
type input "4"
click at [838, 356] on span "Print Product Labels" at bounding box center [842, 359] width 93 height 12
click at [723, 364] on link "Dismiss" at bounding box center [724, 360] width 32 height 12
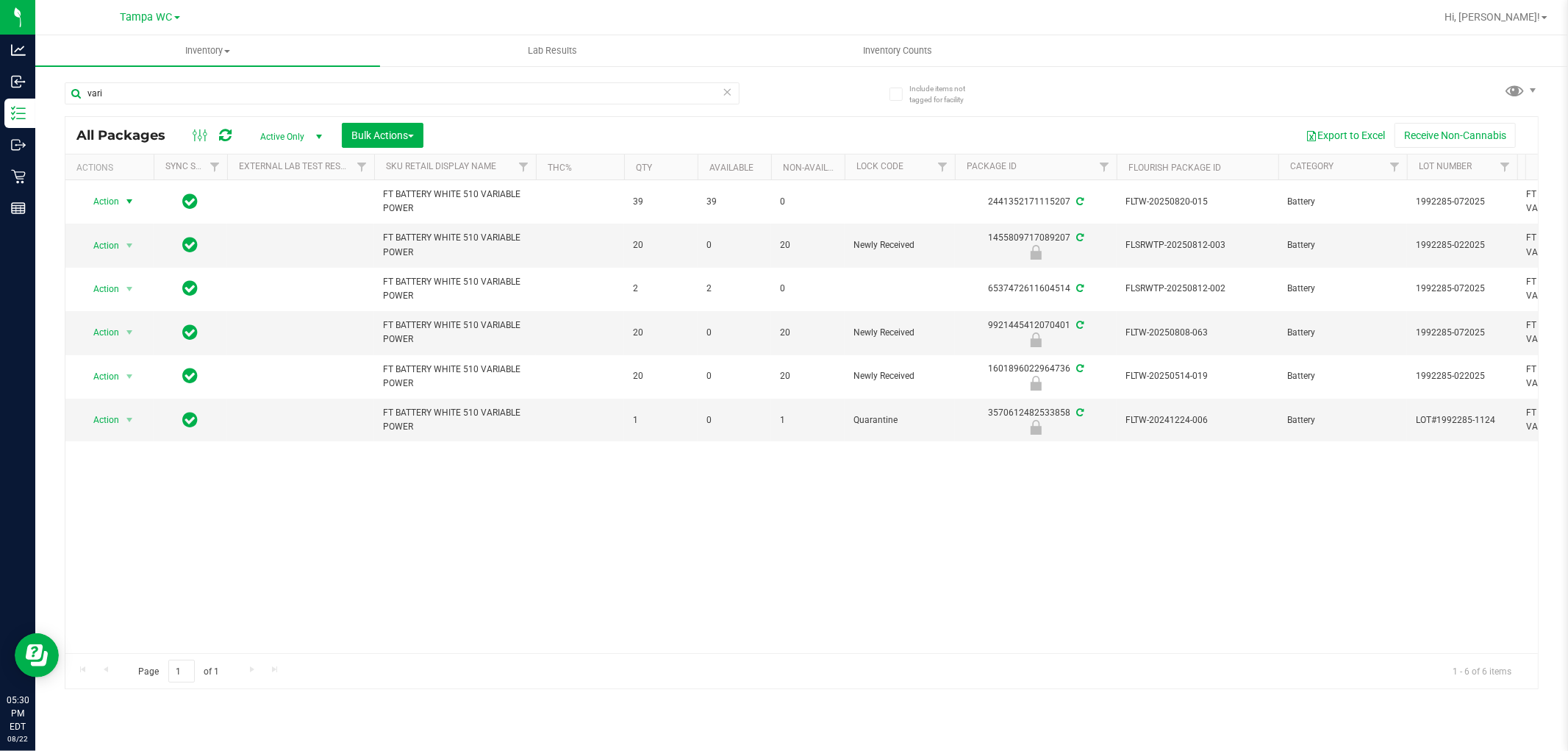
click at [726, 93] on icon at bounding box center [727, 91] width 10 height 18
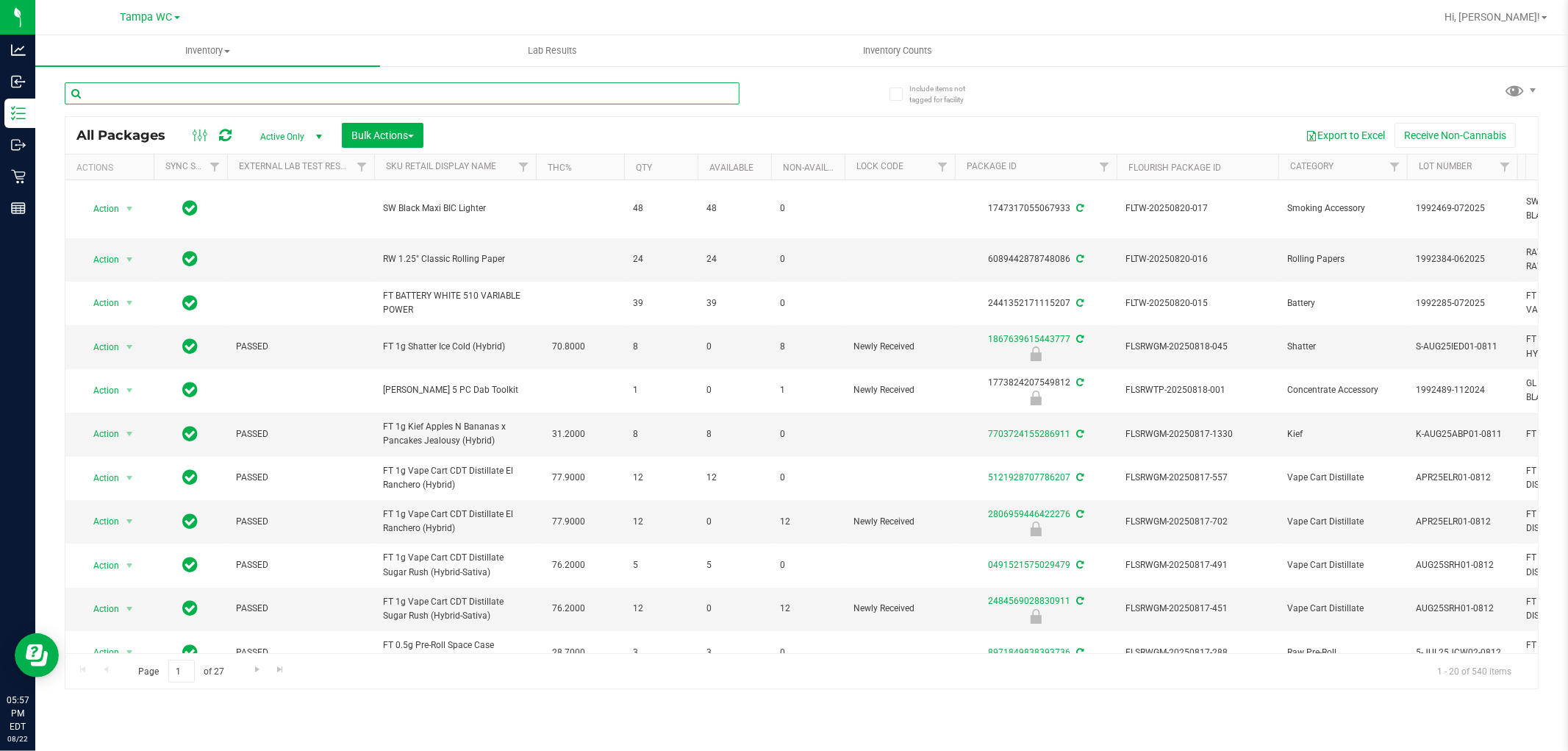
click at [184, 96] on input "text" at bounding box center [402, 93] width 675 height 22
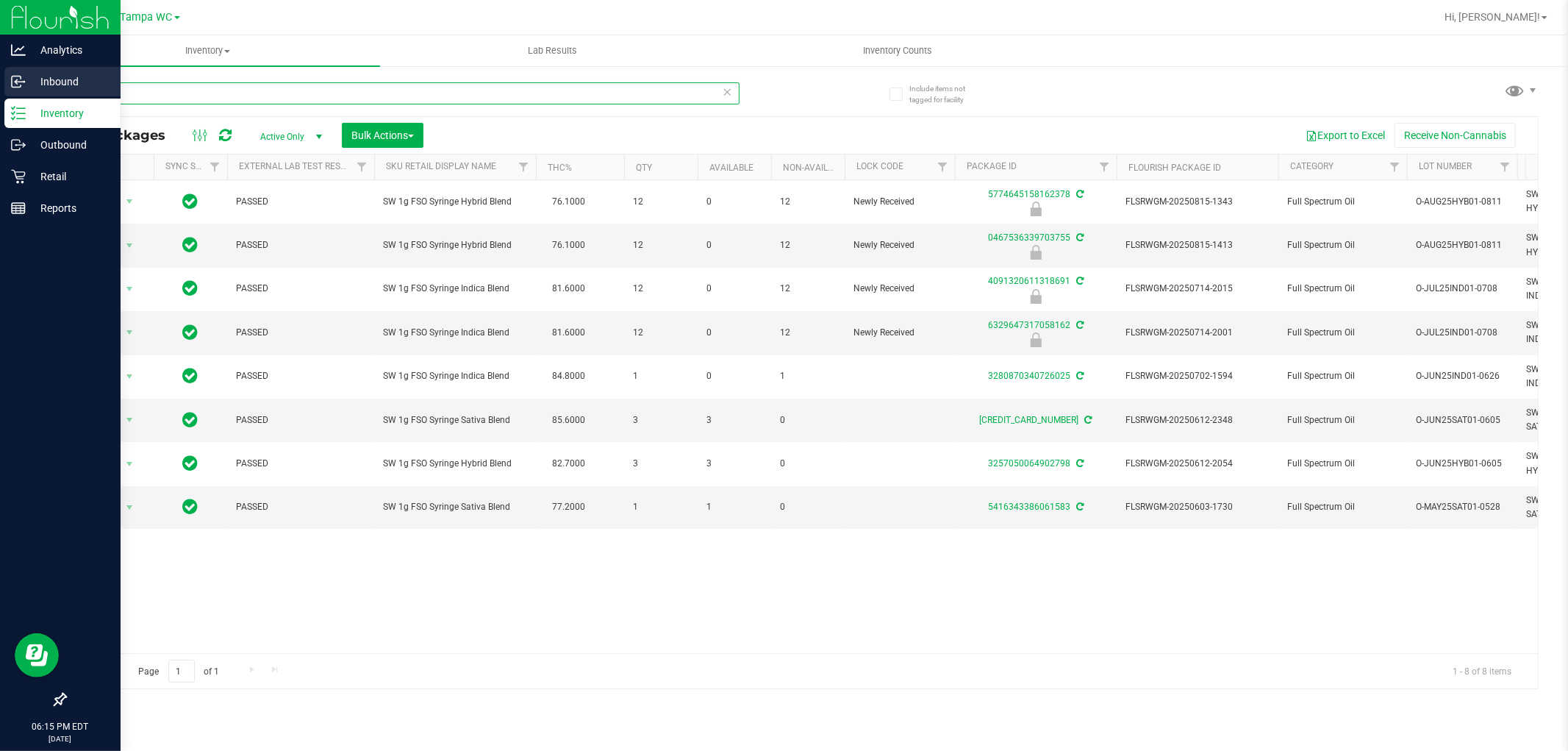
drag, startPoint x: 145, startPoint y: 97, endPoint x: 0, endPoint y: 91, distance: 145.1
click at [0, 91] on div "Analytics Inbound Inventory Outbound Retail Reports 06:15 PM EDT 08/22/2025 08/…" at bounding box center [784, 375] width 1568 height 751
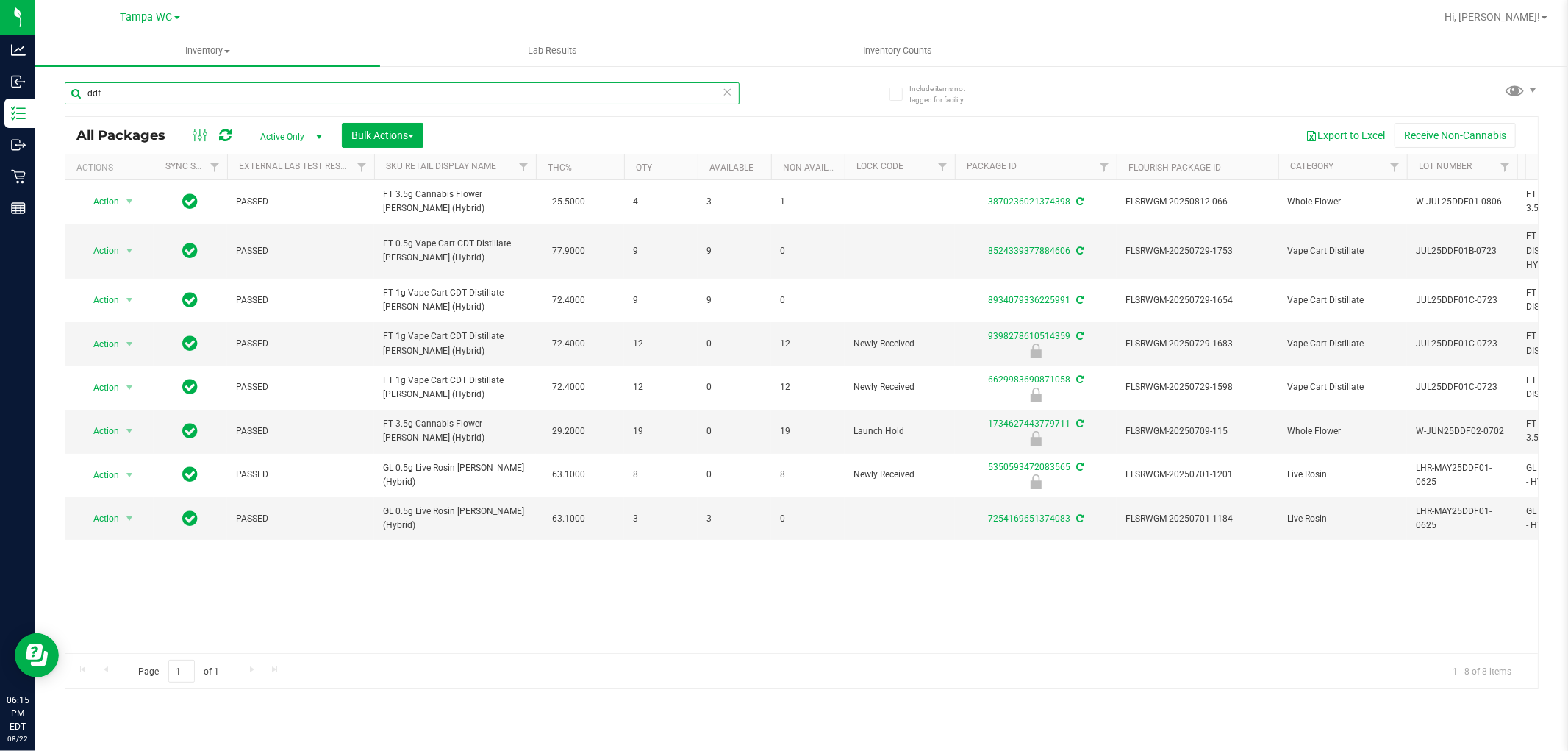
type input "ddf"
click at [729, 92] on icon at bounding box center [727, 91] width 10 height 18
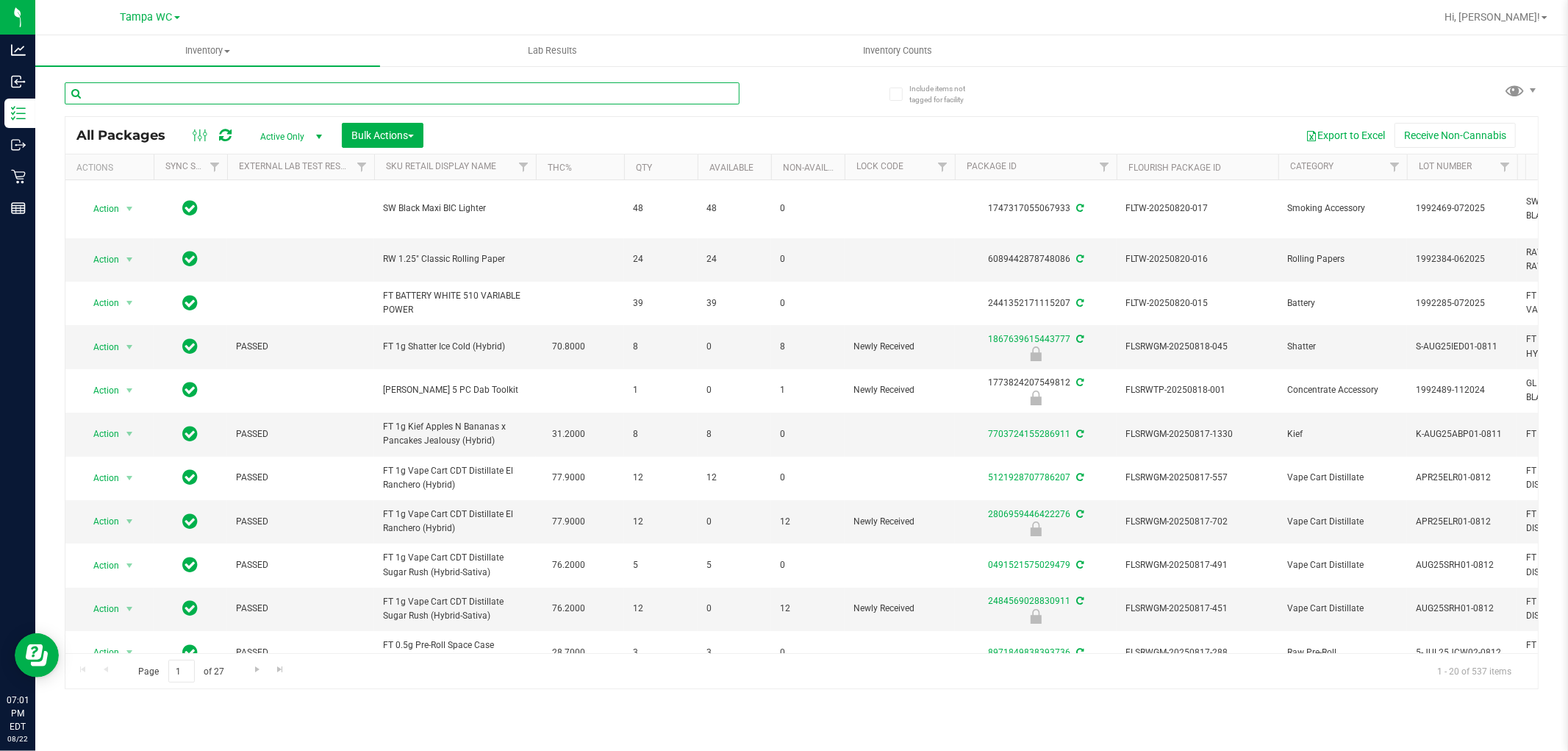
click at [226, 91] on input "text" at bounding box center [402, 93] width 675 height 22
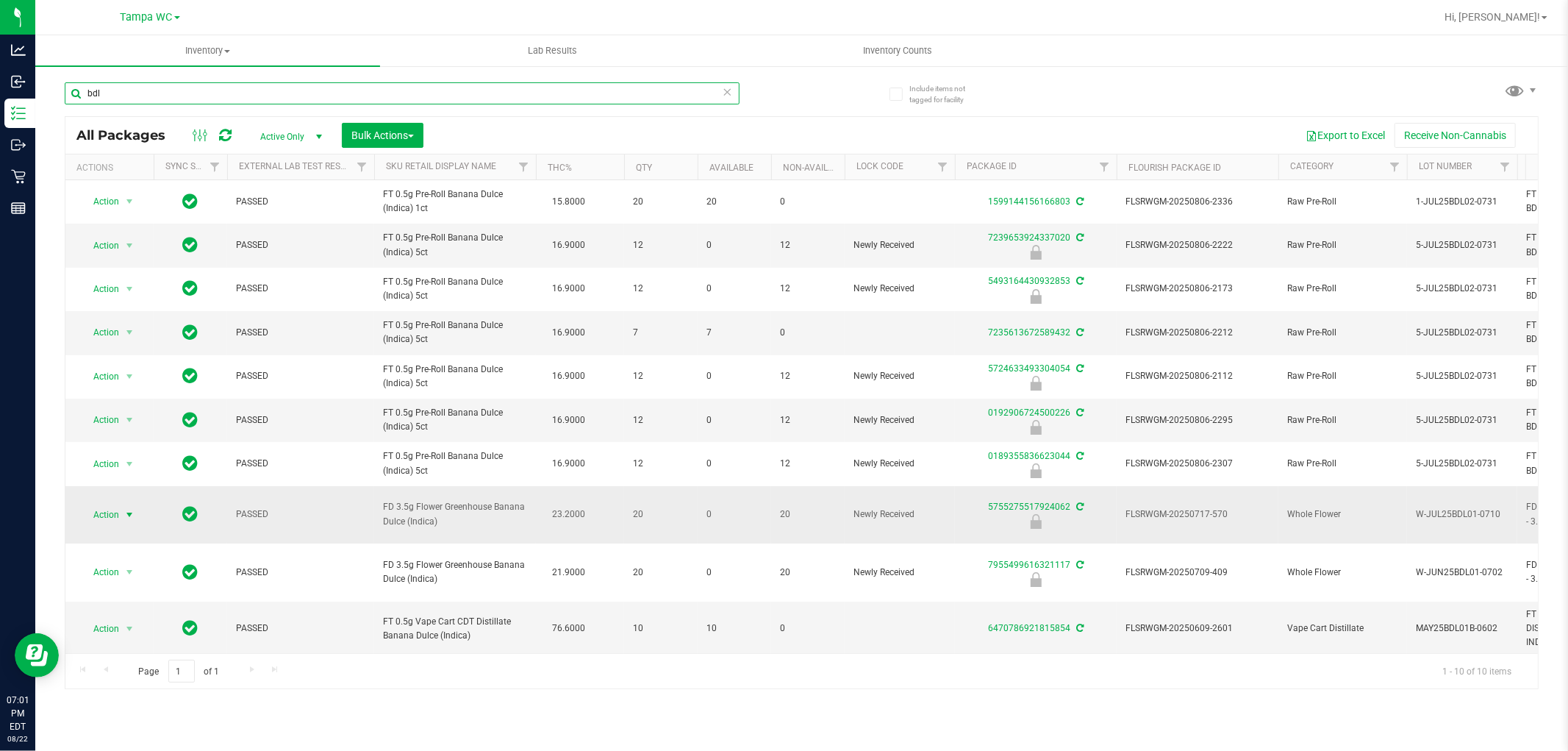
type input "bdl"
click at [121, 505] on span "select" at bounding box center [130, 515] width 18 height 21
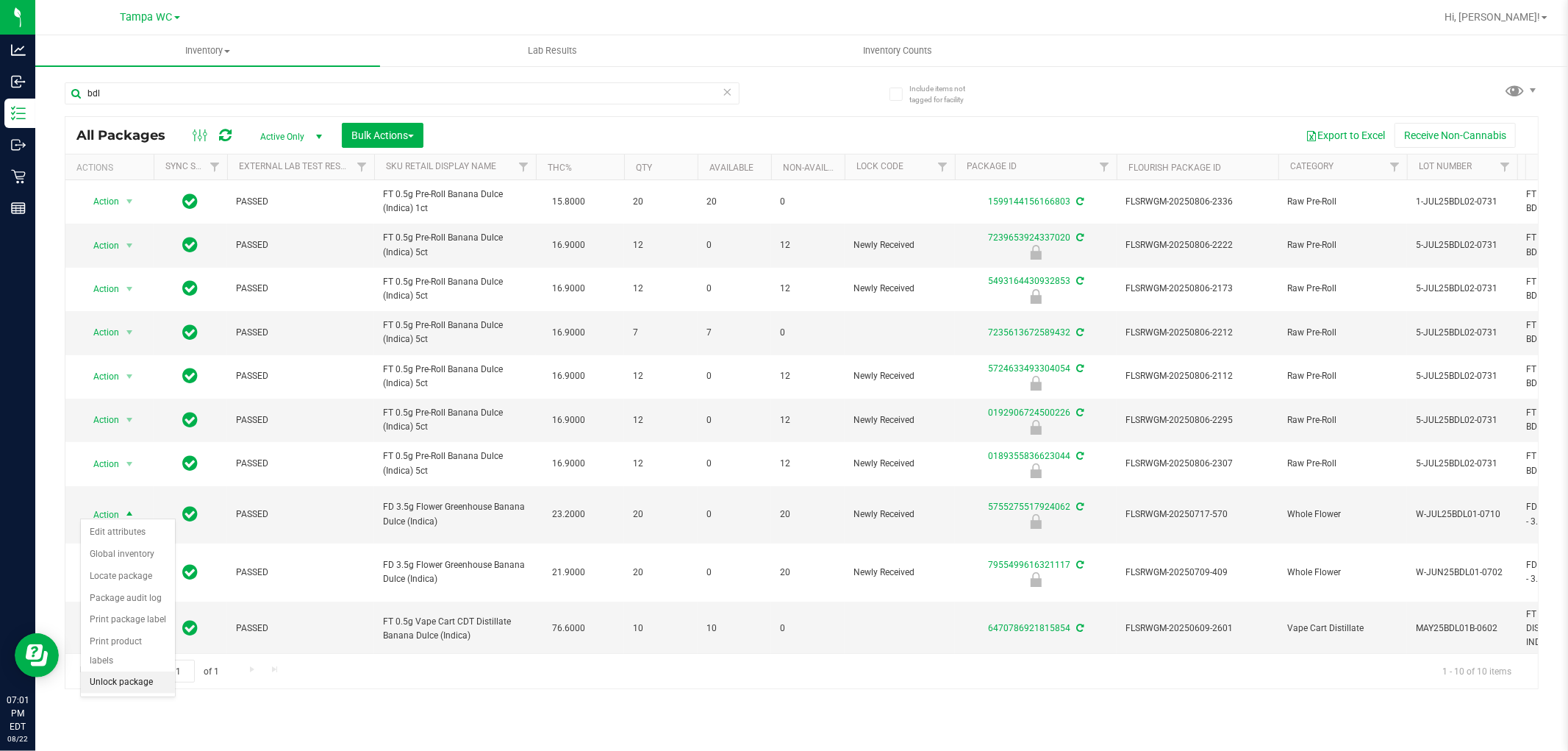
click at [113, 685] on li "Unlock package" at bounding box center [128, 682] width 94 height 22
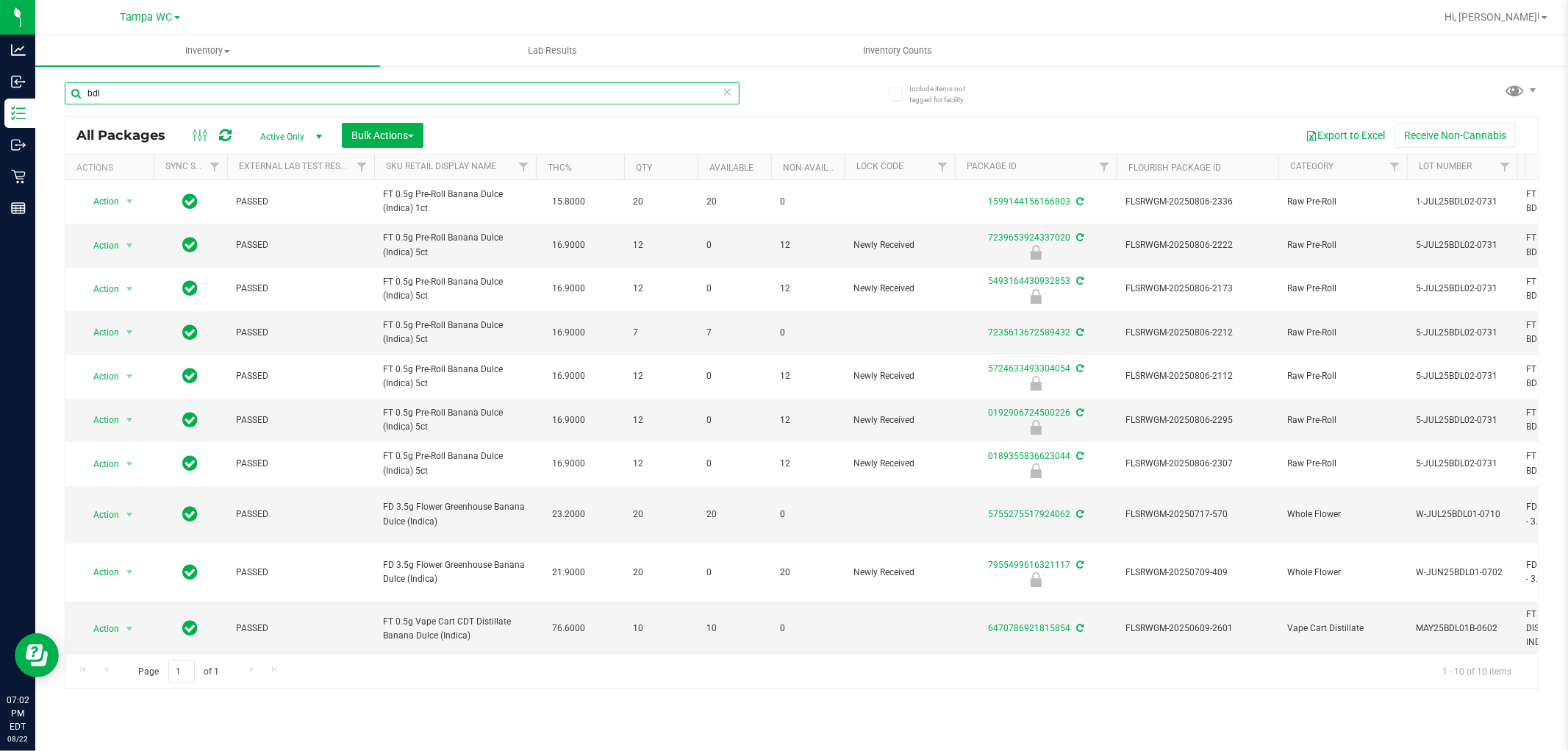
drag, startPoint x: 52, startPoint y: 85, endPoint x: 257, endPoint y: 159, distance: 217.9
click at [0, 156] on div "Analytics Inbound Inventory Outbound Retail Reports 07:02 PM EDT 08/22/2025 08/…" at bounding box center [784, 375] width 1568 height 751
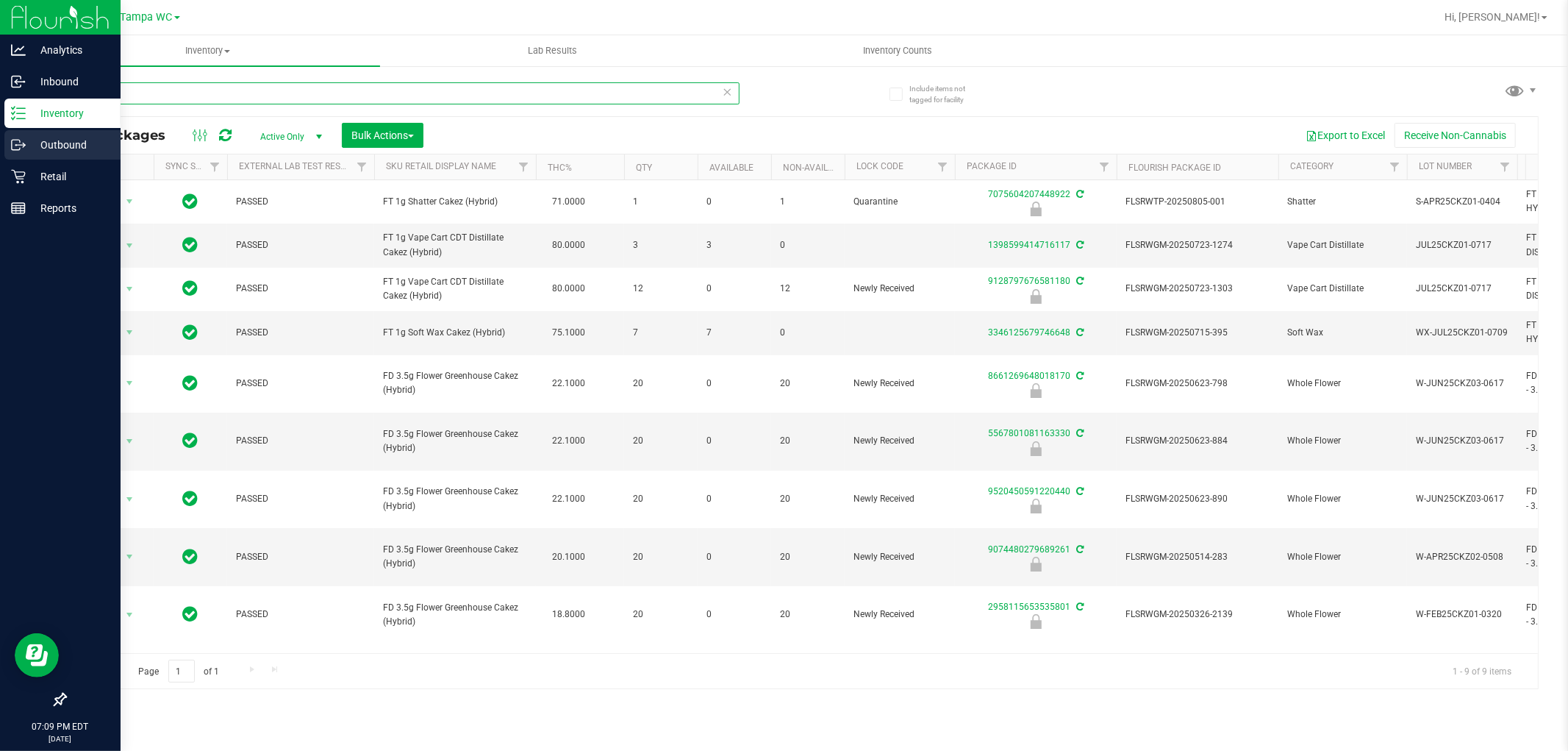
drag, startPoint x: 157, startPoint y: 89, endPoint x: 0, endPoint y: 153, distance: 169.5
click at [0, 153] on div "Analytics Inbound Inventory Outbound Retail Reports 07:09 PM EDT 08/22/2025 08/…" at bounding box center [784, 375] width 1568 height 751
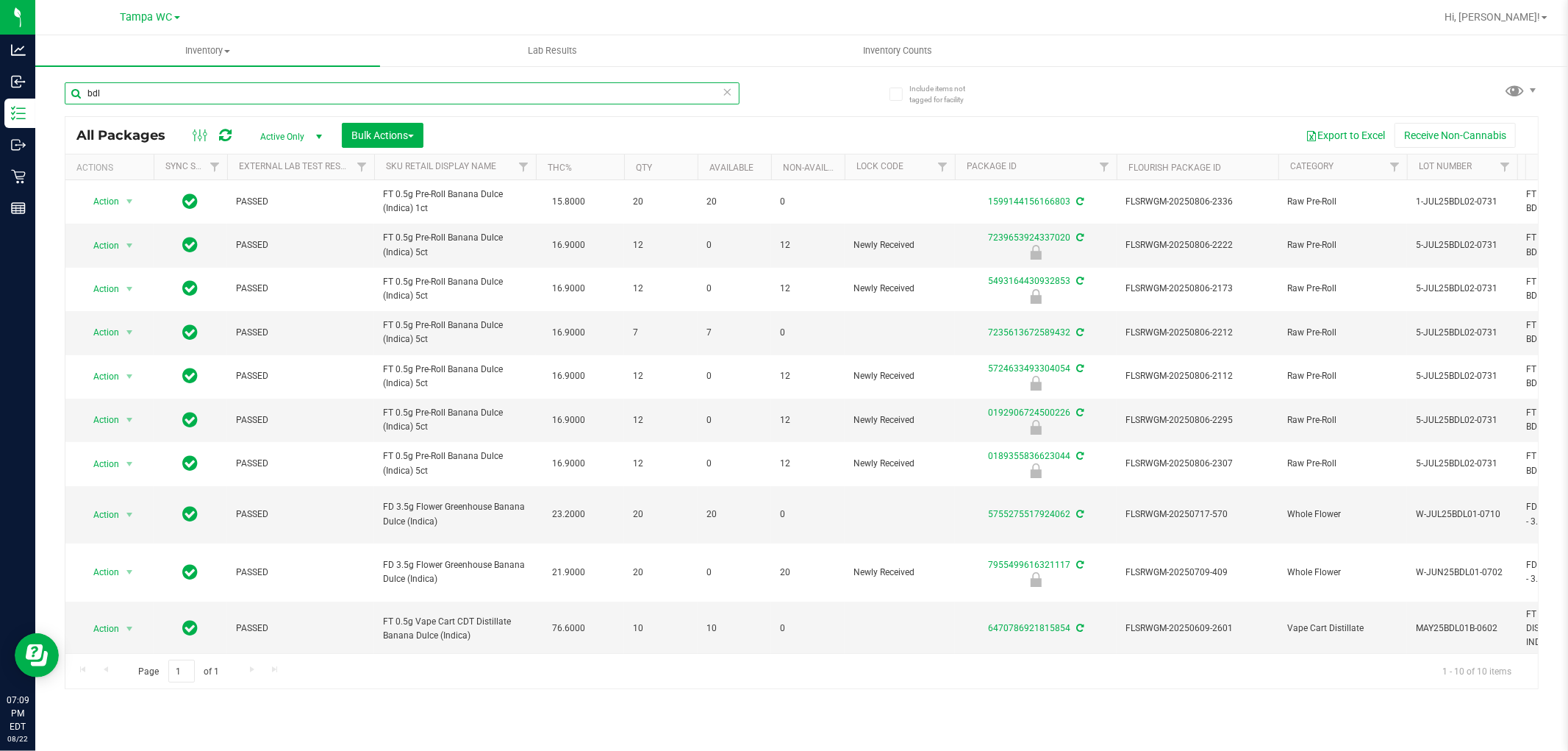
type input "bdl"
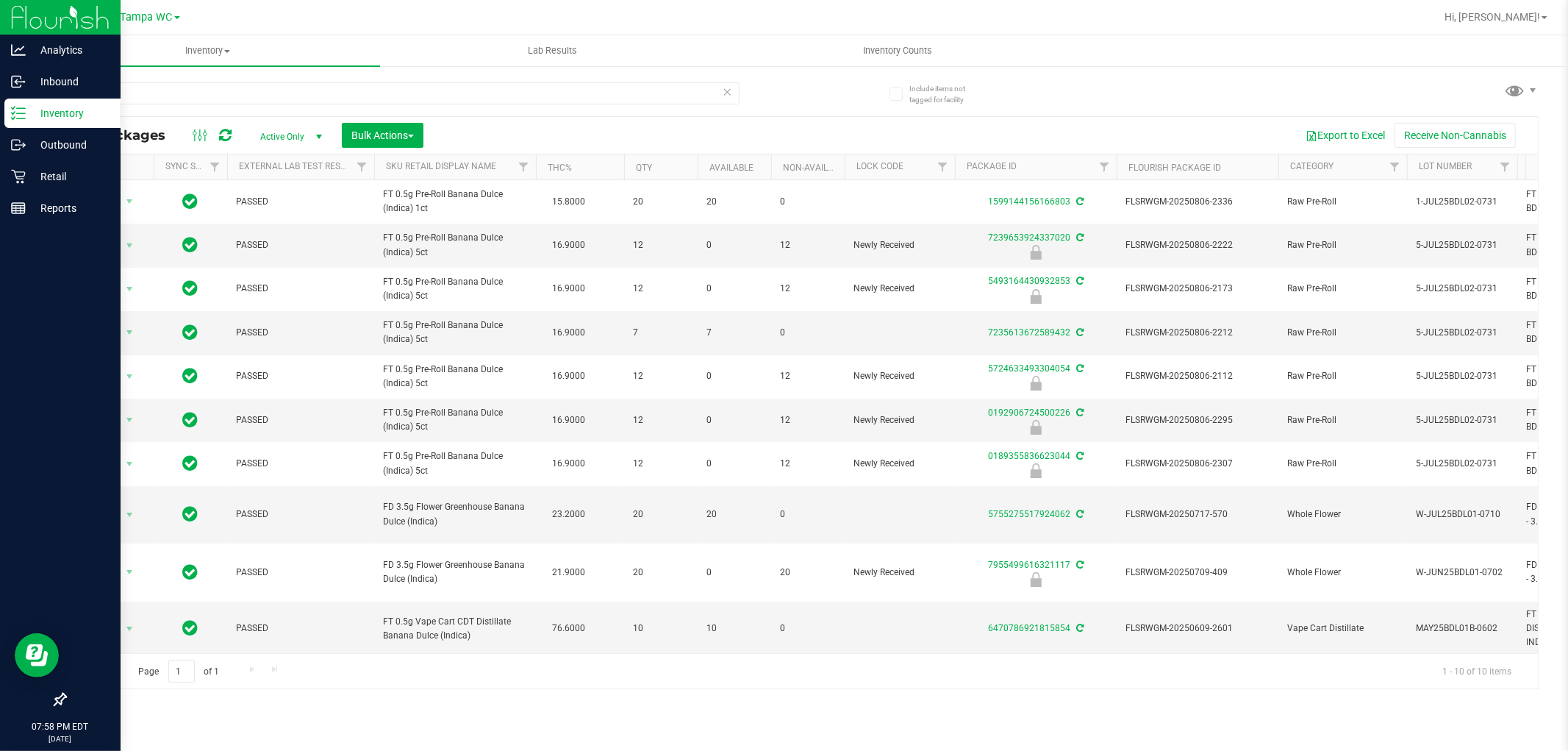
drag, startPoint x: 254, startPoint y: 99, endPoint x: 0, endPoint y: 99, distance: 254.0
click at [0, 99] on div "Analytics Inbound Inventory Outbound Retail Reports 07:58 PM EDT 08/22/2025 08/…" at bounding box center [784, 375] width 1568 height 751
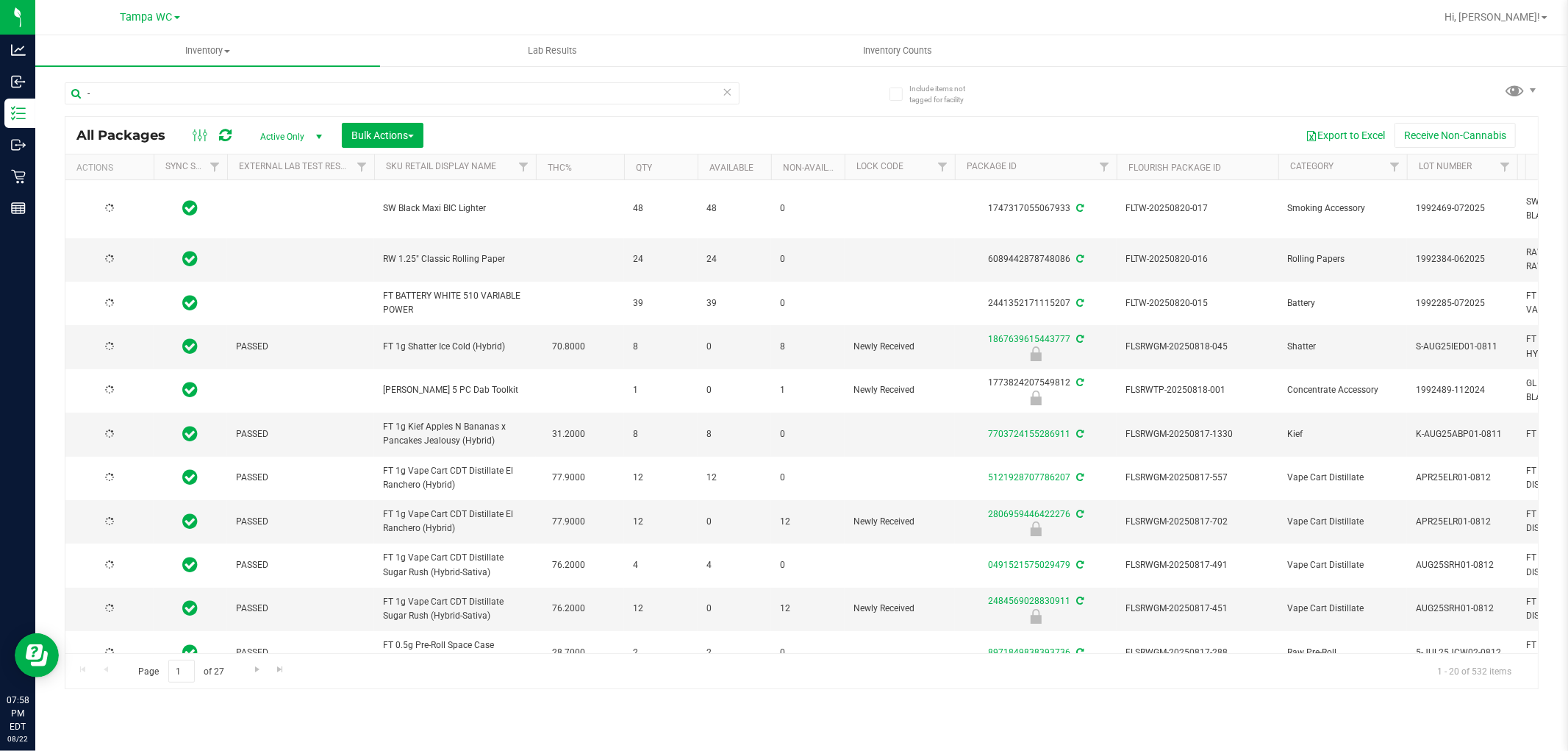
type input "-6"
type input "2026-02-15"
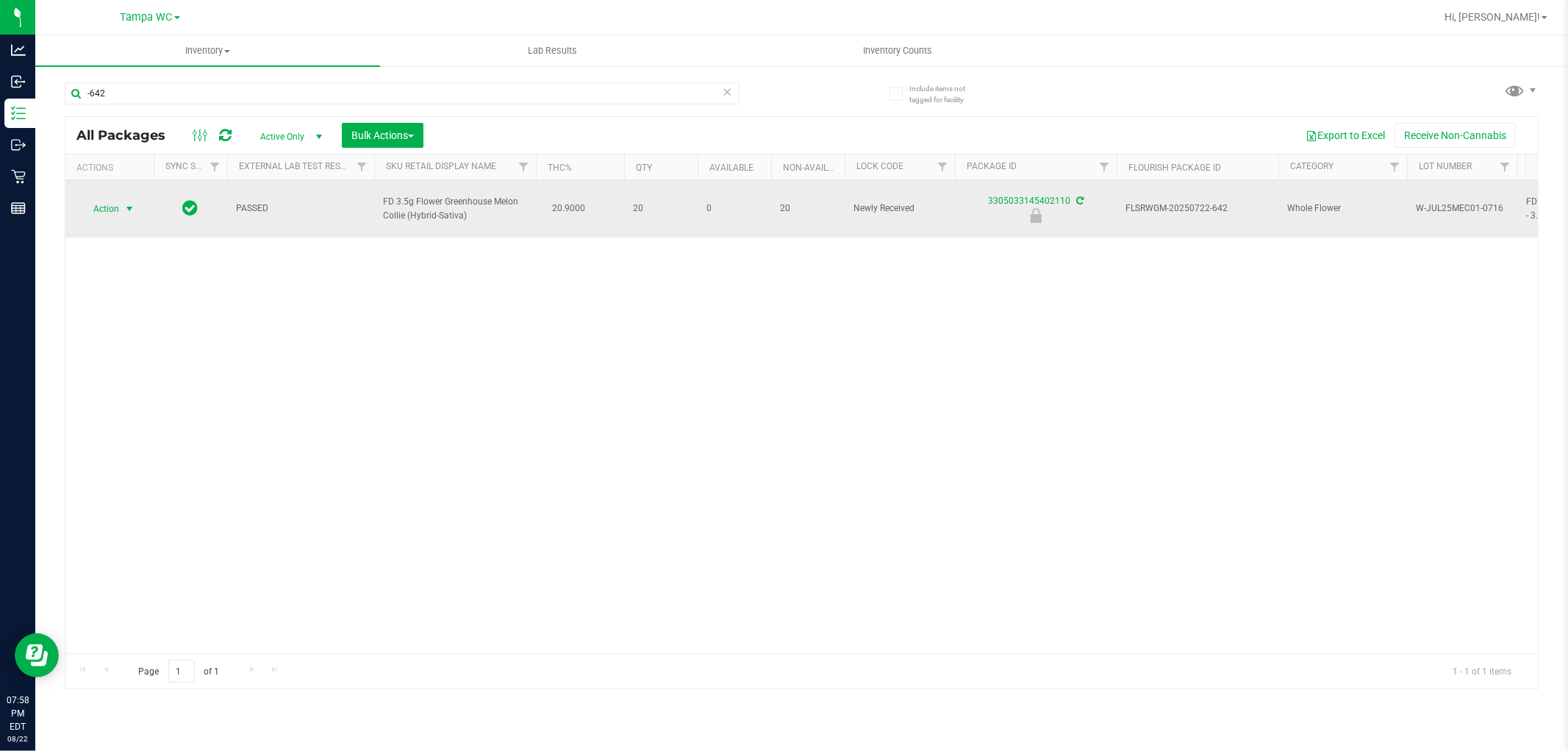
type input "-642"
click at [112, 199] on span "Action" at bounding box center [100, 209] width 40 height 21
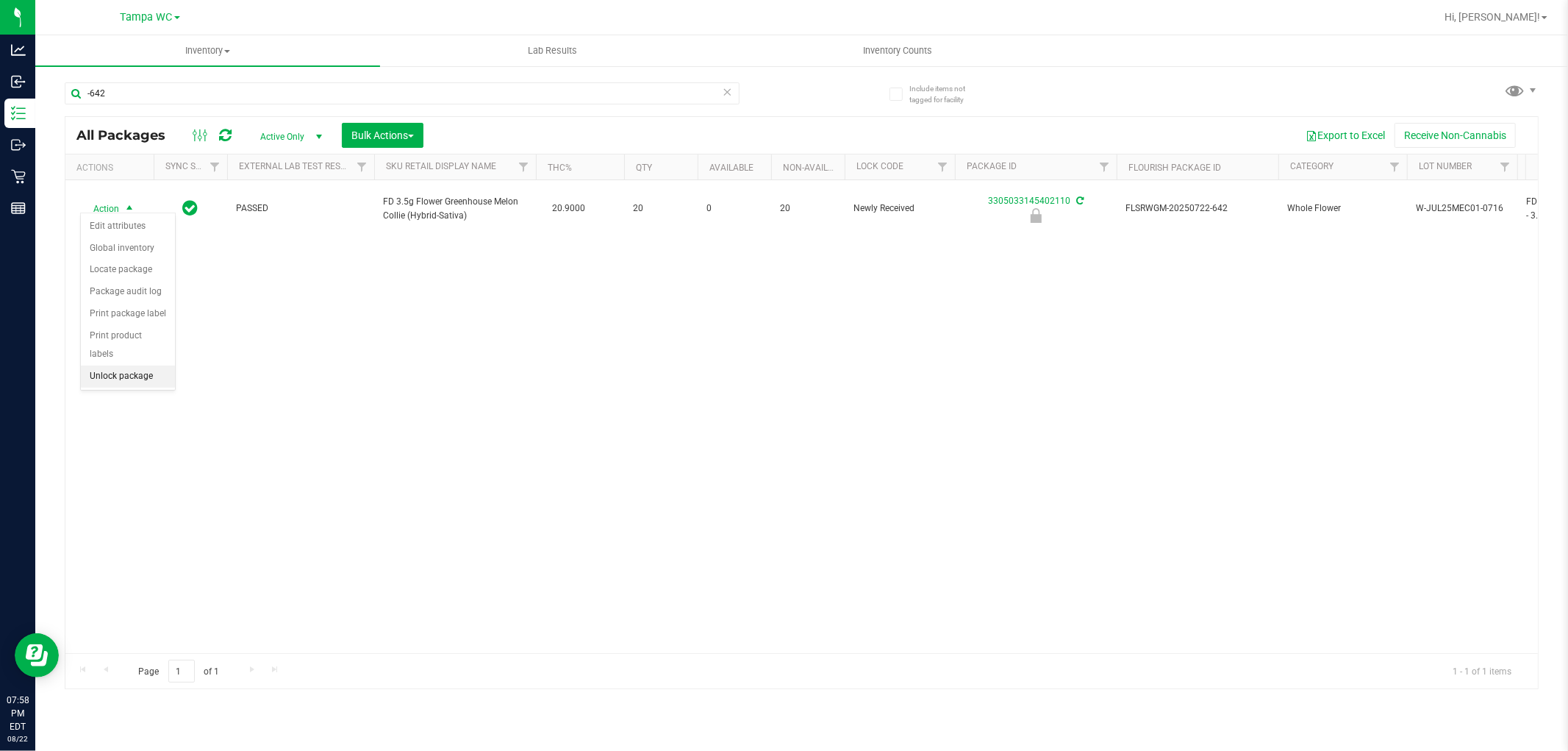
click at [123, 378] on li "Unlock package" at bounding box center [128, 377] width 94 height 22
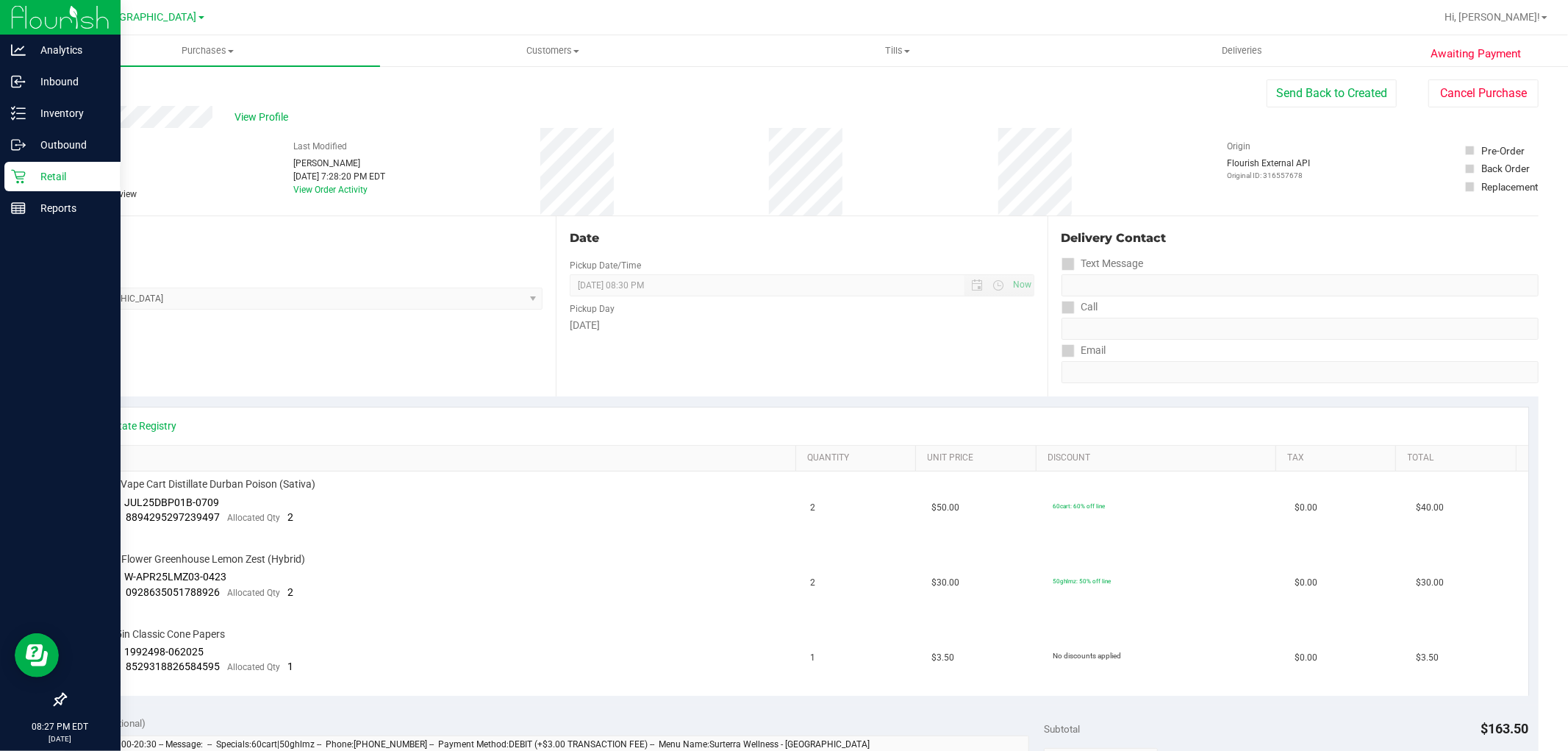
click at [21, 172] on icon at bounding box center [18, 177] width 14 height 14
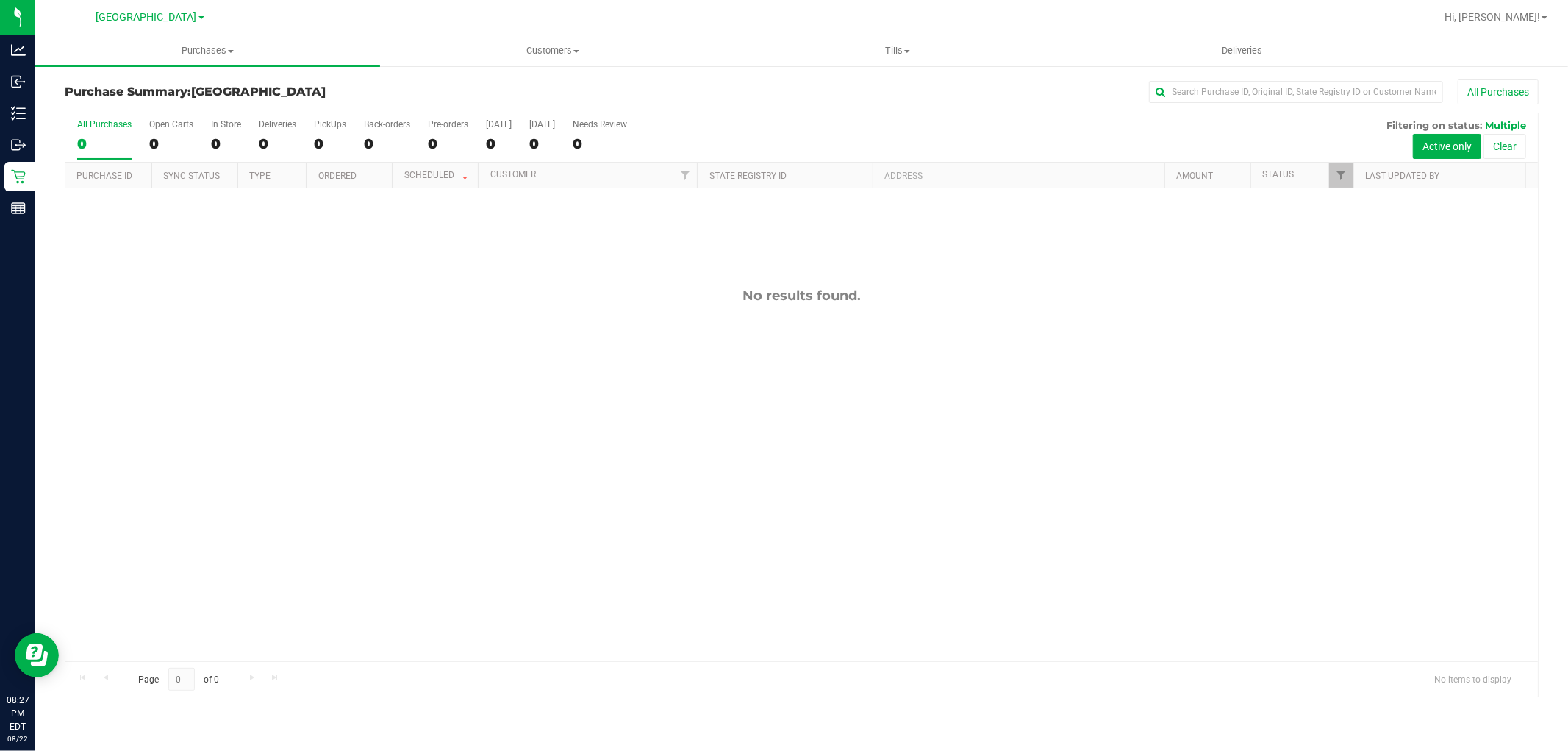
click at [102, 136] on div "0" at bounding box center [104, 144] width 55 height 17
click at [0, 0] on input "All Purchases 0" at bounding box center [0, 0] width 0 height 0
click at [1526, 20] on span "Hi, [PERSON_NAME]!" at bounding box center [1493, 16] width 95 height 12
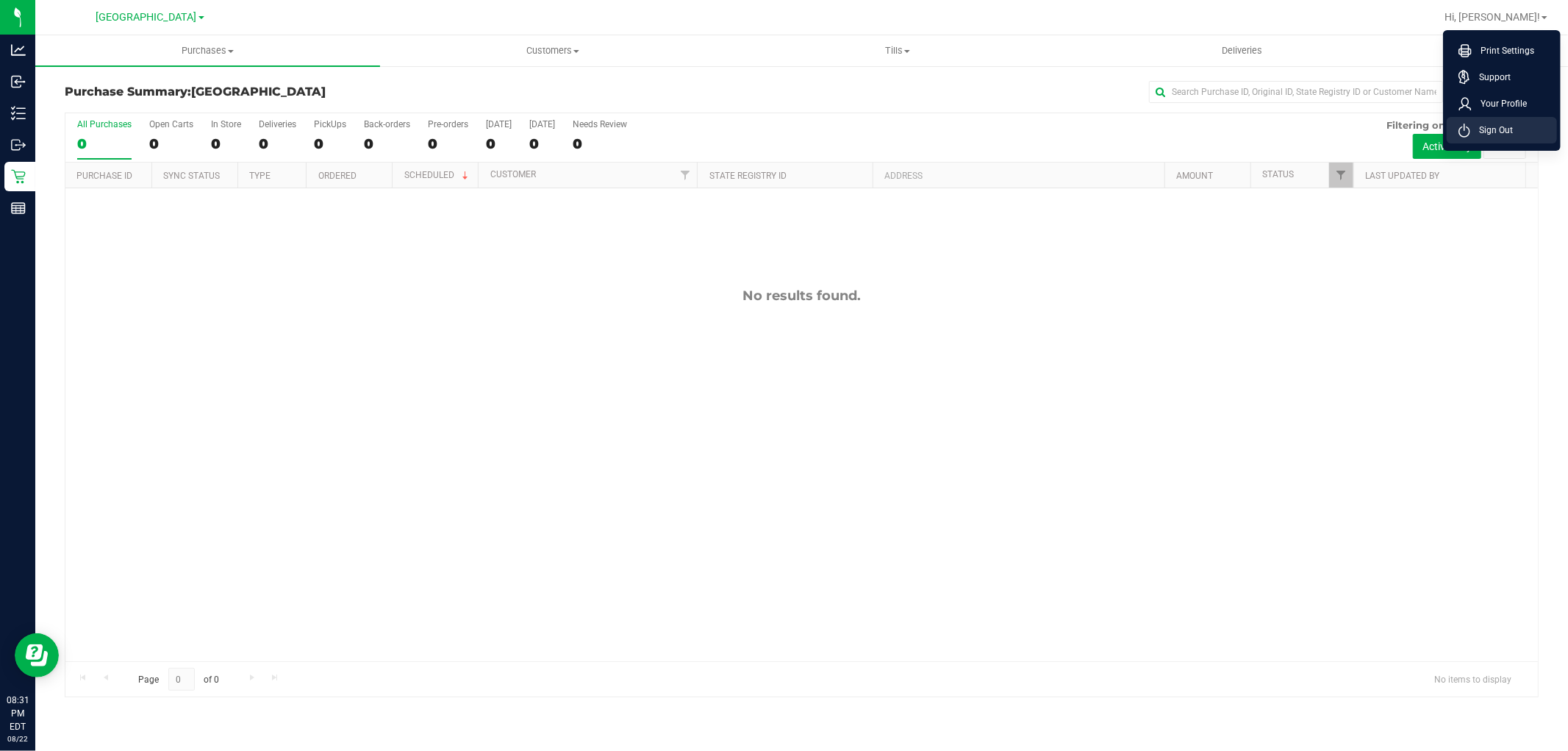
click at [1473, 136] on span "Sign Out" at bounding box center [1491, 130] width 42 height 15
